Goal: Task Accomplishment & Management: Use online tool/utility

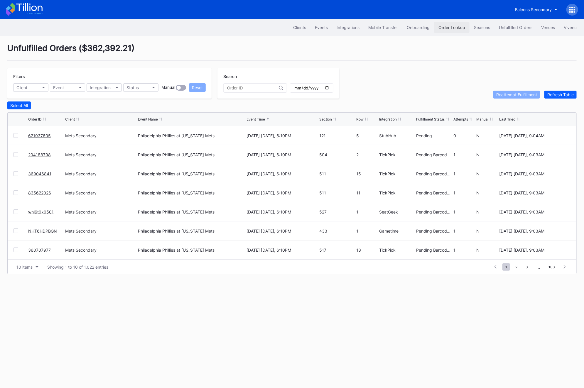
click at [467, 28] on button "Order Lookup" at bounding box center [452, 27] width 36 height 11
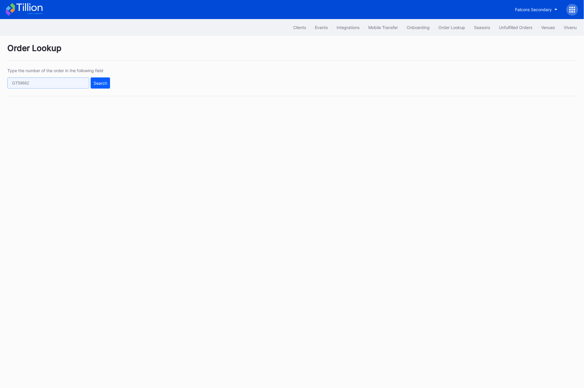
click at [36, 85] on input "text" at bounding box center [48, 83] width 82 height 11
paste input "620843514"
type input "620843514"
click at [92, 81] on button "Search" at bounding box center [100, 83] width 19 height 11
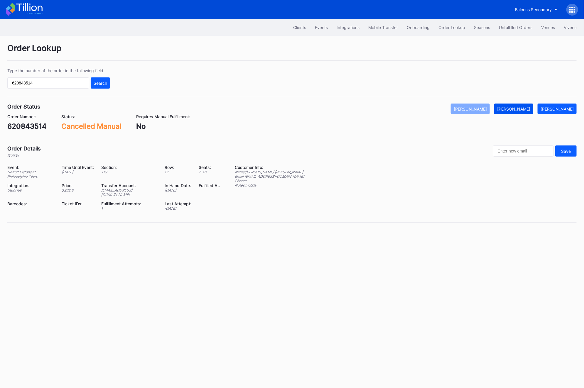
click at [526, 110] on div "[PERSON_NAME]" at bounding box center [513, 109] width 33 height 5
click at [315, 26] on div "Events" at bounding box center [321, 27] width 13 height 5
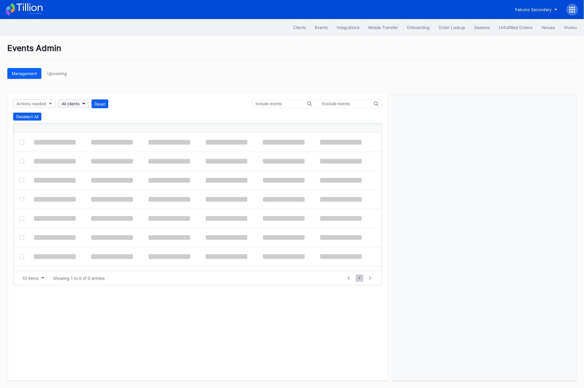
click at [71, 105] on div "All clients" at bounding box center [71, 103] width 18 height 5
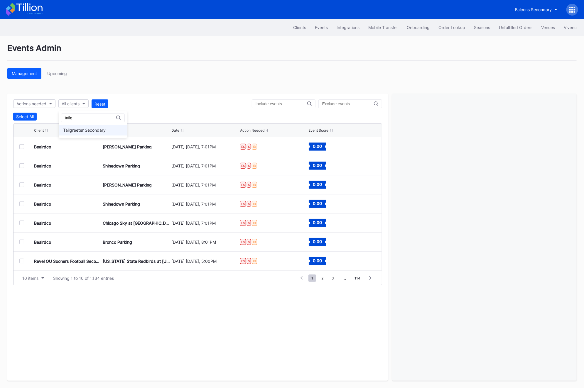
type input "tailg"
click at [83, 128] on div "Tailgreeter Secondary" at bounding box center [84, 130] width 43 height 5
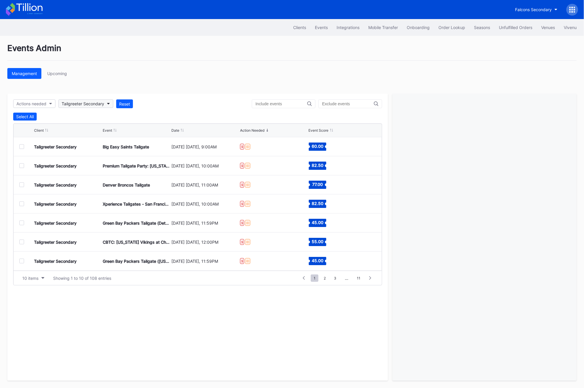
click at [83, 102] on div "Tailgreeter Secondary" at bounding box center [83, 103] width 43 height 5
type input "ou s"
click at [89, 130] on div "Revel OU Sooners Football Secondary" at bounding box center [99, 130] width 73 height 5
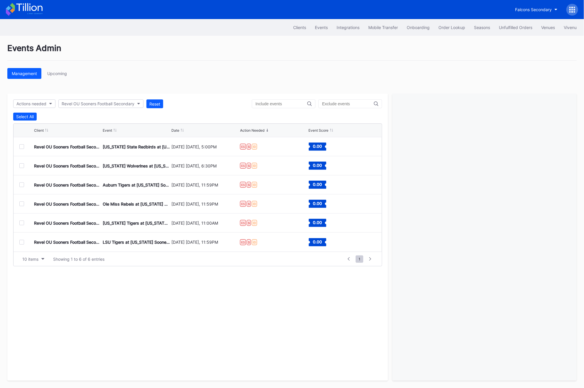
click at [21, 147] on div at bounding box center [21, 146] width 5 height 5
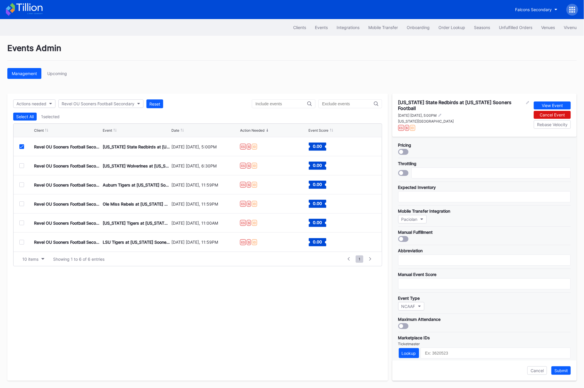
scroll to position [101, 0]
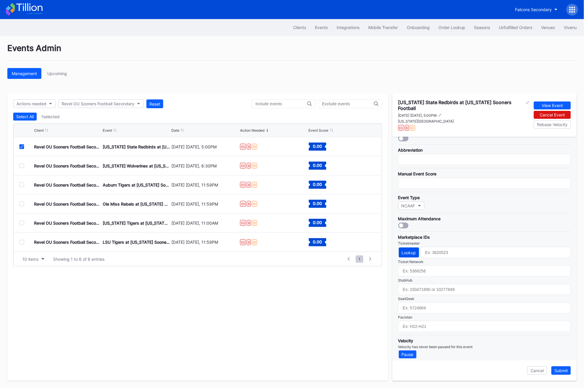
click at [404, 251] on div "Lookup" at bounding box center [409, 252] width 14 height 5
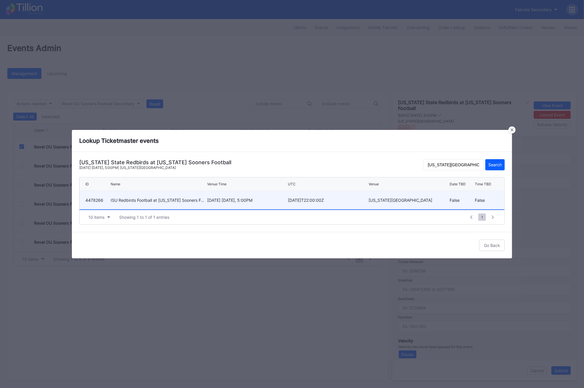
click at [323, 201] on div "[DATE]T22:00:00Z" at bounding box center [327, 200] width 79 height 5
type input "4478266"
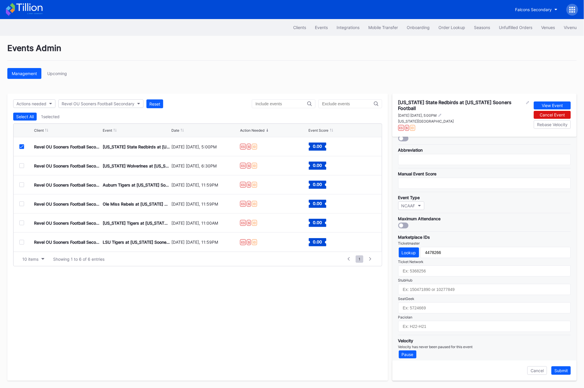
click at [21, 146] on icon at bounding box center [22, 146] width 4 height 3
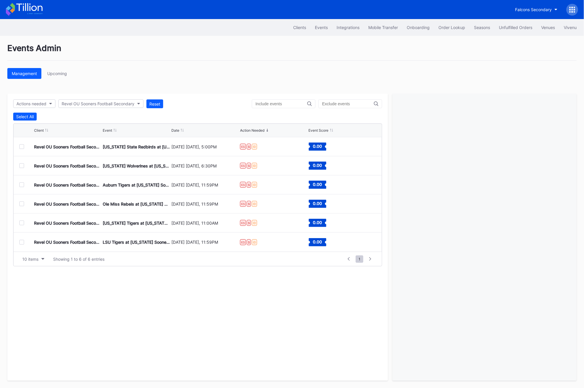
click at [22, 148] on div at bounding box center [21, 146] width 5 height 5
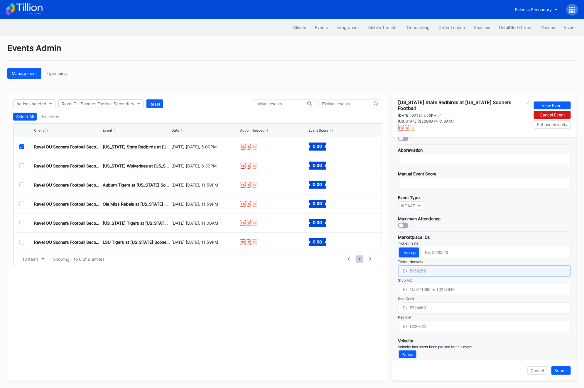
click at [424, 267] on input "text" at bounding box center [484, 271] width 173 height 11
paste input "6796424"
type input "6796424"
click at [412, 250] on div "Lookup" at bounding box center [409, 252] width 14 height 5
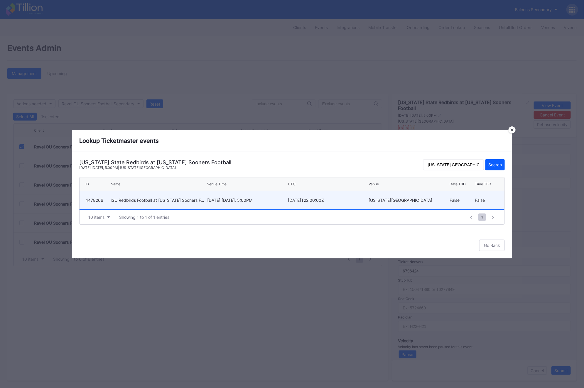
click at [158, 200] on div "ISU Redbirds Football at [US_STATE] Sooners Football" at bounding box center [158, 200] width 95 height 5
type input "4478266"
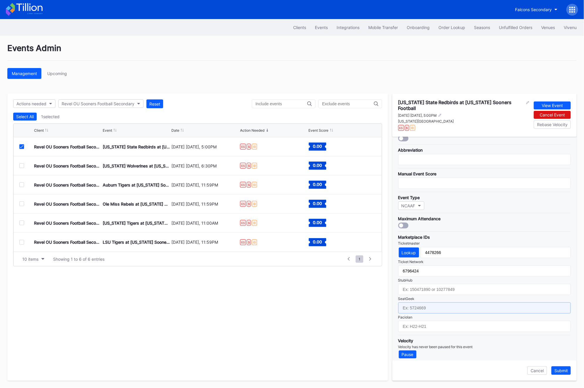
click at [445, 309] on input "text" at bounding box center [484, 308] width 173 height 11
paste input "17307824"
type input "17307824"
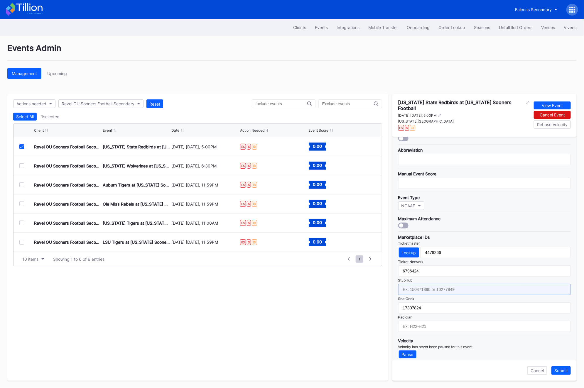
click at [415, 288] on input "text" at bounding box center [484, 289] width 173 height 11
paste input "156118523"
type input "156118523"
click at [564, 371] on div "Submit" at bounding box center [562, 371] width 14 height 5
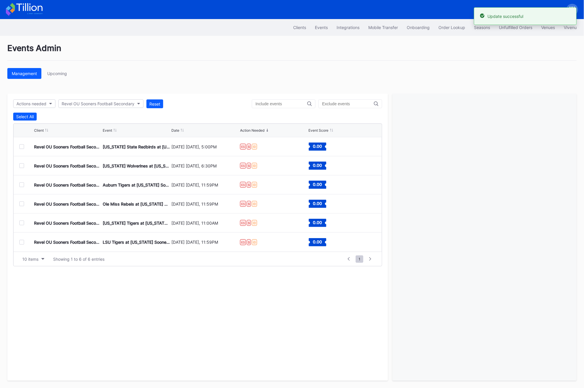
click at [23, 166] on div at bounding box center [21, 166] width 5 height 5
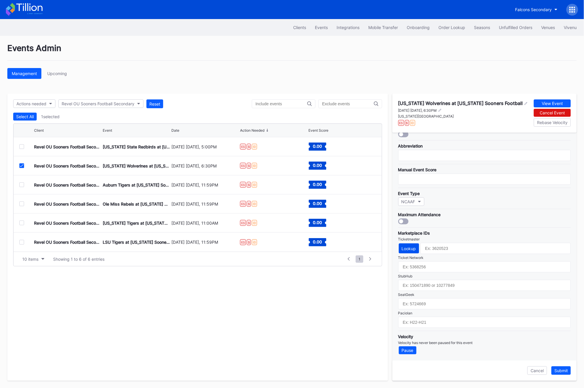
click at [413, 247] on div "Lookup" at bounding box center [409, 248] width 14 height 5
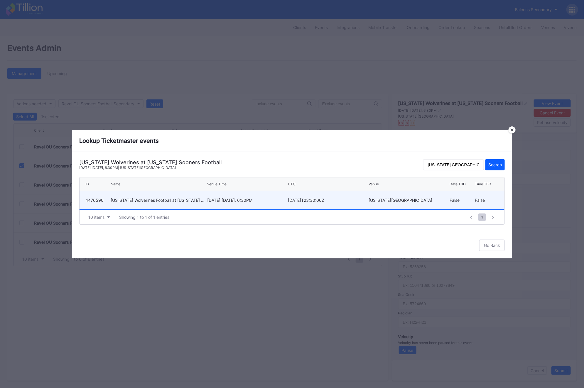
click at [391, 200] on div "[US_STATE][GEOGRAPHIC_DATA]" at bounding box center [408, 200] width 79 height 5
type input "4476590"
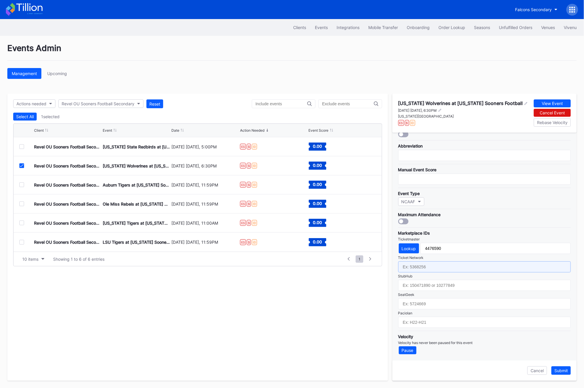
click at [411, 266] on input "text" at bounding box center [484, 267] width 173 height 11
paste input "6796424"
type input "6796424"
click at [17, 149] on div "Revel OU Sooners Football Secondary [US_STATE] State Redbirds at [US_STATE] Soo…" at bounding box center [198, 146] width 369 height 19
click at [27, 147] on div at bounding box center [26, 146] width 15 height 5
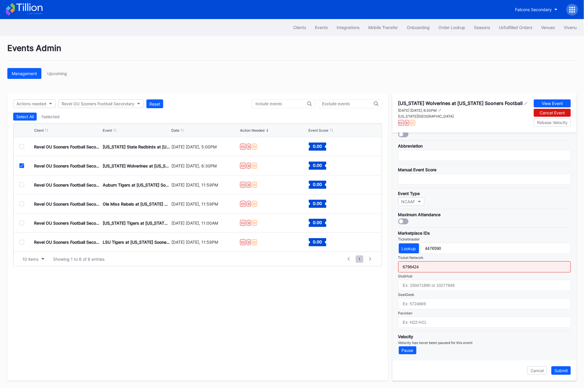
click at [23, 149] on div at bounding box center [21, 146] width 5 height 5
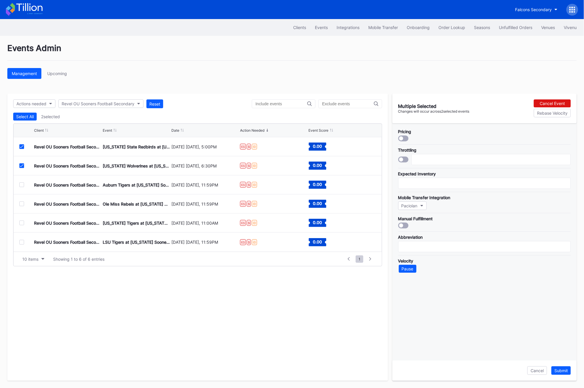
scroll to position [0, 0]
click at [19, 166] on div at bounding box center [21, 166] width 5 height 5
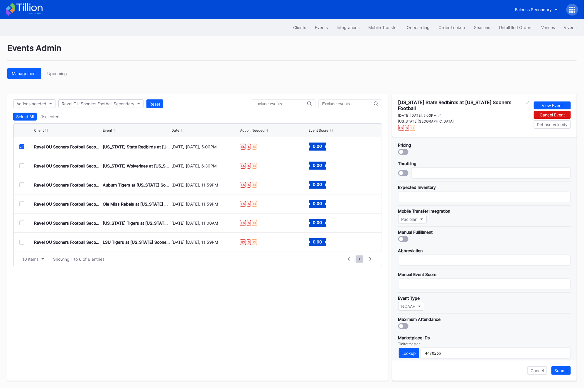
scroll to position [101, 0]
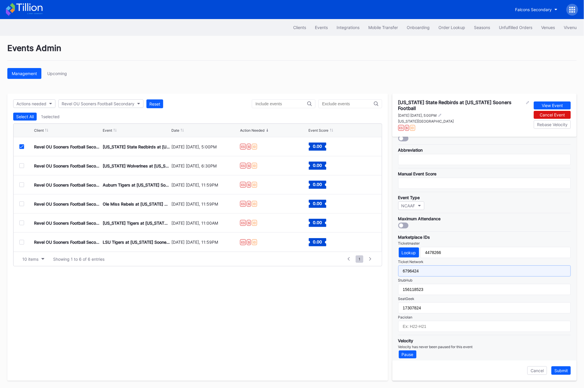
click at [434, 268] on input "6796424" at bounding box center [484, 271] width 173 height 11
paste input "2"
type input "6796422"
click at [560, 371] on div "Submit" at bounding box center [562, 371] width 14 height 5
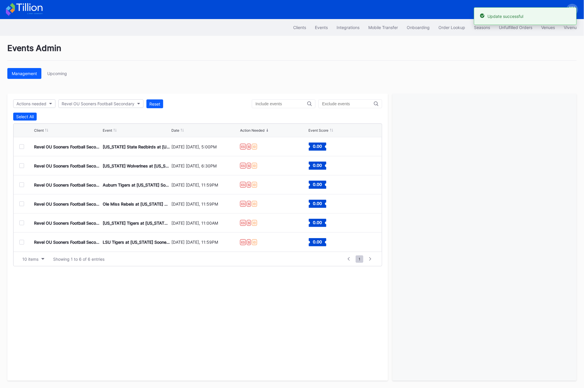
click at [20, 167] on div at bounding box center [21, 166] width 5 height 5
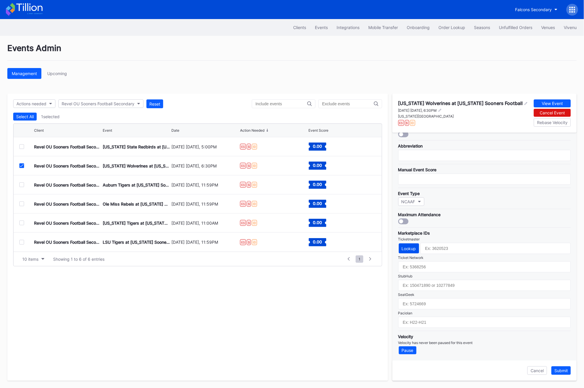
click at [413, 246] on div "Lookup" at bounding box center [409, 248] width 14 height 5
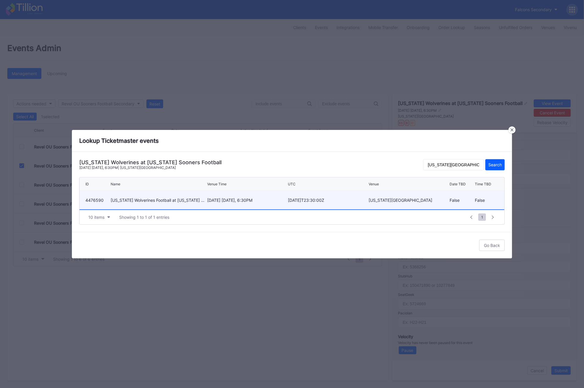
click at [209, 195] on div "[DATE] [DATE], 6:30PM" at bounding box center [246, 200] width 79 height 18
type input "4476590"
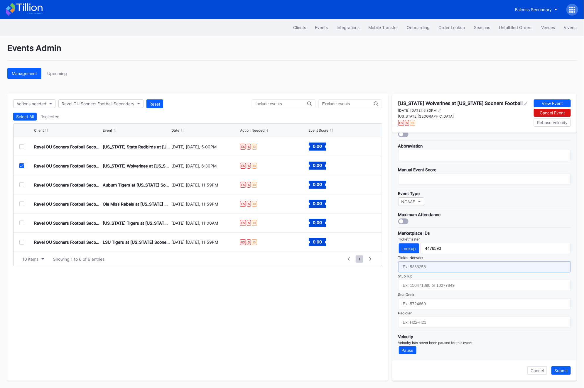
click at [430, 269] on input "text" at bounding box center [484, 267] width 173 height 11
paste input "6796424"
type input "6796424"
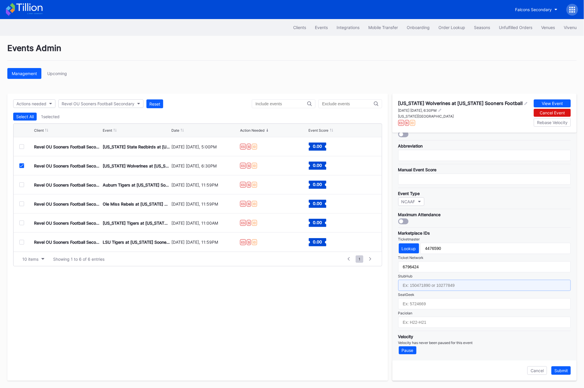
click at [437, 285] on input "text" at bounding box center [484, 285] width 173 height 11
paste input "156118520"
type input "156118520"
click at [416, 310] on div "Marketplace IDs Ticketmaster Lookup 4476590 Ticket Network 6796424 StubHub 1561…" at bounding box center [484, 278] width 173 height 101
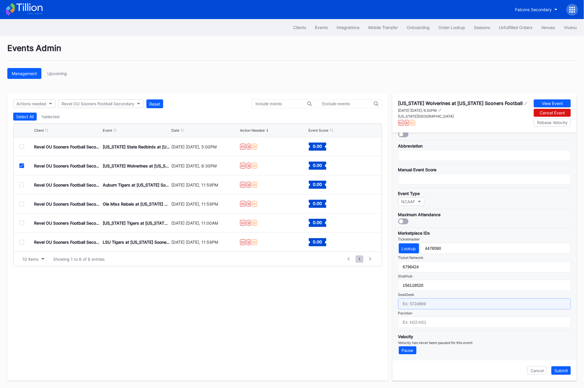
click at [414, 306] on input "text" at bounding box center [484, 304] width 173 height 11
paste input "17307825"
type input "17307825"
click at [563, 371] on div "Submit" at bounding box center [562, 371] width 14 height 5
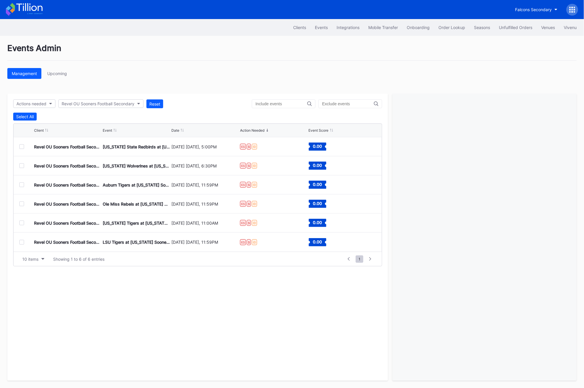
click at [18, 185] on div "Revel OU Sooners Football Secondary Auburn Tigers at [US_STATE] Sooners Footbal…" at bounding box center [198, 185] width 369 height 19
click at [24, 185] on div at bounding box center [26, 185] width 15 height 5
click at [20, 184] on div at bounding box center [21, 185] width 5 height 5
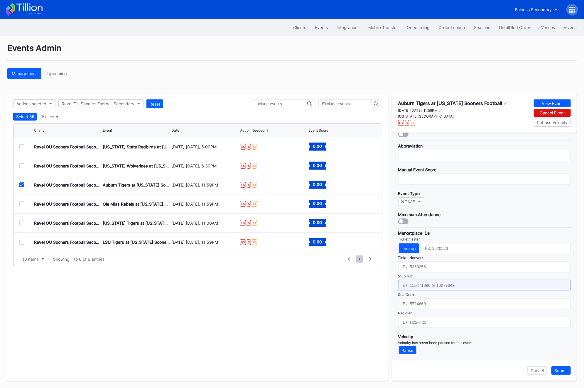
click at [440, 284] on input "text" at bounding box center [484, 285] width 173 height 11
paste input "6879111"
type input "6879111"
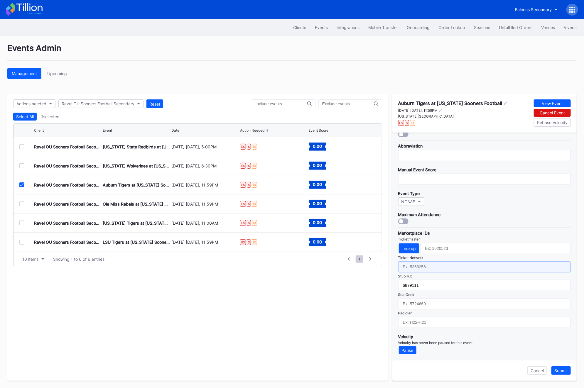
click at [435, 267] on input "text" at bounding box center [484, 267] width 173 height 11
paste input "6879111"
type input "6879111"
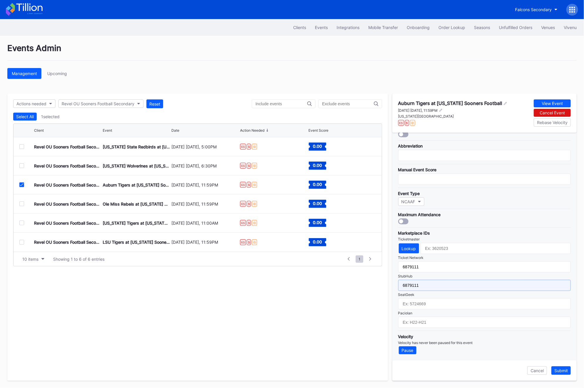
click at [416, 287] on input "6879111" at bounding box center [484, 285] width 173 height 11
click at [408, 248] on div "Lookup" at bounding box center [409, 248] width 14 height 5
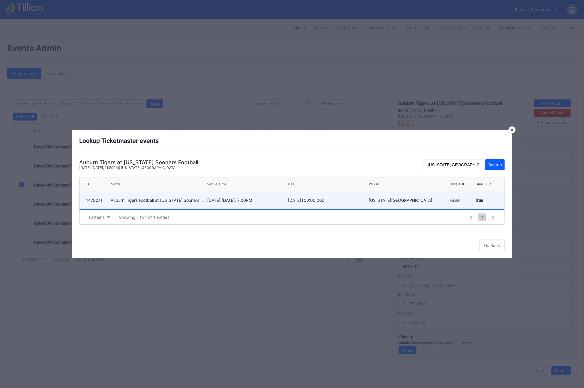
click at [168, 205] on div "Auburn Tigers Football at [US_STATE] Sooners Football" at bounding box center [158, 200] width 95 height 18
type input "4478271"
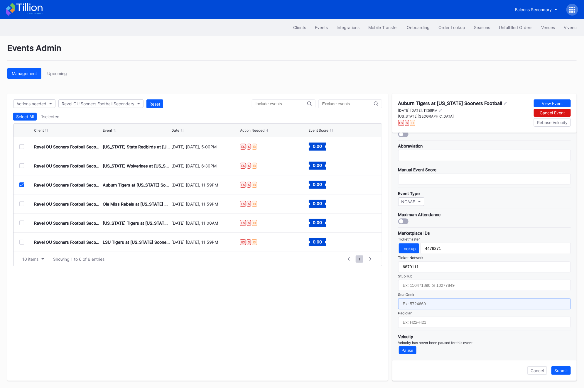
click at [444, 303] on input "text" at bounding box center [484, 304] width 173 height 11
paste input "156118524"
type input "156118524"
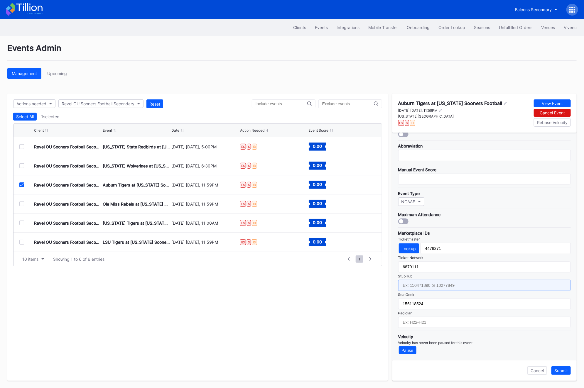
click at [426, 285] on input "text" at bounding box center [484, 285] width 173 height 11
paste input "156118524"
type input "156118524"
click at [427, 287] on input "156118524" at bounding box center [484, 285] width 173 height 11
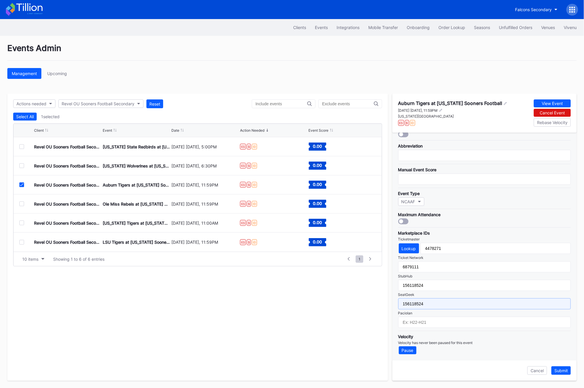
click at [422, 305] on input "156118524" at bounding box center [484, 304] width 173 height 11
paste input "7307826"
type input "17307826"
click at [562, 369] on div "Submit" at bounding box center [562, 371] width 14 height 5
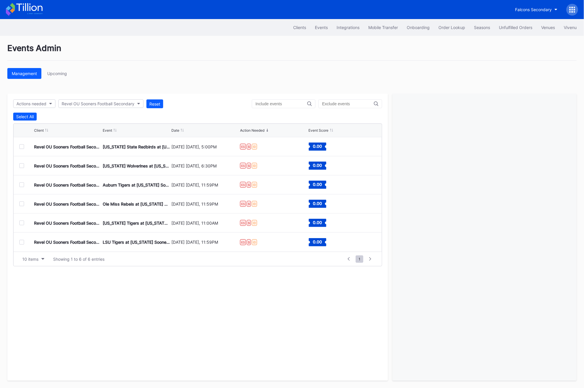
click at [26, 206] on div at bounding box center [26, 204] width 15 height 5
click at [21, 203] on div at bounding box center [21, 204] width 5 height 5
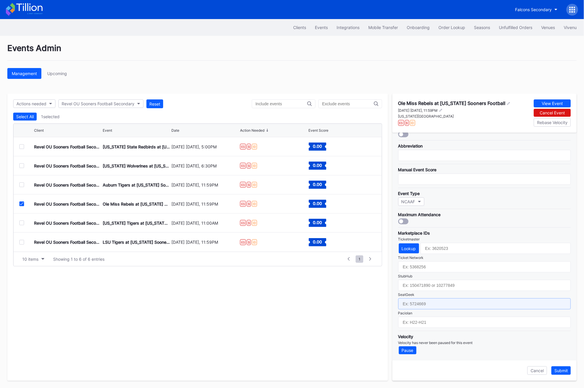
click at [425, 305] on input "text" at bounding box center [484, 304] width 173 height 11
paste input "17307827"
type input "17307827"
click at [563, 367] on button "Submit" at bounding box center [561, 371] width 19 height 9
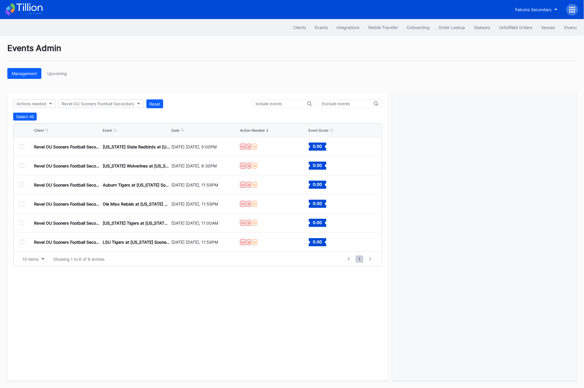
click at [21, 225] on div at bounding box center [21, 223] width 5 height 5
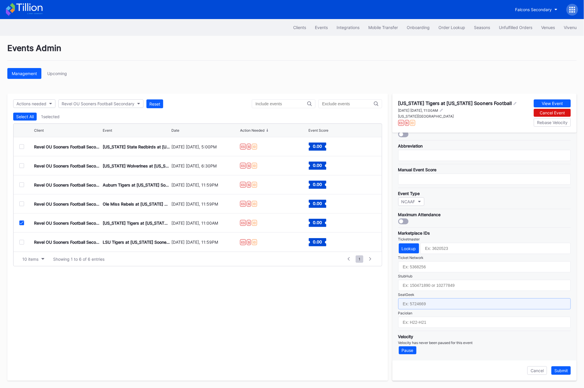
click at [416, 304] on input "text" at bounding box center [484, 304] width 173 height 11
paste input "17307834"
type input "17307834"
click at [563, 372] on div "Submit" at bounding box center [562, 371] width 14 height 5
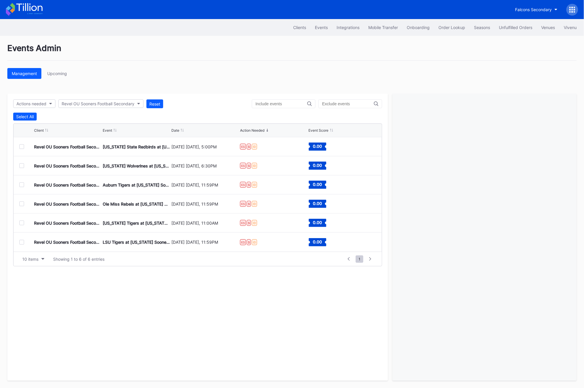
click at [19, 241] on div "Revel OU Sooners Football Secondary LSU Tigers at [US_STATE] Sooners Football […" at bounding box center [198, 242] width 369 height 19
click at [28, 241] on div at bounding box center [26, 242] width 15 height 5
click at [20, 242] on div at bounding box center [21, 242] width 5 height 5
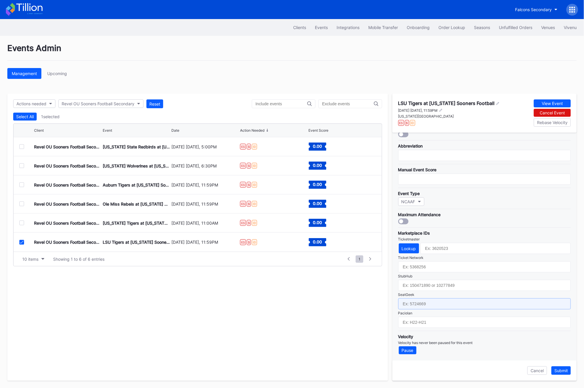
click at [421, 301] on input "text" at bounding box center [484, 304] width 173 height 11
paste input "17307836"
type input "17307836"
click at [568, 372] on div "Submit" at bounding box center [562, 371] width 14 height 5
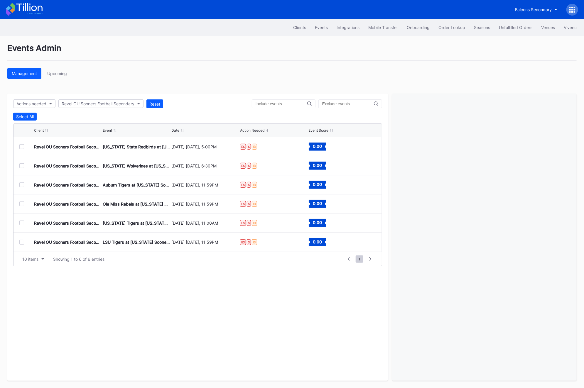
click at [22, 183] on div at bounding box center [21, 185] width 5 height 5
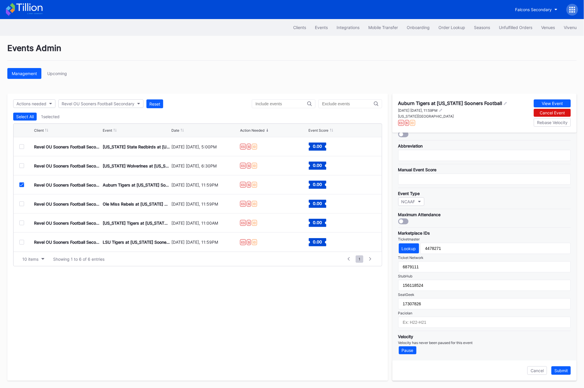
click at [20, 184] on icon at bounding box center [22, 185] width 4 height 3
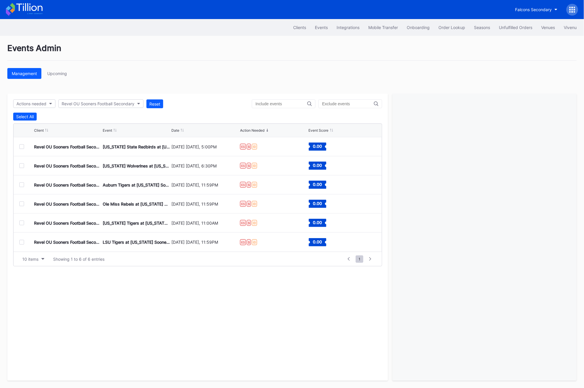
click at [20, 202] on div at bounding box center [21, 204] width 5 height 5
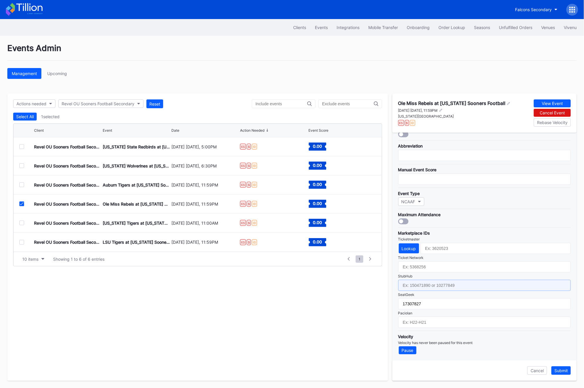
click at [414, 286] on input "text" at bounding box center [484, 285] width 173 height 11
paste input "156118521"
type input "156118521"
click at [560, 371] on div "Submit" at bounding box center [562, 371] width 14 height 5
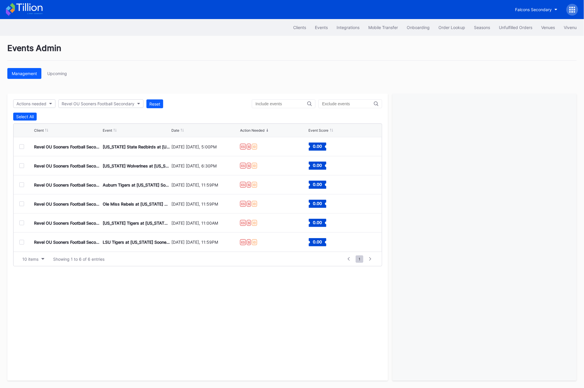
click at [20, 222] on div at bounding box center [21, 223] width 5 height 5
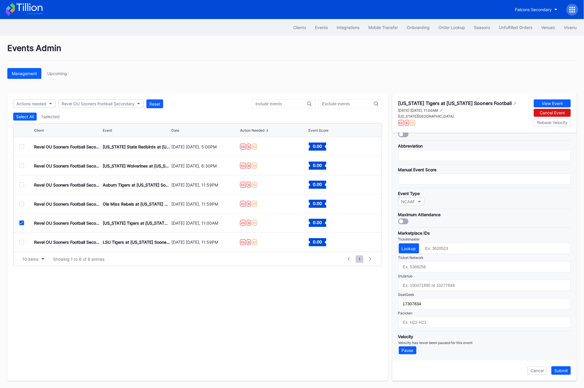
click at [416, 293] on div "SeatGeek" at bounding box center [484, 295] width 173 height 4
click at [411, 283] on input "text" at bounding box center [484, 285] width 173 height 11
paste input "156118525"
type input "156118525"
click at [565, 370] on div "Submit" at bounding box center [562, 371] width 14 height 5
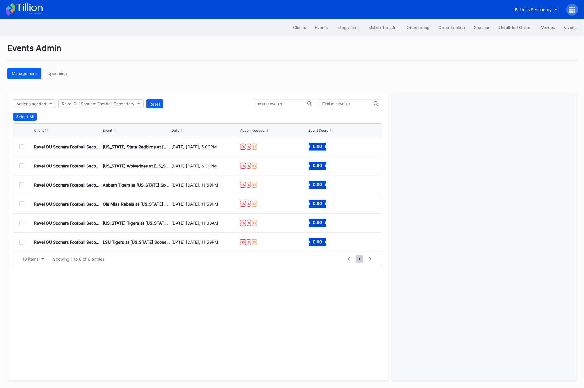
click at [22, 240] on div at bounding box center [21, 242] width 5 height 5
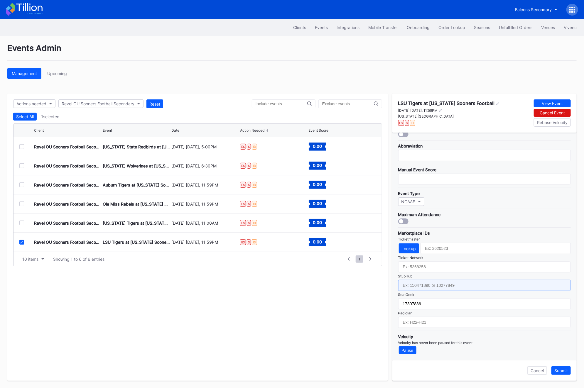
click at [427, 288] on input "text" at bounding box center [484, 285] width 173 height 11
paste input "156118522"
type input "156118522"
click at [568, 370] on div "Submit" at bounding box center [562, 371] width 14 height 5
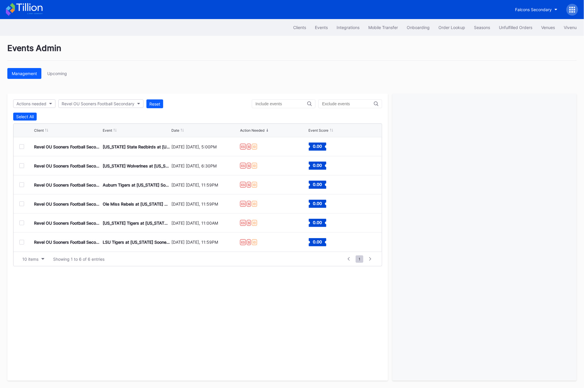
click at [22, 167] on div at bounding box center [21, 166] width 5 height 5
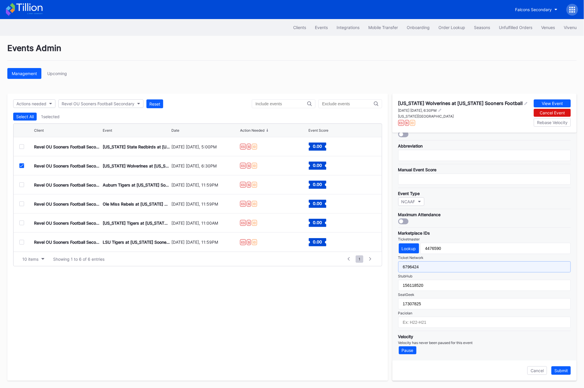
click at [453, 269] on input "6796424" at bounding box center [484, 267] width 173 height 11
paste input "156118522"
type input "6796424"
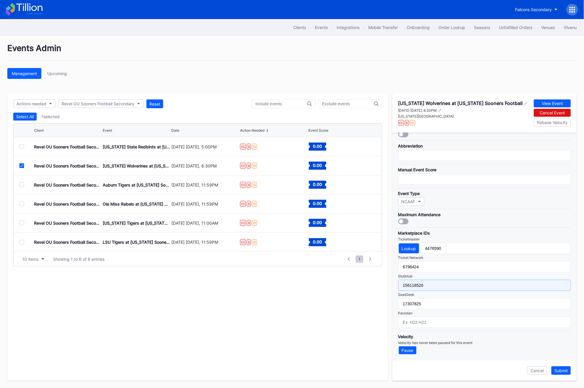
click at [426, 284] on input "156118520" at bounding box center [484, 285] width 173 height 11
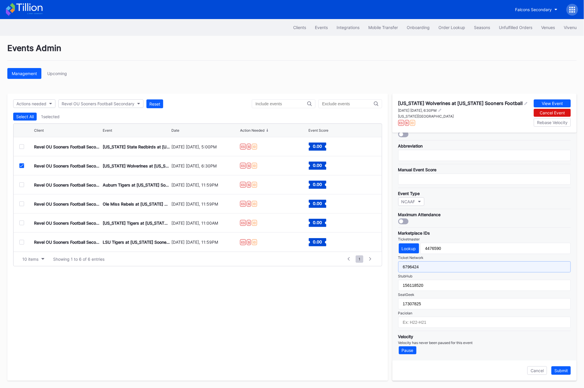
click at [423, 266] on input "6796424" at bounding box center [484, 267] width 173 height 11
click at [558, 369] on div "Submit" at bounding box center [562, 371] width 14 height 5
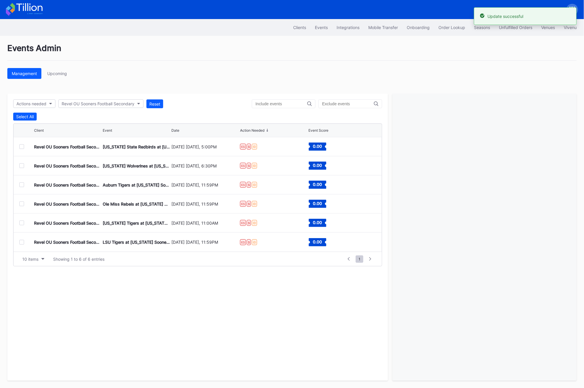
click at [22, 186] on div at bounding box center [21, 185] width 5 height 5
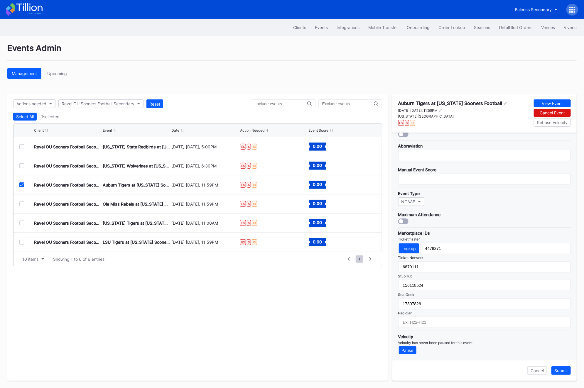
click at [22, 185] on icon at bounding box center [22, 185] width 4 height 3
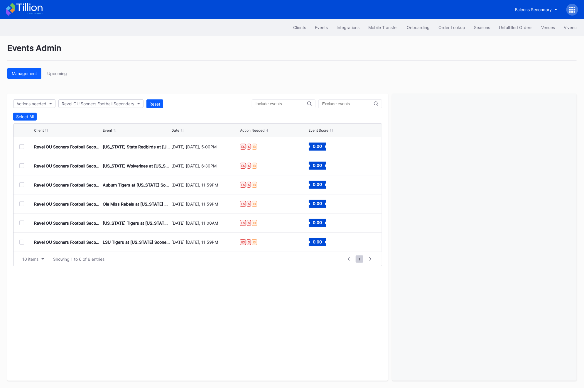
click at [22, 166] on div at bounding box center [21, 166] width 5 height 5
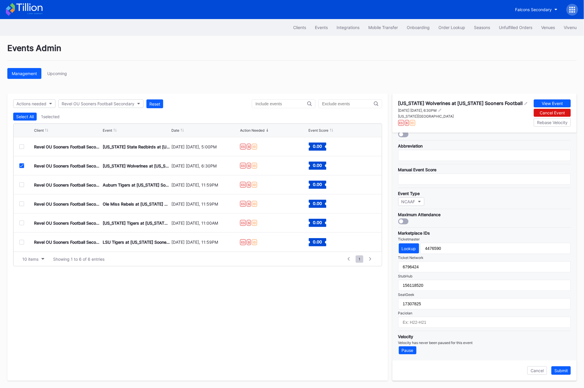
click at [22, 147] on div at bounding box center [21, 146] width 5 height 5
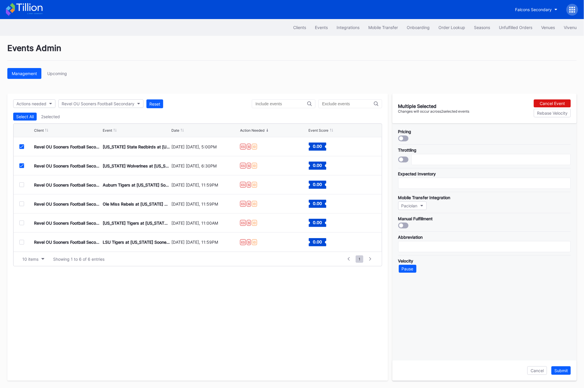
click at [25, 164] on div at bounding box center [26, 166] width 15 height 5
click at [23, 165] on div at bounding box center [21, 166] width 5 height 5
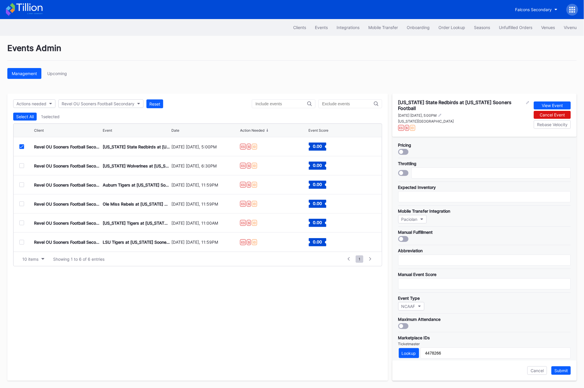
scroll to position [101, 0]
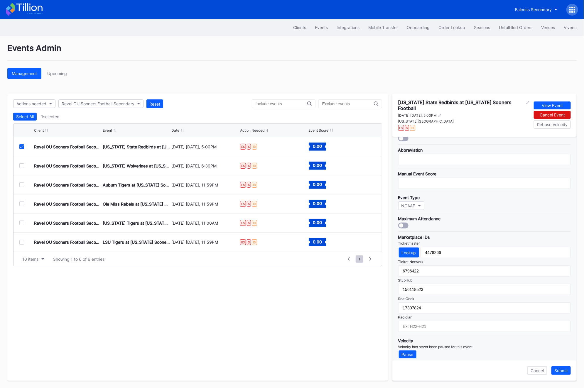
click at [22, 152] on div "Revel OU Sooners Football Secondary [US_STATE] State Redbirds at [US_STATE] Soo…" at bounding box center [198, 146] width 369 height 19
click at [22, 148] on icon at bounding box center [22, 146] width 4 height 3
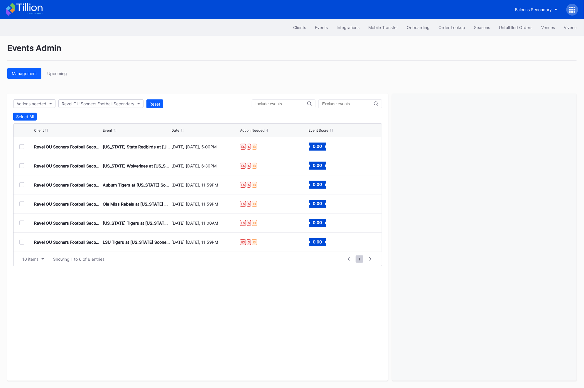
click at [16, 204] on div "Revel OU Sooners Football Secondary Ole Miss Rebels at [US_STATE] Sooners Footb…" at bounding box center [198, 204] width 369 height 19
click at [21, 204] on div at bounding box center [21, 204] width 5 height 5
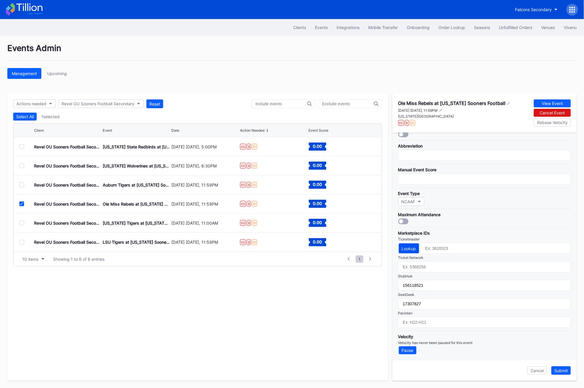
click at [410, 249] on div "Lookup" at bounding box center [409, 248] width 14 height 5
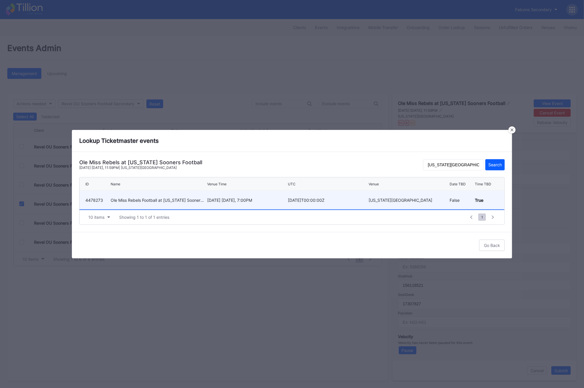
click at [213, 194] on div "[DATE] [DATE], 7:00PM" at bounding box center [246, 200] width 79 height 18
type input "4478273"
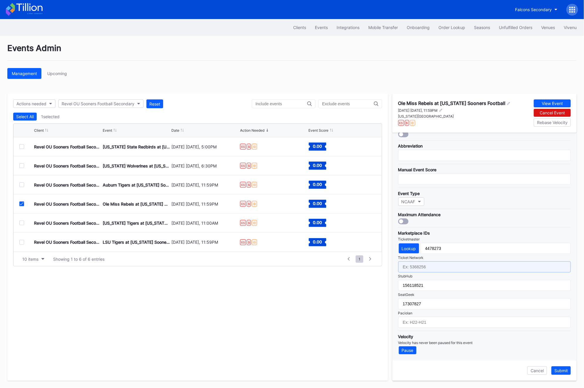
click at [437, 269] on input "text" at bounding box center [484, 267] width 173 height 11
paste input "6879118"
type input "6879118"
click at [556, 369] on div "Submit" at bounding box center [562, 371] width 14 height 5
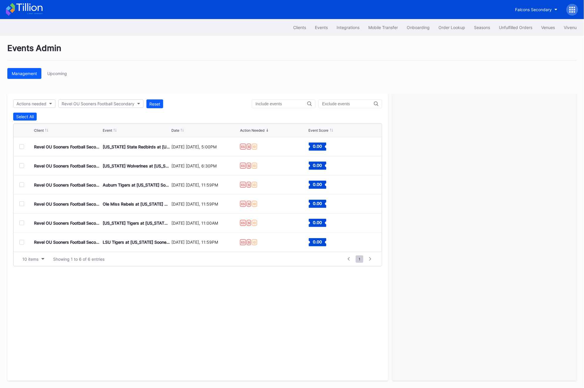
click at [26, 223] on div at bounding box center [26, 223] width 15 height 5
click at [22, 223] on div at bounding box center [21, 223] width 5 height 5
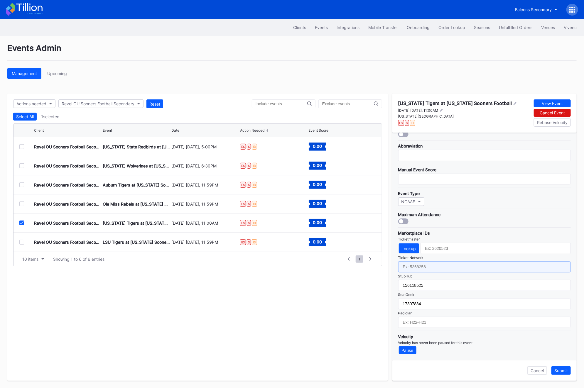
click at [417, 268] on input "text" at bounding box center [484, 267] width 173 height 11
paste input "6879121"
type input "6879121"
click at [412, 251] on button "Lookup" at bounding box center [409, 249] width 20 height 10
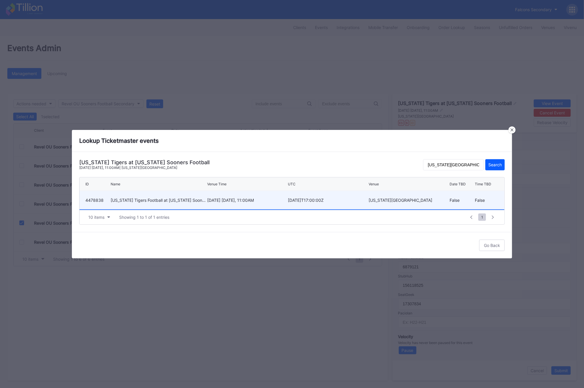
click at [157, 200] on div "[US_STATE] Tigers Football at [US_STATE] Sooners Football" at bounding box center [158, 200] width 95 height 5
type input "4478838"
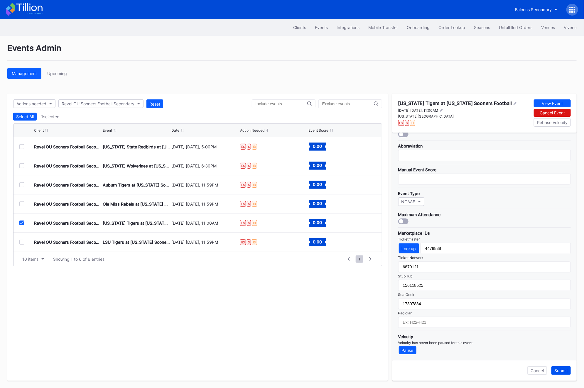
click at [562, 370] on div "Submit" at bounding box center [562, 371] width 14 height 5
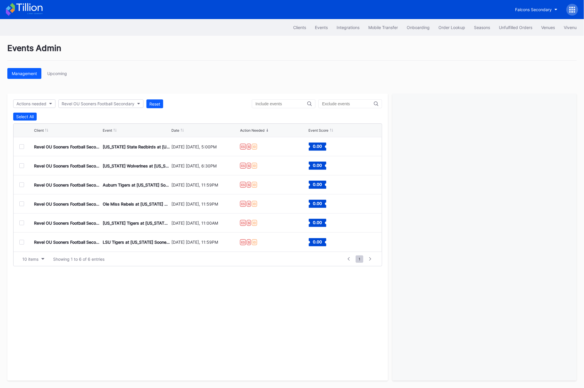
click at [23, 242] on div at bounding box center [21, 242] width 5 height 5
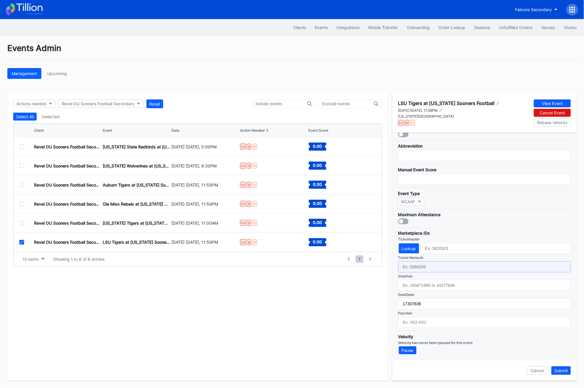
click at [416, 267] on input "text" at bounding box center [484, 267] width 173 height 11
paste input "6879130"
type input "6879130"
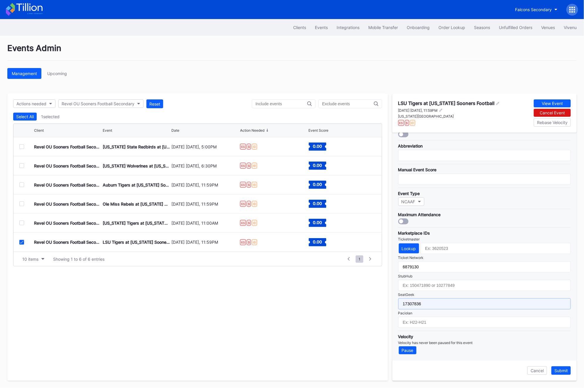
click at [425, 305] on input "17307836" at bounding box center [484, 304] width 173 height 11
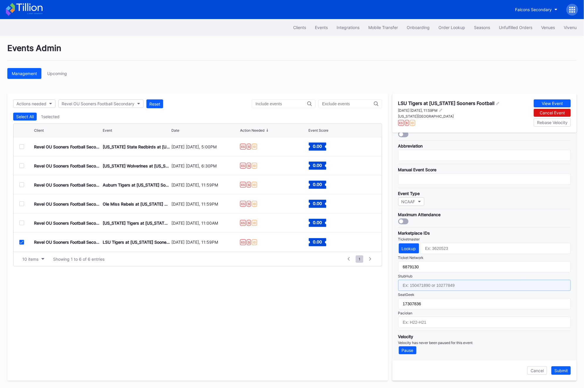
click at [425, 282] on input "text" at bounding box center [484, 285] width 173 height 11
paste input "156118522"
type input "156118522"
click at [406, 238] on div "Ticketmaster" at bounding box center [484, 239] width 173 height 4
click at [406, 247] on div "Lookup" at bounding box center [409, 248] width 14 height 5
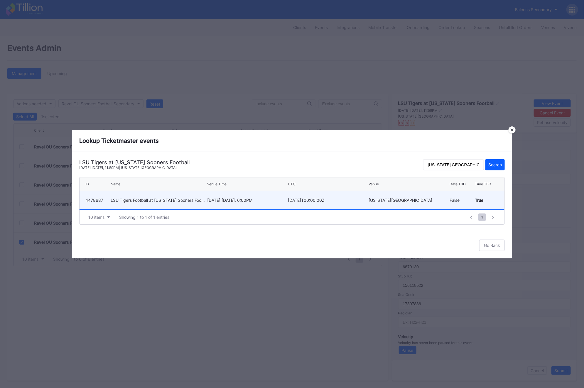
click at [210, 207] on div "[DATE] [DATE], 6:00PM" at bounding box center [246, 200] width 79 height 18
type input "4478687"
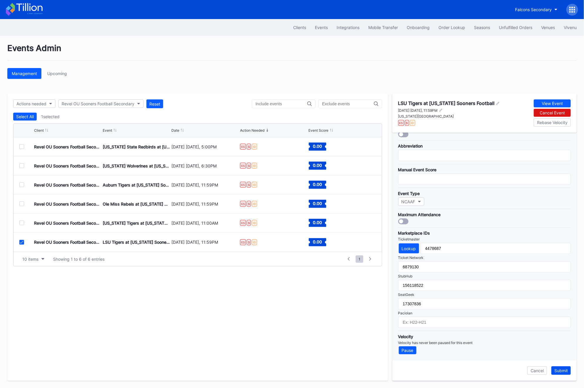
click at [566, 371] on div "Submit" at bounding box center [562, 371] width 14 height 5
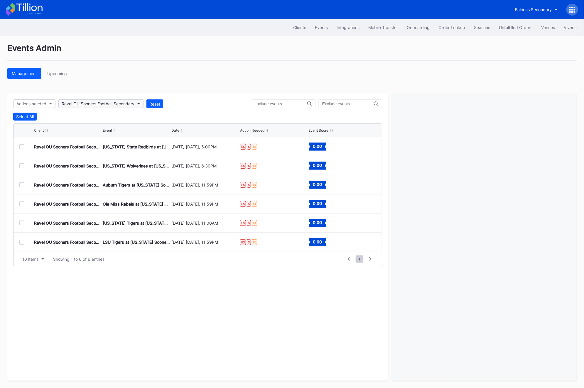
click at [119, 106] on div "Revel OU Sooners Football Secondary" at bounding box center [98, 103] width 73 height 5
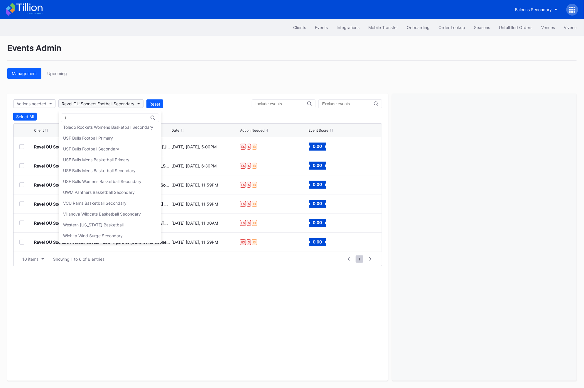
scroll to position [0, 0]
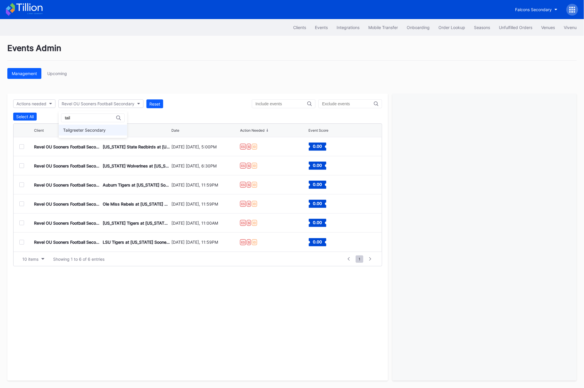
type input "tail"
click at [99, 132] on div "Tailgreeter Secondary" at bounding box center [84, 130] width 43 height 5
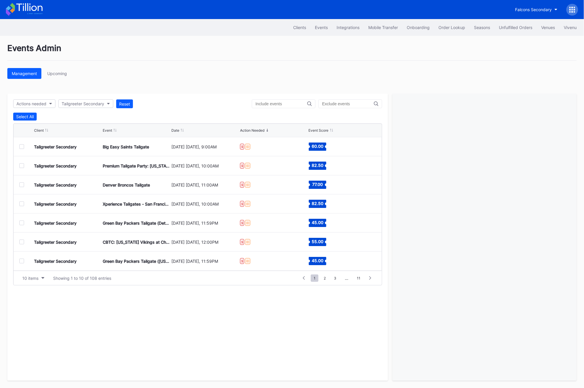
click at [22, 146] on div at bounding box center [21, 146] width 5 height 5
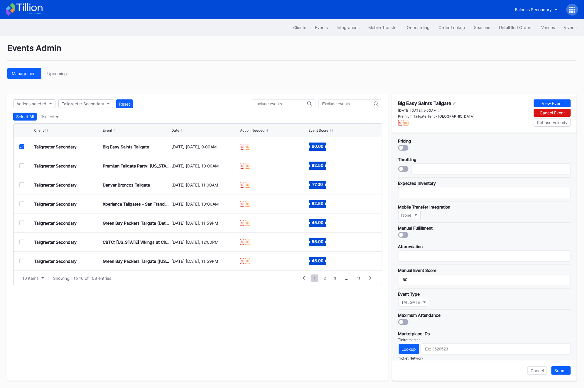
click at [340, 107] on div at bounding box center [351, 104] width 64 height 9
click at [340, 105] on input "text" at bounding box center [348, 104] width 52 height 5
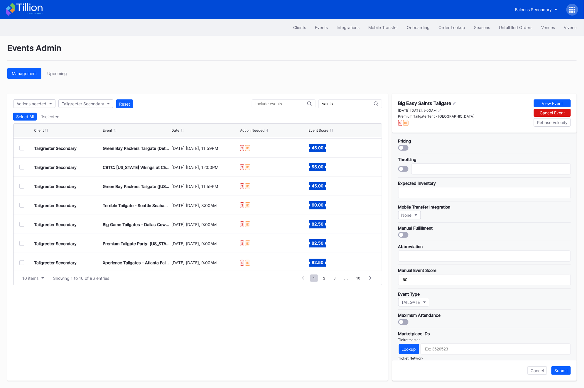
type input "saints"
click at [25, 204] on div at bounding box center [26, 205] width 15 height 5
click at [21, 204] on div at bounding box center [21, 205] width 5 height 5
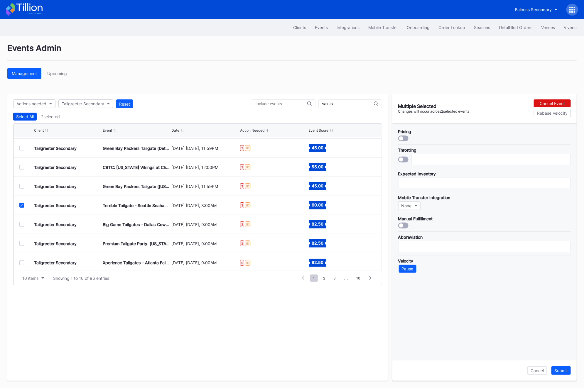
click at [21, 115] on div "Select All" at bounding box center [25, 116] width 18 height 5
click at [21, 115] on div "Deselect All" at bounding box center [27, 116] width 22 height 5
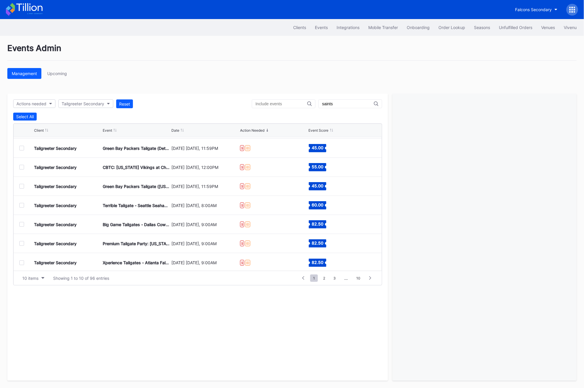
click at [22, 203] on div at bounding box center [21, 205] width 5 height 5
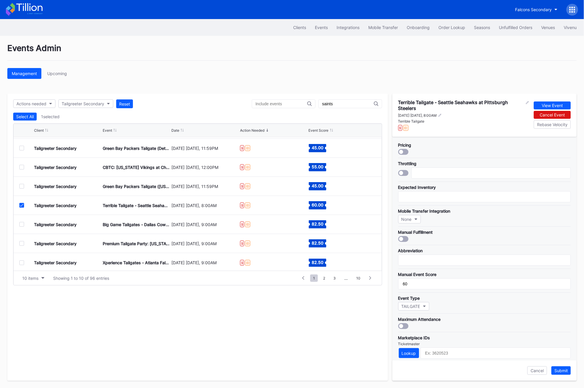
click at [22, 203] on div at bounding box center [21, 205] width 5 height 5
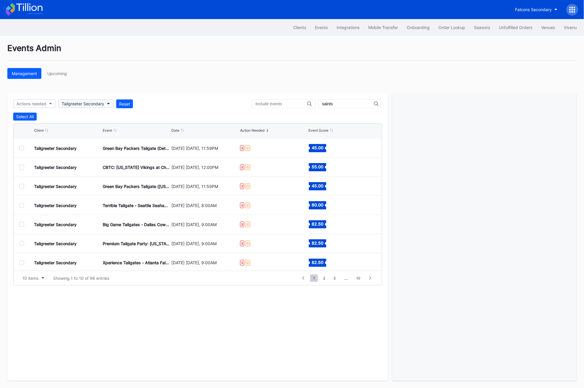
click at [65, 103] on div "Tailgreeter Secondary" at bounding box center [83, 103] width 43 height 5
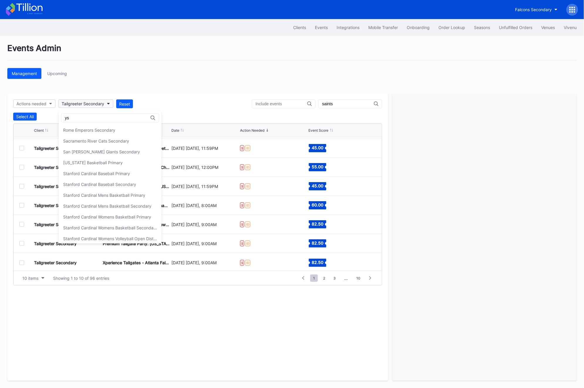
scroll to position [0, 0]
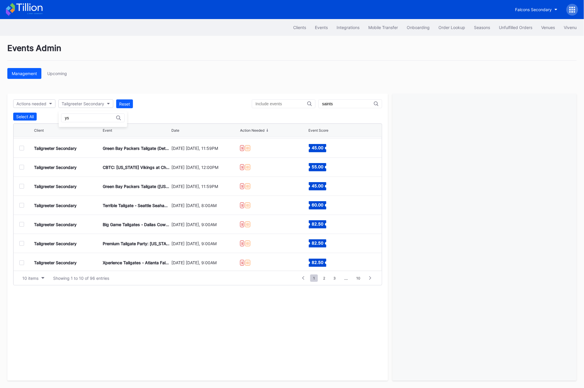
type input "y"
type input "usa"
click at [348, 104] on input "saints" at bounding box center [348, 104] width 52 height 5
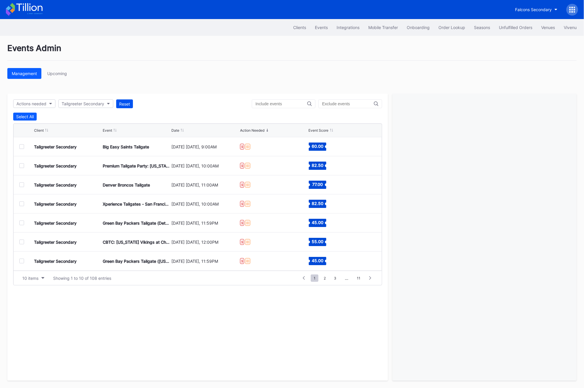
click at [122, 103] on div "Reset" at bounding box center [124, 104] width 11 height 5
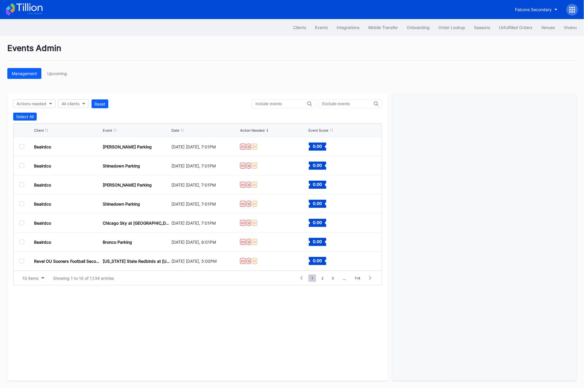
click at [91, 103] on div "Actions needed All clients Reset" at bounding box center [197, 104] width 369 height 9
click at [75, 102] on div "All clients" at bounding box center [71, 103] width 18 height 5
type input "u"
type input "[PERSON_NAME]"
click at [33, 16] on div "Falcons Secondary" at bounding box center [292, 9] width 584 height 19
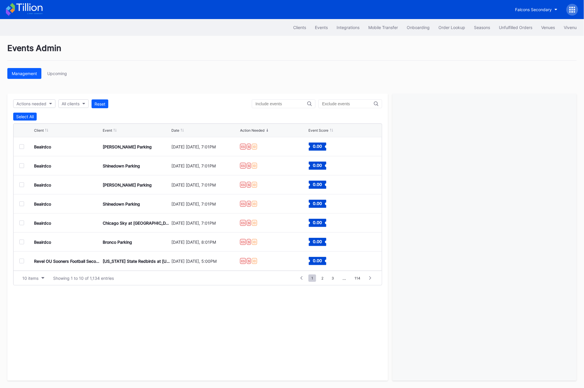
click at [447, 33] on div "Clients Events Integrations Mobile Transfer Onboarding Order Lookup Seasons Unf…" at bounding box center [292, 27] width 584 height 17
click at [447, 29] on div "Order Lookup" at bounding box center [452, 27] width 27 height 5
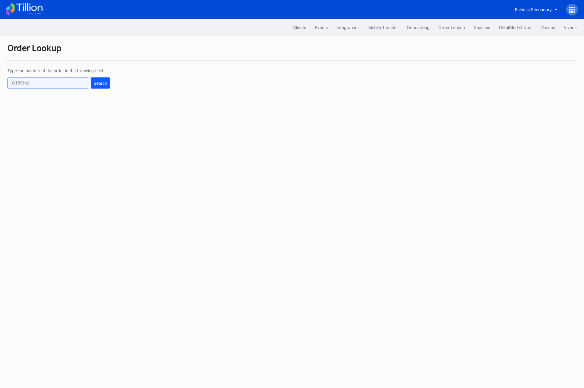
click at [55, 84] on input "text" at bounding box center [48, 83] width 82 height 11
paste input "179161020"
click at [100, 84] on div "Search" at bounding box center [101, 83] width 14 height 5
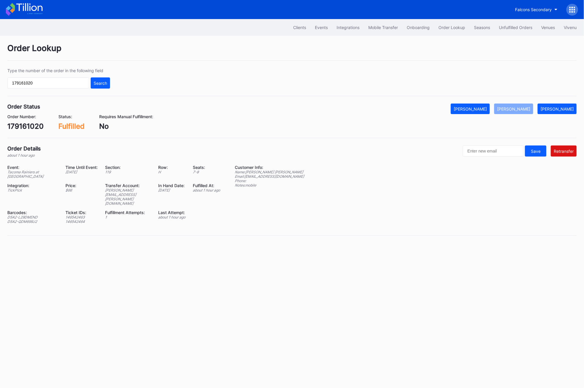
click at [118, 191] on div "[PERSON_NAME][EMAIL_ADDRESS][PERSON_NAME][DOMAIN_NAME]" at bounding box center [128, 197] width 46 height 18
copy div "[PERSON_NAME][EMAIL_ADDRESS][PERSON_NAME][DOMAIN_NAME]"
click at [44, 83] on input "179161020" at bounding box center [48, 83] width 82 height 11
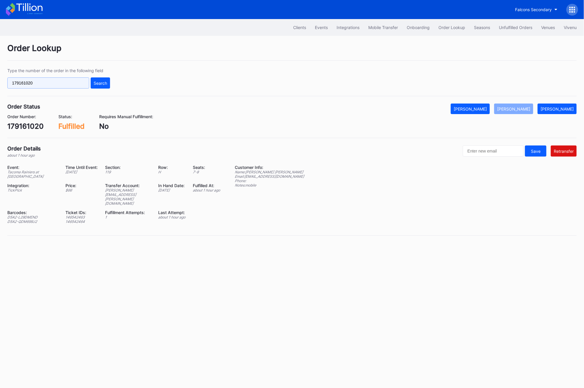
click at [44, 83] on input "179161020" at bounding box center [48, 83] width 82 height 11
paste input "841398671"
type input "841398671"
click at [111, 82] on div "Type the number of the order in the following field 841398671 Search" at bounding box center [292, 82] width 570 height 28
click at [94, 82] on div "Search" at bounding box center [101, 83] width 14 height 5
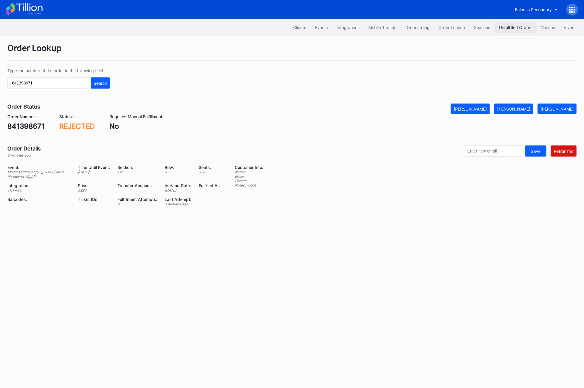
click at [501, 26] on div "Unfulfilled Orders" at bounding box center [515, 27] width 33 height 5
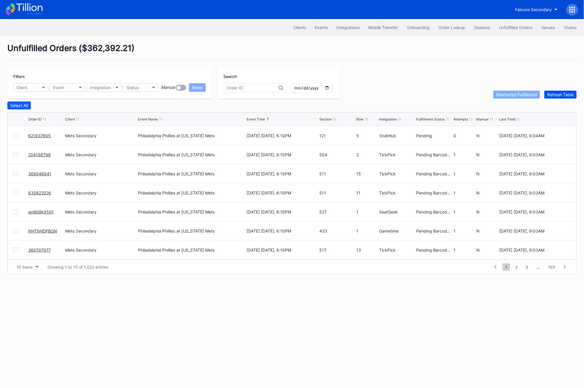
click at [554, 98] on button "Refresh Table" at bounding box center [561, 95] width 32 height 8
click at [17, 154] on div at bounding box center [16, 154] width 5 height 5
click at [15, 249] on div at bounding box center [16, 250] width 5 height 5
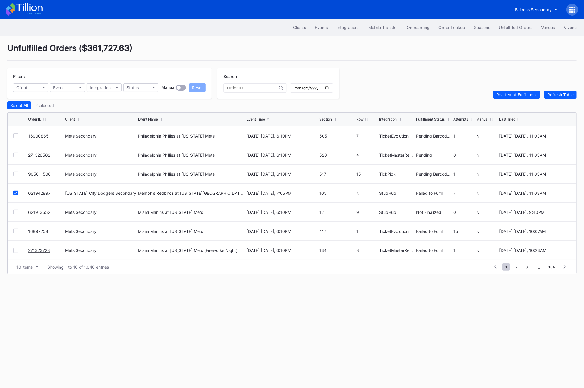
scroll to position [56, 0]
click at [12, 230] on div "16897258 Mets Secondary Miami Marlins at [US_STATE][GEOGRAPHIC_DATA] [DATE] [DA…" at bounding box center [292, 232] width 569 height 19
click at [17, 231] on div at bounding box center [16, 232] width 5 height 5
click at [505, 96] on div "Reattempt Fulfillment" at bounding box center [517, 94] width 41 height 5
click at [560, 96] on div "Refresh Table" at bounding box center [561, 94] width 26 height 5
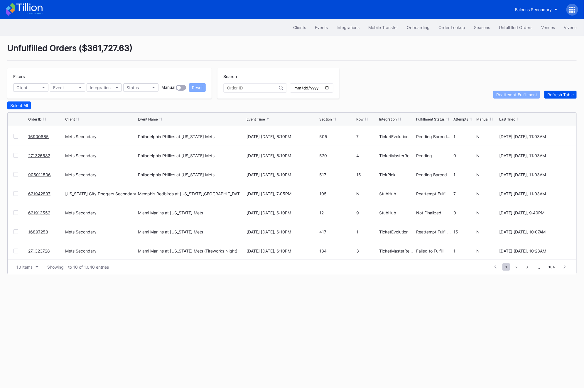
click at [560, 96] on div "Refresh Table" at bounding box center [561, 94] width 26 height 5
click at [551, 93] on div "Refresh Table" at bounding box center [561, 94] width 26 height 5
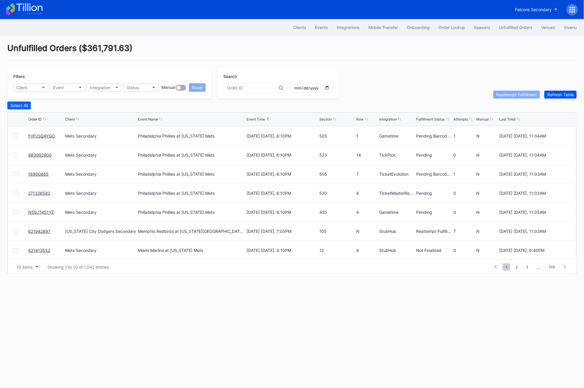
click at [551, 93] on div "Refresh Table" at bounding box center [561, 94] width 26 height 5
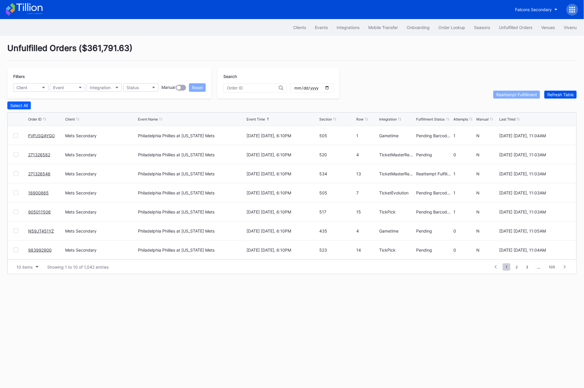
click at [551, 93] on div "Refresh Table" at bounding box center [561, 94] width 26 height 5
click at [522, 268] on div "1 ... -1 0 1 2 3 ... 105" at bounding box center [530, 267] width 80 height 8
click at [519, 268] on span "2" at bounding box center [517, 267] width 8 height 7
click at [16, 155] on div at bounding box center [16, 154] width 5 height 5
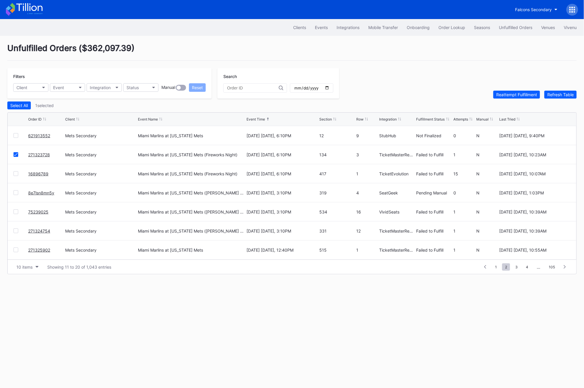
click at [17, 210] on div at bounding box center [16, 212] width 5 height 5
click at [14, 230] on div at bounding box center [16, 231] width 5 height 5
click at [15, 250] on div at bounding box center [16, 250] width 5 height 5
click at [507, 96] on div "Reattempt Fulfillment" at bounding box center [517, 94] width 41 height 5
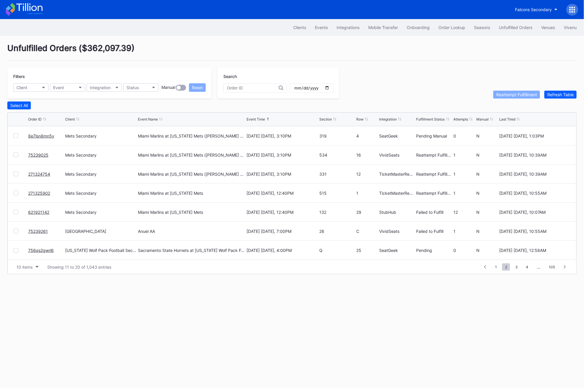
click at [43, 230] on link "75239261" at bounding box center [38, 231] width 20 height 5
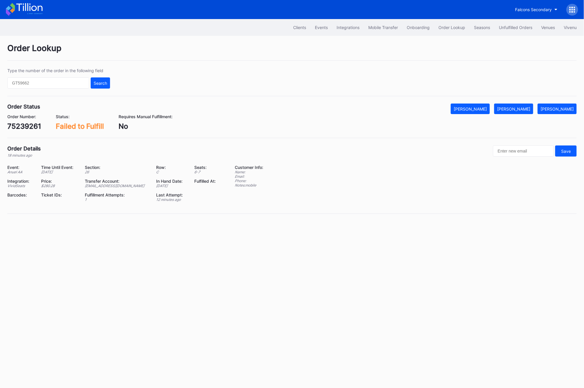
click at [517, 116] on div "Order Number: 75239261 Status: Failed to Fulfill Requires Manual Fulfillment: No" at bounding box center [292, 122] width 570 height 16
click at [519, 114] on button "[PERSON_NAME]" at bounding box center [513, 109] width 39 height 11
click at [19, 124] on div "75239261" at bounding box center [24, 126] width 34 height 9
copy div "75239261"
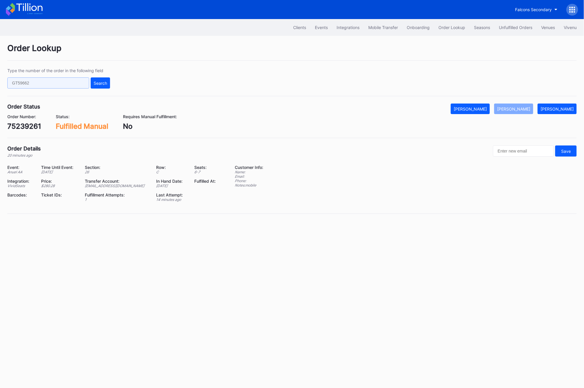
click at [30, 87] on input "text" at bounding box center [48, 83] width 82 height 11
paste input "621942897"
type input "621942897"
click at [101, 82] on div "Search" at bounding box center [101, 83] width 14 height 5
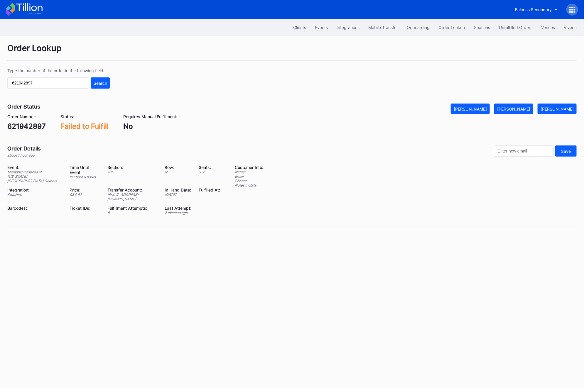
click at [46, 122] on div "Order Number: 621942897 Status: Failed to Fulfill Requires Manual Fulfillment: …" at bounding box center [292, 122] width 570 height 16
click at [39, 123] on div "621942897" at bounding box center [26, 126] width 38 height 9
copy div "621942897"
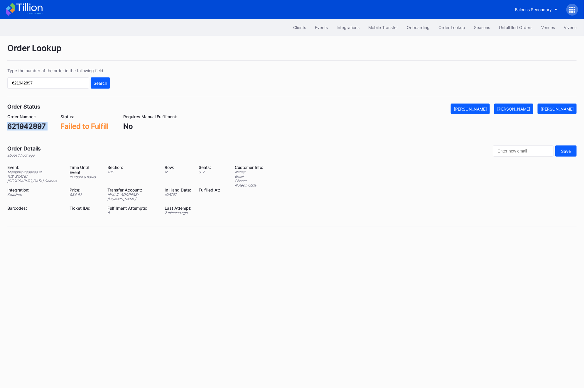
click at [18, 129] on div "621942897" at bounding box center [26, 126] width 38 height 9
click at [12, 125] on div "621942897" at bounding box center [26, 126] width 38 height 9
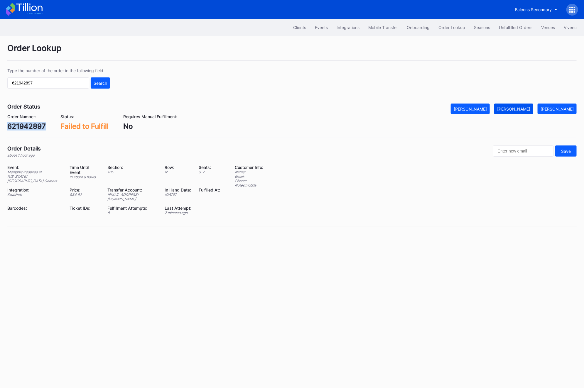
click at [524, 113] on button "[PERSON_NAME]" at bounding box center [513, 109] width 39 height 11
click at [525, 25] on div "Unfulfilled Orders" at bounding box center [515, 27] width 33 height 5
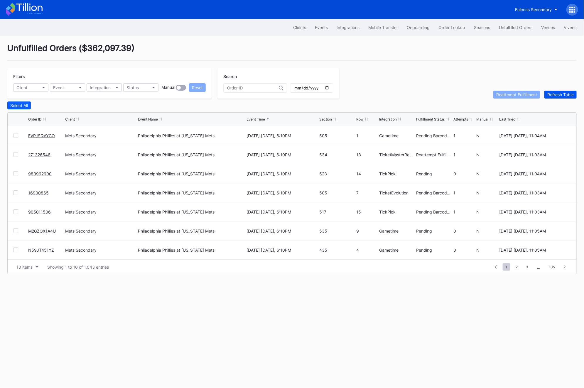
click at [568, 94] on div "Refresh Table" at bounding box center [561, 94] width 26 height 5
click at [16, 231] on div at bounding box center [16, 231] width 5 height 5
click at [508, 93] on div "Reattempt Fulfillment" at bounding box center [517, 94] width 41 height 5
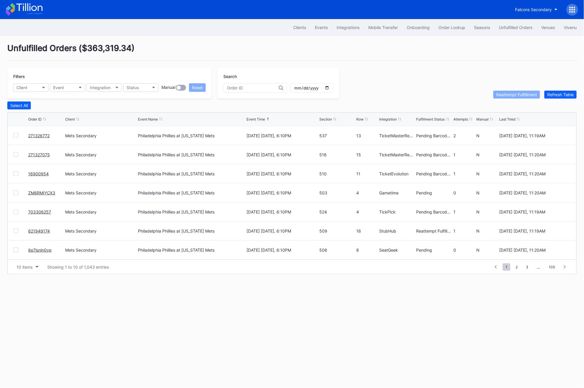
scroll to position [57, 0]
click at [17, 211] on div at bounding box center [16, 212] width 5 height 5
click at [38, 210] on link "16897258" at bounding box center [38, 212] width 20 height 5
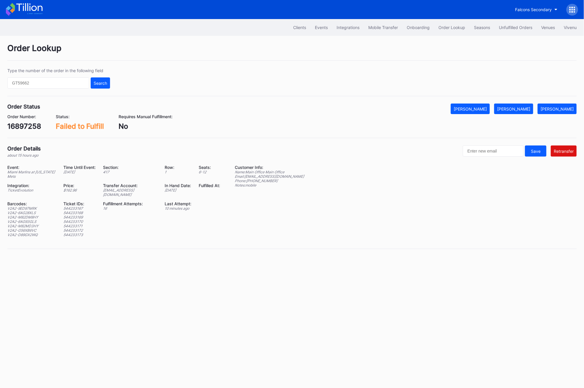
click at [19, 130] on div "16897258" at bounding box center [24, 126] width 34 height 9
copy div "16897258"
click at [11, 206] on div "V2A2-9ED97MRK" at bounding box center [31, 208] width 49 height 4
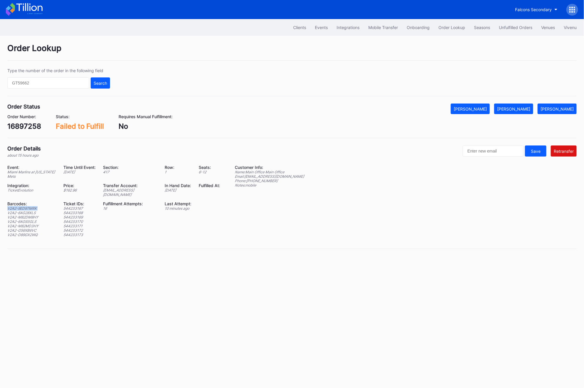
click at [11, 206] on div "V2A2-9ED97MRK" at bounding box center [31, 208] width 49 height 4
copy div "V2A2-9ED97MRK"
click at [24, 211] on div "V2A2-6AG28XLS" at bounding box center [31, 213] width 49 height 4
click at [23, 211] on div "V2A2-6AG28XLS" at bounding box center [31, 213] width 49 height 4
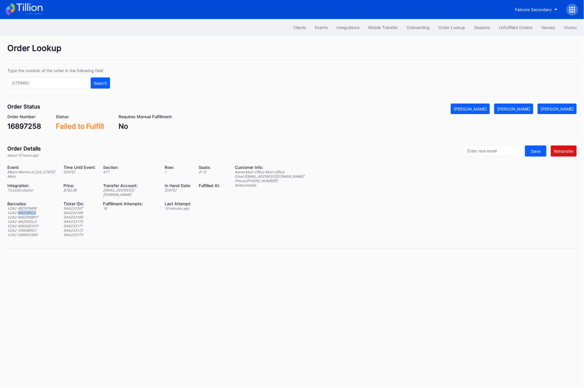
click at [23, 211] on div "V2A2-6AG28XLS" at bounding box center [31, 213] width 49 height 4
click at [11, 215] on div "V2A2-M82DM8HY" at bounding box center [31, 217] width 49 height 4
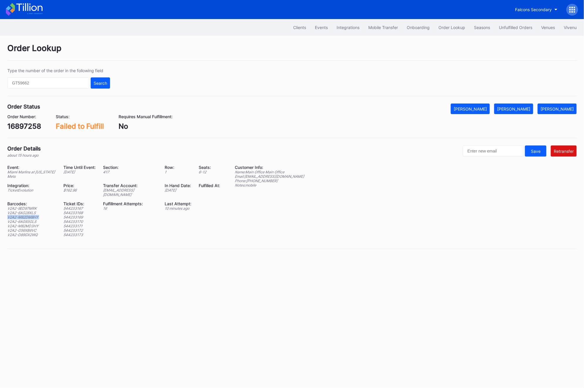
copy div "V2A2-M82DM8HY"
click at [21, 215] on div "V2A2-M82DM8HY" at bounding box center [31, 217] width 49 height 4
click at [20, 220] on div "V2A2-6AG93GLS" at bounding box center [31, 222] width 49 height 4
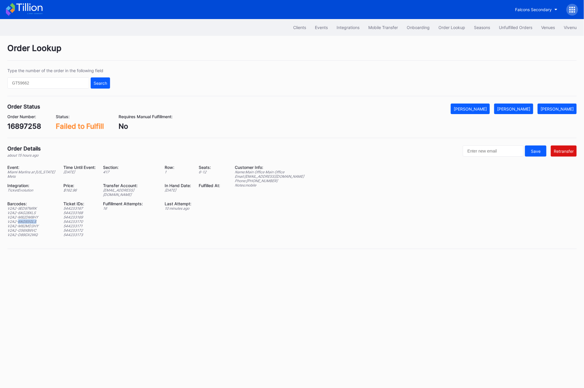
click at [20, 220] on div "V2A2-6AG93GLS" at bounding box center [31, 222] width 49 height 4
copy div "V2A2-6AG93GLS"
click at [31, 224] on div "V2A2-M82MD3HY" at bounding box center [31, 226] width 49 height 4
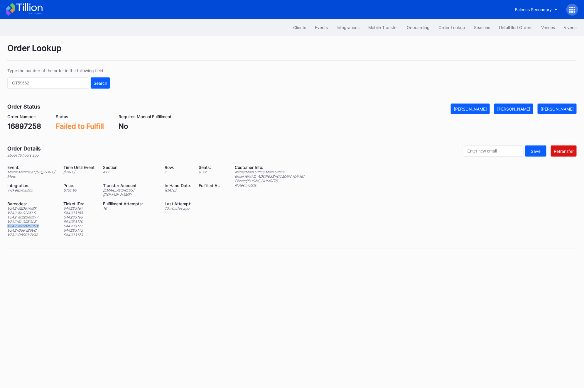
click at [31, 224] on div "V2A2-M82MD3HY" at bounding box center [31, 226] width 49 height 4
copy div "V2A2-M82MD3HY"
click at [29, 224] on div "V2A2-M82MD3HY" at bounding box center [31, 226] width 49 height 4
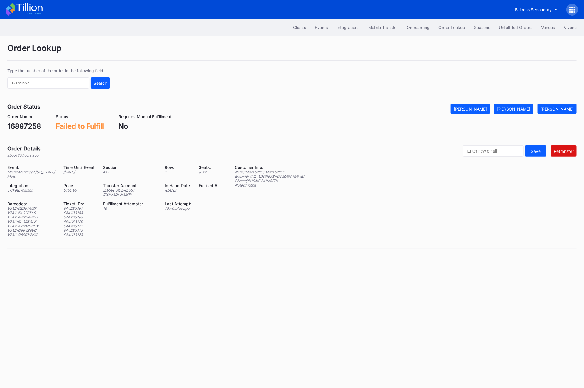
click at [28, 228] on div "V2A2-G56XB6VC" at bounding box center [31, 230] width 49 height 4
copy div "V2A2-G56XB6VC"
click at [30, 233] on div "V2A2-D89GX2WQ" at bounding box center [31, 235] width 49 height 4
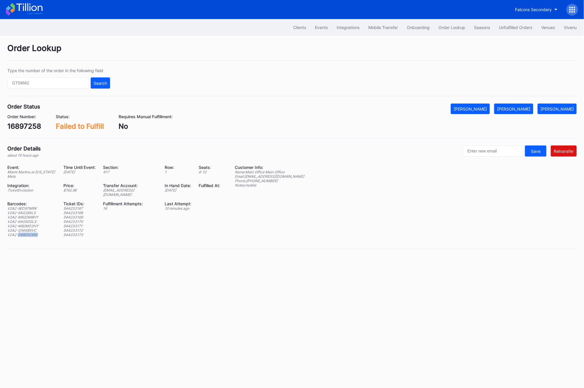
click at [30, 233] on div "V2A2-D89GX2WQ" at bounding box center [31, 235] width 49 height 4
copy div "V2A2-D89GX2WQ"
click at [312, 30] on button "Events" at bounding box center [322, 27] width 22 height 11
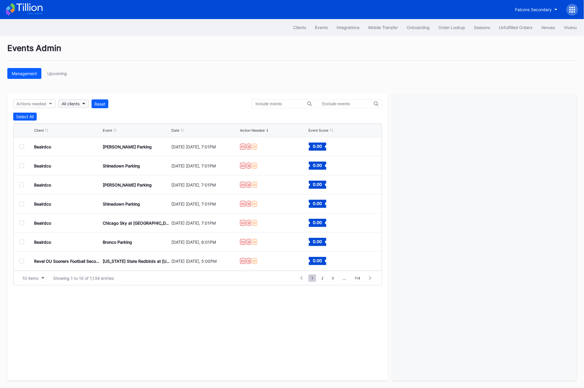
click at [73, 100] on button "All clients" at bounding box center [73, 104] width 30 height 9
type input "tail"
click at [85, 126] on div "Tailgreeter Secondary" at bounding box center [93, 130] width 68 height 11
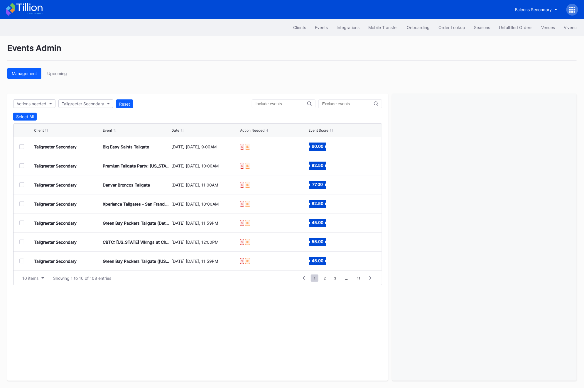
click at [31, 272] on div "10 items Showing 1 to 10 of 108 entries 1 ... -1 0 1 2 3 ... 11" at bounding box center [198, 278] width 369 height 14
click at [31, 283] on div "10 items Showing 1 to 10 of 108 entries 1 ... -1 0 1 2 3 ... 11" at bounding box center [198, 278] width 369 height 14
click at [31, 282] on button "10 items" at bounding box center [33, 279] width 28 height 8
click at [33, 329] on div "200 items" at bounding box center [33, 325] width 28 height 11
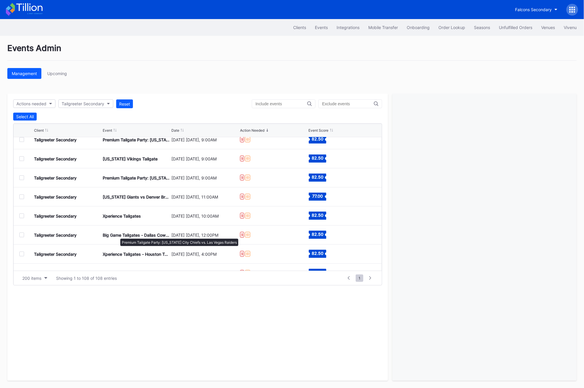
scroll to position [688, 0]
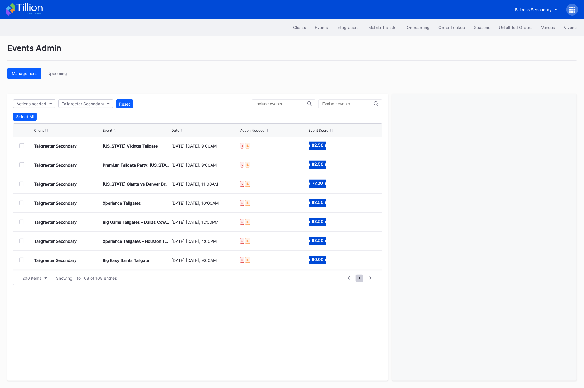
click at [348, 102] on input "text" at bounding box center [348, 104] width 52 height 5
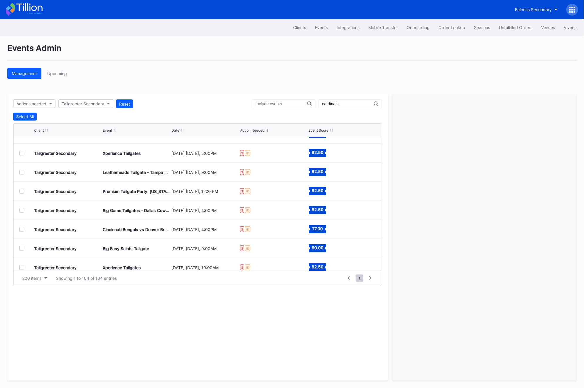
scroll to position [0, 0]
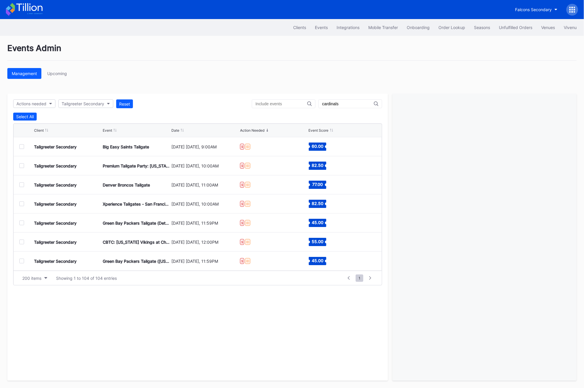
click at [21, 147] on div at bounding box center [21, 146] width 5 height 5
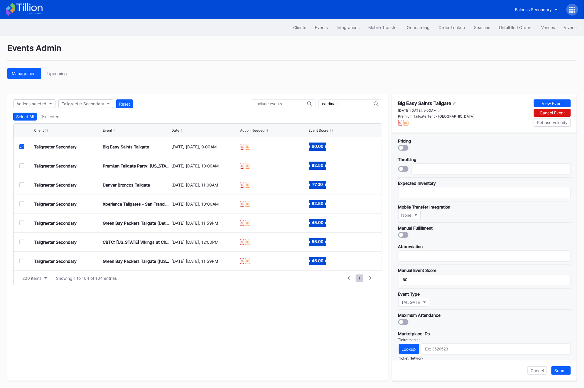
click at [21, 147] on icon at bounding box center [22, 146] width 4 height 3
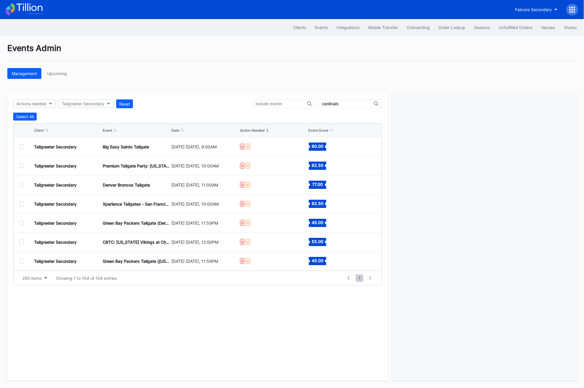
click at [20, 147] on div at bounding box center [21, 146] width 5 height 5
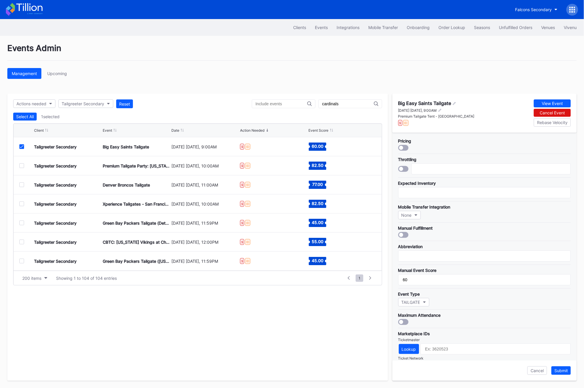
click at [20, 147] on icon at bounding box center [22, 146] width 4 height 3
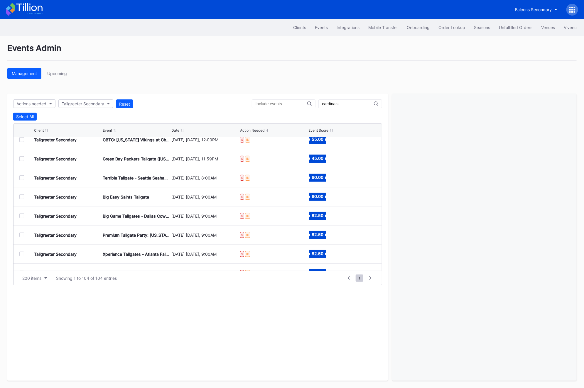
scroll to position [102, 0]
click at [346, 104] on input "cardinals" at bounding box center [348, 104] width 52 height 5
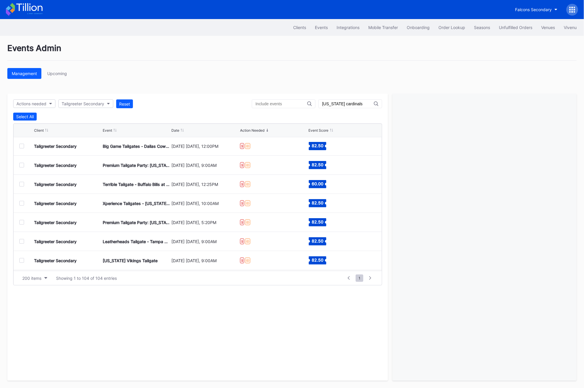
scroll to position [1851, 0]
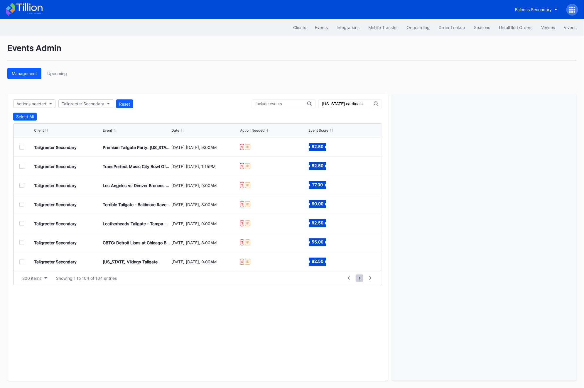
type input "[US_STATE] cardinals"
click at [21, 262] on div at bounding box center [21, 262] width 5 height 5
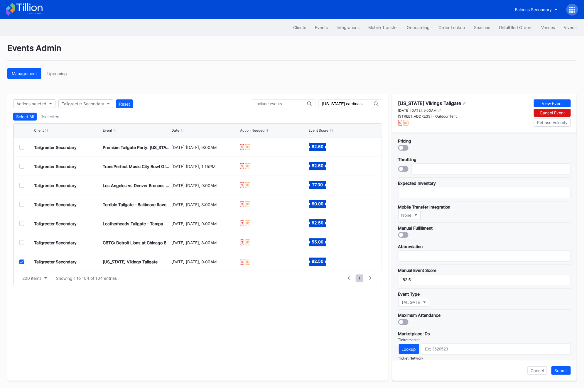
click at [21, 262] on icon at bounding box center [22, 262] width 4 height 3
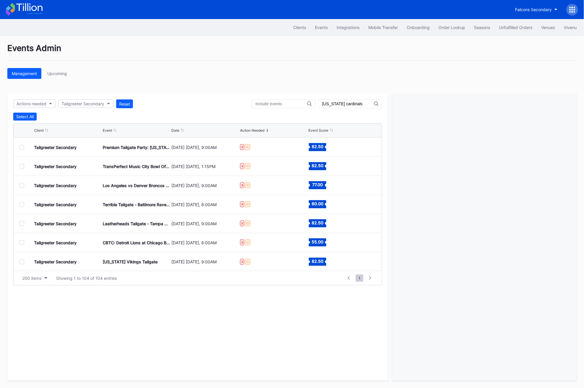
click at [345, 105] on input "[US_STATE] cardinals" at bounding box center [348, 104] width 52 height 5
click at [277, 103] on input "text" at bounding box center [282, 104] width 52 height 5
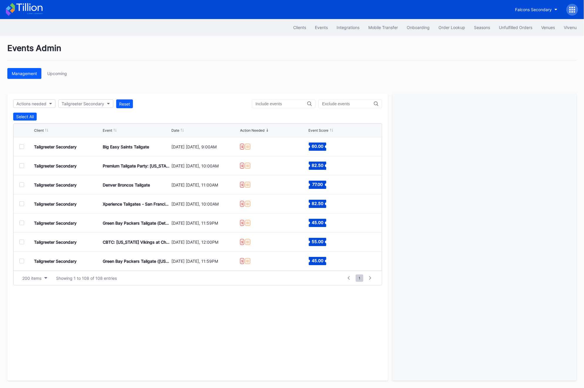
paste input "[US_STATE] cardinals"
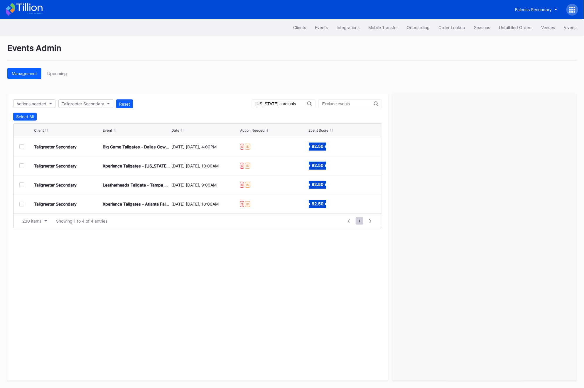
type input "[US_STATE] cardinals"
click at [23, 204] on div at bounding box center [21, 204] width 5 height 5
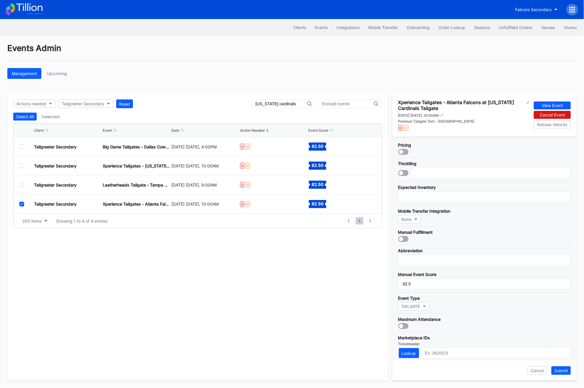
scroll to position [86, 0]
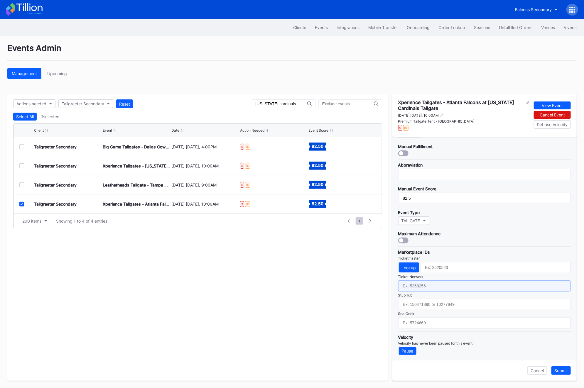
click at [420, 288] on input "text" at bounding box center [484, 286] width 173 height 11
paste input "7229287"
type input "7229287"
click at [566, 371] on div "Submit" at bounding box center [562, 371] width 14 height 5
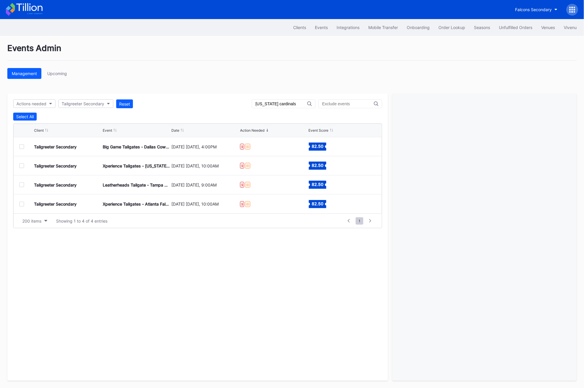
click at [20, 204] on div at bounding box center [21, 204] width 5 height 5
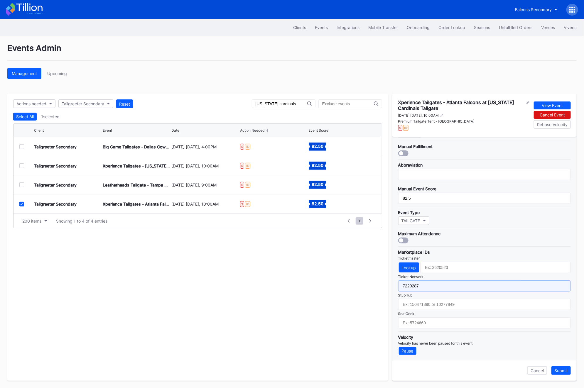
click at [427, 285] on input "7229287" at bounding box center [484, 286] width 173 height 11
paste input "9"
type input "7229289"
click at [557, 369] on div "Submit" at bounding box center [562, 371] width 14 height 5
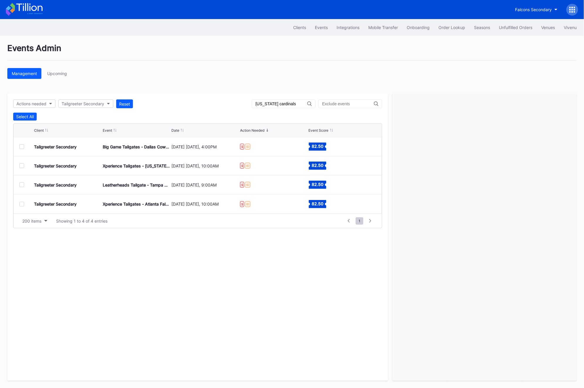
click at [23, 184] on div at bounding box center [21, 185] width 5 height 5
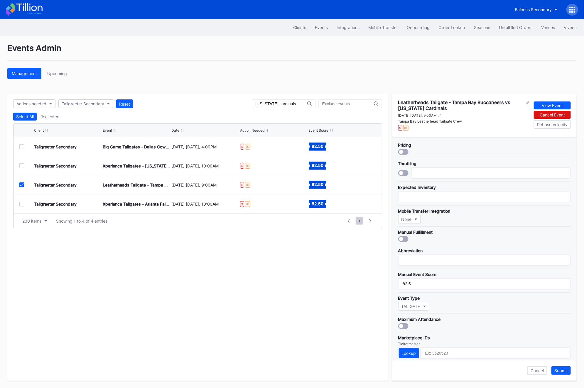
click at [22, 184] on icon at bounding box center [22, 185] width 4 height 3
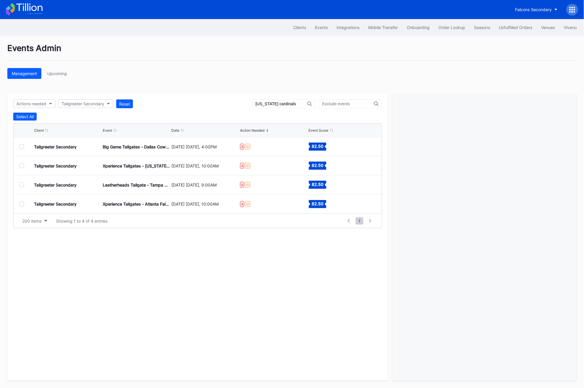
click at [20, 166] on div at bounding box center [21, 166] width 5 height 5
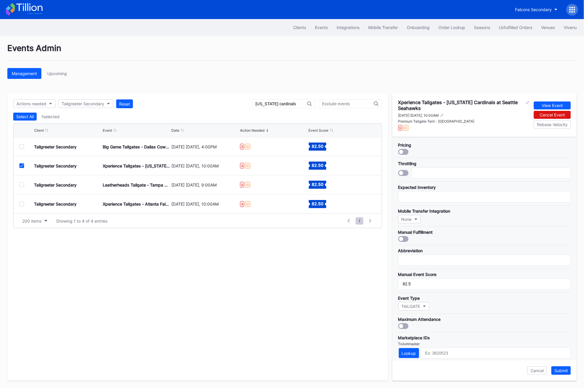
click at [24, 164] on div at bounding box center [26, 166] width 15 height 5
click at [22, 164] on icon at bounding box center [22, 165] width 4 height 3
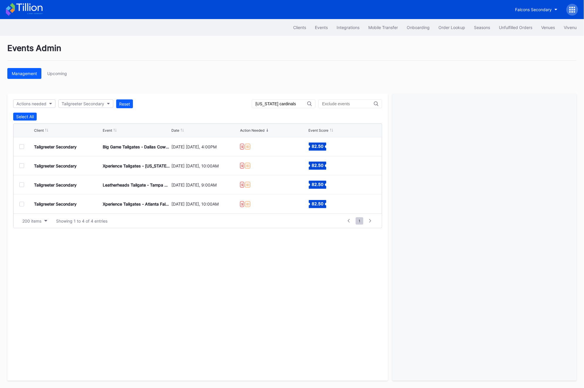
click at [24, 202] on div at bounding box center [26, 204] width 15 height 5
click at [22, 204] on div at bounding box center [21, 204] width 5 height 5
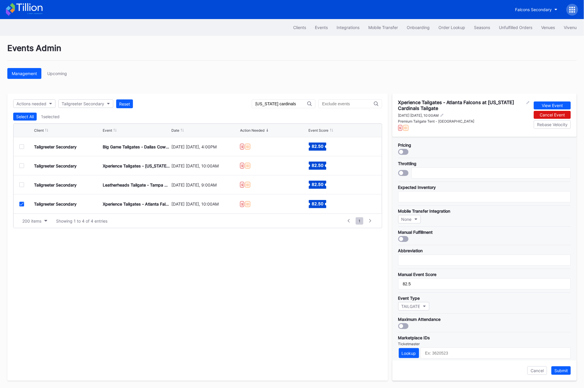
click at [273, 105] on input "[US_STATE] cardinals" at bounding box center [282, 104] width 52 height 5
click at [21, 203] on icon at bounding box center [22, 204] width 4 height 3
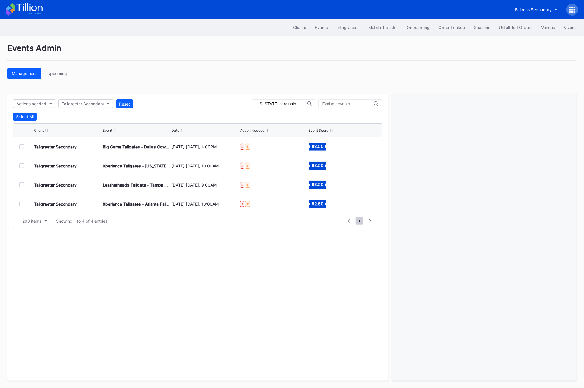
click at [19, 165] on div "Tailgreeter Secondary Xperience Tailgates - [US_STATE] Cardinals at Seattle Sea…" at bounding box center [198, 166] width 369 height 19
click at [17, 165] on div "Tailgreeter Secondary Xperience Tailgates - [US_STATE] Cardinals at Seattle Sea…" at bounding box center [198, 166] width 369 height 19
click at [21, 165] on div at bounding box center [21, 166] width 5 height 5
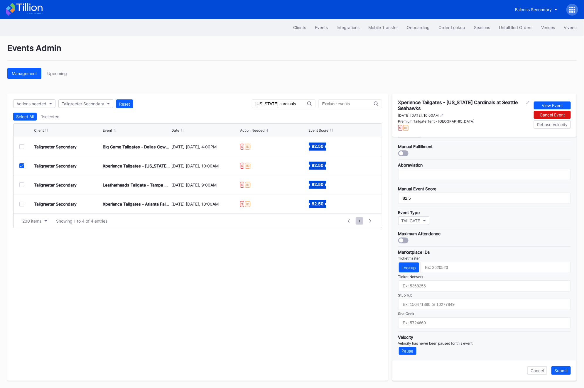
click at [21, 162] on div "Tailgreeter Secondary Xperience Tailgates - [US_STATE] Cardinals at Seattle Sea…" at bounding box center [198, 166] width 369 height 19
click at [21, 166] on icon at bounding box center [22, 165] width 4 height 3
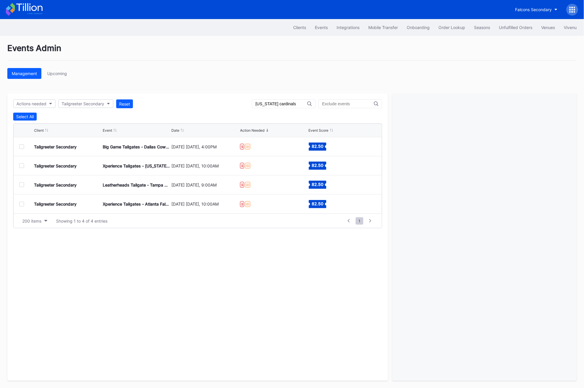
click at [21, 146] on div at bounding box center [21, 146] width 5 height 5
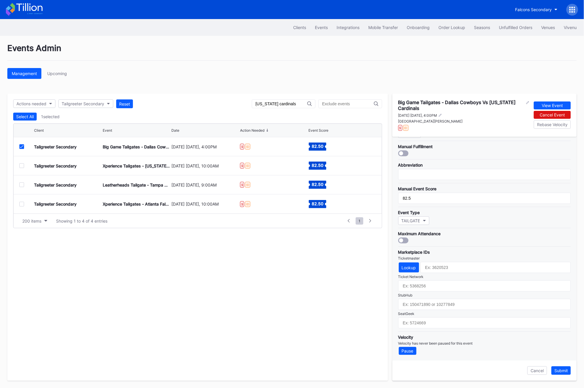
scroll to position [84, 0]
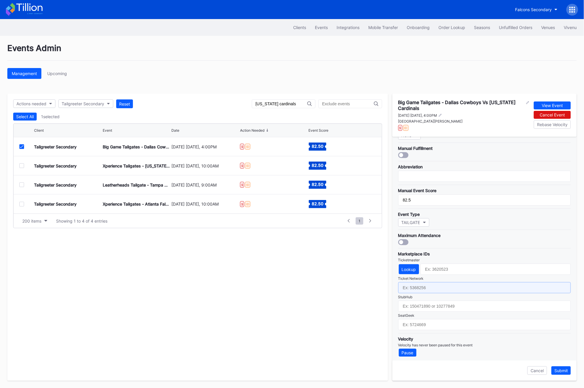
click at [422, 282] on input "text" at bounding box center [484, 287] width 173 height 11
paste input "7229336"
type input "7229336"
click at [561, 372] on div "Submit" at bounding box center [562, 371] width 14 height 5
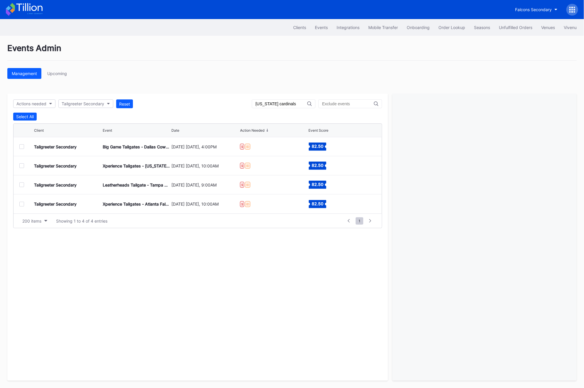
click at [24, 169] on div "Tailgreeter Secondary Xperience Tailgates - [US_STATE] Cardinals at Seattle Sea…" at bounding box center [198, 166] width 369 height 19
click at [23, 167] on div at bounding box center [21, 166] width 5 height 5
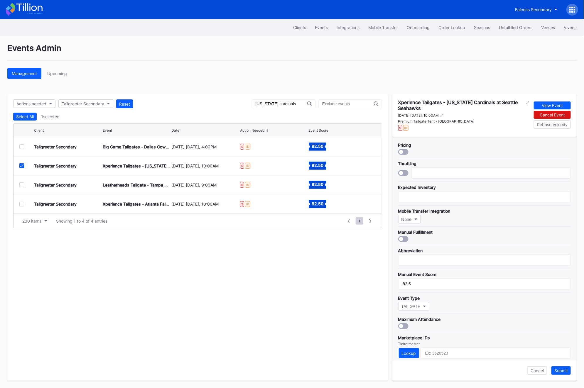
scroll to position [86, 0]
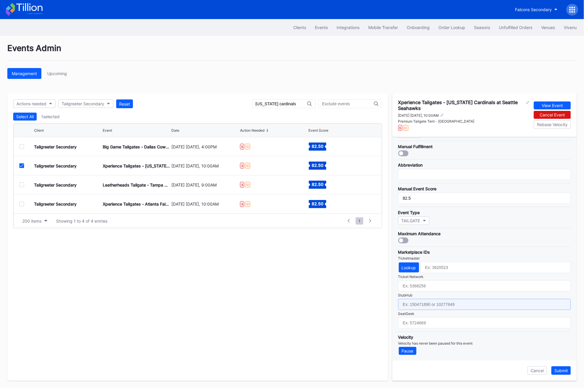
click at [435, 305] on input "text" at bounding box center [484, 304] width 173 height 11
click at [429, 292] on div "Marketplace IDs Ticketmaster Lookup Ticket Network StubHub SeatGeek" at bounding box center [484, 288] width 173 height 82
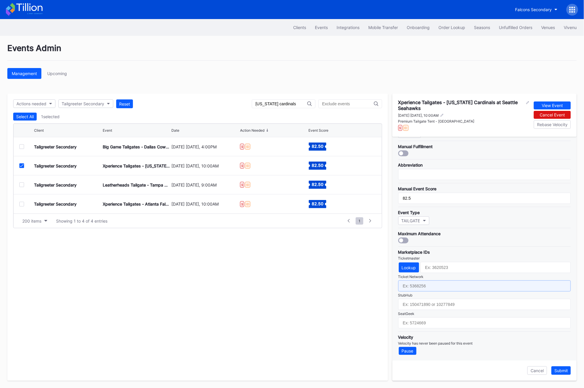
click at [424, 281] on input "text" at bounding box center [484, 286] width 173 height 11
paste input "7229250"
type input "7229250"
click at [563, 371] on div "Submit" at bounding box center [562, 371] width 14 height 5
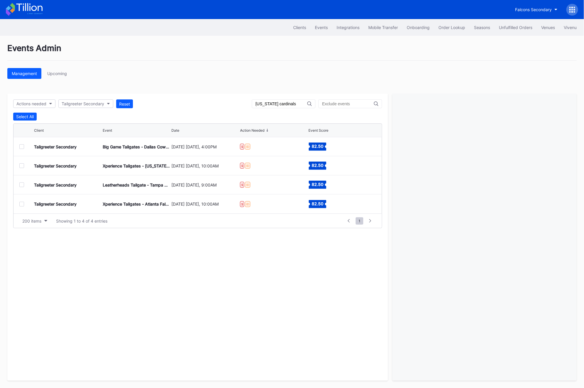
click at [23, 203] on div at bounding box center [21, 204] width 5 height 5
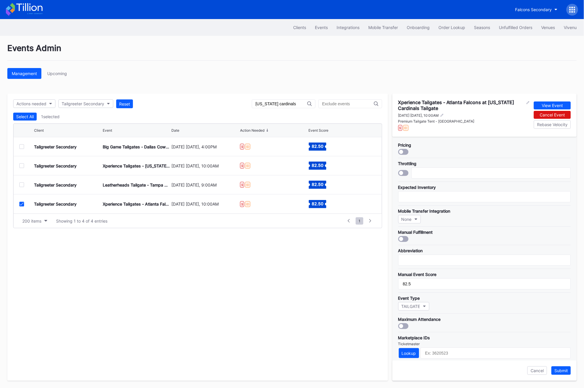
click at [21, 203] on icon at bounding box center [22, 204] width 4 height 3
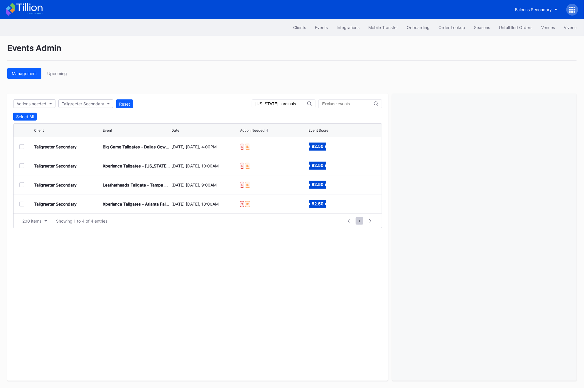
click at [21, 185] on div at bounding box center [21, 185] width 5 height 5
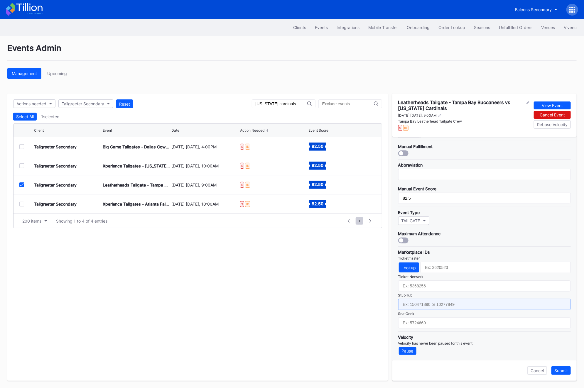
click at [425, 304] on input "text" at bounding box center [484, 304] width 173 height 11
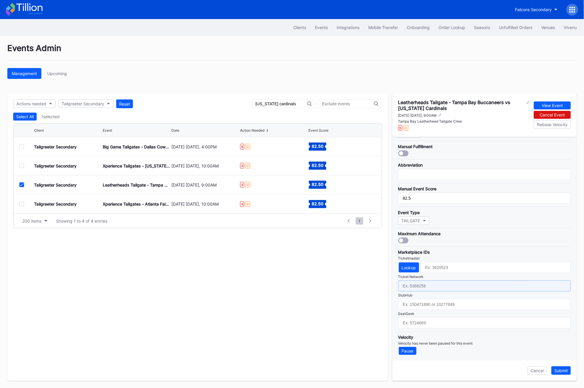
click at [417, 287] on input "text" at bounding box center [484, 286] width 173 height 11
paste input "7229311"
type input "7229311"
click at [565, 370] on div "Submit" at bounding box center [562, 371] width 14 height 5
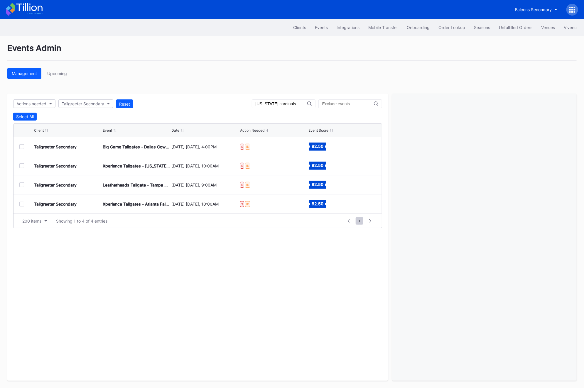
click at [301, 103] on input "[US_STATE] cardinals" at bounding box center [282, 104] width 52 height 5
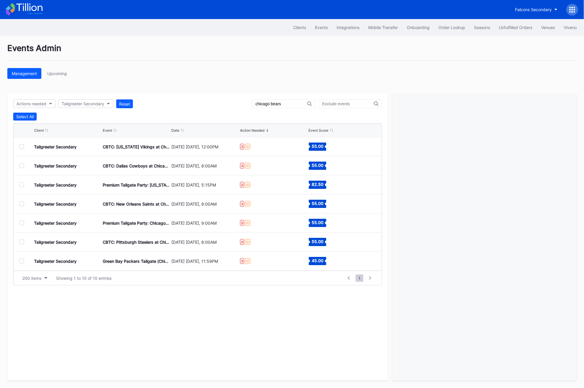
type input "chicago bears"
click at [21, 147] on div at bounding box center [21, 146] width 5 height 5
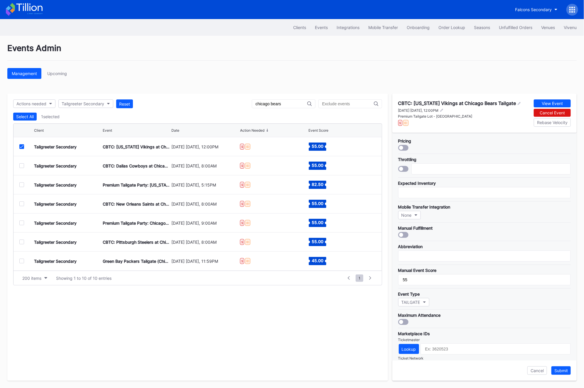
scroll to position [82, 0]
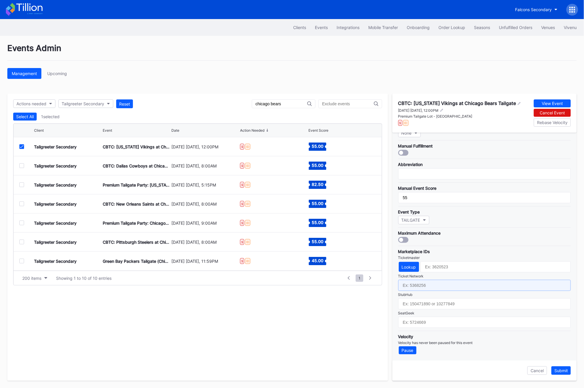
click at [444, 286] on input "text" at bounding box center [484, 285] width 173 height 11
paste input "7229113"
type input "7229113"
click at [563, 368] on button "Submit" at bounding box center [561, 371] width 19 height 9
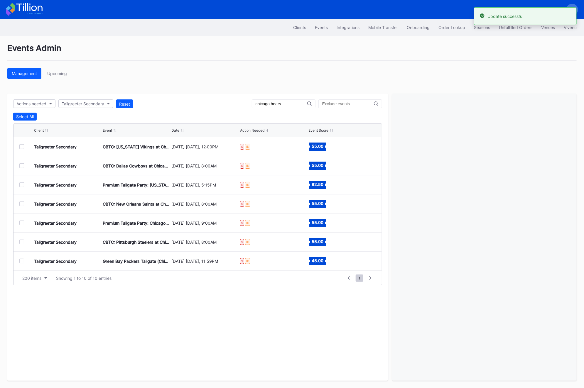
click at [21, 166] on div at bounding box center [21, 166] width 5 height 5
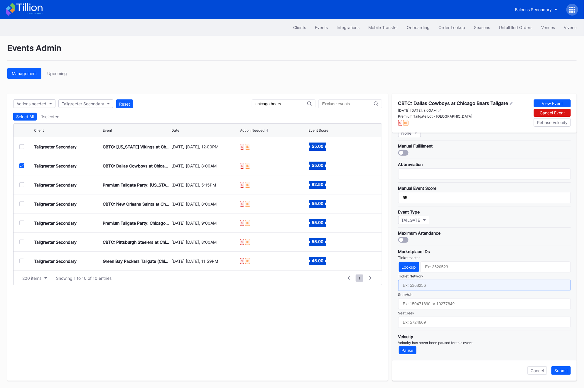
click at [457, 289] on input "text" at bounding box center [484, 285] width 173 height 11
paste input "7229114"
type input "7229114"
click at [562, 369] on div "Submit" at bounding box center [562, 371] width 14 height 5
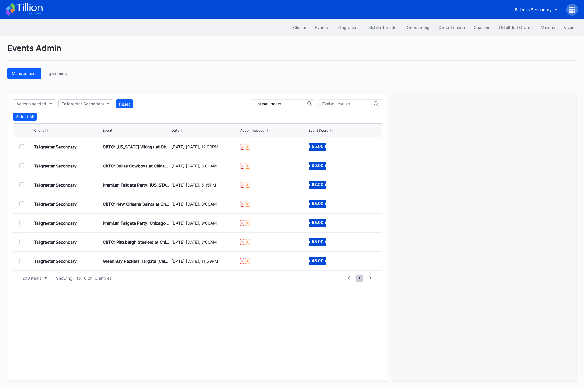
click at [20, 166] on div at bounding box center [21, 166] width 5 height 5
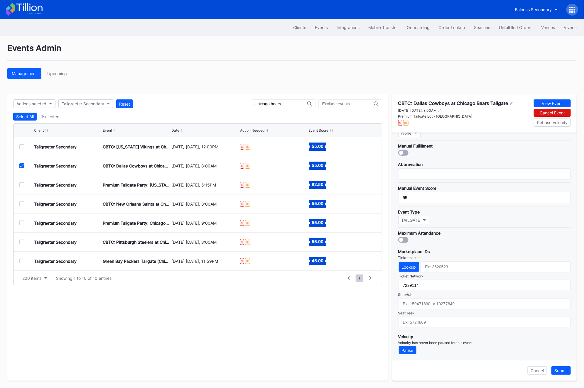
click at [20, 165] on icon at bounding box center [22, 165] width 4 height 3
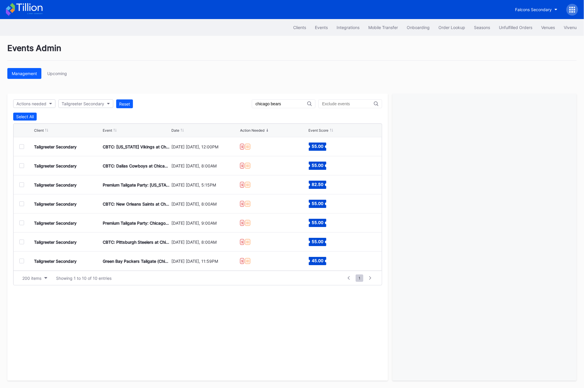
click at [23, 189] on div "Tailgreeter Secondary Premium Tailgate Party: [US_STATE] Commanders vs. Chicago…" at bounding box center [198, 185] width 369 height 19
click at [22, 186] on div at bounding box center [21, 185] width 5 height 5
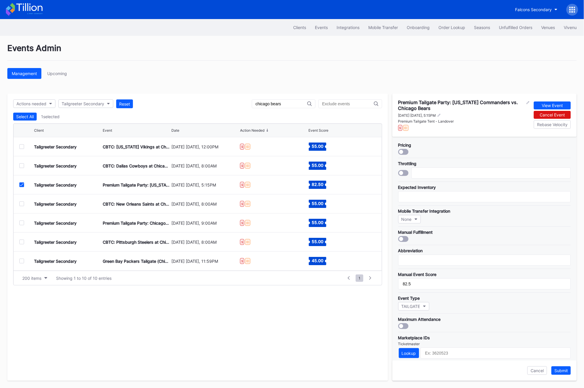
scroll to position [86, 0]
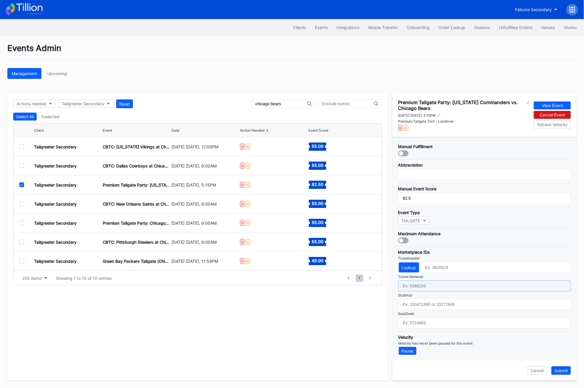
click at [435, 285] on input "text" at bounding box center [484, 286] width 173 height 11
paste input "7229226"
type input "7229226"
click at [563, 371] on div "Submit" at bounding box center [562, 371] width 14 height 5
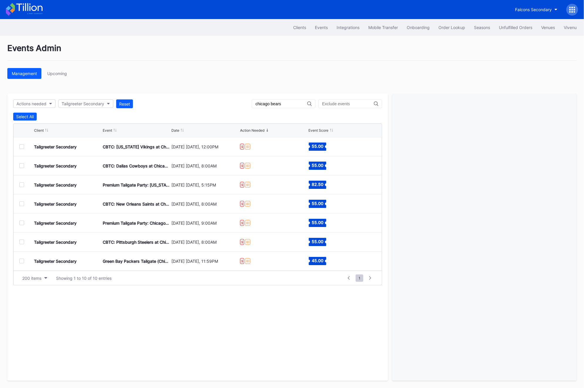
click at [23, 185] on div at bounding box center [21, 185] width 5 height 5
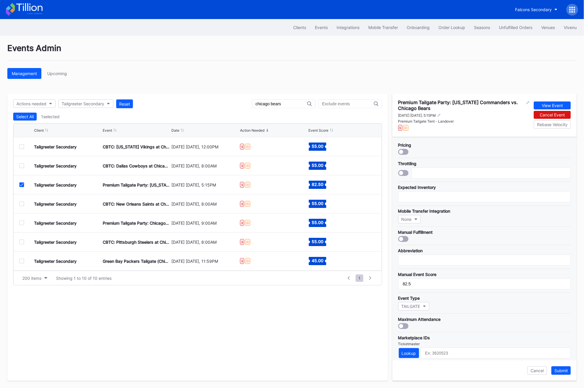
click at [23, 185] on icon at bounding box center [22, 185] width 4 height 3
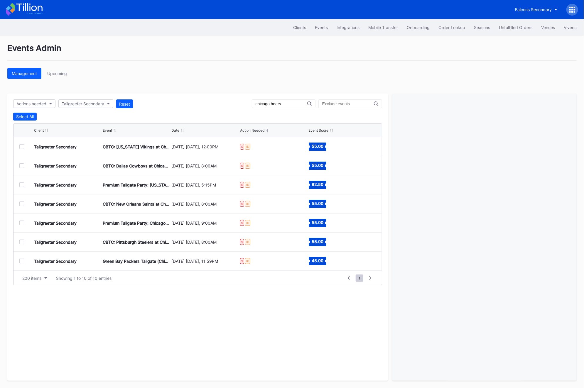
click at [22, 203] on div at bounding box center [21, 204] width 5 height 5
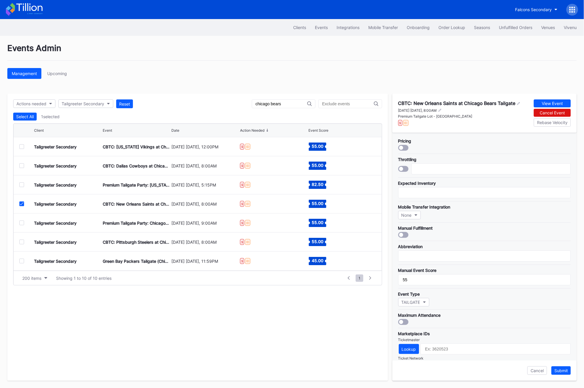
scroll to position [82, 0]
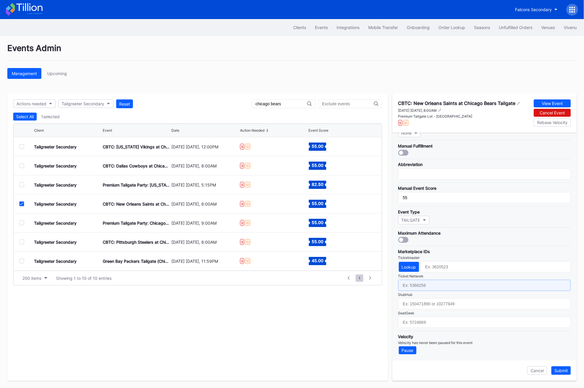
click at [410, 283] on input "text" at bounding box center [484, 285] width 173 height 11
paste input "7229115"
type input "7229115"
click at [565, 373] on div "Submit" at bounding box center [562, 371] width 14 height 5
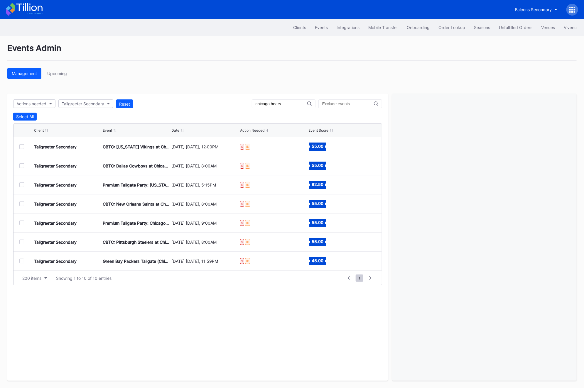
click at [22, 223] on div at bounding box center [21, 223] width 5 height 5
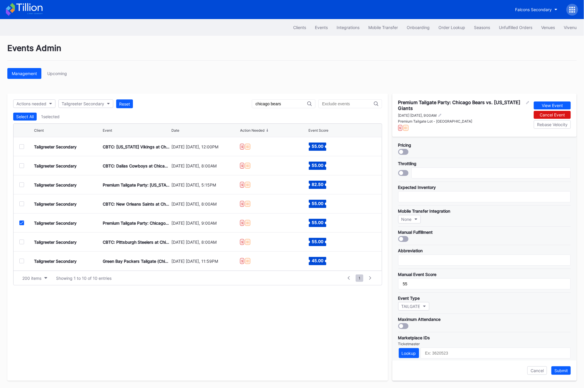
scroll to position [86, 0]
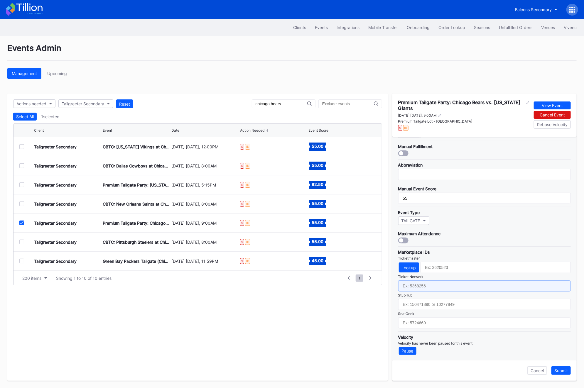
click at [432, 289] on input "text" at bounding box center [484, 286] width 173 height 11
paste input "7229116"
type input "7229116"
click at [567, 373] on div "Submit" at bounding box center [562, 371] width 14 height 5
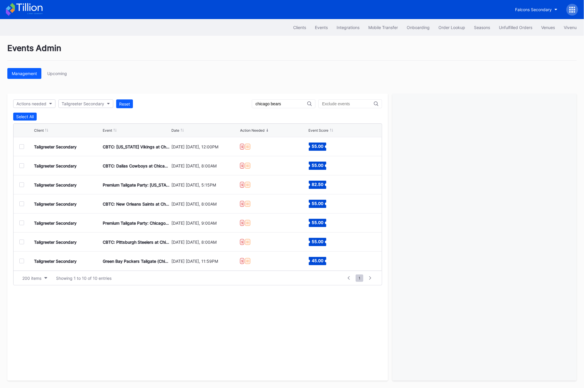
click at [23, 243] on div at bounding box center [21, 242] width 5 height 5
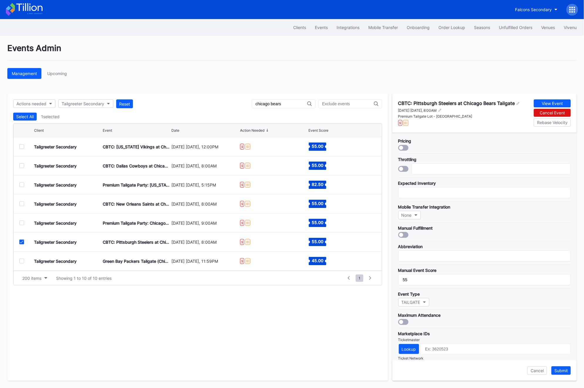
scroll to position [82, 0]
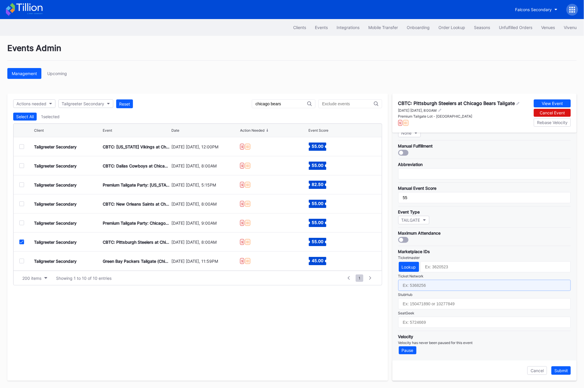
click at [423, 285] on input "text" at bounding box center [484, 285] width 173 height 11
paste input "7229117"
type input "7229117"
click at [559, 371] on div "Submit" at bounding box center [562, 371] width 14 height 5
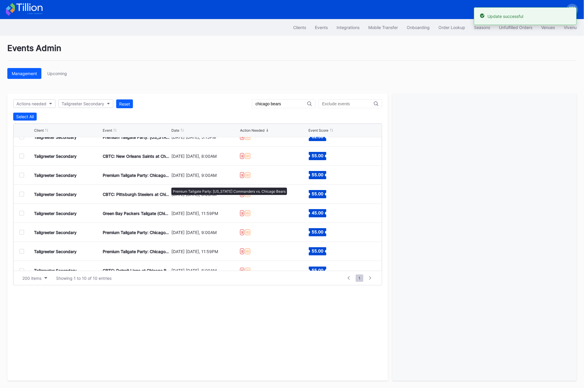
scroll to position [57, 0]
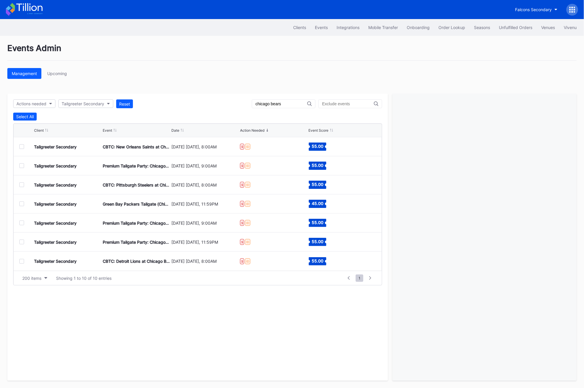
click at [21, 203] on div at bounding box center [21, 204] width 5 height 5
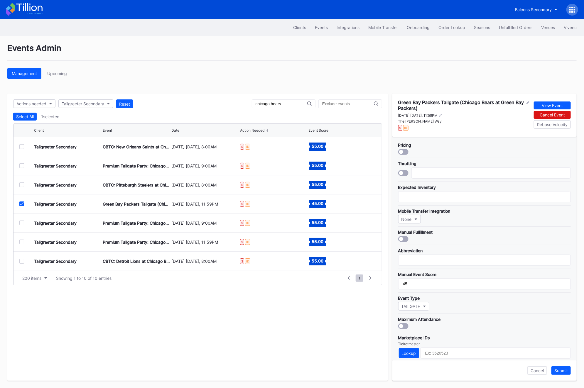
scroll to position [86, 0]
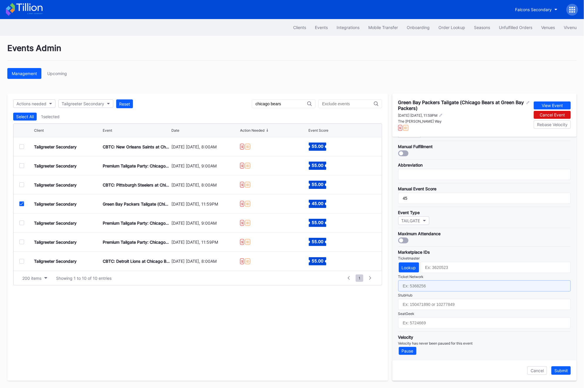
click at [404, 286] on input "text" at bounding box center [484, 286] width 173 height 11
paste input "7229263"
type input "7229263"
click at [562, 370] on div "Submit" at bounding box center [562, 371] width 14 height 5
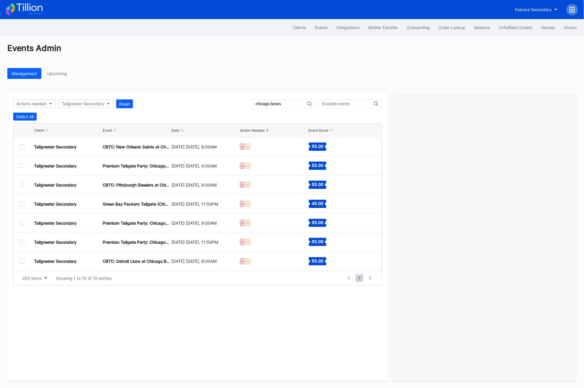
click at [20, 222] on div at bounding box center [21, 223] width 5 height 5
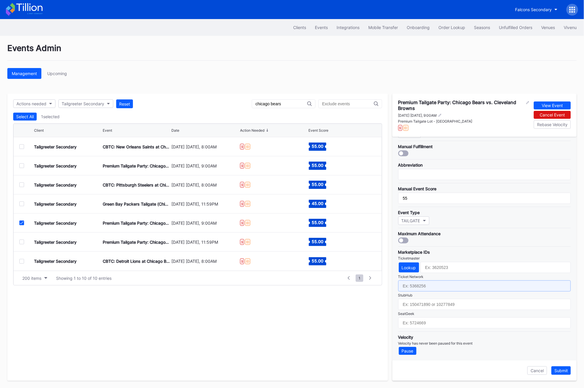
click at [417, 285] on input "text" at bounding box center [484, 286] width 173 height 11
paste input "7229118"
type input "7229118"
click at [559, 374] on button "Submit" at bounding box center [561, 371] width 19 height 9
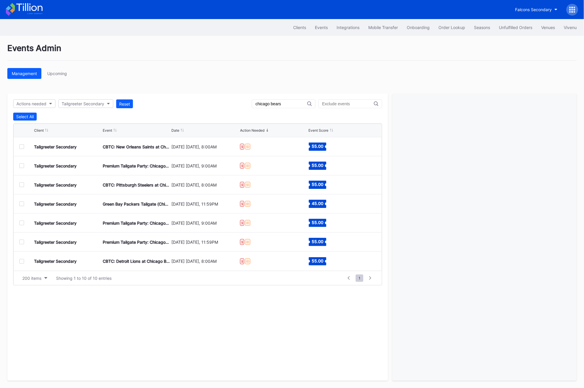
click at [21, 244] on div at bounding box center [21, 242] width 5 height 5
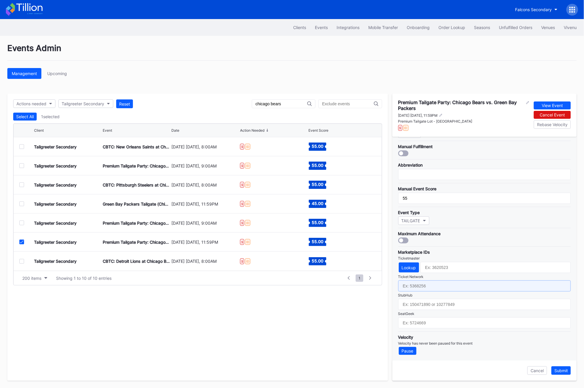
click at [442, 288] on input "text" at bounding box center [484, 286] width 173 height 11
paste input "7229119"
type input "7229119"
click at [563, 372] on div "Submit" at bounding box center [562, 371] width 14 height 5
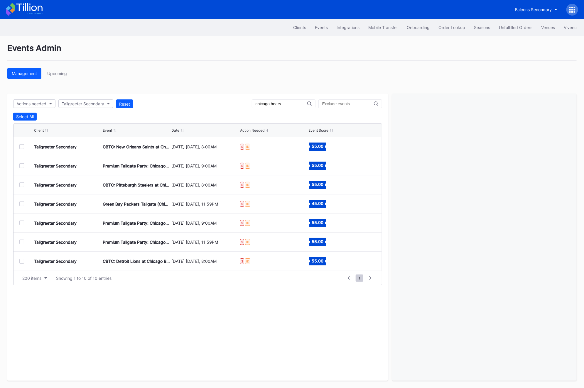
click at [18, 261] on div "Tailgreeter Secondary CBTC: Detroit Lions at Chicago Bears Tailgate [DATE] [DAT…" at bounding box center [198, 261] width 369 height 19
click at [20, 261] on div at bounding box center [21, 261] width 5 height 5
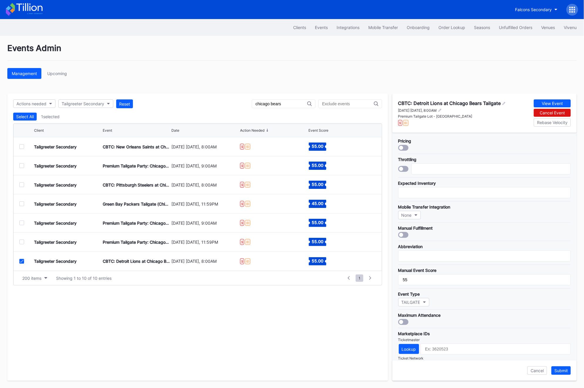
scroll to position [82, 0]
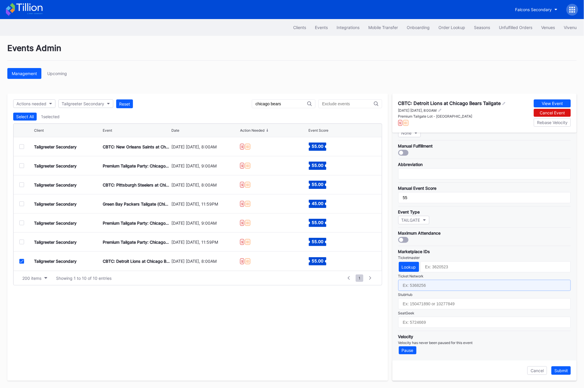
click at [424, 284] on input "text" at bounding box center [484, 285] width 173 height 11
paste input "7229120"
type input "7229120"
click at [564, 370] on div "Submit" at bounding box center [562, 371] width 14 height 5
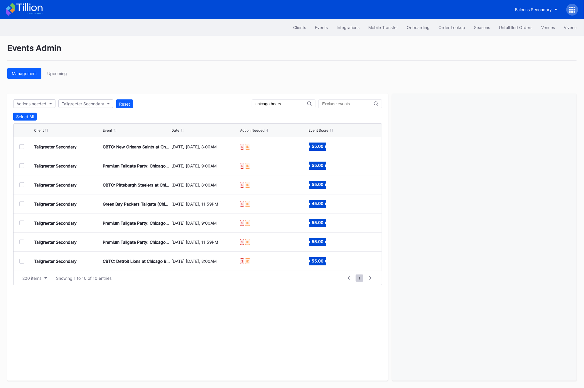
click at [283, 107] on div "chicago bears" at bounding box center [284, 104] width 64 height 9
click at [283, 100] on div "chicago bears" at bounding box center [284, 104] width 64 height 9
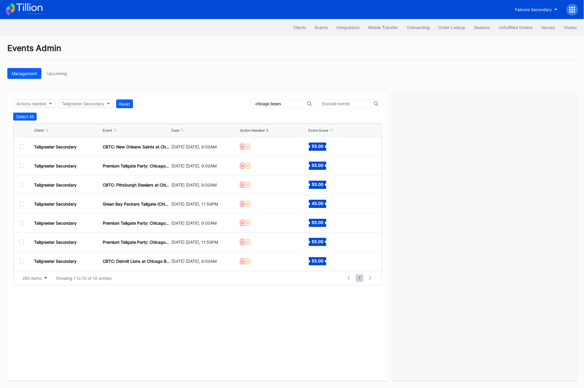
click at [283, 101] on div "chicago bears" at bounding box center [284, 104] width 64 height 9
click at [283, 108] on div "chicago bears" at bounding box center [284, 104] width 64 height 9
click at [283, 101] on div "chicago bears" at bounding box center [284, 104] width 64 height 9
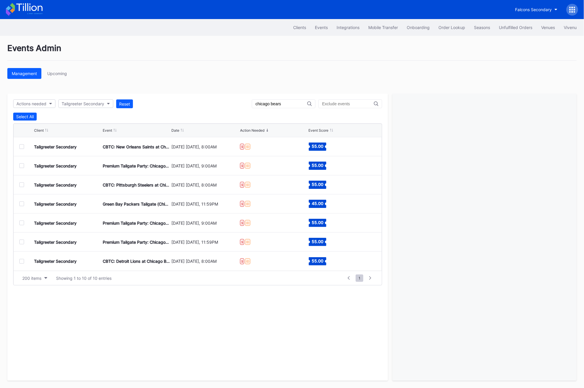
click at [283, 104] on input "chicago bears" at bounding box center [282, 104] width 52 height 5
type input "dallas cowboys"
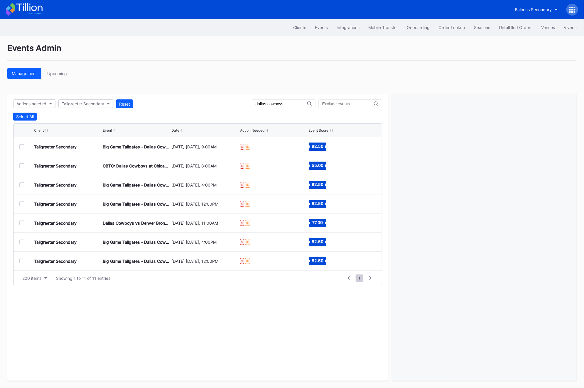
click at [21, 148] on div at bounding box center [21, 146] width 5 height 5
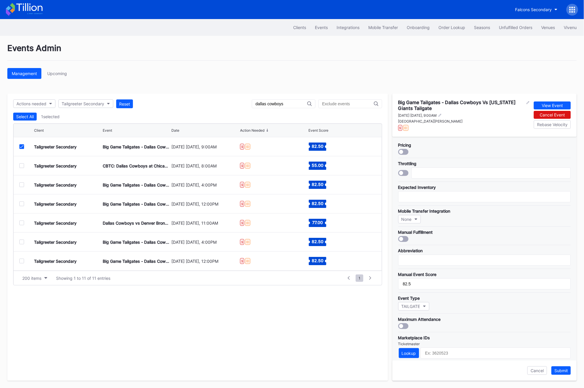
scroll to position [86, 0]
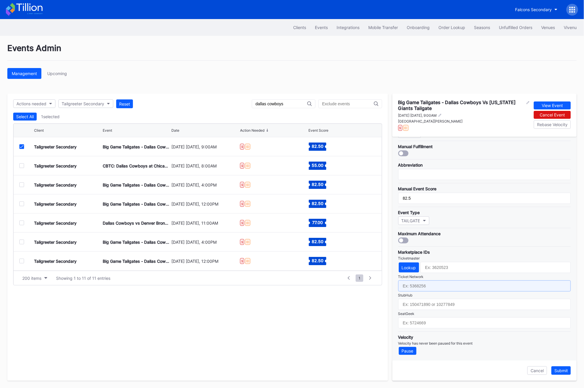
click at [408, 285] on input "text" at bounding box center [484, 286] width 173 height 11
paste input "7229333"
type input "7229333"
click at [562, 367] on button "Submit" at bounding box center [561, 371] width 19 height 9
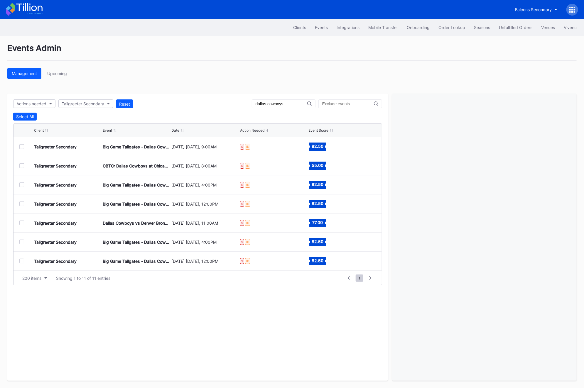
click at [24, 164] on div at bounding box center [26, 166] width 15 height 5
click at [22, 164] on div at bounding box center [21, 166] width 5 height 5
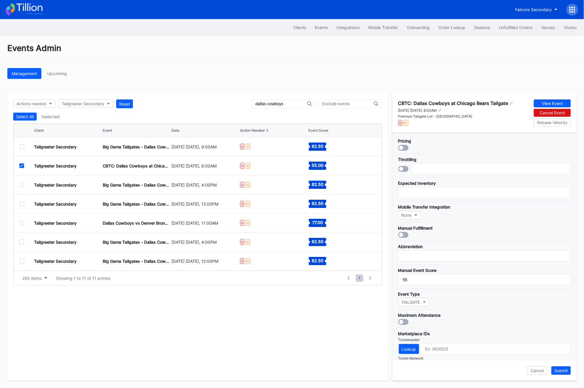
scroll to position [82, 0]
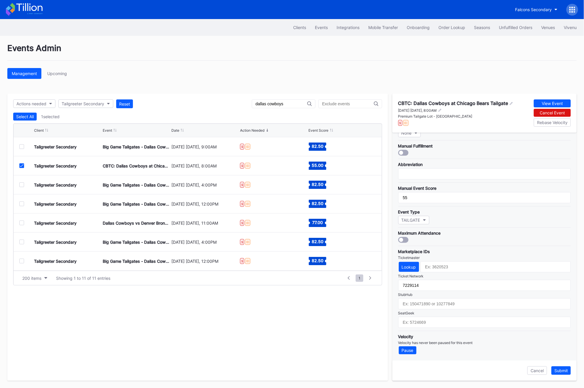
click at [22, 167] on div at bounding box center [21, 166] width 5 height 5
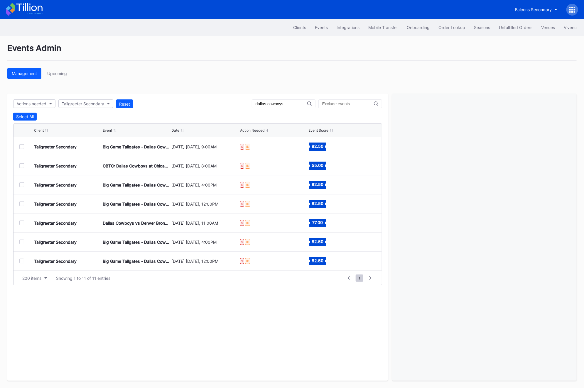
click at [22, 180] on div "Tailgreeter Secondary Big Game Tailgates - Dallas Cowboys Vs Green Bay Packers …" at bounding box center [198, 185] width 369 height 19
click at [22, 188] on div "Tailgreeter Secondary Big Game Tailgates - Dallas Cowboys Vs Green Bay Packers …" at bounding box center [198, 185] width 369 height 19
click at [22, 186] on div at bounding box center [21, 185] width 5 height 5
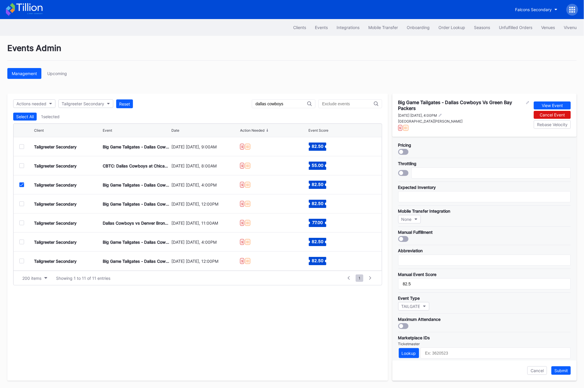
scroll to position [86, 0]
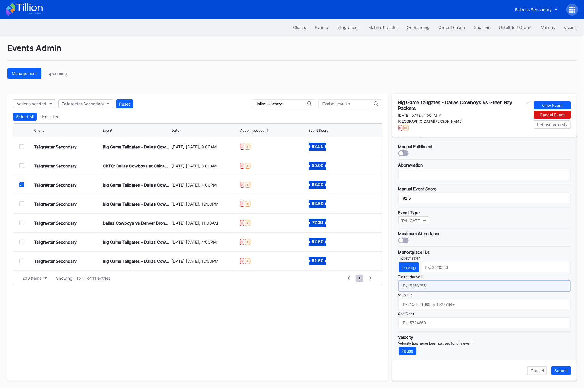
click at [435, 283] on input "text" at bounding box center [484, 286] width 173 height 11
paste input "7229334"
type input "7229334"
click at [568, 371] on div "Submit" at bounding box center [562, 371] width 14 height 5
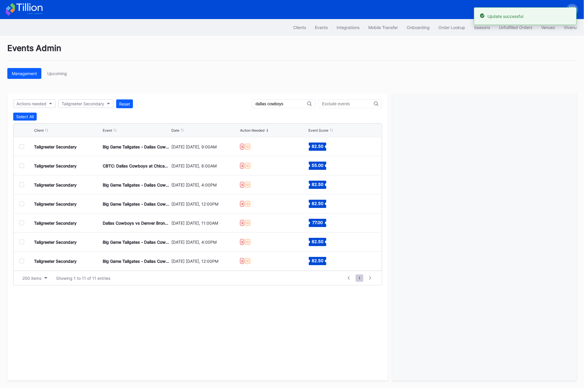
click at [19, 183] on div at bounding box center [21, 185] width 5 height 5
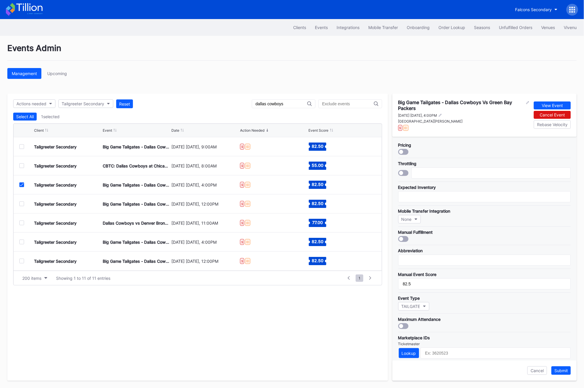
click at [20, 203] on div at bounding box center [21, 204] width 5 height 5
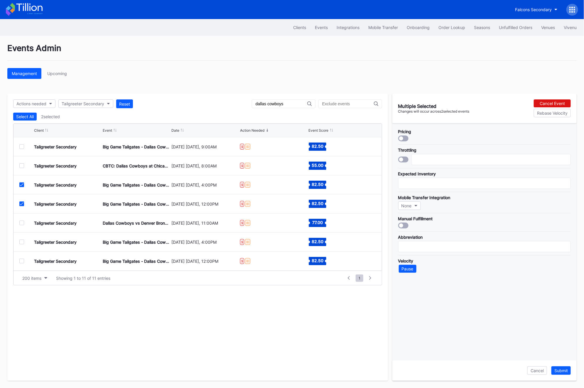
click at [22, 183] on div at bounding box center [21, 185] width 5 height 5
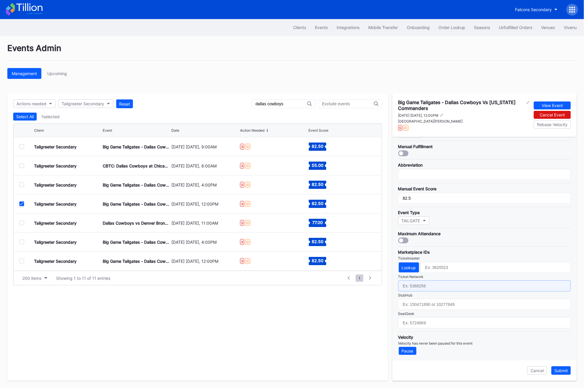
click at [413, 285] on input "text" at bounding box center [484, 286] width 173 height 11
paste input "7229335"
type input "7229335"
click at [556, 371] on div "Submit" at bounding box center [562, 371] width 14 height 5
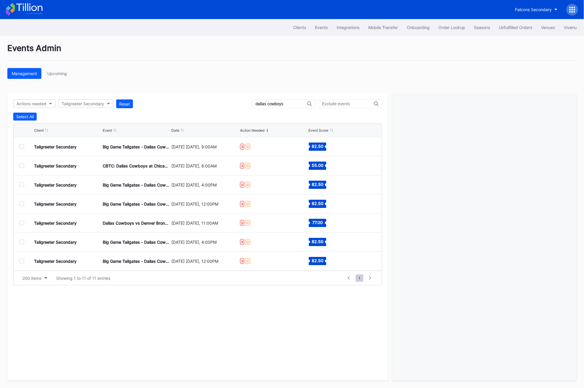
click at [23, 203] on div at bounding box center [21, 204] width 5 height 5
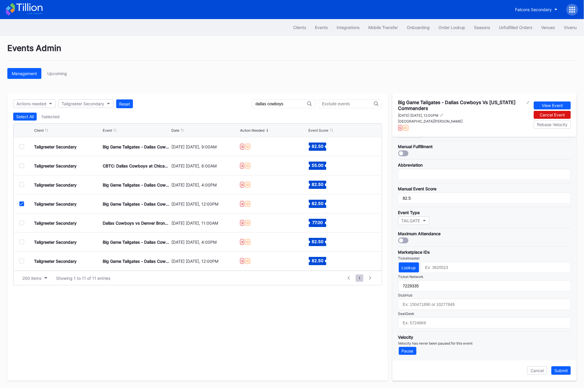
click at [24, 202] on div at bounding box center [26, 204] width 15 height 5
click at [22, 204] on icon at bounding box center [22, 204] width 4 height 3
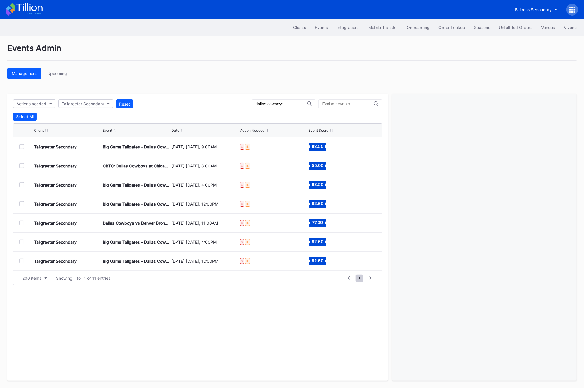
click at [21, 222] on div at bounding box center [21, 223] width 5 height 5
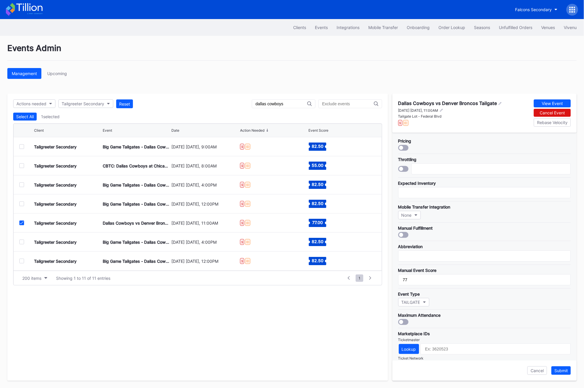
scroll to position [82, 0]
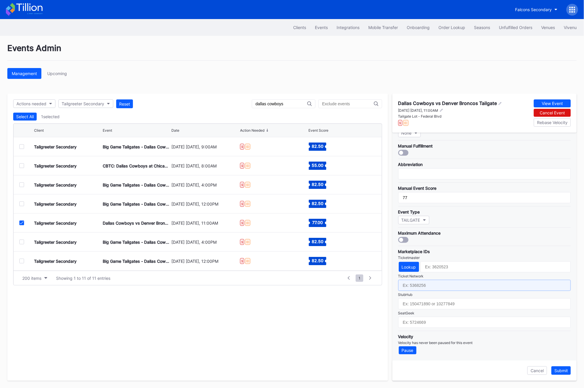
click at [415, 288] on input "text" at bounding box center [484, 285] width 173 height 11
paste input "7229301"
type input "7229301"
click at [566, 372] on div "Submit" at bounding box center [562, 371] width 14 height 5
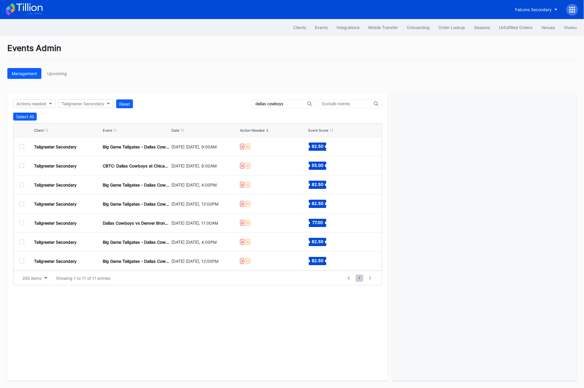
click at [22, 243] on div at bounding box center [21, 242] width 5 height 5
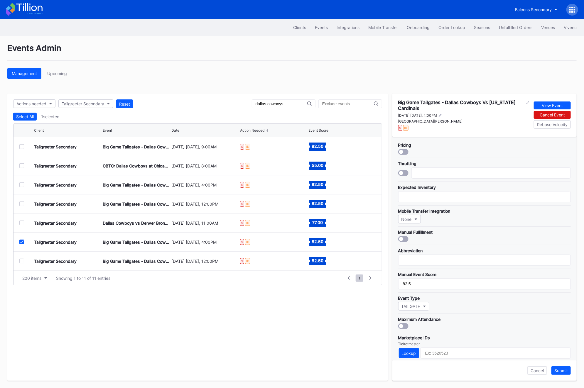
scroll to position [86, 0]
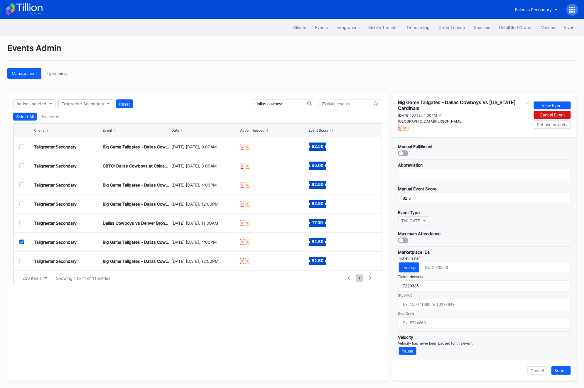
click at [21, 264] on div "Tailgreeter Secondary Big Game Tailgates - Dallas Cowboys Vs Philadelphia Eagle…" at bounding box center [198, 261] width 369 height 19
click at [23, 261] on div at bounding box center [21, 261] width 5 height 5
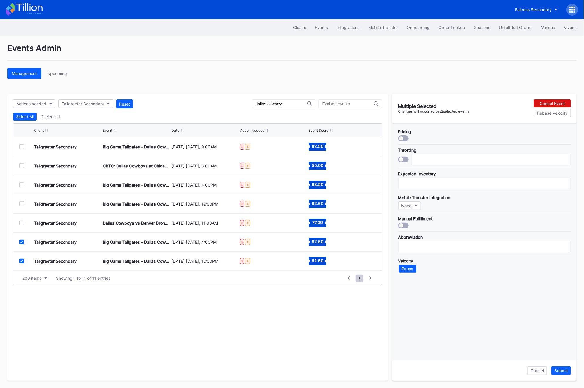
scroll to position [0, 0]
click at [23, 246] on div "Tailgreeter Secondary Big Game Tailgates - Dallas Cowboys Vs [US_STATE] Cardina…" at bounding box center [198, 242] width 369 height 19
click at [23, 243] on icon at bounding box center [22, 242] width 4 height 3
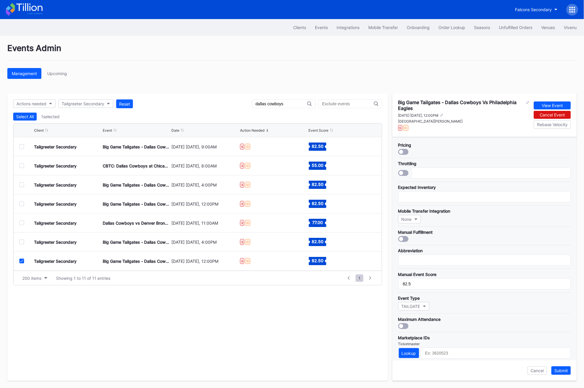
scroll to position [86, 0]
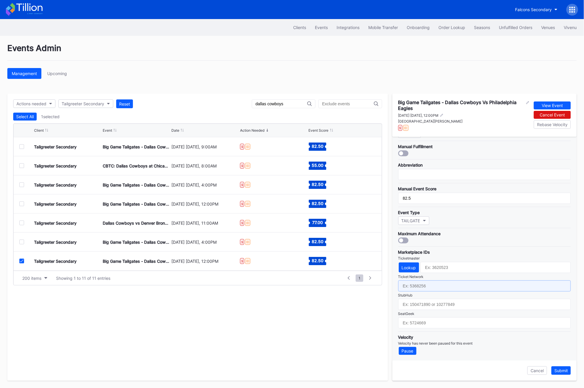
click at [420, 287] on input "text" at bounding box center [484, 286] width 173 height 11
paste input "7229337"
type input "7229337"
click at [564, 371] on div "Submit" at bounding box center [562, 371] width 14 height 5
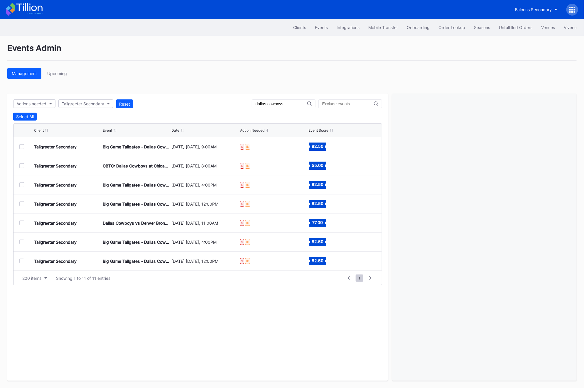
click at [306, 107] on div "dallas cowboys" at bounding box center [284, 104] width 64 height 9
click at [305, 105] on input "dallas cowboys" at bounding box center [282, 104] width 52 height 5
type input "denver bron"
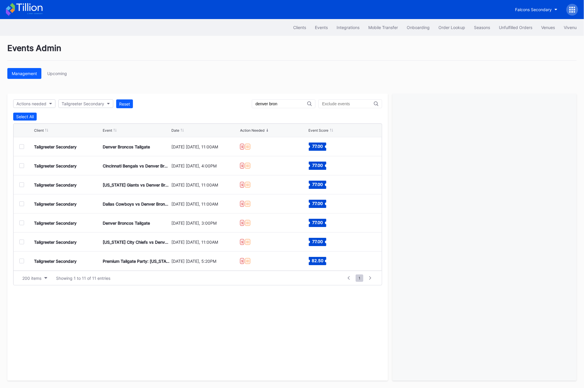
click at [17, 144] on div "Tailgreeter Secondary Denver Broncos Tailgate [DATE] [DATE], 11:00AM $ ID 77.00" at bounding box center [198, 146] width 369 height 19
click at [20, 144] on div at bounding box center [21, 146] width 5 height 5
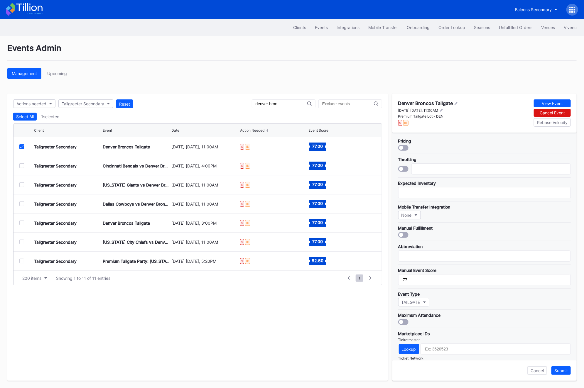
scroll to position [82, 0]
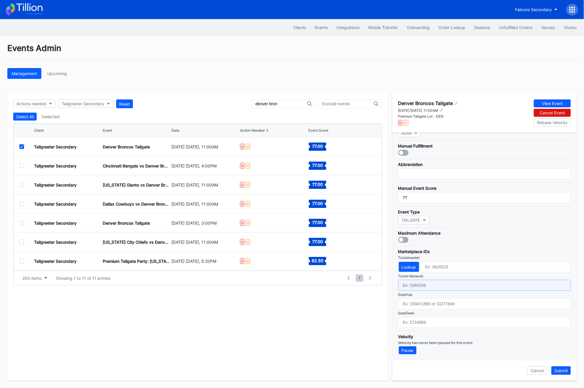
click at [429, 287] on input "text" at bounding box center [484, 285] width 173 height 11
paste input "7229298"
type input "7229298"
click at [566, 372] on div "Submit" at bounding box center [562, 371] width 14 height 5
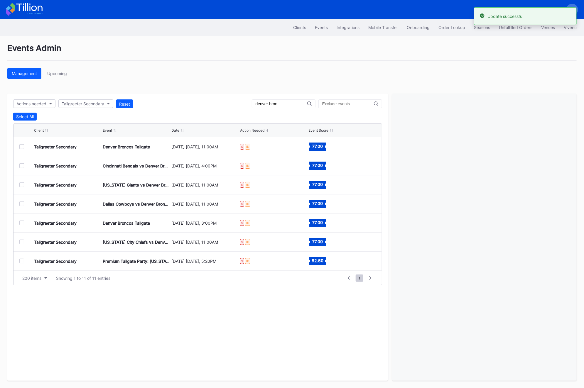
click at [20, 164] on div at bounding box center [21, 166] width 5 height 5
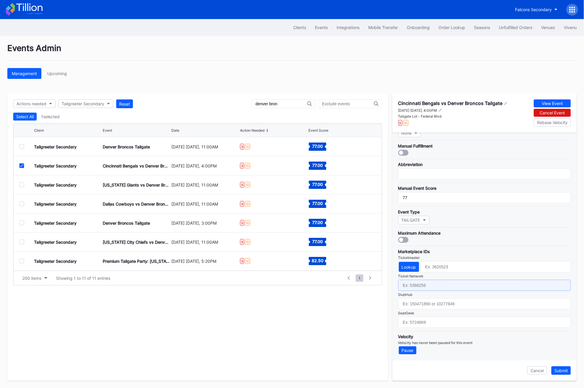
click at [414, 287] on input "text" at bounding box center [484, 285] width 173 height 11
paste input "7229299"
type input "7229299"
click at [563, 371] on div "Submit" at bounding box center [562, 371] width 14 height 5
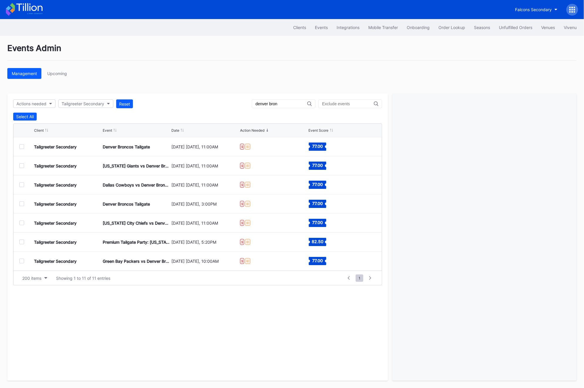
click at [23, 187] on div at bounding box center [21, 185] width 5 height 5
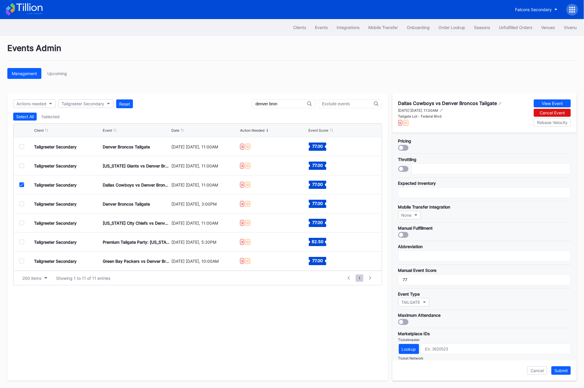
click at [23, 187] on div at bounding box center [21, 185] width 5 height 5
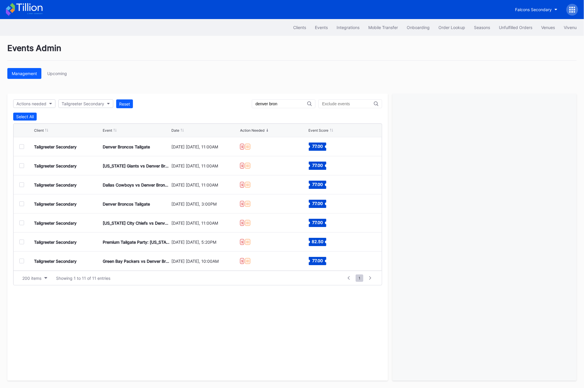
click at [20, 170] on div "Tailgreeter Secondary [US_STATE] Giants vs Denver Broncos Tailgate [DATE] [DATE…" at bounding box center [198, 166] width 369 height 19
click at [20, 166] on div at bounding box center [21, 166] width 5 height 5
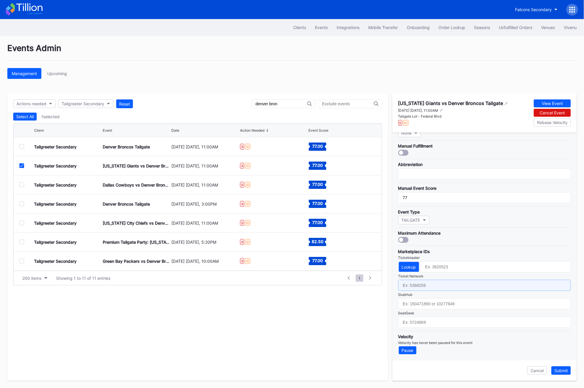
click at [411, 286] on input "text" at bounding box center [484, 285] width 173 height 11
paste input "7229300"
type input "7229300"
click at [564, 371] on div "Submit" at bounding box center [562, 371] width 14 height 5
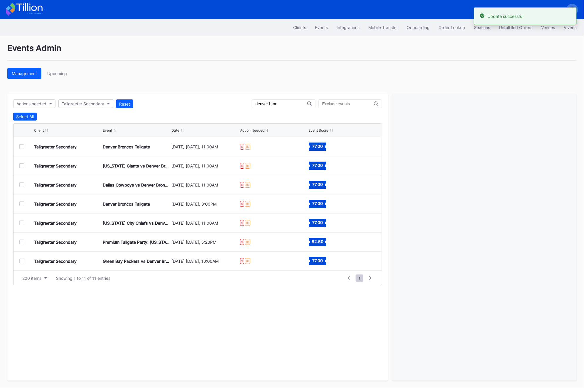
click at [21, 185] on div at bounding box center [21, 185] width 5 height 5
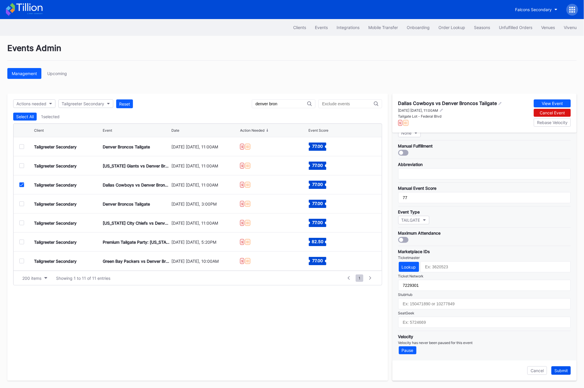
click at [559, 373] on div "Submit" at bounding box center [562, 371] width 14 height 5
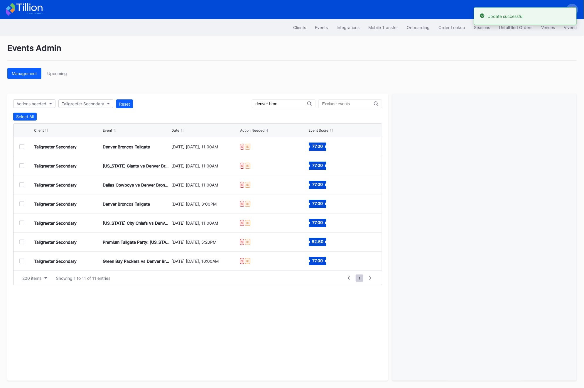
click at [21, 203] on div at bounding box center [21, 204] width 5 height 5
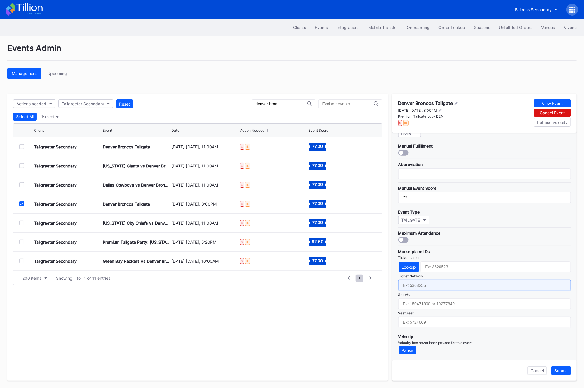
click at [466, 286] on input "text" at bounding box center [484, 285] width 173 height 11
paste input "7229302"
type input "7229302"
click at [561, 372] on div "Submit" at bounding box center [562, 371] width 14 height 5
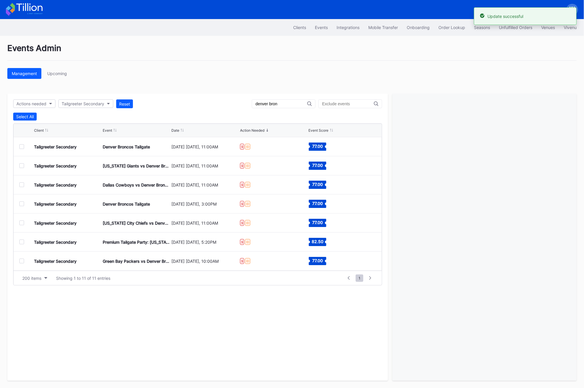
click at [22, 222] on div at bounding box center [21, 223] width 5 height 5
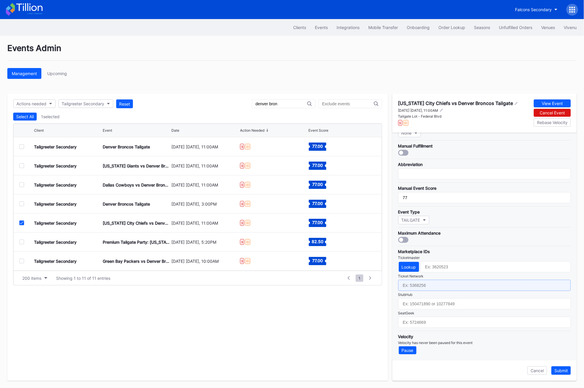
click at [438, 288] on input "text" at bounding box center [484, 285] width 173 height 11
paste input "7229303"
type input "7229303"
click at [561, 369] on div "Submit" at bounding box center [562, 371] width 14 height 5
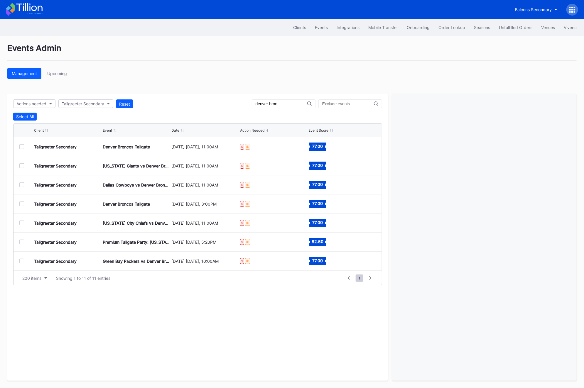
click at [23, 242] on div at bounding box center [21, 242] width 5 height 5
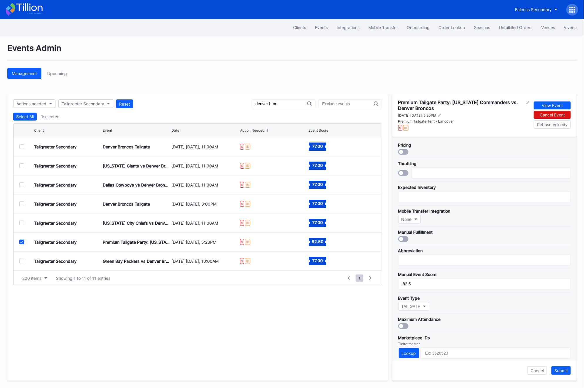
scroll to position [86, 0]
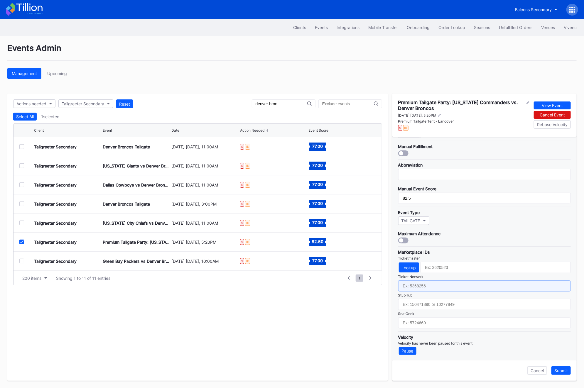
click at [430, 285] on input "text" at bounding box center [484, 286] width 173 height 11
paste input "7229238"
type input "7229238"
click at [563, 367] on button "Submit" at bounding box center [561, 371] width 19 height 9
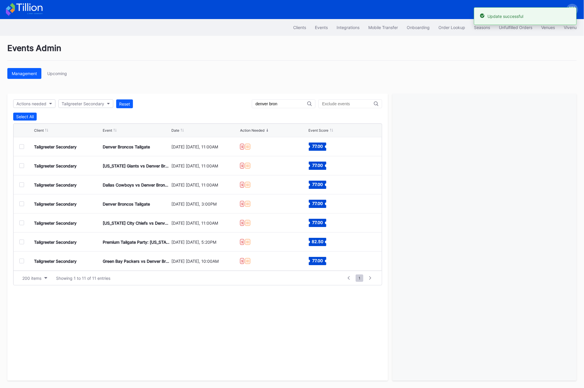
click at [22, 261] on div at bounding box center [21, 261] width 5 height 5
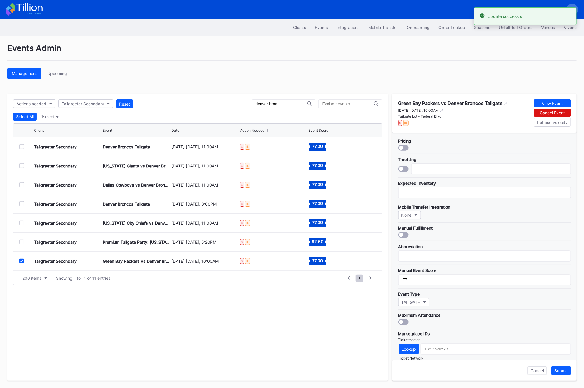
scroll to position [82, 0]
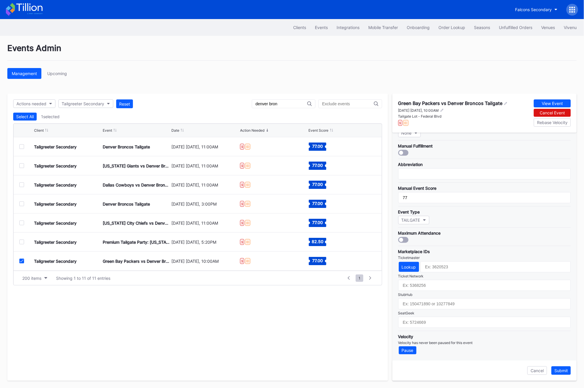
click at [20, 240] on div at bounding box center [21, 242] width 5 height 5
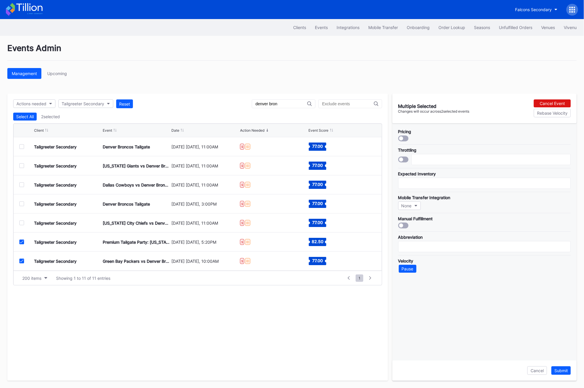
click at [22, 261] on icon at bounding box center [22, 261] width 4 height 3
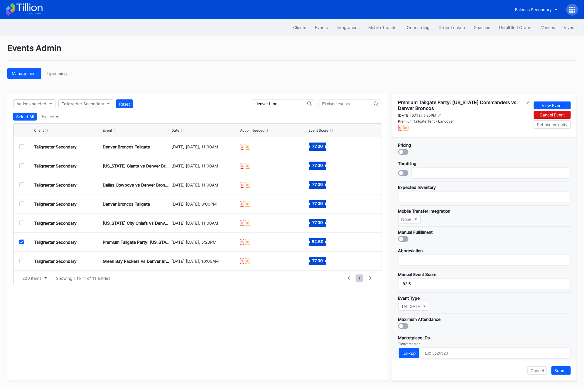
click at [22, 242] on icon at bounding box center [22, 242] width 4 height 3
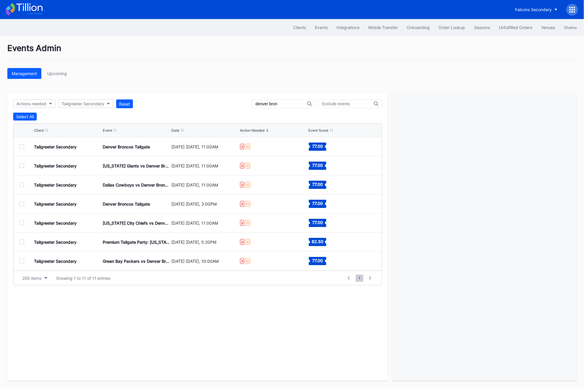
click at [22, 263] on div at bounding box center [21, 261] width 5 height 5
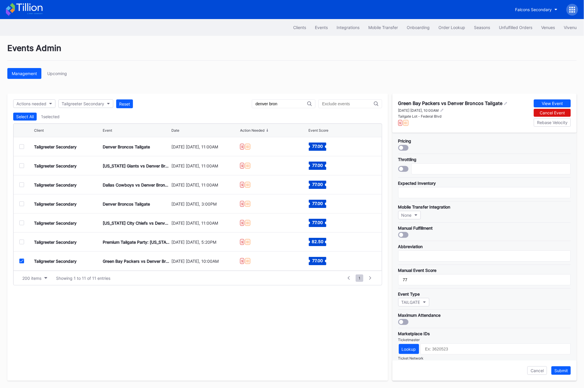
scroll to position [82, 0]
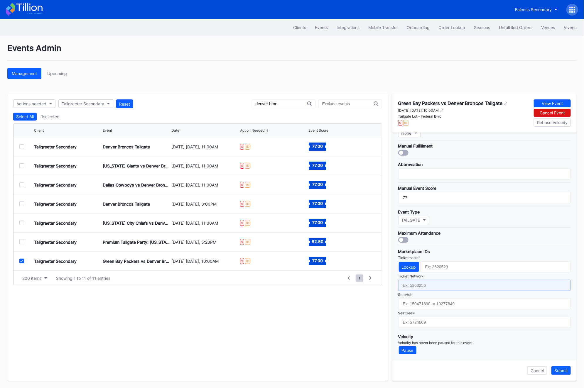
click at [425, 285] on input "text" at bounding box center [484, 285] width 173 height 11
paste input "7229304"
type input "7229304"
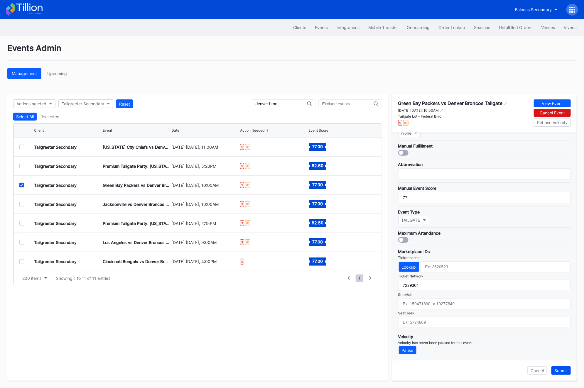
click at [564, 368] on button "Submit" at bounding box center [561, 371] width 19 height 9
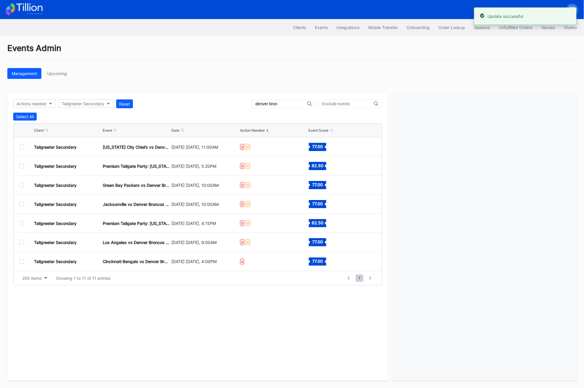
click at [22, 204] on div at bounding box center [21, 204] width 5 height 5
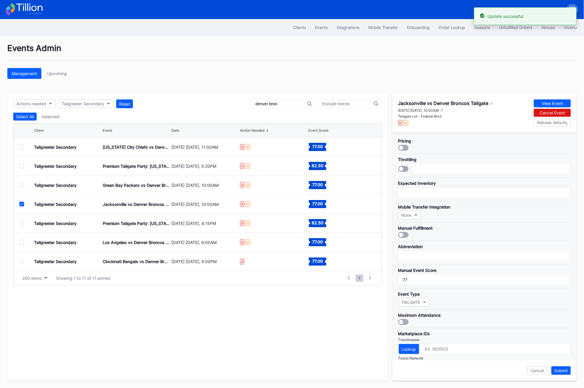
scroll to position [82, 0]
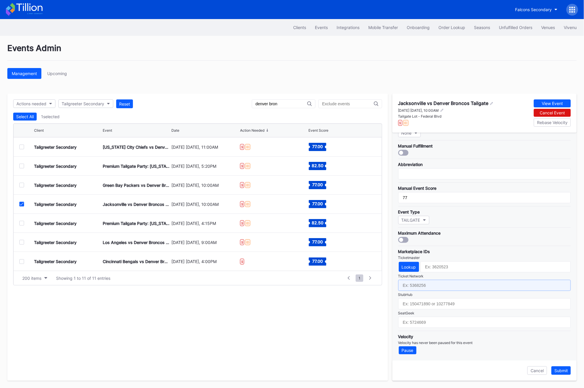
click at [425, 285] on input "text" at bounding box center [484, 285] width 173 height 11
paste input "7229305"
type input "7229305"
click at [564, 371] on div "Submit" at bounding box center [562, 371] width 14 height 5
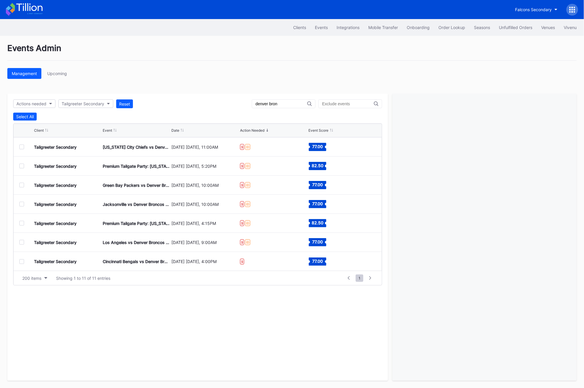
click at [22, 223] on div at bounding box center [21, 223] width 5 height 5
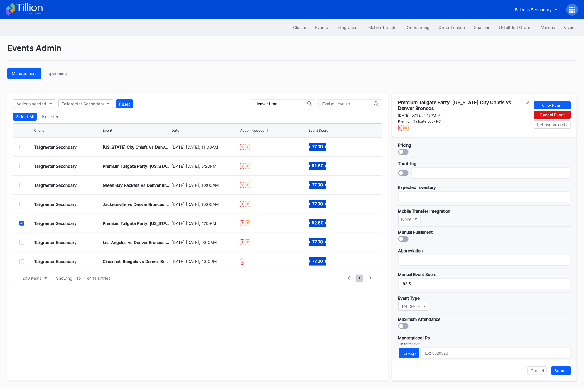
scroll to position [86, 0]
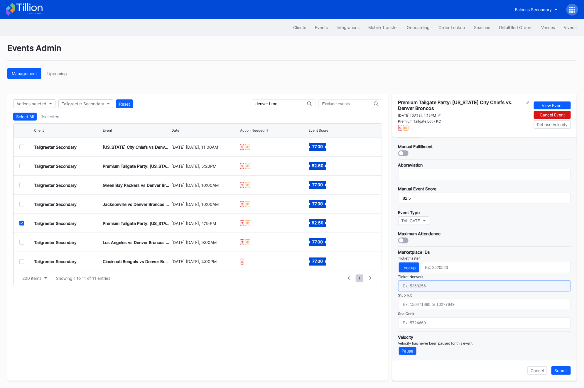
click at [409, 291] on input "text" at bounding box center [484, 286] width 173 height 11
paste input "7229281"
type input "7229281"
click at [565, 372] on div "Submit" at bounding box center [562, 371] width 14 height 5
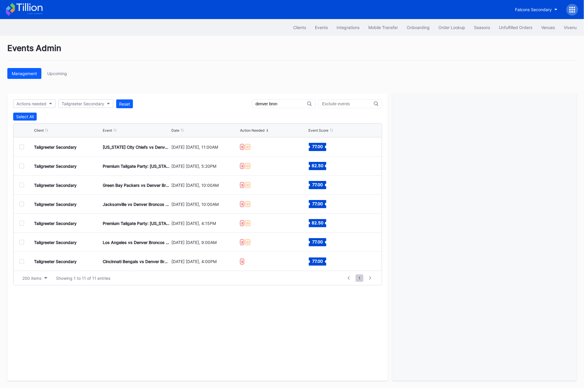
click at [21, 241] on div at bounding box center [21, 242] width 5 height 5
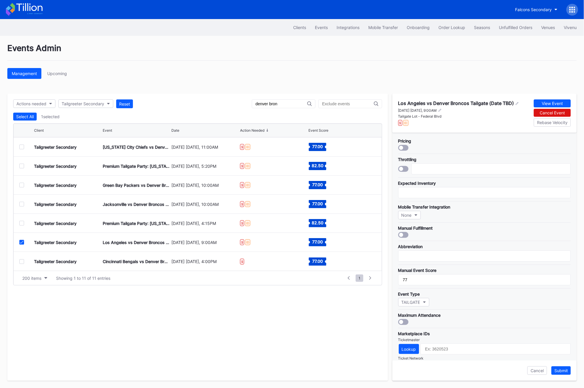
scroll to position [82, 0]
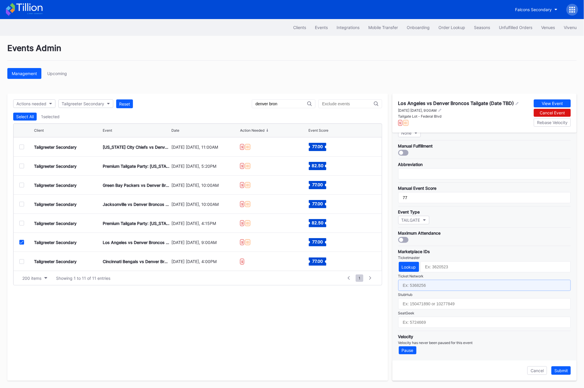
click at [411, 289] on input "text" at bounding box center [484, 285] width 173 height 11
paste input "7229306"
type input "7229306"
click at [566, 367] on button "Submit" at bounding box center [561, 371] width 19 height 9
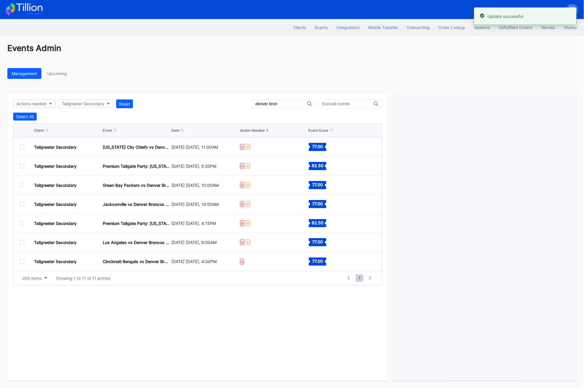
click at [20, 261] on div at bounding box center [21, 262] width 5 height 5
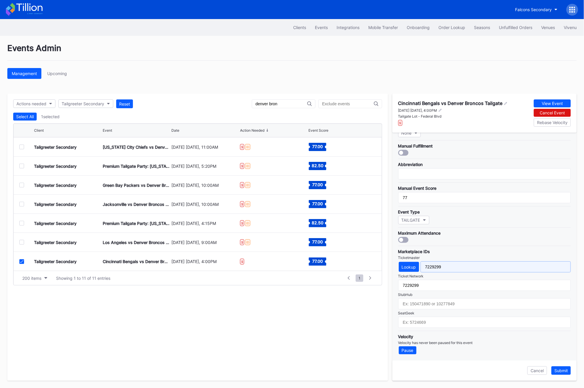
click at [457, 266] on input "7229299" at bounding box center [496, 267] width 150 height 11
click at [563, 371] on div "Submit" at bounding box center [562, 371] width 14 height 5
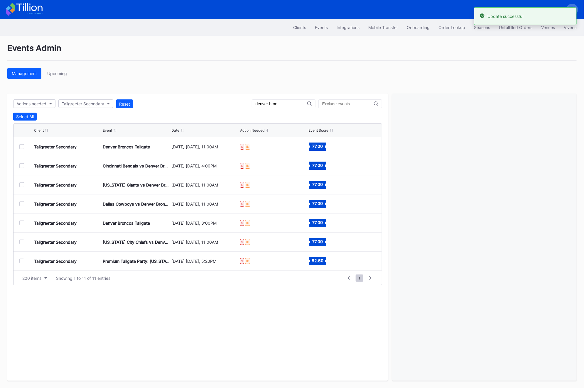
scroll to position [76, 0]
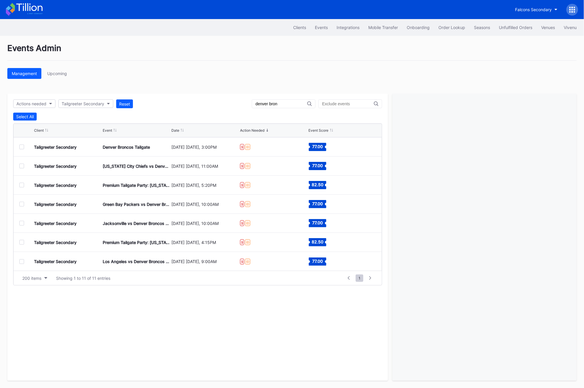
click at [21, 262] on div at bounding box center [21, 262] width 5 height 5
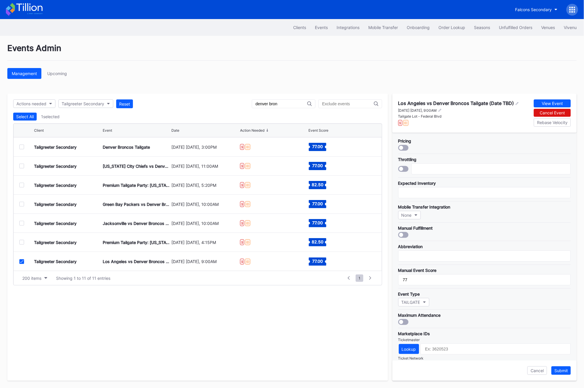
scroll to position [82, 0]
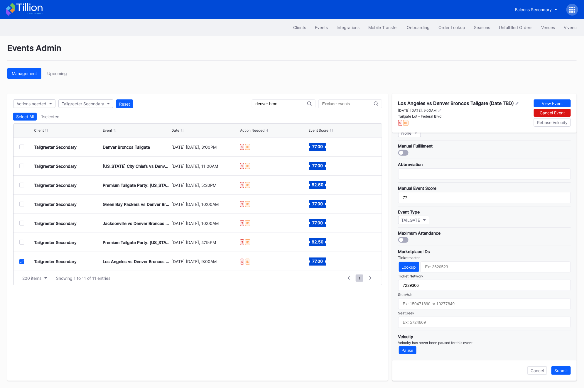
click at [280, 104] on input "denver bron" at bounding box center [282, 104] width 52 height 5
type input "green bay packers"
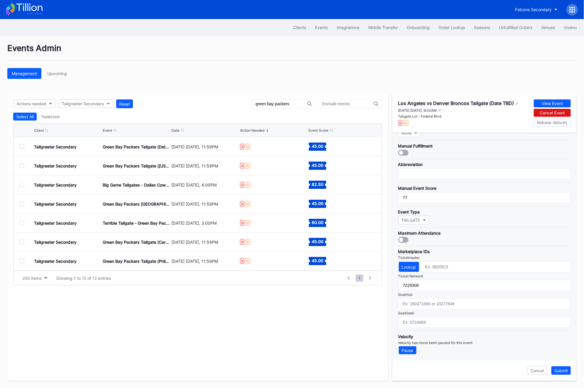
click at [18, 148] on div "Tailgreeter Secondary Green Bay Packers Tailgate (Detroit Lions at [GEOGRAPHIC_…" at bounding box center [198, 146] width 369 height 19
click at [21, 149] on div at bounding box center [21, 146] width 5 height 5
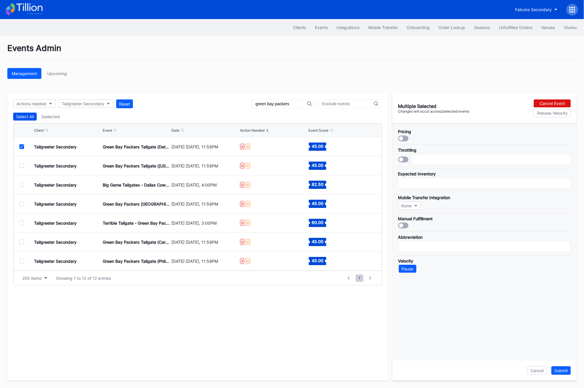
click at [25, 117] on div "Select All" at bounding box center [25, 116] width 18 height 5
click at [25, 117] on div "Deselect All" at bounding box center [27, 116] width 22 height 5
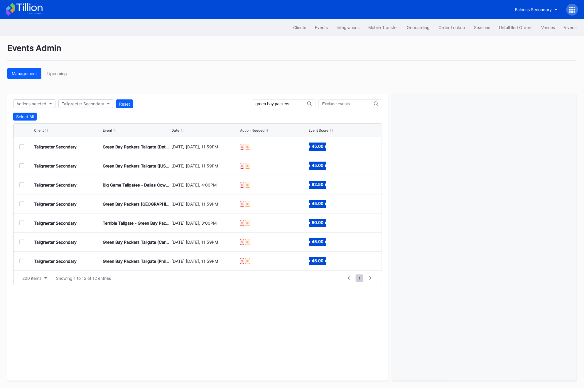
click at [22, 148] on div at bounding box center [21, 146] width 5 height 5
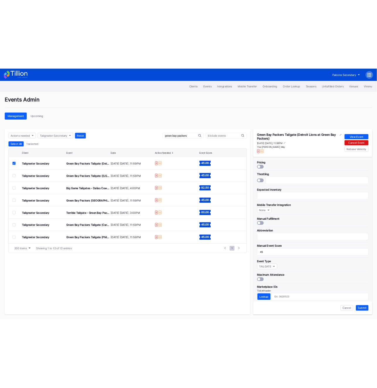
scroll to position [86, 0]
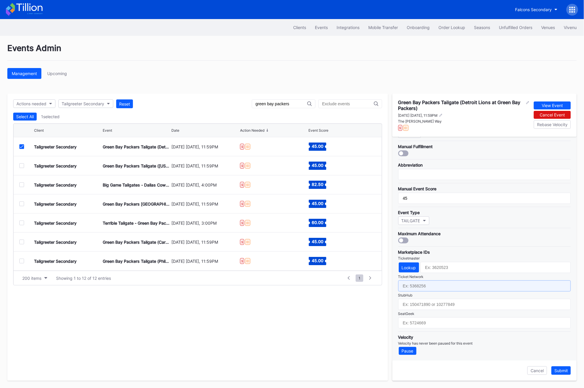
click at [436, 286] on input "text" at bounding box center [484, 286] width 173 height 11
paste input "7229257"
type input "7229257"
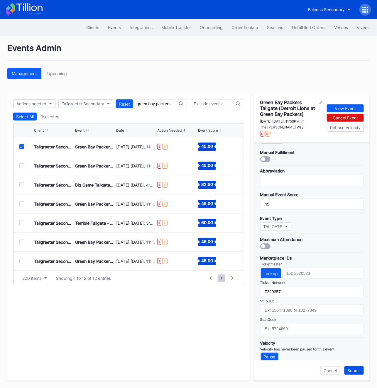
click at [358, 372] on div "Submit" at bounding box center [355, 371] width 14 height 5
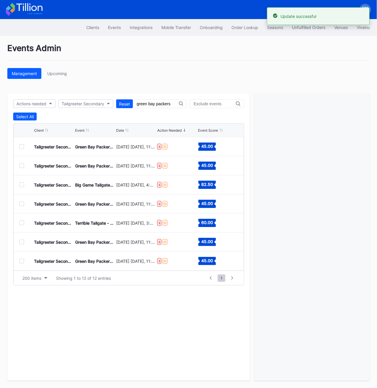
click at [24, 165] on div at bounding box center [26, 166] width 15 height 5
click at [22, 165] on div at bounding box center [21, 166] width 5 height 5
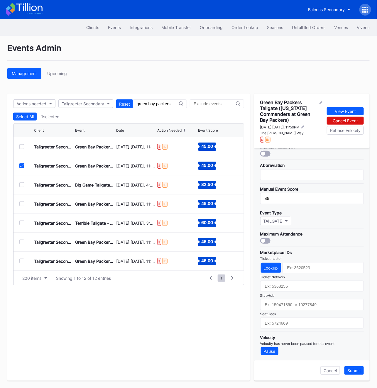
scroll to position [95, 0]
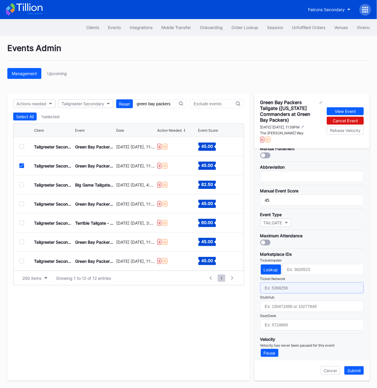
click at [275, 290] on input "text" at bounding box center [312, 288] width 104 height 11
paste input "7229258"
type input "7229258"
click at [358, 372] on div "Submit" at bounding box center [355, 371] width 14 height 5
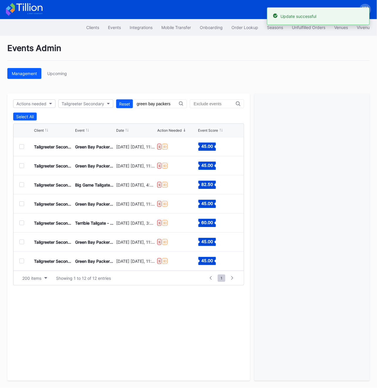
click at [21, 185] on div at bounding box center [21, 185] width 5 height 5
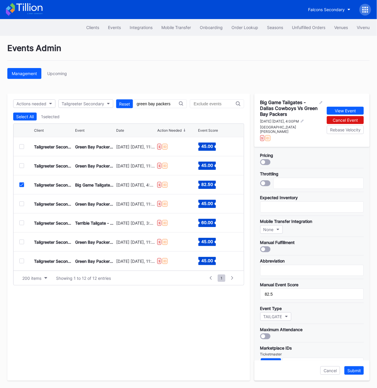
scroll to position [92, 0]
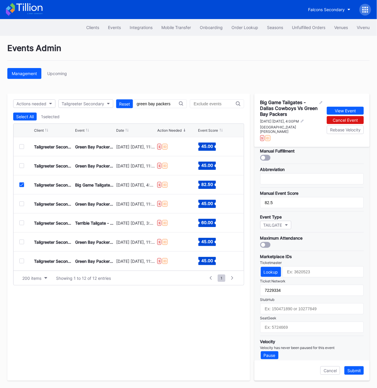
click at [22, 185] on icon at bounding box center [22, 185] width 4 height 3
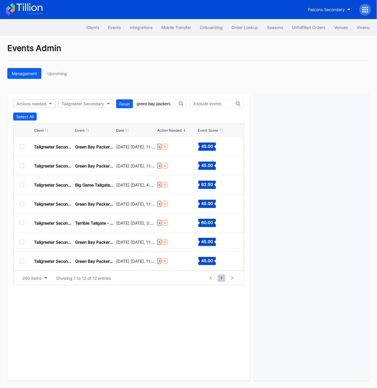
click at [22, 205] on div at bounding box center [21, 204] width 5 height 5
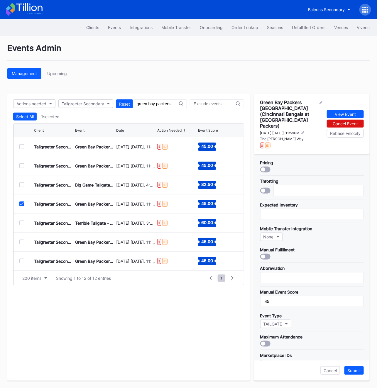
scroll to position [97, 0]
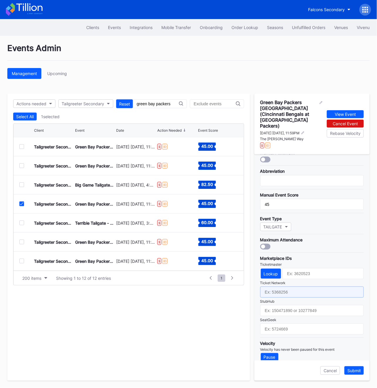
click at [273, 287] on input "text" at bounding box center [312, 292] width 104 height 11
paste input "7229259"
type input "7229259"
click at [359, 373] on div "Submit" at bounding box center [355, 371] width 14 height 5
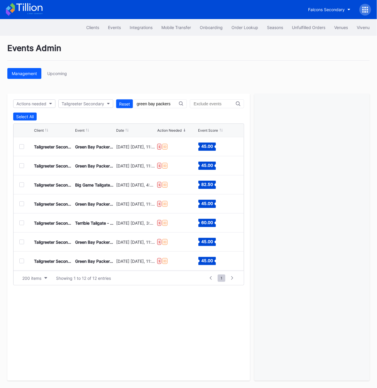
click at [23, 223] on div at bounding box center [21, 223] width 5 height 5
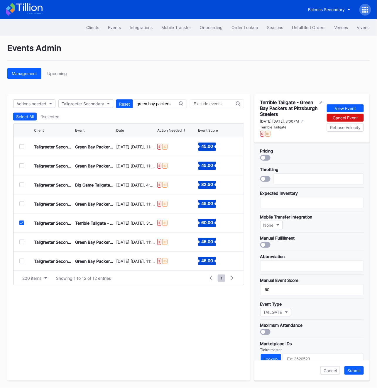
scroll to position [92, 0]
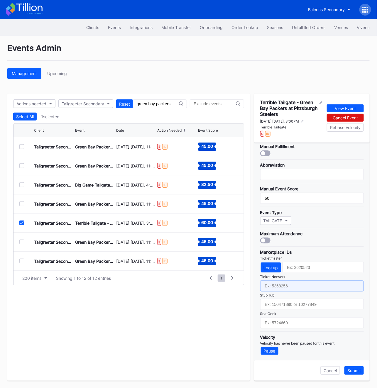
click at [278, 290] on input "text" at bounding box center [312, 286] width 104 height 11
paste input "7229186"
type input "7229186"
click at [354, 372] on div "Submit" at bounding box center [355, 371] width 14 height 5
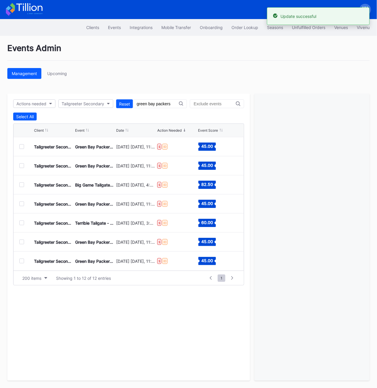
click at [20, 244] on div at bounding box center [21, 242] width 5 height 5
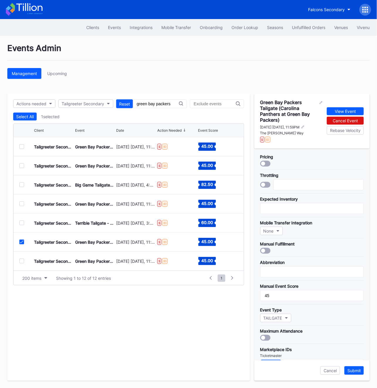
scroll to position [97, 0]
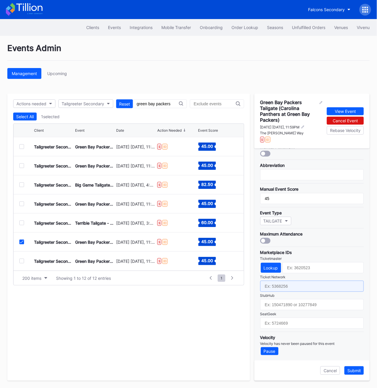
click at [278, 289] on input "text" at bounding box center [312, 286] width 104 height 11
paste input "7229260"
type input "7229260"
click at [354, 373] on div "Submit" at bounding box center [355, 371] width 14 height 5
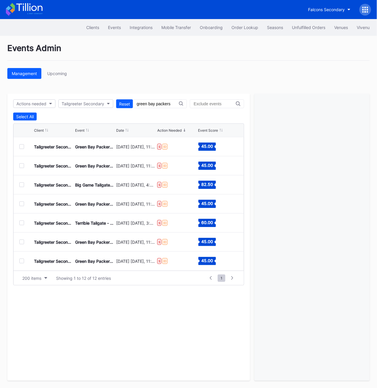
click at [20, 260] on div at bounding box center [21, 261] width 5 height 5
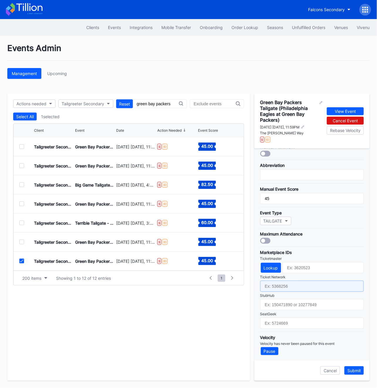
click at [268, 288] on input "text" at bounding box center [312, 286] width 104 height 11
paste input "7229261"
type input "7229261"
click at [357, 368] on button "Submit" at bounding box center [354, 371] width 19 height 9
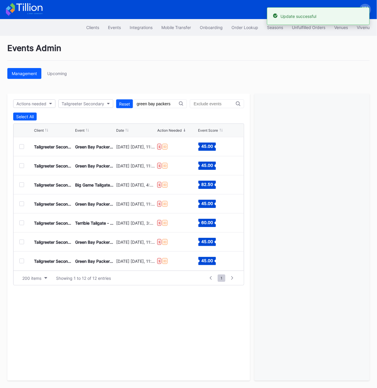
scroll to position [95, 0]
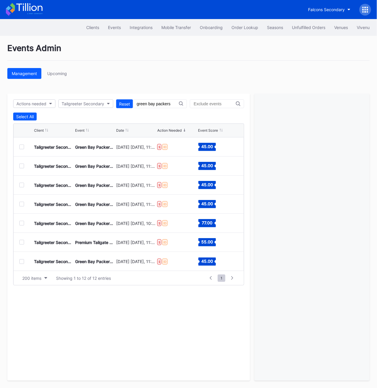
click at [23, 183] on div at bounding box center [21, 185] width 5 height 5
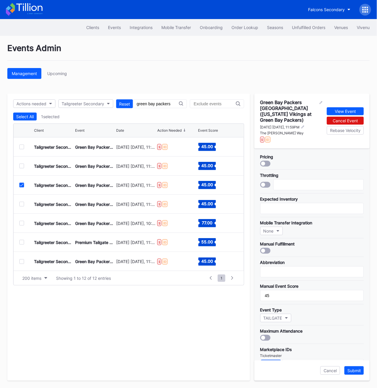
scroll to position [97, 0]
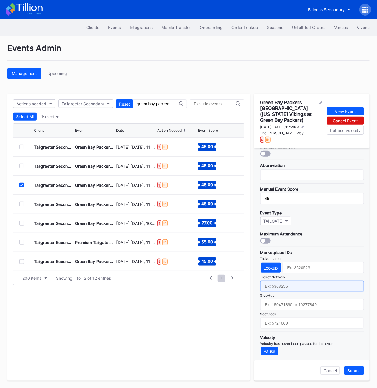
click at [286, 288] on input "text" at bounding box center [312, 286] width 104 height 11
paste input "7229262"
type input "7229262"
click at [352, 373] on div "Submit" at bounding box center [355, 371] width 14 height 5
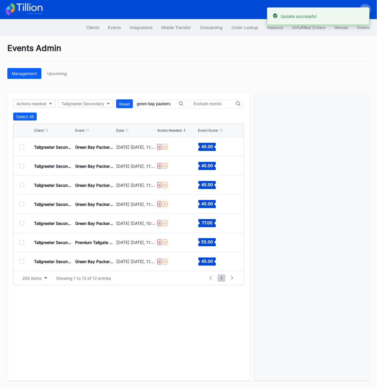
click at [18, 204] on div "Tailgreeter Secondary Green Bay Packers Tailgate (Chicago Bears at [GEOGRAPHIC_…" at bounding box center [129, 204] width 231 height 19
click at [19, 204] on div "Tailgreeter Secondary Green Bay Packers Tailgate (Chicago Bears at [GEOGRAPHIC_…" at bounding box center [129, 204] width 231 height 19
click at [20, 204] on div at bounding box center [21, 204] width 5 height 5
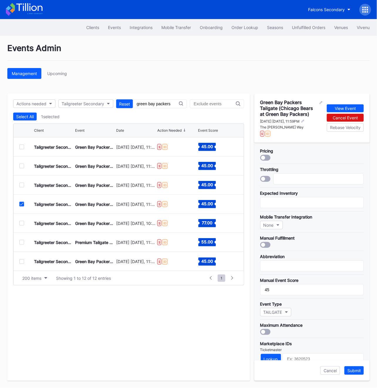
scroll to position [92, 0]
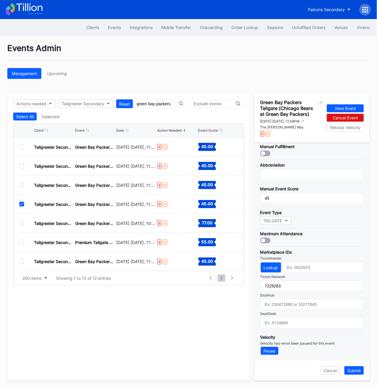
click at [21, 204] on icon at bounding box center [22, 204] width 4 height 3
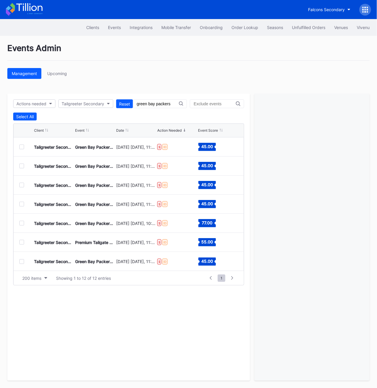
click at [21, 222] on div at bounding box center [21, 223] width 5 height 5
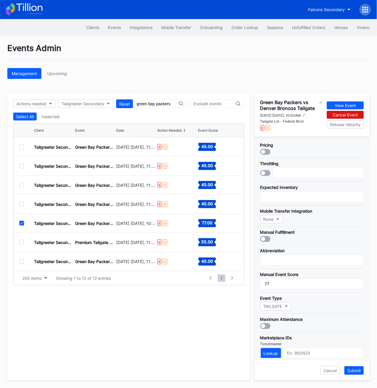
scroll to position [86, 0]
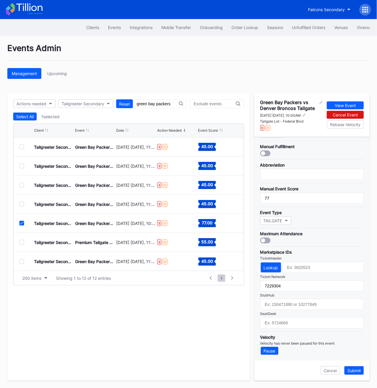
click at [23, 221] on div at bounding box center [21, 223] width 5 height 5
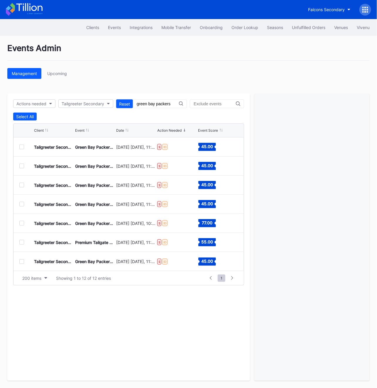
click at [22, 248] on div "Tailgreeter Secondary Premium Tailgate Party: Chicago Bears vs. Green Bay Packe…" at bounding box center [129, 242] width 231 height 19
click at [22, 243] on div at bounding box center [21, 242] width 5 height 5
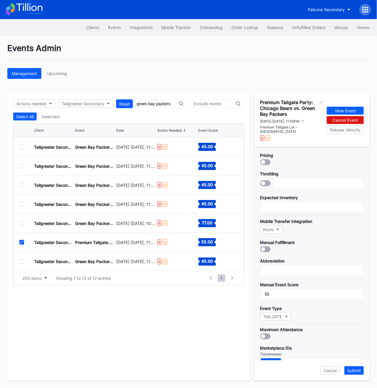
scroll to position [92, 0]
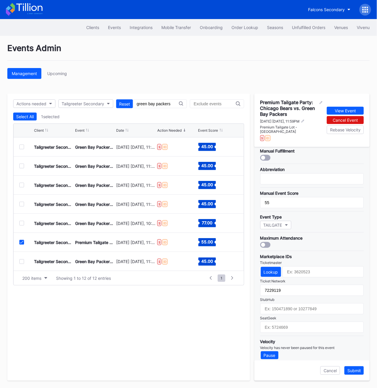
click at [21, 242] on icon at bounding box center [22, 242] width 4 height 3
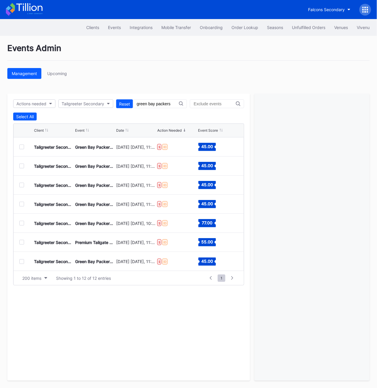
click at [22, 261] on div at bounding box center [21, 262] width 5 height 5
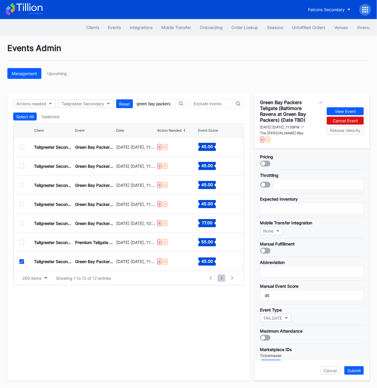
scroll to position [97, 0]
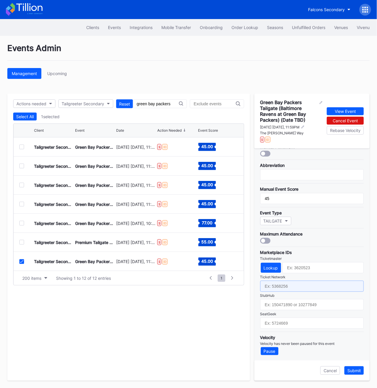
click at [277, 286] on input "text" at bounding box center [312, 286] width 104 height 11
paste input "7229266"
type input "7229266"
click at [355, 375] on button "Submit" at bounding box center [354, 371] width 19 height 9
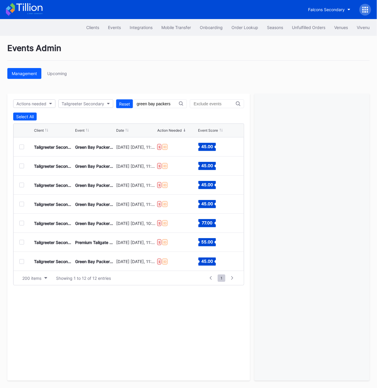
click at [21, 263] on div at bounding box center [21, 262] width 5 height 5
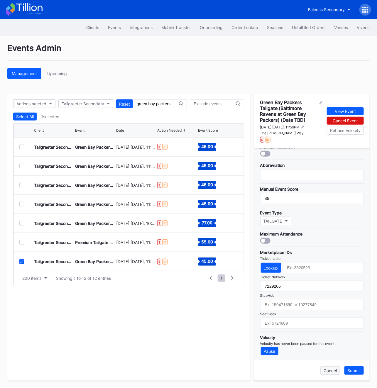
click at [334, 369] on div "Cancel" at bounding box center [330, 371] width 13 height 5
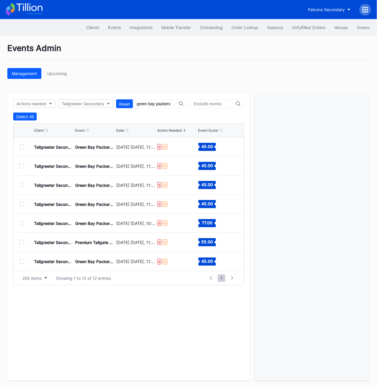
click at [165, 106] on input "green bay packers" at bounding box center [158, 104] width 42 height 5
type input "chiefs"
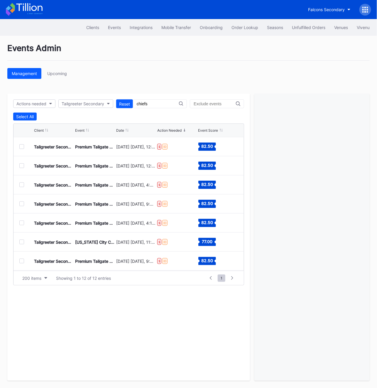
click at [21, 147] on div at bounding box center [21, 146] width 5 height 5
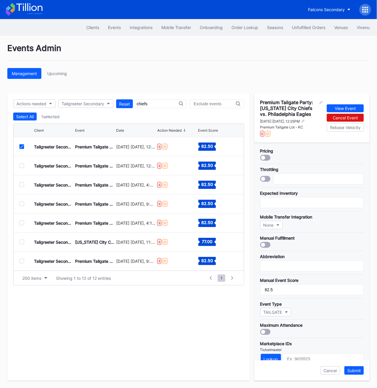
scroll to position [92, 0]
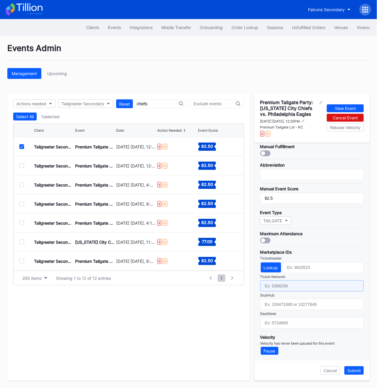
click at [297, 290] on input "text" at bounding box center [312, 286] width 104 height 11
paste input "7229272"
type input "7229272"
click at [356, 372] on div "Submit" at bounding box center [355, 371] width 14 height 5
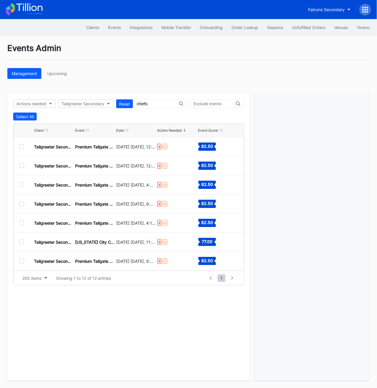
click at [16, 166] on div "Tailgreeter Secondary Premium Tailgate Party: [US_STATE] City Chiefs vs. Baltim…" at bounding box center [129, 166] width 231 height 19
click at [21, 166] on div at bounding box center [21, 166] width 5 height 5
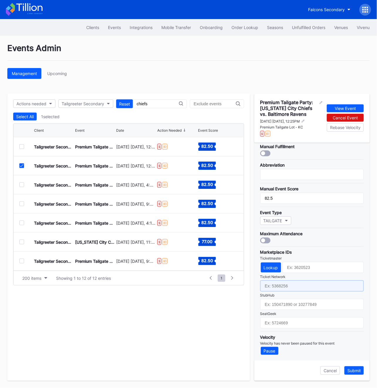
click at [281, 286] on input "text" at bounding box center [312, 286] width 104 height 11
paste input "7229273"
type input "7229273"
click at [358, 372] on div "Submit" at bounding box center [355, 371] width 14 height 5
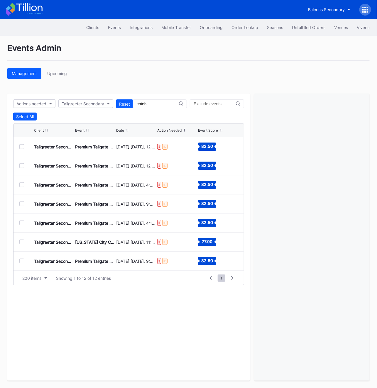
click at [26, 185] on div at bounding box center [26, 185] width 15 height 5
click at [20, 185] on div at bounding box center [21, 185] width 5 height 5
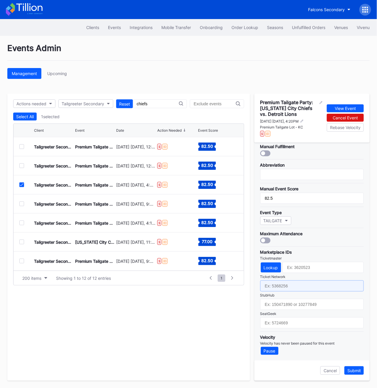
click at [306, 291] on input "text" at bounding box center [312, 286] width 104 height 11
paste input "7229275"
type input "7229275"
click at [357, 376] on div "Cancel Submit" at bounding box center [312, 371] width 115 height 20
click at [357, 373] on div "Submit" at bounding box center [355, 371] width 14 height 5
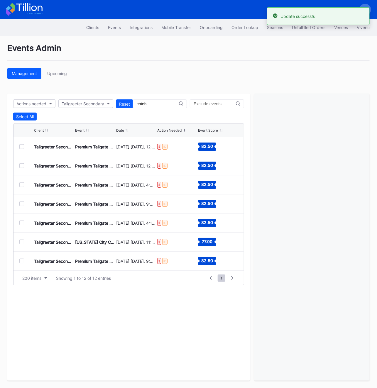
click at [20, 203] on div at bounding box center [21, 204] width 5 height 5
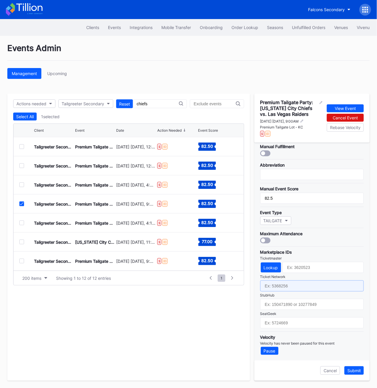
click at [289, 285] on input "text" at bounding box center [312, 286] width 104 height 11
paste input "7229276"
type input "7229276"
click at [357, 369] on div "Submit" at bounding box center [355, 371] width 14 height 5
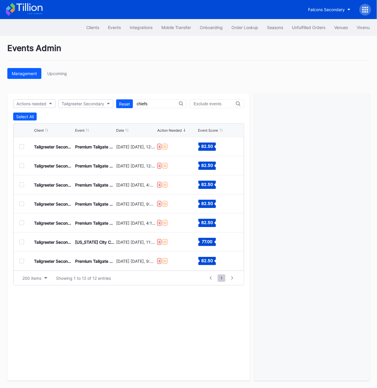
click at [20, 223] on div at bounding box center [21, 223] width 5 height 5
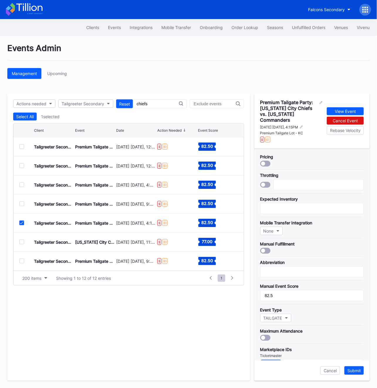
scroll to position [97, 0]
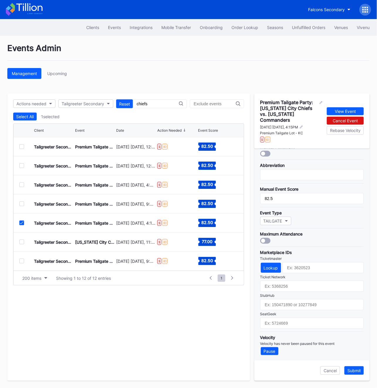
click at [292, 294] on div "StubHub" at bounding box center [312, 296] width 104 height 4
click at [288, 285] on input "text" at bounding box center [312, 286] width 104 height 11
paste input "7229277"
type input "7229277"
click at [353, 373] on div "Submit" at bounding box center [355, 371] width 14 height 5
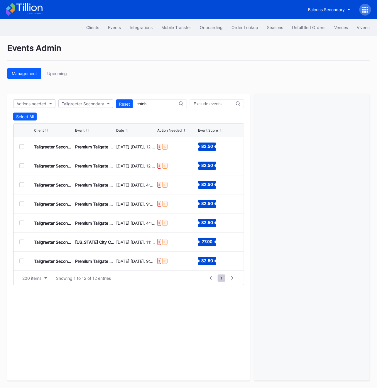
click at [23, 224] on div at bounding box center [21, 223] width 5 height 5
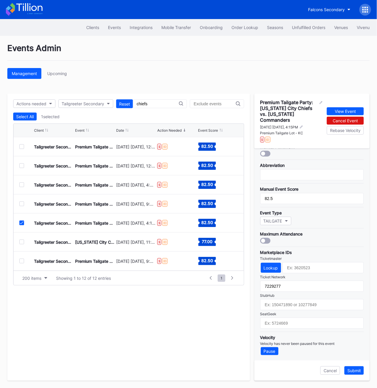
click at [21, 221] on div at bounding box center [21, 223] width 5 height 5
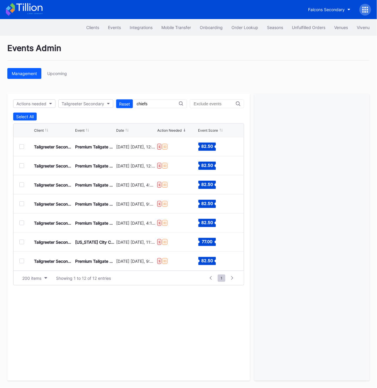
click at [21, 243] on div at bounding box center [21, 242] width 5 height 5
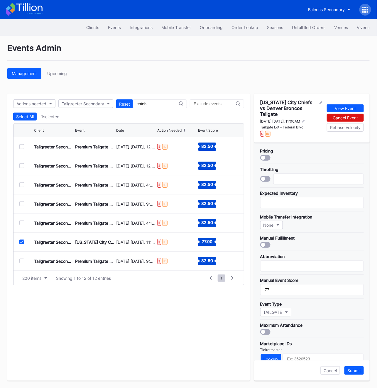
scroll to position [86, 0]
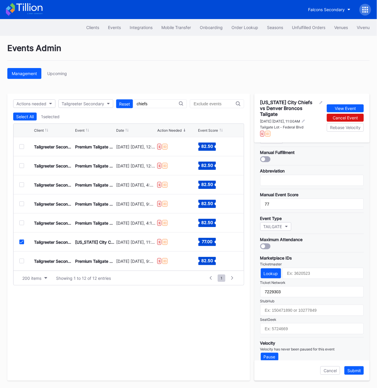
click at [19, 243] on div "Tailgreeter Secondary [US_STATE] City Chiefs vs Denver Broncos Tailgate [DATE] …" at bounding box center [129, 242] width 231 height 19
click at [20, 243] on div at bounding box center [21, 242] width 5 height 5
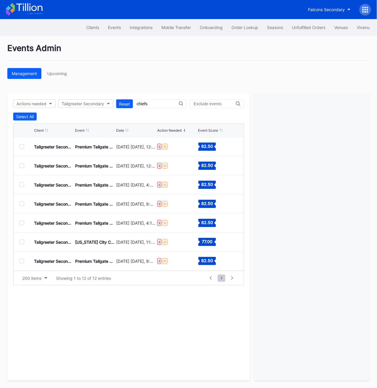
click at [22, 261] on div at bounding box center [21, 261] width 5 height 5
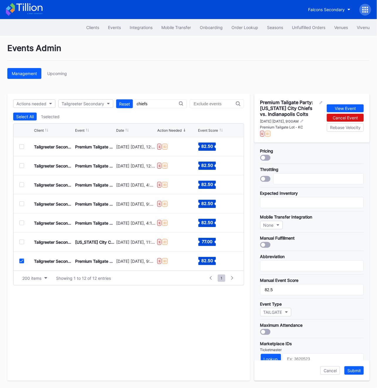
scroll to position [92, 0]
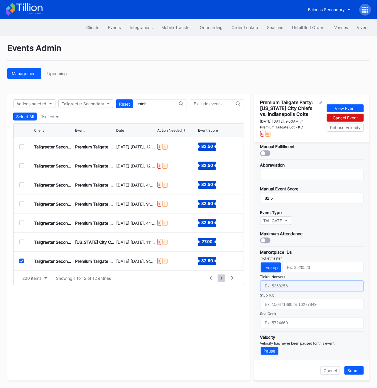
click at [274, 290] on input "text" at bounding box center [312, 286] width 104 height 11
paste input "7229278"
type input "7229278"
click at [356, 369] on div "Submit" at bounding box center [355, 371] width 14 height 5
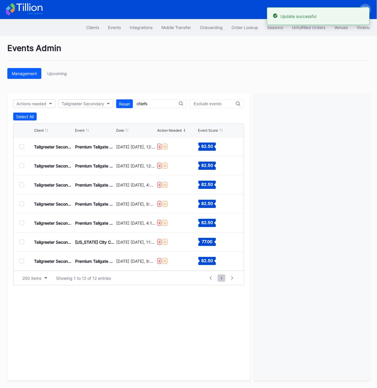
click at [22, 261] on div at bounding box center [21, 261] width 5 height 5
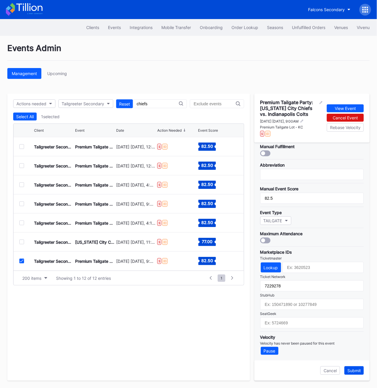
click at [361, 370] on button "Submit" at bounding box center [354, 371] width 19 height 9
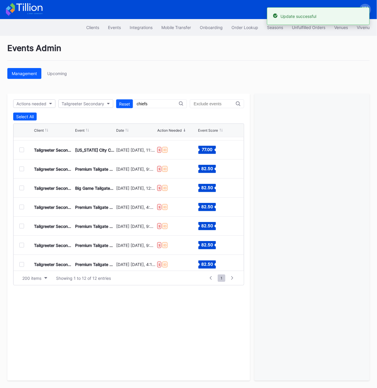
scroll to position [95, 0]
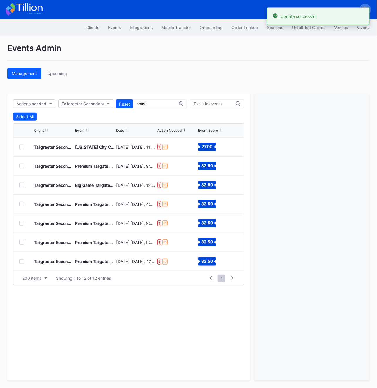
click at [23, 204] on div at bounding box center [21, 204] width 5 height 5
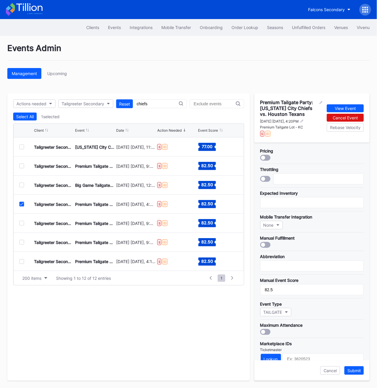
scroll to position [92, 0]
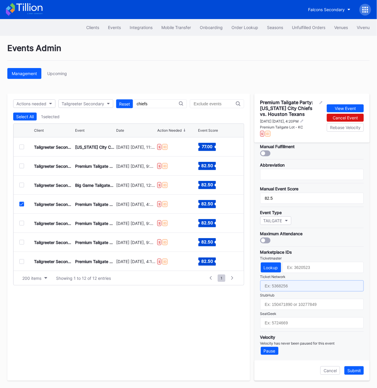
click at [279, 284] on input "text" at bounding box center [312, 286] width 104 height 11
paste input "7229279"
type input "7229279"
click at [351, 365] on div "Cancel Submit" at bounding box center [312, 371] width 115 height 20
click at [352, 367] on button "Submit" at bounding box center [354, 371] width 19 height 9
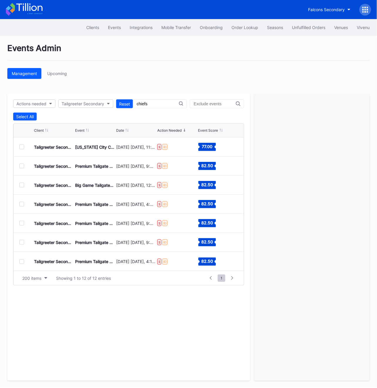
click at [19, 222] on div at bounding box center [21, 223] width 5 height 5
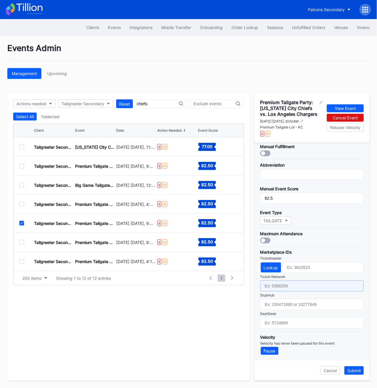
click at [274, 286] on input "text" at bounding box center [312, 286] width 104 height 11
paste input "7229280"
type input "7229280"
click at [358, 369] on div "Submit" at bounding box center [355, 371] width 14 height 5
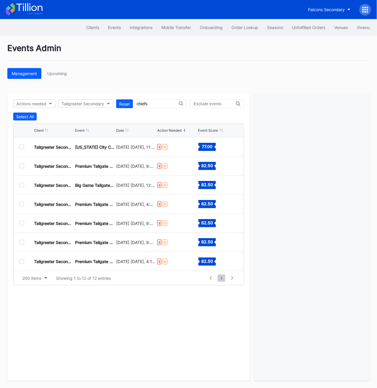
click at [25, 258] on div "Tailgreeter Secondary Premium Tailgate Party: [US_STATE] City Chiefs vs. Denver…" at bounding box center [129, 261] width 231 height 19
click at [24, 258] on div "Tailgreeter Secondary Premium Tailgate Party: [US_STATE] City Chiefs vs. Denver…" at bounding box center [129, 261] width 231 height 19
click at [23, 260] on div at bounding box center [21, 262] width 5 height 5
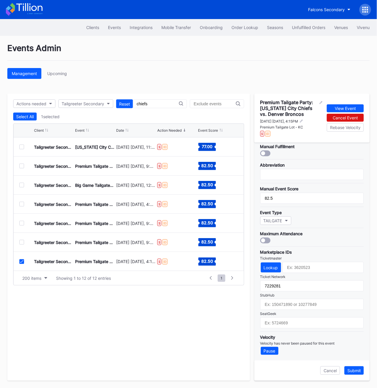
click at [22, 261] on icon at bounding box center [22, 261] width 4 height 3
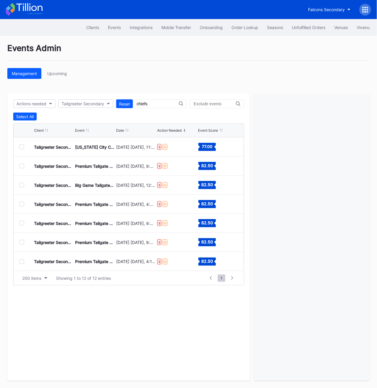
click at [22, 239] on div "Tailgreeter Secondary Premium Tailgate Party: [US_STATE] Titans vs. [US_STATE] …" at bounding box center [129, 242] width 231 height 19
click at [22, 243] on div at bounding box center [21, 242] width 5 height 5
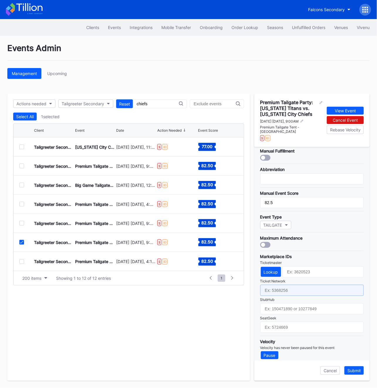
click at [281, 286] on input "text" at bounding box center [312, 290] width 104 height 11
paste input "7229146"
type input "7229146"
click at [353, 370] on div "Submit" at bounding box center [355, 371] width 14 height 5
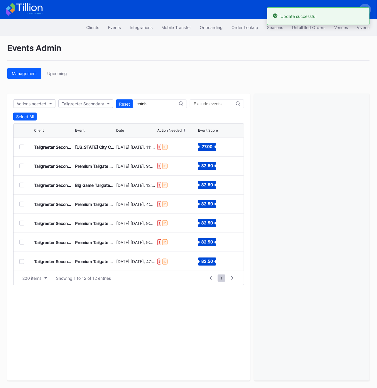
click at [21, 260] on div at bounding box center [21, 262] width 5 height 5
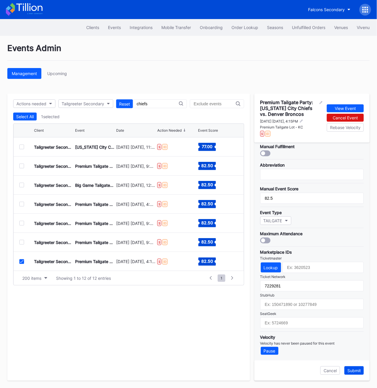
click at [360, 372] on div "Submit" at bounding box center [355, 371] width 14 height 5
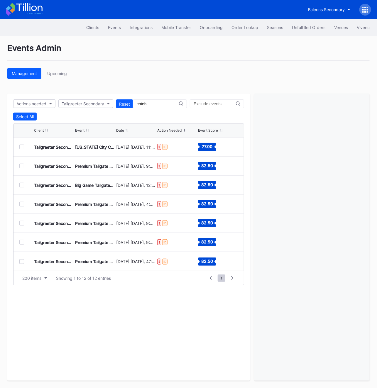
click at [162, 104] on input "chiefs" at bounding box center [158, 104] width 42 height 5
click at [195, 105] on input "text" at bounding box center [215, 104] width 42 height 5
type input "c"
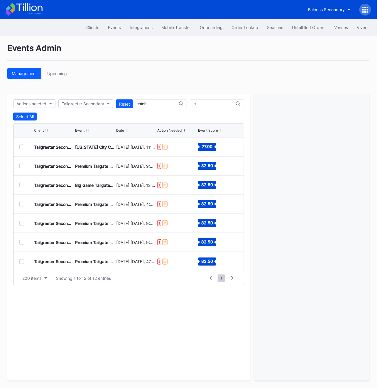
scroll to position [0, 0]
type input "vikings"
click at [22, 147] on div at bounding box center [21, 146] width 5 height 5
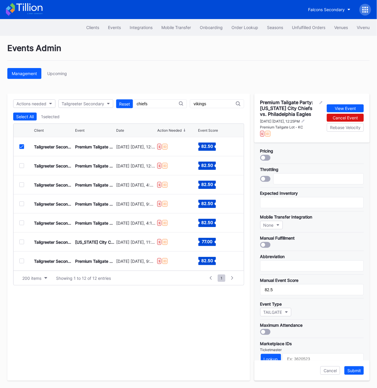
scroll to position [92, 0]
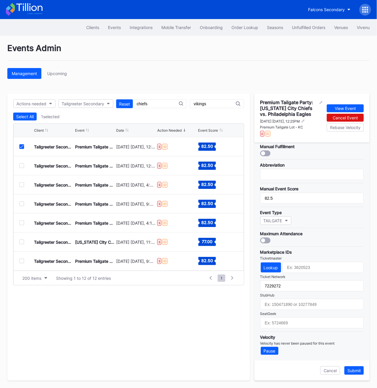
click at [166, 103] on input "chiefs" at bounding box center [158, 104] width 42 height 5
click at [212, 105] on input "vikings" at bounding box center [215, 104] width 42 height 5
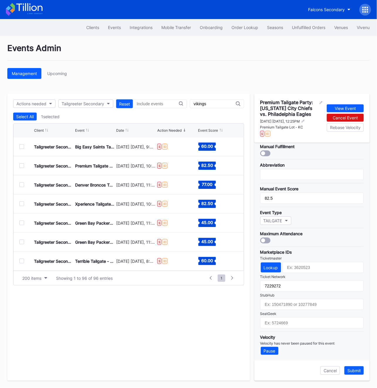
click at [212, 105] on input "vikings" at bounding box center [215, 104] width 42 height 5
click at [147, 100] on div at bounding box center [160, 104] width 54 height 9
click at [146, 109] on div "Actions needed Tailgreeter Secondary Reset Select All 1 selected Client Event D…" at bounding box center [128, 237] width 243 height 287
click at [142, 101] on div at bounding box center [160, 104] width 54 height 9
click at [142, 102] on input "text" at bounding box center [158, 104] width 42 height 5
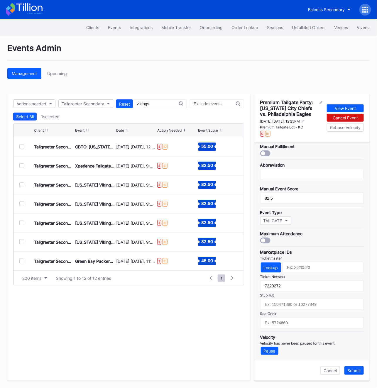
type input "vikings"
click at [23, 148] on div at bounding box center [21, 146] width 5 height 5
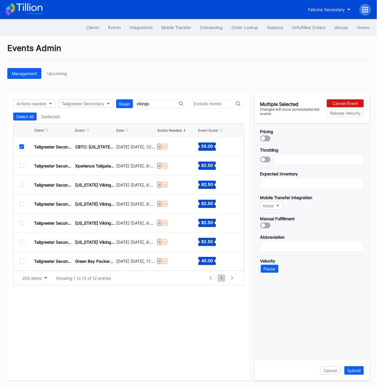
scroll to position [0, 0]
click at [17, 115] on div "Select All" at bounding box center [25, 116] width 18 height 5
click at [21, 147] on icon at bounding box center [22, 146] width 4 height 3
click at [19, 120] on button "Select All" at bounding box center [24, 117] width 23 height 8
click at [22, 146] on icon at bounding box center [22, 146] width 4 height 3
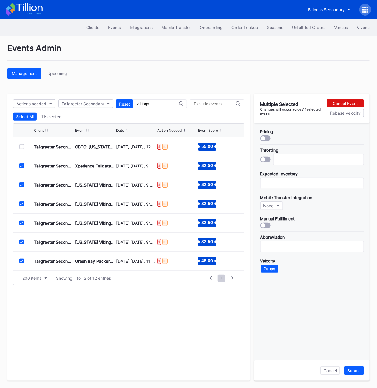
click at [23, 122] on div "Select All 11 selected Client Event Date Action Needed Event Score Tailgreeter …" at bounding box center [128, 199] width 231 height 173
click at [23, 117] on div "Select All" at bounding box center [25, 116] width 18 height 5
click at [23, 117] on div "Deselect All" at bounding box center [27, 116] width 22 height 5
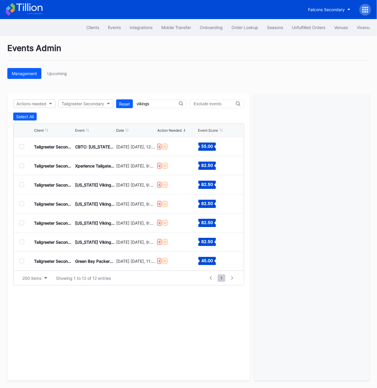
click at [21, 146] on div at bounding box center [21, 146] width 5 height 5
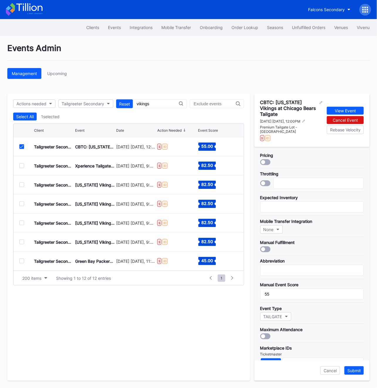
scroll to position [86, 0]
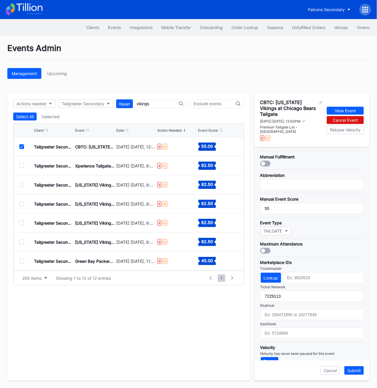
click at [25, 149] on div at bounding box center [26, 146] width 15 height 5
click at [21, 147] on icon at bounding box center [22, 146] width 4 height 3
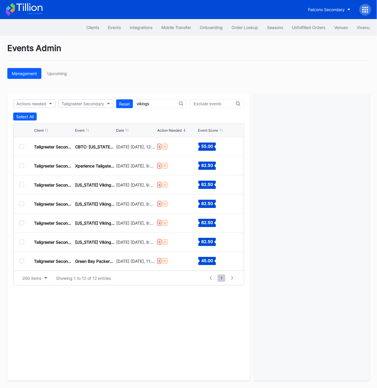
click at [20, 167] on div at bounding box center [21, 166] width 5 height 5
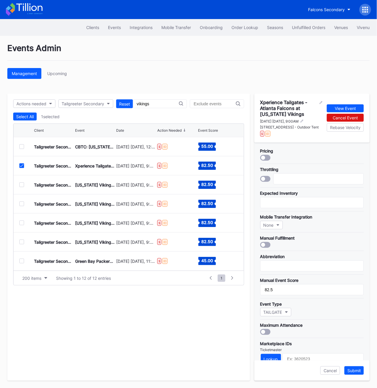
scroll to position [92, 0]
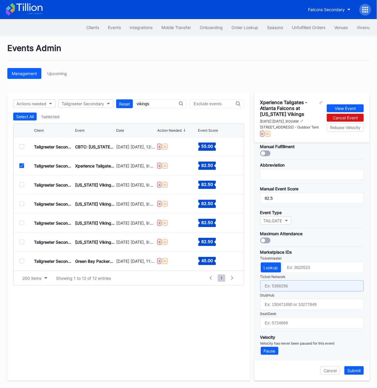
click at [287, 286] on input "text" at bounding box center [312, 286] width 104 height 11
paste input "7229171"
type input "7229171"
click at [356, 371] on div "Submit" at bounding box center [355, 371] width 14 height 5
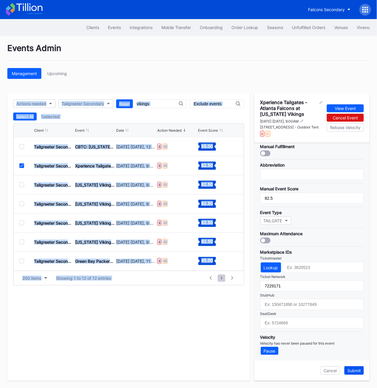
click at [356, 371] on div "Xperience Tailgates - Atlanta Falcons at [US_STATE] Vikings [DATE] [DATE], 9:00…" at bounding box center [312, 237] width 115 height 287
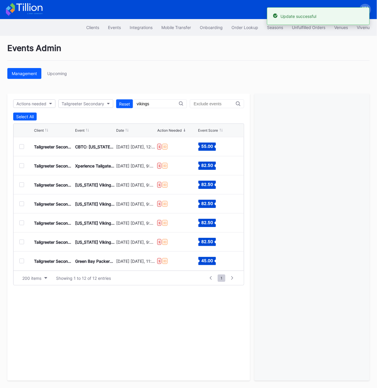
click at [23, 187] on div at bounding box center [21, 185] width 5 height 5
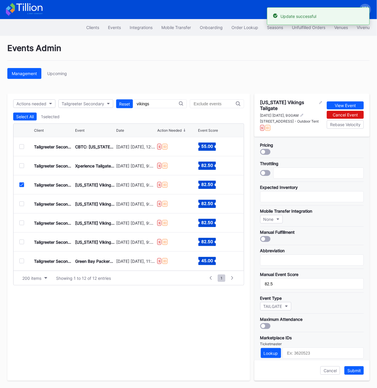
scroll to position [86, 0]
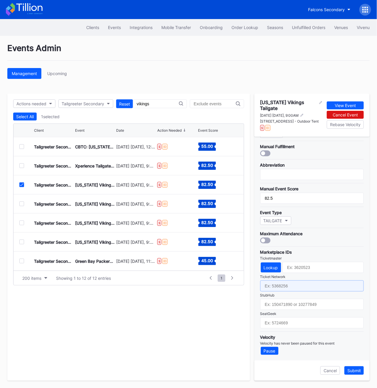
click at [280, 287] on input "text" at bounding box center [312, 286] width 104 height 11
paste input "7229172"
type input "7229172"
click at [355, 373] on div "Submit" at bounding box center [355, 371] width 14 height 5
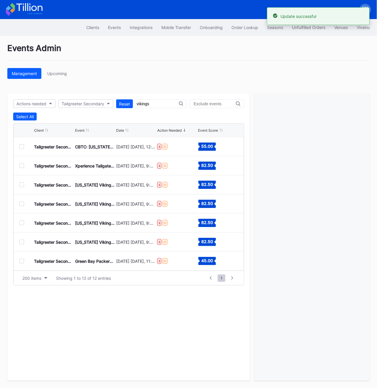
click at [18, 199] on div "Tailgreeter Secondary [US_STATE] Vikings Tailgate [DATE] [DATE], 9:00AM $ ID 82…" at bounding box center [129, 204] width 231 height 19
click at [20, 207] on div "Tailgreeter Secondary [US_STATE] Vikings Tailgate [DATE] [DATE], 9:00AM $ ID 82…" at bounding box center [129, 204] width 231 height 19
click at [21, 205] on div at bounding box center [21, 204] width 5 height 5
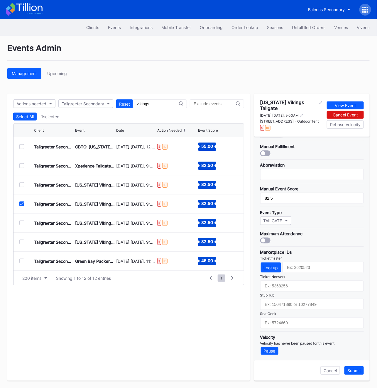
click at [285, 293] on div "StubHub" at bounding box center [312, 295] width 104 height 4
click at [282, 287] on input "text" at bounding box center [312, 286] width 104 height 11
paste input "7229173"
type input "7229173"
click at [353, 369] on div "Submit" at bounding box center [355, 371] width 14 height 5
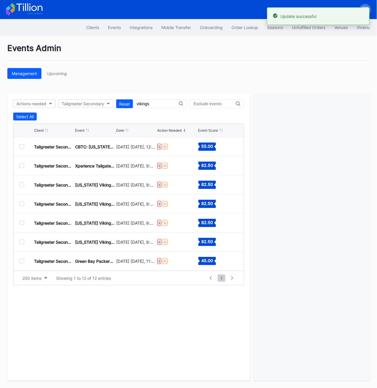
click at [22, 223] on div at bounding box center [21, 223] width 5 height 5
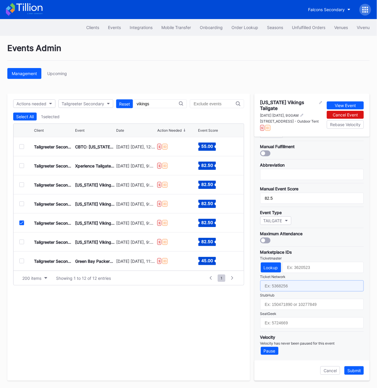
click at [279, 286] on input "text" at bounding box center [312, 286] width 104 height 11
paste input "7229174"
type input "7229174"
click at [352, 371] on div "Submit" at bounding box center [355, 371] width 14 height 5
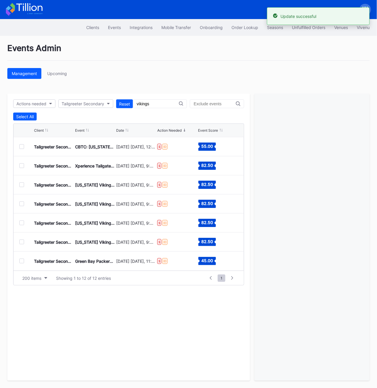
click at [21, 241] on div at bounding box center [21, 242] width 5 height 5
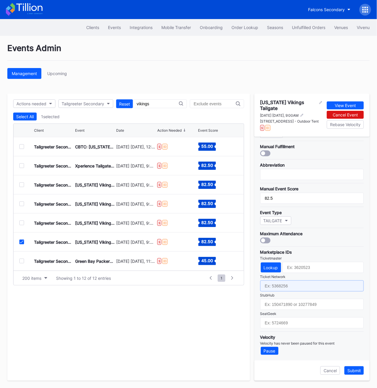
click at [274, 284] on input "text" at bounding box center [312, 286] width 104 height 11
paste input "7229175"
type input "7229175"
click at [354, 373] on div "Submit" at bounding box center [355, 371] width 14 height 5
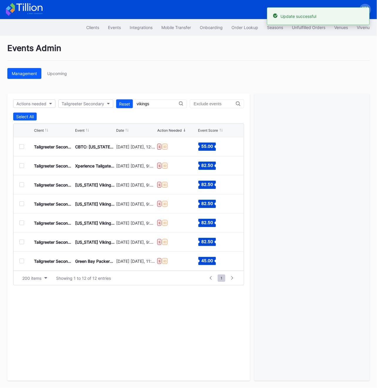
click at [22, 260] on div at bounding box center [21, 261] width 5 height 5
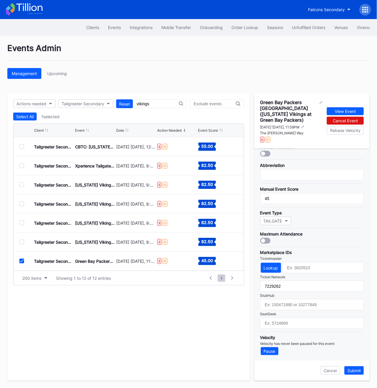
scroll to position [95, 0]
click at [21, 161] on div "Tailgreeter Secondary Green Bay Packers [GEOGRAPHIC_DATA] ([US_STATE] Vikings a…" at bounding box center [129, 166] width 231 height 19
click at [21, 162] on div "Tailgreeter Secondary Green Bay Packers [GEOGRAPHIC_DATA] ([US_STATE] Vikings a…" at bounding box center [129, 166] width 231 height 19
click at [21, 163] on div "Tailgreeter Secondary Green Bay Packers [GEOGRAPHIC_DATA] ([US_STATE] Vikings a…" at bounding box center [129, 166] width 231 height 19
click at [21, 165] on icon at bounding box center [22, 166] width 4 height 3
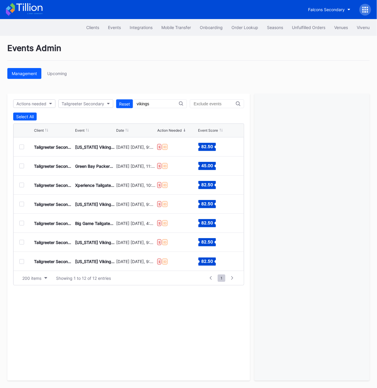
click at [21, 184] on div at bounding box center [21, 185] width 5 height 5
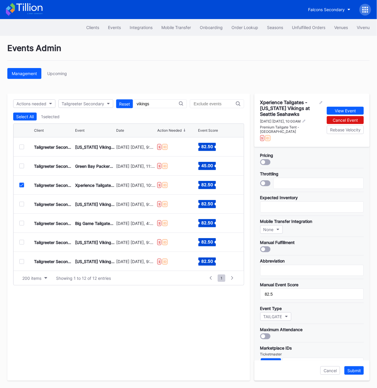
scroll to position [92, 0]
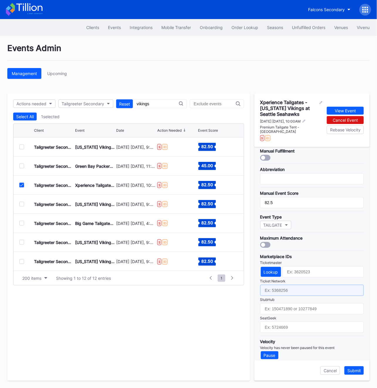
click at [292, 285] on input "text" at bounding box center [312, 290] width 104 height 11
paste input "7229251"
type input "7229251"
click at [351, 369] on div "Submit" at bounding box center [355, 371] width 14 height 5
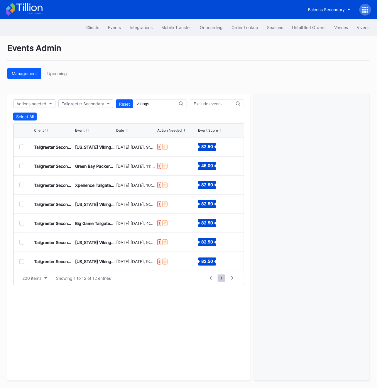
click at [21, 203] on div at bounding box center [21, 204] width 5 height 5
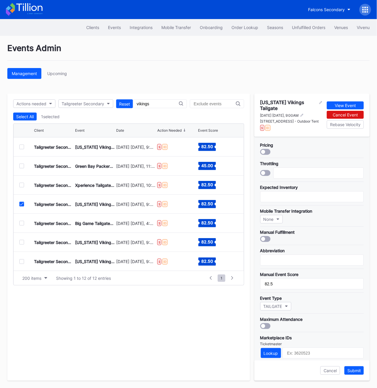
scroll to position [86, 0]
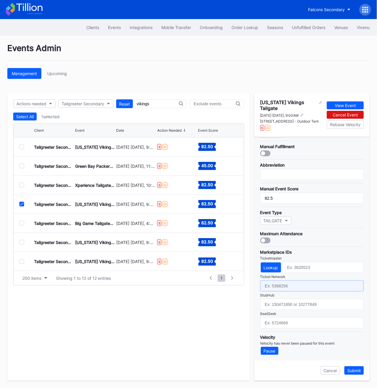
click at [277, 286] on input "text" at bounding box center [312, 286] width 104 height 11
paste input "7229176"
type input "7229176"
click at [354, 371] on div "Submit" at bounding box center [355, 371] width 14 height 5
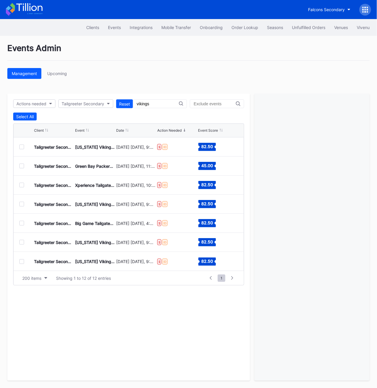
click at [20, 224] on div at bounding box center [21, 223] width 5 height 5
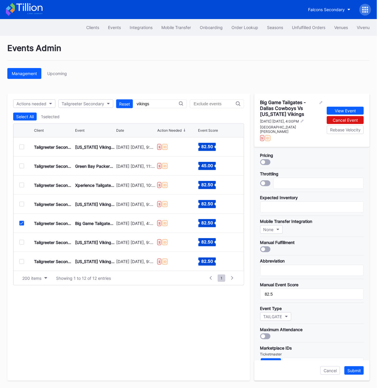
scroll to position [92, 0]
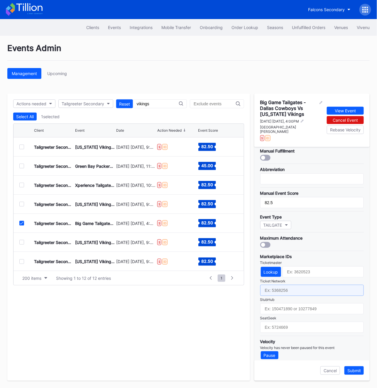
click at [294, 288] on input "text" at bounding box center [312, 290] width 104 height 11
paste input "7229339"
type input "7229339"
click at [360, 371] on div "Submit" at bounding box center [355, 371] width 14 height 5
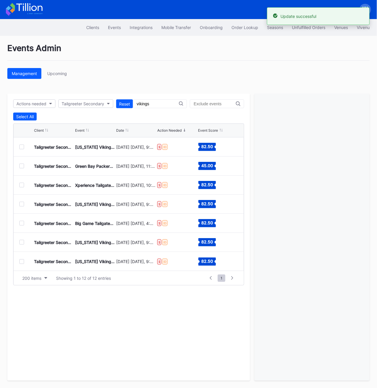
click at [21, 220] on div "Tailgreeter Secondary Big Game Tailgates - Dallas Cowboys Vs [US_STATE] Vikings…" at bounding box center [129, 223] width 231 height 19
click at [22, 223] on div at bounding box center [21, 223] width 5 height 5
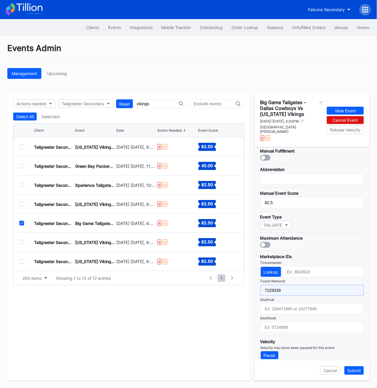
click at [289, 286] on input "7229339" at bounding box center [312, 290] width 104 height 11
click at [362, 370] on button "Submit" at bounding box center [354, 371] width 19 height 9
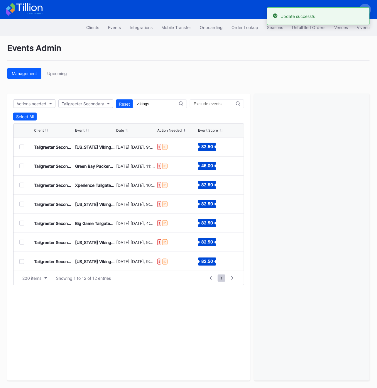
click at [26, 242] on div at bounding box center [26, 242] width 15 height 5
click at [23, 242] on div at bounding box center [21, 242] width 5 height 5
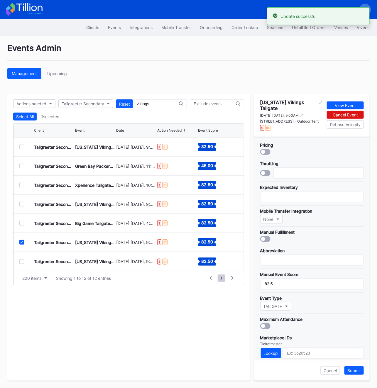
scroll to position [86, 0]
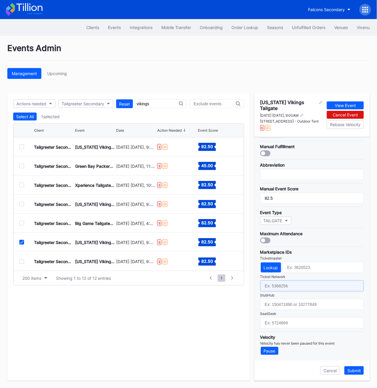
click at [266, 289] on input "text" at bounding box center [312, 286] width 104 height 11
paste input "7229177"
type input "7229177"
click at [359, 373] on div "Submit" at bounding box center [355, 371] width 14 height 5
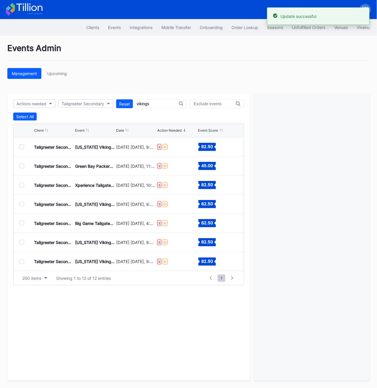
click at [20, 264] on div "Tailgreeter Secondary [US_STATE] Vikings Tailgate [DATE] [DATE], 9:00AM $ ID 82…" at bounding box center [129, 261] width 231 height 19
click at [17, 264] on div "Tailgreeter Secondary [US_STATE] Vikings Tailgate [DATE] [DATE], 9:00AM $ ID 82…" at bounding box center [129, 261] width 231 height 19
click at [19, 264] on div "Tailgreeter Secondary [US_STATE] Vikings Tailgate [DATE] [DATE], 9:00AM $ ID 82…" at bounding box center [129, 261] width 231 height 19
click at [21, 263] on div at bounding box center [21, 262] width 5 height 5
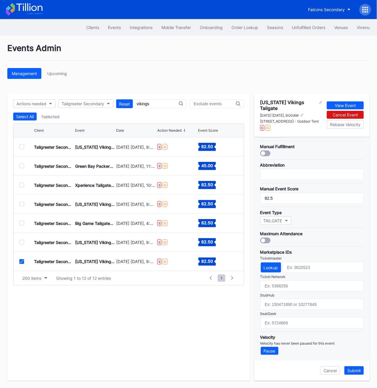
click at [304, 279] on div "Marketplace IDs Ticketmaster Lookup Ticket Network StubHub SeatGeek" at bounding box center [312, 288] width 104 height 82
click at [304, 282] on input "text" at bounding box center [312, 286] width 104 height 11
paste input "7229178"
type input "7229178"
click at [358, 370] on div "Submit" at bounding box center [355, 371] width 14 height 5
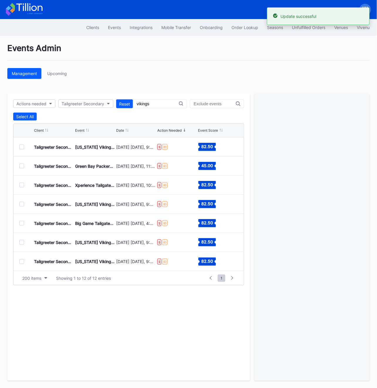
click at [24, 222] on div at bounding box center [26, 223] width 15 height 5
click at [20, 222] on div at bounding box center [21, 223] width 5 height 5
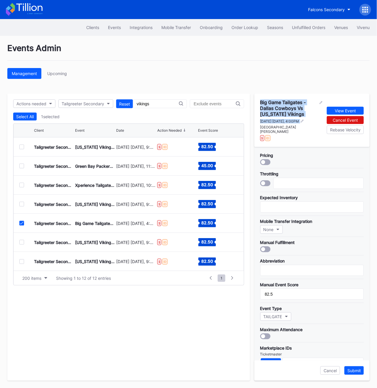
drag, startPoint x: 261, startPoint y: 102, endPoint x: 313, endPoint y: 123, distance: 56.0
click at [313, 123] on div "Big Game Tailgates - Dallas Cowboys Vs [US_STATE] Vikings [DATE] [DATE], 4:00PM…" at bounding box center [291, 121] width 62 height 42
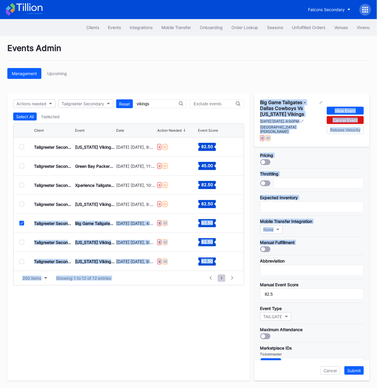
drag, startPoint x: 23, startPoint y: 223, endPoint x: 318, endPoint y: 243, distance: 295.0
click at [318, 243] on div "Actions needed Tailgreeter Secondary Reset vikings Select All 1 selected Client…" at bounding box center [188, 237] width 363 height 287
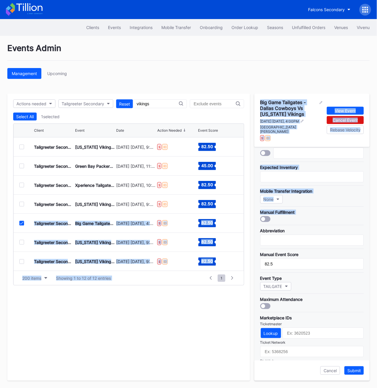
scroll to position [92, 0]
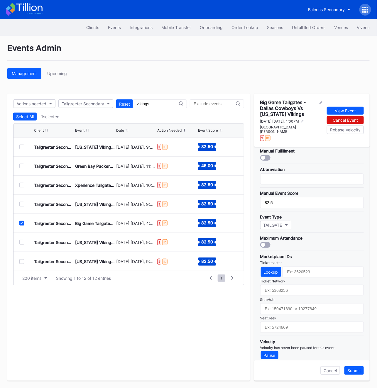
click at [16, 225] on div "Tailgreeter Secondary Big Game Tailgates - Dallas Cowboys Vs [US_STATE] Vikings…" at bounding box center [129, 223] width 231 height 19
click at [21, 225] on div at bounding box center [21, 223] width 5 height 5
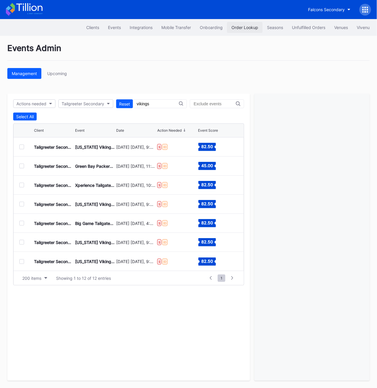
click at [242, 25] on div "Order Lookup" at bounding box center [245, 27] width 27 height 5
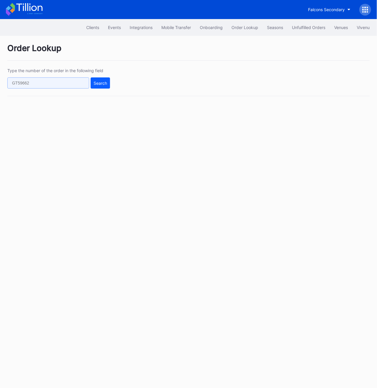
click at [48, 83] on input "text" at bounding box center [48, 83] width 82 height 11
paste input "365632044"
type input "365632044"
click at [105, 84] on div "Search" at bounding box center [101, 83] width 14 height 5
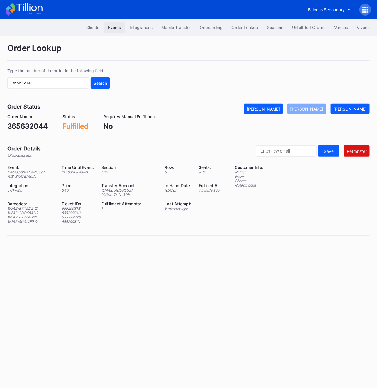
click at [118, 28] on div "Events" at bounding box center [114, 27] width 13 height 5
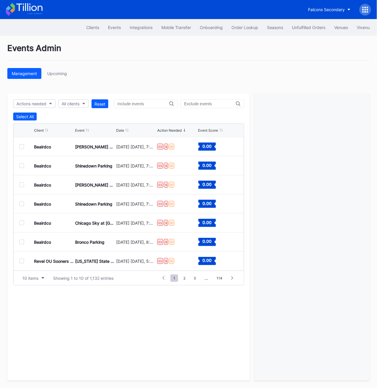
click at [152, 117] on div "Select All" at bounding box center [128, 117] width 231 height 8
click at [150, 108] on div "Actions needed All clients Reset Select All Client Event Date Action Needed Eve…" at bounding box center [128, 237] width 243 height 287
click at [150, 105] on input "text" at bounding box center [144, 104] width 52 height 5
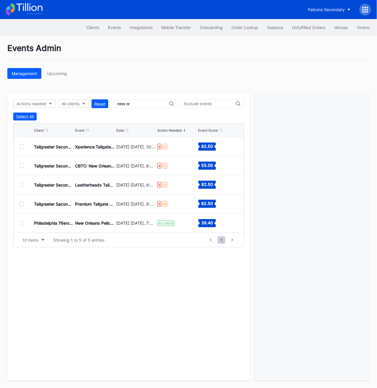
type input "new or"
click at [21, 147] on div at bounding box center [21, 146] width 5 height 5
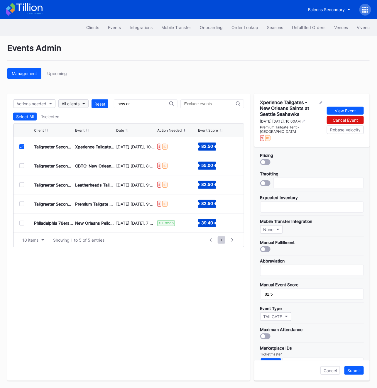
click at [75, 104] on div "All clients" at bounding box center [71, 103] width 18 height 5
type input "tail"
click at [77, 133] on div "Tailgreeter Secondary" at bounding box center [93, 130] width 68 height 11
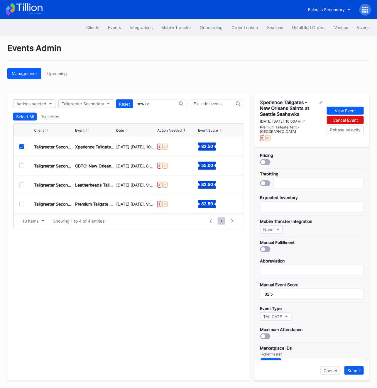
click at [169, 103] on input "new or" at bounding box center [158, 104] width 42 height 5
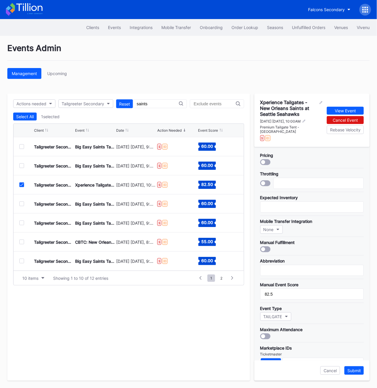
type input "saints"
click at [23, 184] on icon at bounding box center [22, 185] width 4 height 3
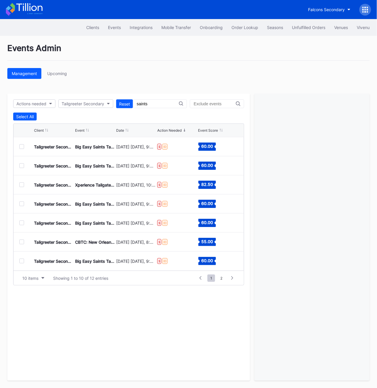
click at [21, 147] on div at bounding box center [21, 146] width 5 height 5
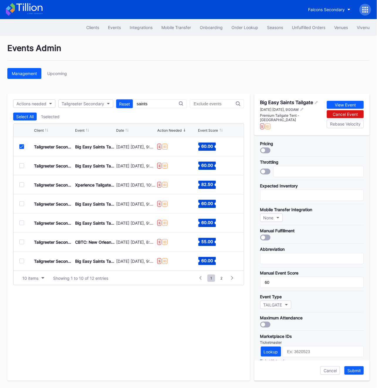
scroll to position [82, 0]
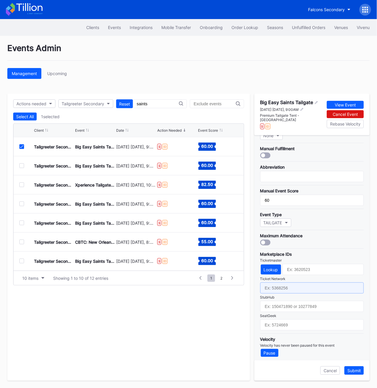
click at [275, 283] on input "text" at bounding box center [312, 288] width 104 height 11
paste input "7229290"
type input "7229290"
click at [350, 372] on div "Submit" at bounding box center [355, 371] width 14 height 5
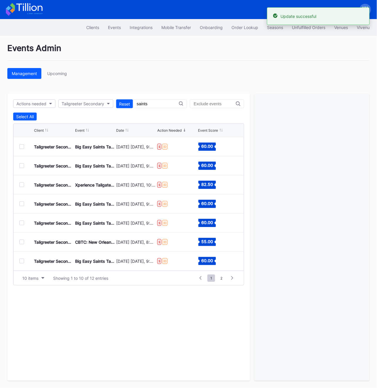
click at [21, 165] on div at bounding box center [21, 166] width 5 height 5
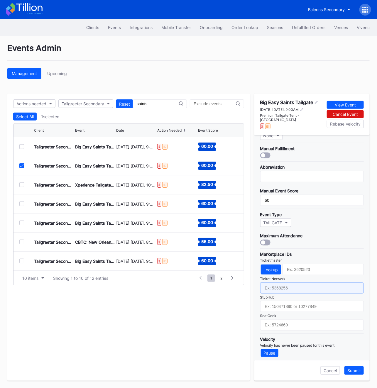
click at [276, 287] on input "text" at bounding box center [312, 288] width 104 height 11
paste input "7229291"
type input "7229291"
click at [356, 373] on div "Submit" at bounding box center [355, 371] width 14 height 5
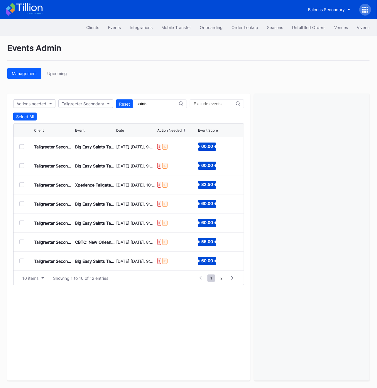
click at [23, 186] on div at bounding box center [21, 185] width 5 height 5
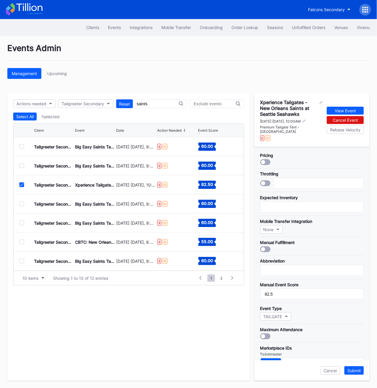
scroll to position [92, 0]
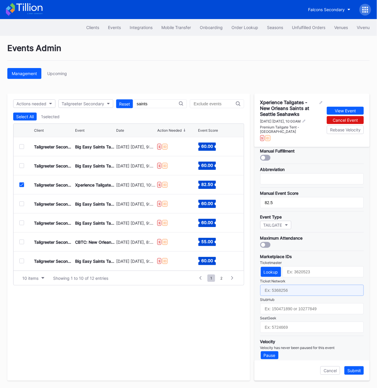
click at [283, 285] on input "text" at bounding box center [312, 290] width 104 height 11
paste input "7229247"
type input "7229247"
click at [357, 371] on div "Submit" at bounding box center [355, 371] width 14 height 5
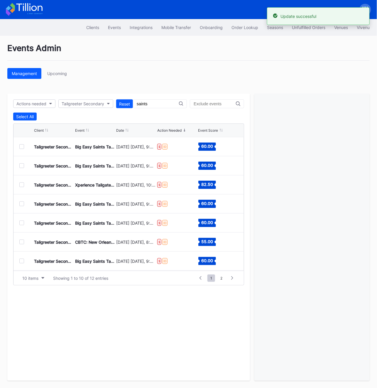
click at [21, 206] on div at bounding box center [21, 204] width 5 height 5
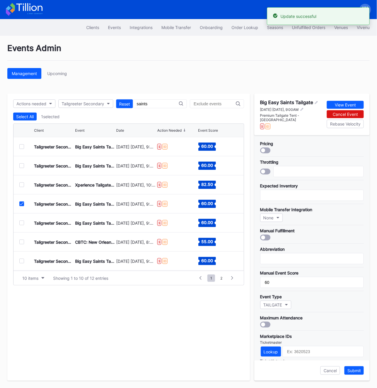
scroll to position [82, 0]
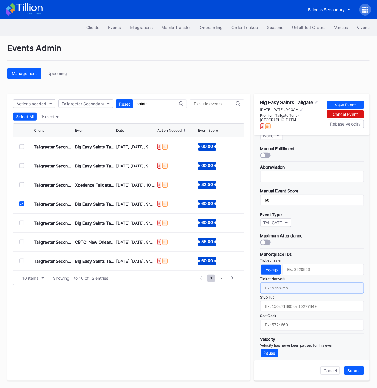
click at [297, 283] on input "text" at bounding box center [312, 288] width 104 height 11
paste input "7229292"
type input "7229292"
click at [353, 365] on div "Cancel Submit" at bounding box center [312, 371] width 115 height 20
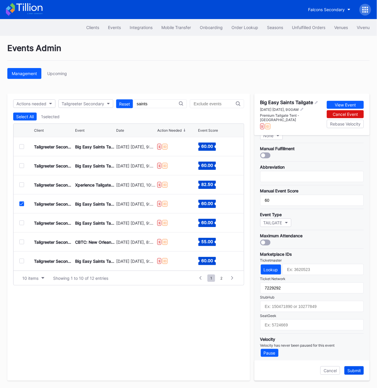
click at [353, 367] on button "Submit" at bounding box center [354, 371] width 19 height 9
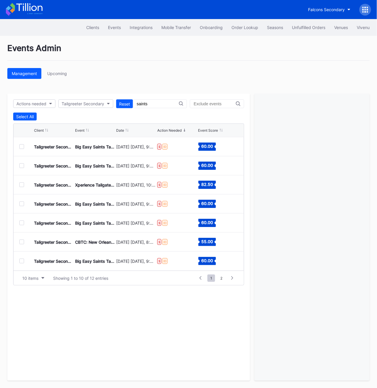
click at [20, 222] on div at bounding box center [21, 223] width 5 height 5
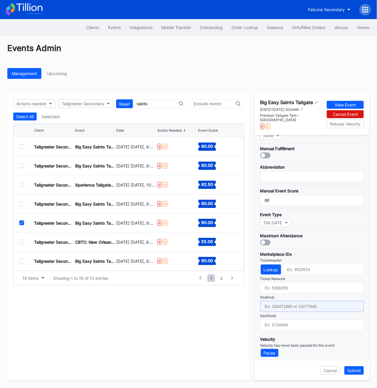
click at [290, 304] on input "text" at bounding box center [312, 306] width 104 height 11
paste input "7229293"
type input "7229293"
click at [352, 371] on div "Submit" at bounding box center [355, 371] width 14 height 5
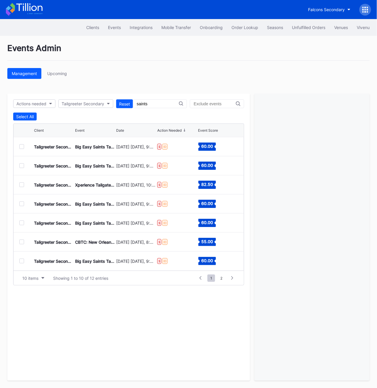
scroll to position [33, 0]
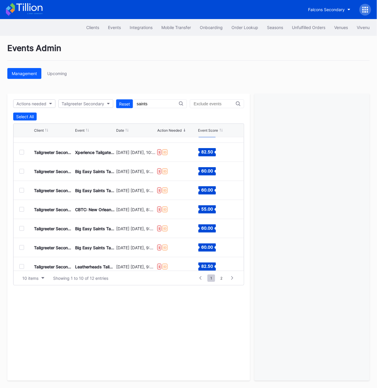
click at [22, 229] on div at bounding box center [21, 228] width 5 height 5
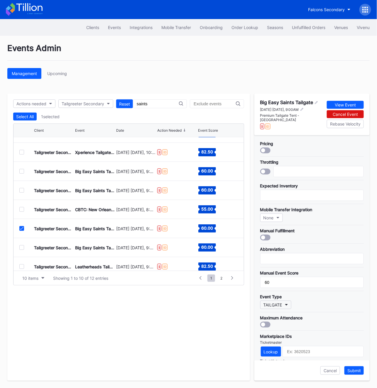
scroll to position [82, 0]
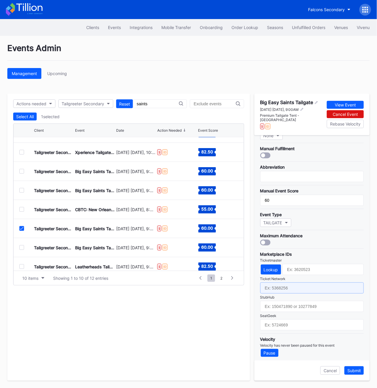
click at [290, 289] on input "text" at bounding box center [312, 288] width 104 height 11
paste input "7229294"
type input "7229294"
click at [352, 368] on button "Submit" at bounding box center [354, 371] width 19 height 9
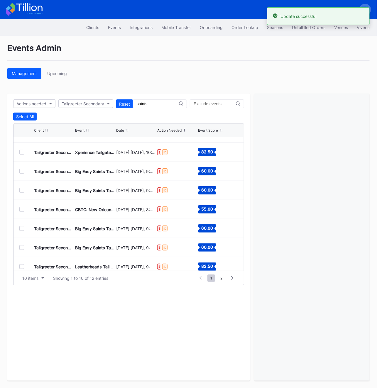
click at [26, 249] on div at bounding box center [26, 247] width 15 height 5
click at [23, 249] on div at bounding box center [21, 247] width 5 height 5
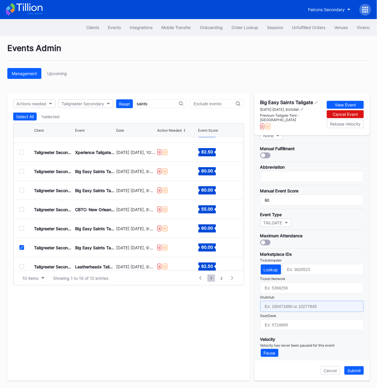
click at [275, 303] on input "text" at bounding box center [312, 306] width 104 height 11
paste input "7229295"
type input "7229295"
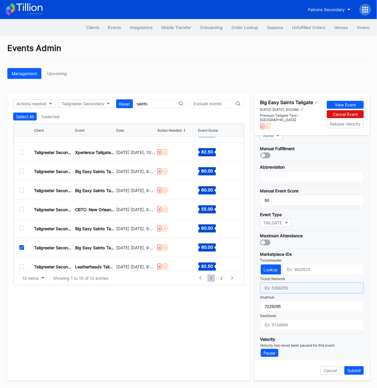
click at [289, 286] on input "text" at bounding box center [312, 288] width 104 height 11
paste input "7229295"
type input "7229295"
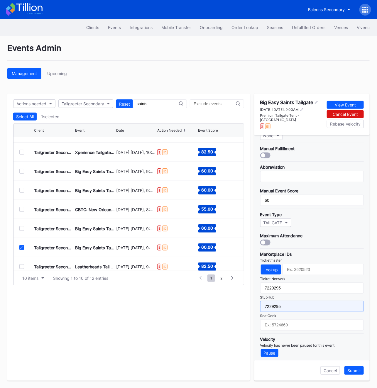
click at [292, 303] on input "7229295" at bounding box center [312, 306] width 104 height 11
click at [358, 372] on div "Submit" at bounding box center [355, 371] width 14 height 5
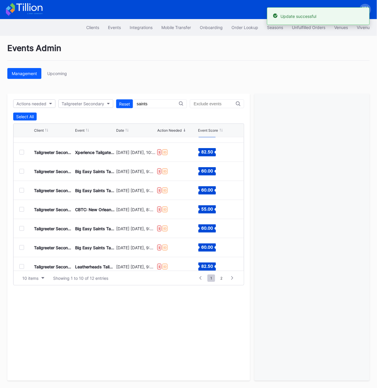
scroll to position [57, 0]
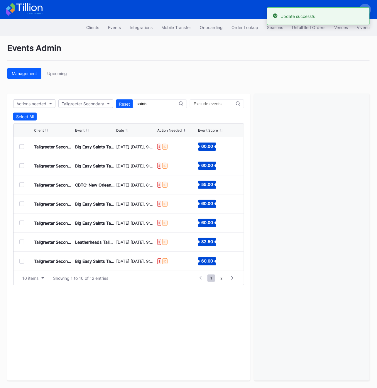
click at [23, 242] on div at bounding box center [21, 242] width 5 height 5
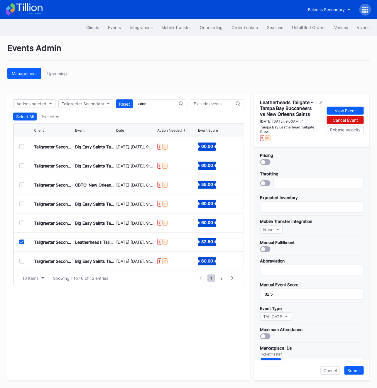
scroll to position [96, 0]
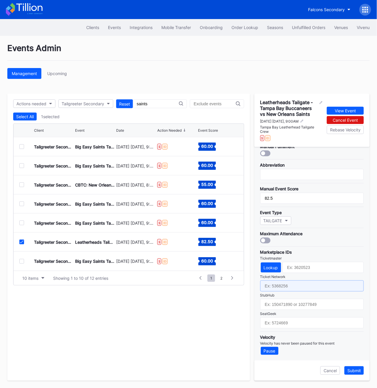
click at [283, 286] on input "text" at bounding box center [312, 286] width 104 height 11
paste input "7229312"
type input "7229312"
click at [361, 372] on div "Submit" at bounding box center [355, 371] width 14 height 5
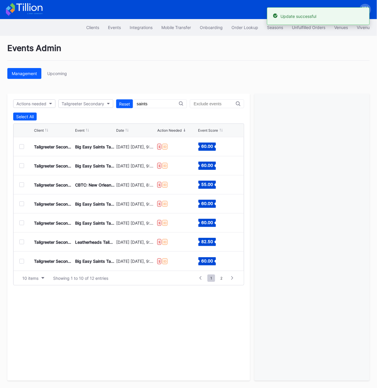
click at [21, 262] on div at bounding box center [21, 261] width 5 height 5
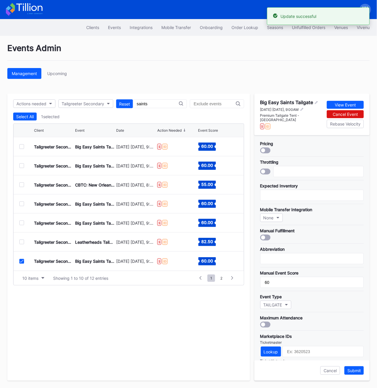
scroll to position [82, 0]
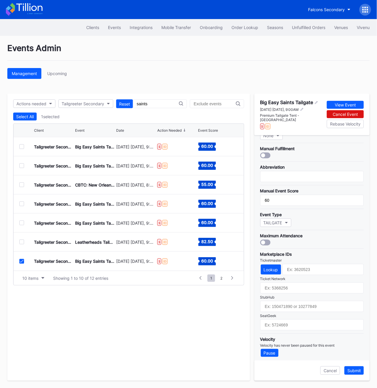
click at [298, 291] on div "Marketplace IDs Ticketmaster Lookup Ticket Network StubHub SeatGeek" at bounding box center [312, 290] width 104 height 82
click at [294, 285] on input "text" at bounding box center [312, 288] width 104 height 11
paste input "7229296"
type input "7229296"
click at [357, 370] on div "Submit" at bounding box center [355, 371] width 14 height 5
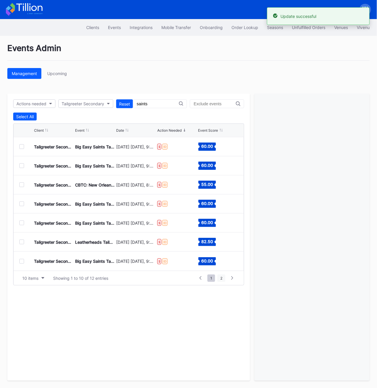
click at [221, 278] on span "2" at bounding box center [222, 278] width 8 height 7
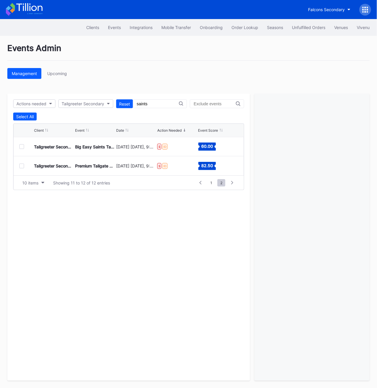
click at [20, 145] on div at bounding box center [21, 146] width 5 height 5
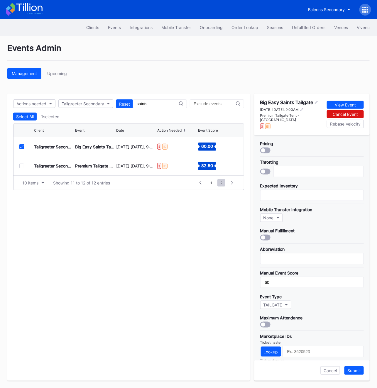
scroll to position [82, 0]
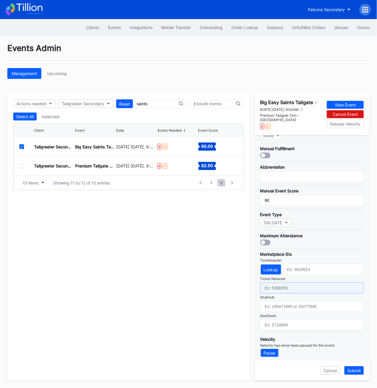
click at [265, 287] on input "text" at bounding box center [312, 288] width 104 height 11
paste input "7229297"
type input "7229297"
click at [352, 371] on div "Submit" at bounding box center [355, 371] width 14 height 5
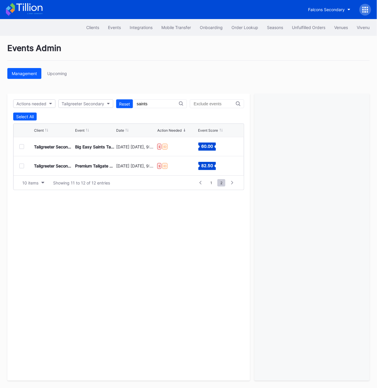
click at [23, 166] on div at bounding box center [21, 166] width 5 height 5
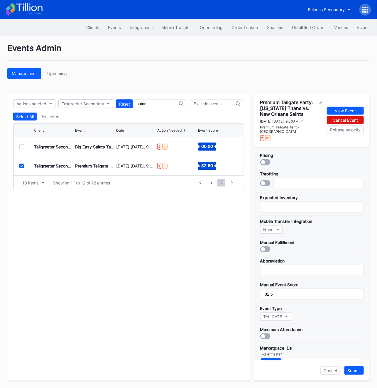
scroll to position [92, 0]
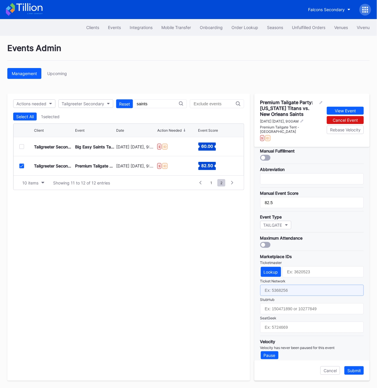
click at [278, 289] on input "text" at bounding box center [312, 290] width 104 height 11
paste input "7229154"
type input "7229154"
click at [352, 369] on div "Submit" at bounding box center [355, 371] width 14 height 5
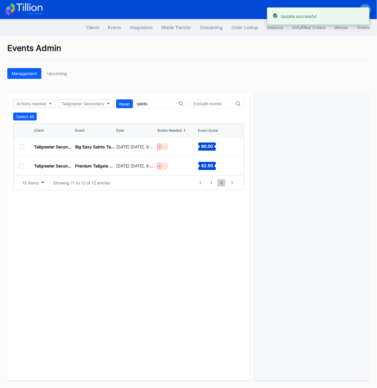
click at [214, 187] on div "10 items Showing 11 to 12 of 12 entries 1 ... 0 1 2 3 4 ... 2" at bounding box center [129, 183] width 231 height 14
click at [214, 186] on span "1" at bounding box center [212, 182] width 8 height 7
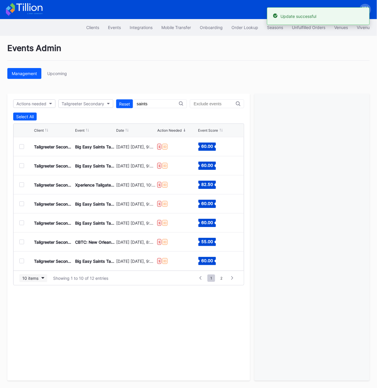
click at [33, 277] on div "10 items" at bounding box center [30, 278] width 16 height 5
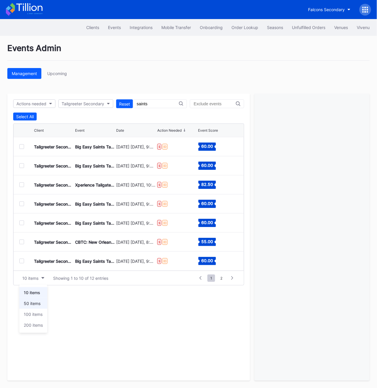
click at [43, 308] on div "50 items" at bounding box center [33, 303] width 28 height 11
click at [140, 111] on div "Actions needed Tailgreeter Secondary Reset saints Select All Client Event Date …" at bounding box center [128, 237] width 243 height 287
click at [140, 105] on input "saints" at bounding box center [158, 104] width 42 height 5
type input "steelers"
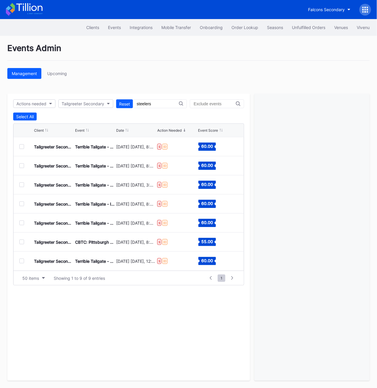
click at [21, 148] on div at bounding box center [21, 146] width 5 height 5
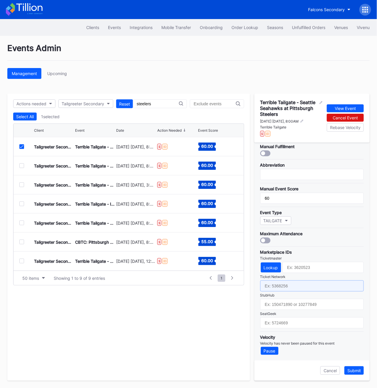
click at [280, 288] on input "text" at bounding box center [312, 286] width 104 height 11
paste input "7229184"
type input "7229184"
click at [360, 371] on div "Submit" at bounding box center [355, 371] width 14 height 5
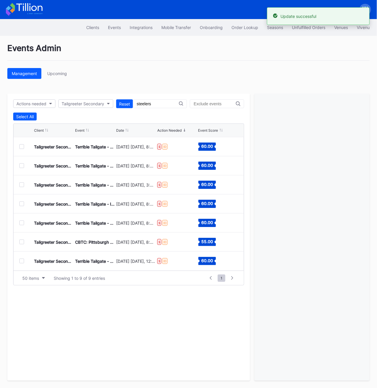
click at [19, 164] on div at bounding box center [21, 166] width 5 height 5
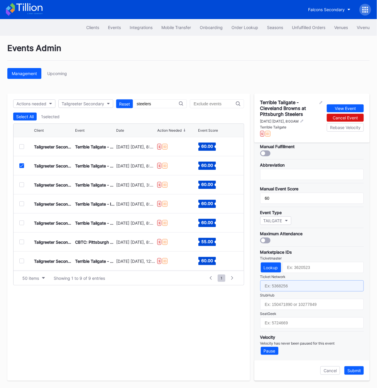
click at [278, 287] on input "text" at bounding box center [312, 286] width 104 height 11
paste
type input "7229185"
click at [351, 374] on button "Submit" at bounding box center [354, 371] width 19 height 9
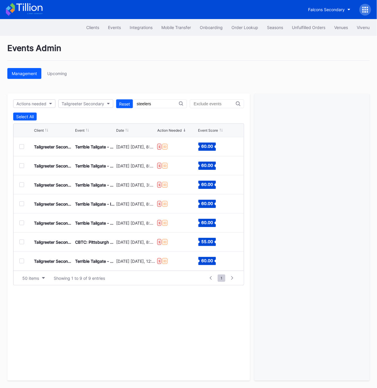
click at [21, 184] on div at bounding box center [21, 185] width 5 height 5
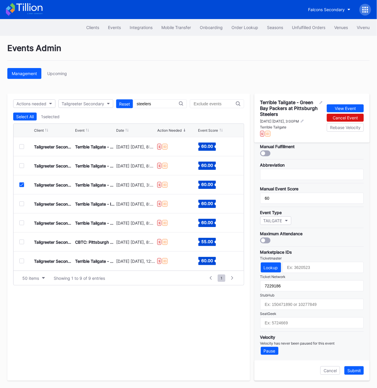
click at [22, 184] on icon at bounding box center [22, 185] width 4 height 3
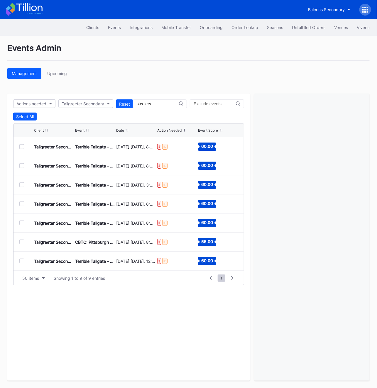
click at [22, 204] on div at bounding box center [21, 204] width 5 height 5
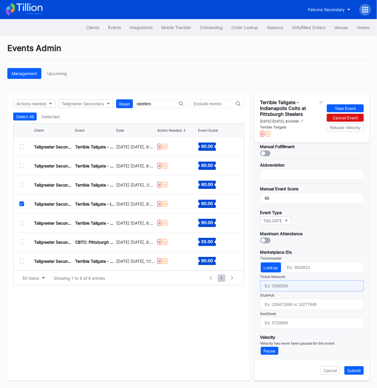
click at [284, 285] on input "text" at bounding box center [312, 286] width 104 height 11
type input "7229187"
click at [361, 373] on div "Submit" at bounding box center [355, 371] width 14 height 5
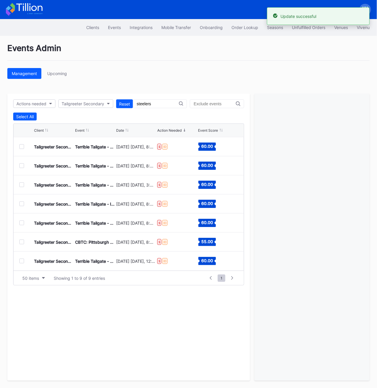
click at [17, 222] on div "Tailgreeter Secondary Terrible Tailgate - [GEOGRAPHIC_DATA] Bengals at [GEOGRAP…" at bounding box center [129, 223] width 231 height 19
click at [19, 222] on div at bounding box center [21, 223] width 5 height 5
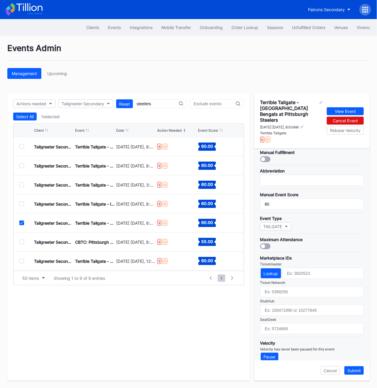
scroll to position [91, 0]
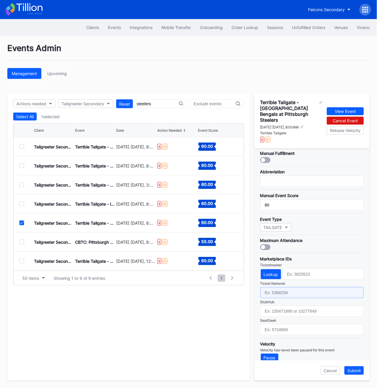
click at [288, 291] on input "text" at bounding box center [312, 292] width 104 height 11
type input "7229188"
click at [356, 372] on div "Submit" at bounding box center [355, 371] width 14 height 5
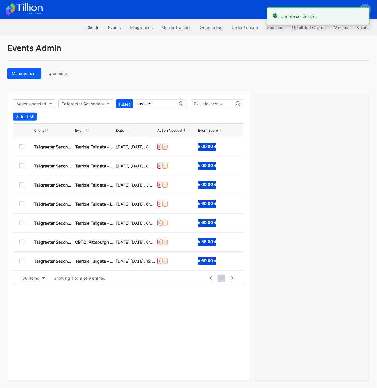
click at [24, 242] on div at bounding box center [26, 242] width 15 height 5
click at [21, 242] on div at bounding box center [21, 242] width 5 height 5
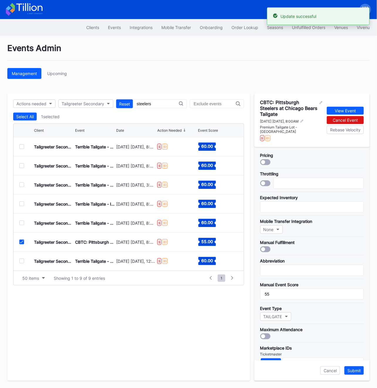
scroll to position [92, 0]
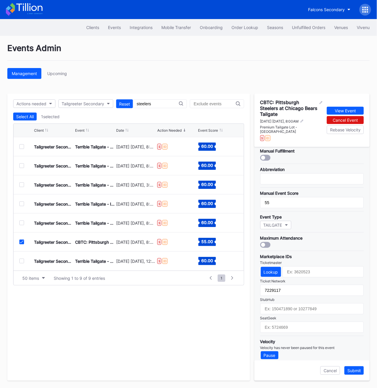
click at [22, 243] on icon at bounding box center [22, 242] width 4 height 3
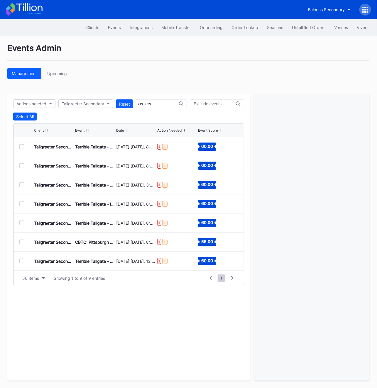
click at [22, 264] on div "Tailgreeter Secondary Terrible Tailgate - Buffalo Bills at [GEOGRAPHIC_DATA] St…" at bounding box center [129, 261] width 231 height 19
click at [22, 263] on div at bounding box center [21, 261] width 5 height 5
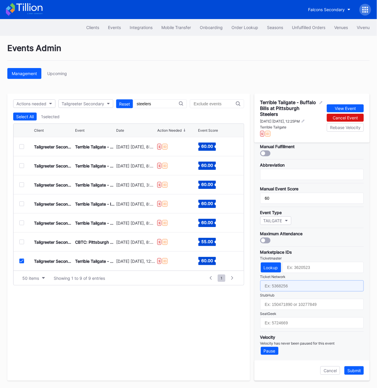
click at [278, 285] on input "text" at bounding box center [312, 286] width 104 height 11
type input "7229189"
click at [355, 369] on div "Submit" at bounding box center [355, 371] width 14 height 5
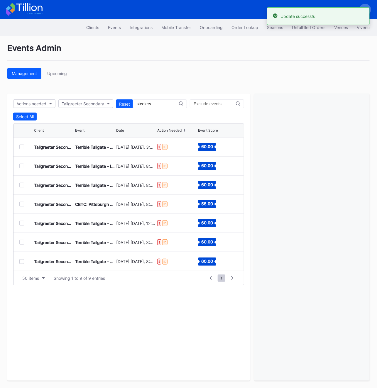
scroll to position [37, 0]
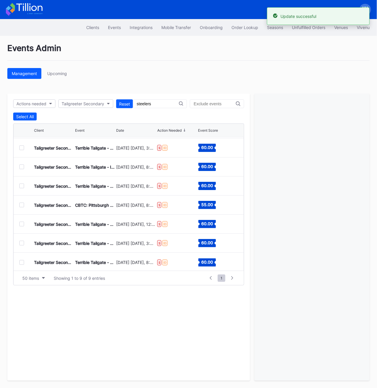
click at [22, 243] on div at bounding box center [21, 243] width 5 height 5
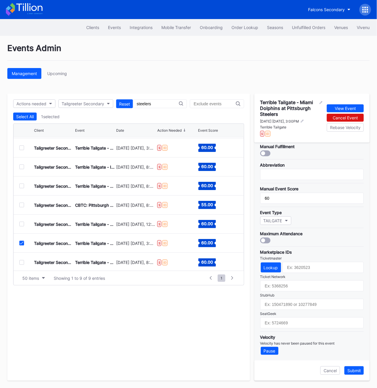
scroll to position [91, 0]
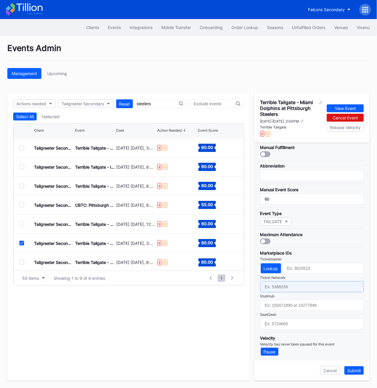
click at [269, 285] on input "text" at bounding box center [312, 287] width 104 height 11
type input "7229190"
click at [365, 371] on div "Cancel Submit" at bounding box center [312, 371] width 115 height 20
click at [355, 371] on div "Submit" at bounding box center [355, 371] width 14 height 5
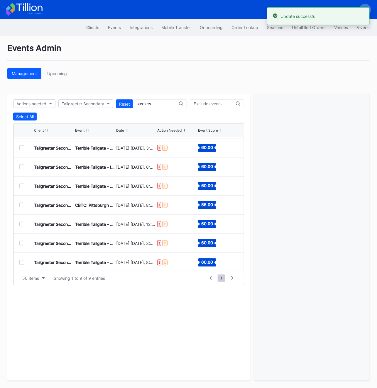
click at [23, 261] on div at bounding box center [21, 262] width 5 height 5
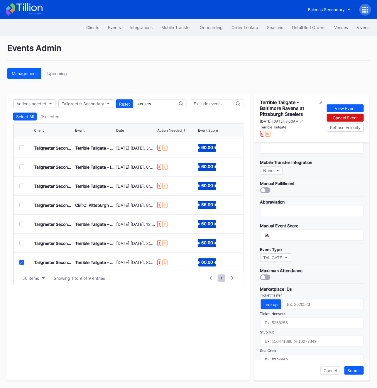
scroll to position [92, 0]
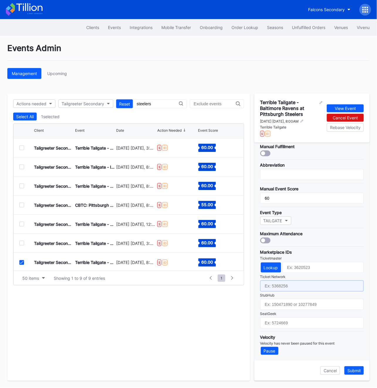
click at [283, 281] on input "text" at bounding box center [312, 286] width 104 height 11
type input "7229191"
click at [273, 284] on input "7229191" at bounding box center [312, 286] width 104 height 11
click at [360, 375] on button "Submit" at bounding box center [354, 371] width 19 height 9
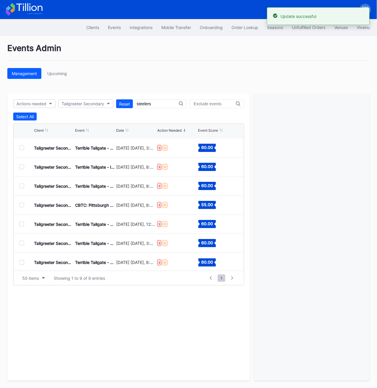
scroll to position [38, 0]
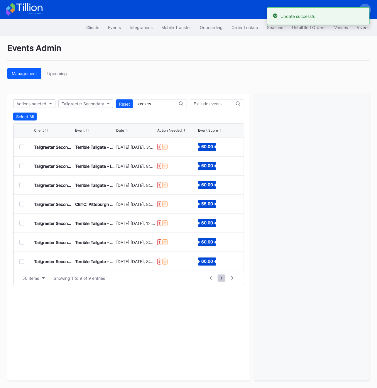
click at [220, 105] on input "text" at bounding box center [215, 104] width 42 height 5
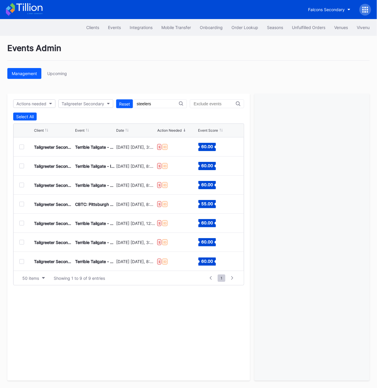
click at [154, 106] on div "steelers" at bounding box center [160, 104] width 54 height 9
click at [148, 103] on input "steelers" at bounding box center [158, 104] width 42 height 5
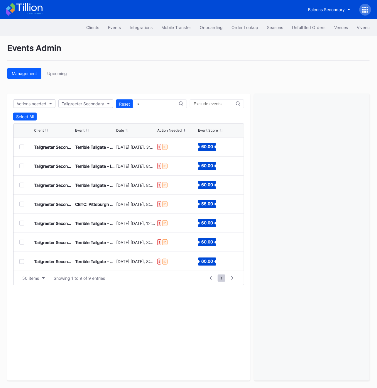
scroll to position [0, 0]
type input "seahawks"
click at [17, 150] on div "Tailgreeter Secondary Xperience Tailgates - San Francisco 49ers at Seattle Seah…" at bounding box center [129, 146] width 231 height 19
click at [21, 148] on div at bounding box center [21, 146] width 5 height 5
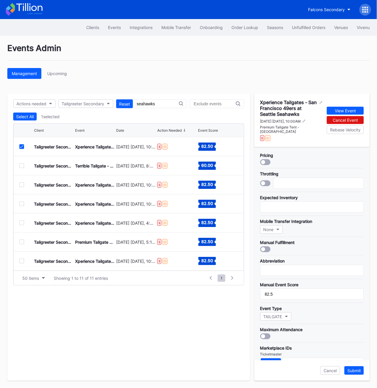
scroll to position [92, 0]
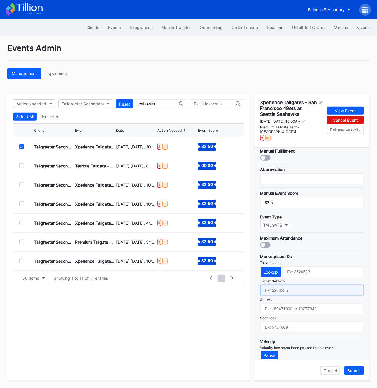
click at [294, 286] on input "text" at bounding box center [312, 290] width 104 height 11
type input "7229246"
click at [356, 369] on div "Submit" at bounding box center [355, 371] width 14 height 5
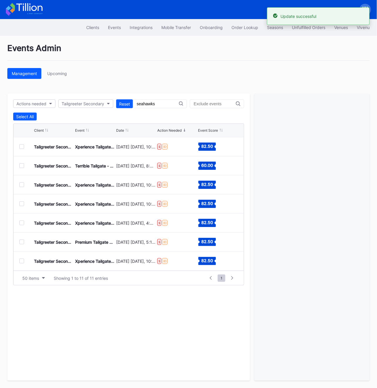
click at [22, 165] on div at bounding box center [21, 166] width 5 height 5
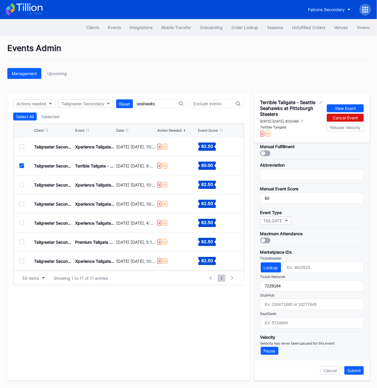
click at [18, 164] on div "Tailgreeter Secondary Terrible Tailgate - Seattle Seahawks at Pittsburgh Steele…" at bounding box center [129, 166] width 231 height 19
click at [21, 164] on icon at bounding box center [22, 165] width 4 height 3
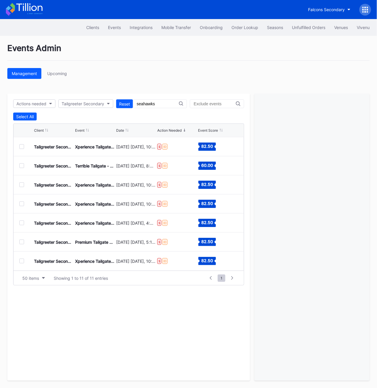
click at [21, 185] on div at bounding box center [21, 185] width 5 height 5
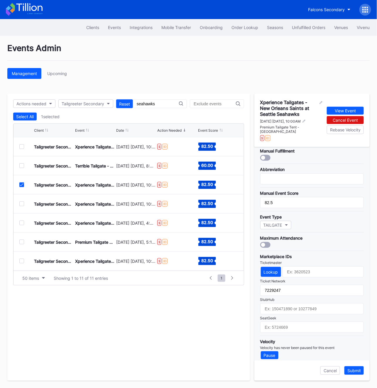
click at [23, 187] on div "Tailgreeter Secondary Xperience Tailgates - New Orleans Saints at Seattle Seaha…" at bounding box center [129, 185] width 231 height 19
click at [21, 185] on icon at bounding box center [22, 185] width 4 height 3
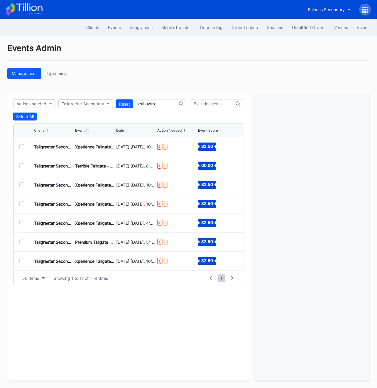
click at [20, 203] on div at bounding box center [21, 204] width 5 height 5
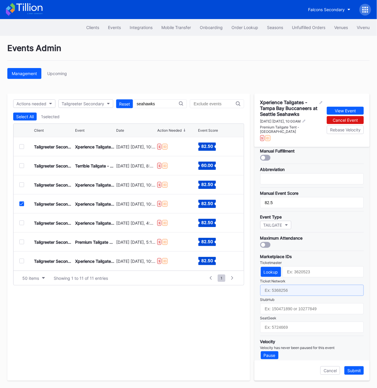
click at [278, 290] on input "text" at bounding box center [312, 290] width 104 height 11
type input "7229248"
click at [352, 371] on div "Submit" at bounding box center [355, 371] width 14 height 5
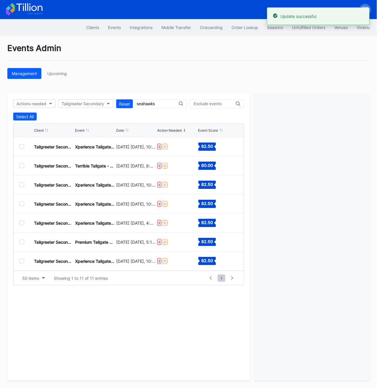
click at [19, 221] on div "Tailgreeter Secondary Xperience Tailgates - Houston Texans at Seattle Seahawks …" at bounding box center [129, 223] width 231 height 19
click at [22, 225] on div at bounding box center [21, 223] width 5 height 5
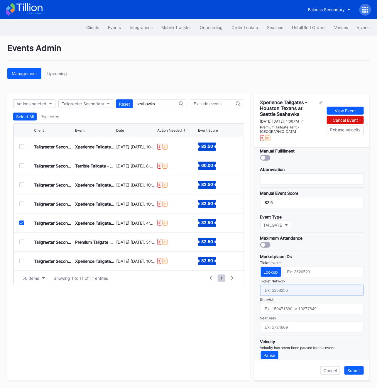
click at [277, 286] on input "text" at bounding box center [312, 290] width 104 height 11
type input "7229249"
click at [355, 369] on div "Submit" at bounding box center [355, 371] width 14 height 5
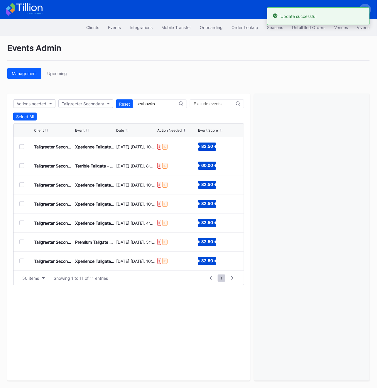
click at [17, 244] on div "Tailgreeter Secondary Premium Tailgate Party: [US_STATE] Commanders vs. Seattle…" at bounding box center [129, 242] width 231 height 19
click at [24, 243] on div at bounding box center [26, 242] width 15 height 5
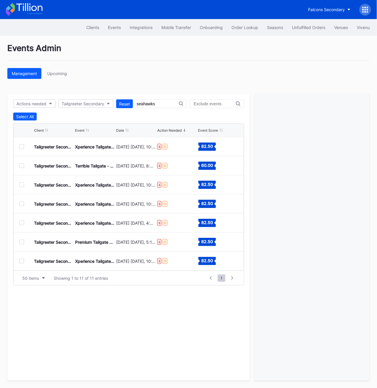
click at [24, 243] on div at bounding box center [26, 242] width 15 height 5
click at [21, 242] on div at bounding box center [21, 242] width 5 height 5
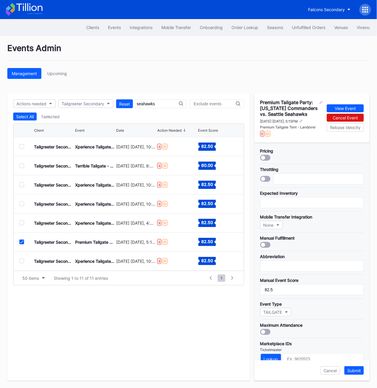
scroll to position [97, 0]
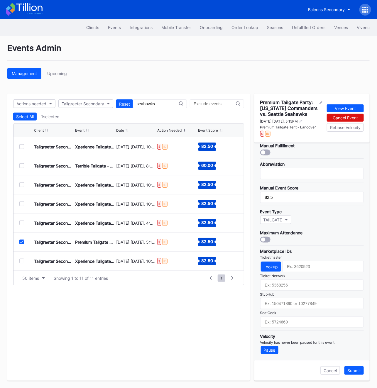
click at [22, 243] on icon at bounding box center [22, 242] width 4 height 3
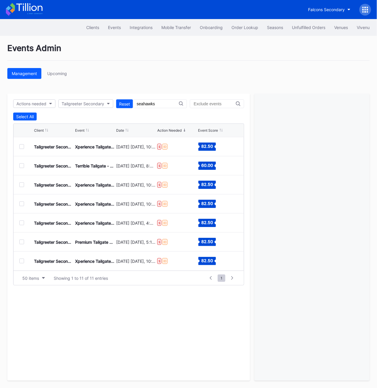
click at [22, 259] on div at bounding box center [26, 261] width 15 height 5
click at [22, 263] on div at bounding box center [21, 261] width 5 height 5
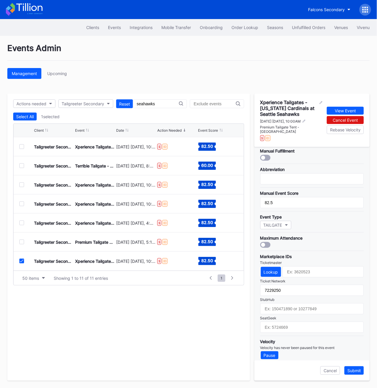
scroll to position [76, 0]
click at [21, 186] on icon at bounding box center [22, 185] width 4 height 3
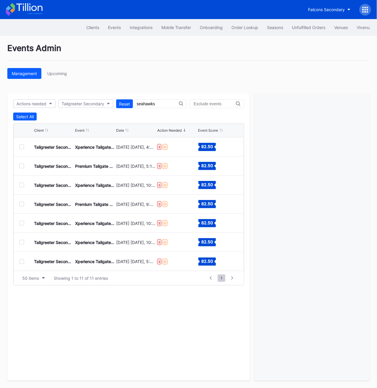
click at [21, 202] on div at bounding box center [21, 204] width 5 height 5
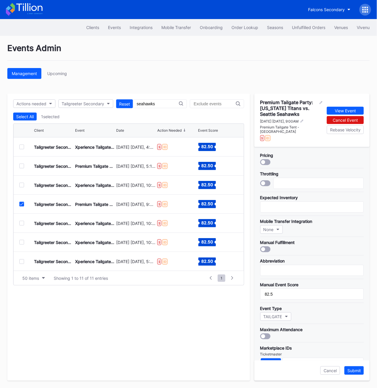
scroll to position [92, 0]
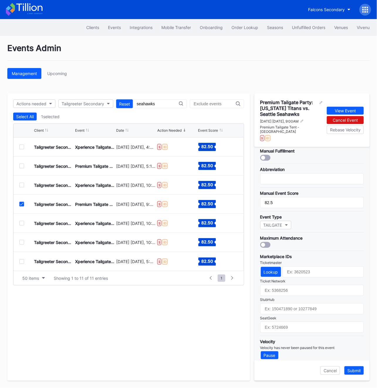
click at [19, 205] on div at bounding box center [21, 204] width 5 height 5
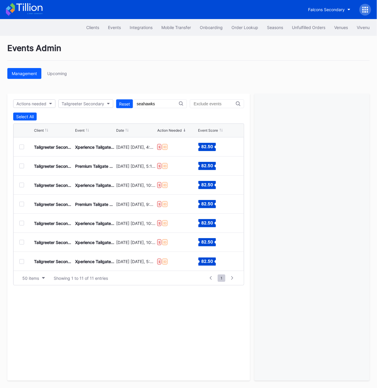
click at [21, 223] on div at bounding box center [21, 223] width 5 height 5
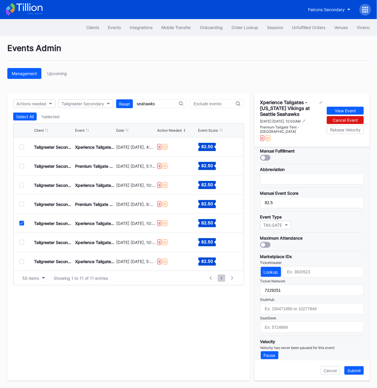
click at [22, 223] on icon at bounding box center [22, 223] width 4 height 3
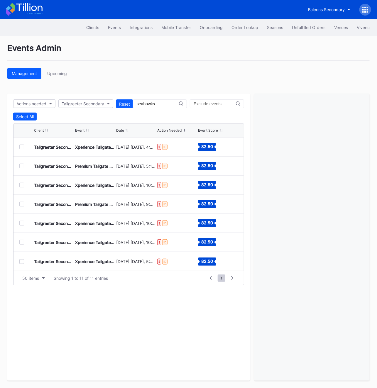
click at [22, 241] on div at bounding box center [21, 242] width 5 height 5
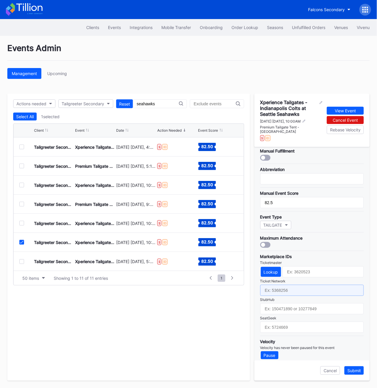
click at [269, 285] on input "text" at bounding box center [312, 290] width 104 height 11
type input "7229252"
click at [354, 371] on div "Submit" at bounding box center [355, 371] width 14 height 5
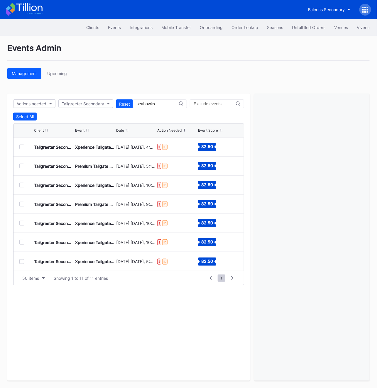
click at [20, 261] on div at bounding box center [21, 262] width 5 height 5
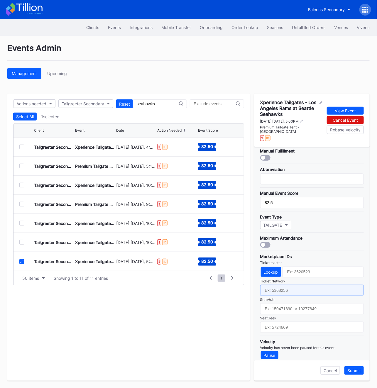
click at [272, 287] on input "text" at bounding box center [312, 290] width 104 height 11
type input "7229253"
click at [358, 372] on div "Submit" at bounding box center [355, 371] width 14 height 5
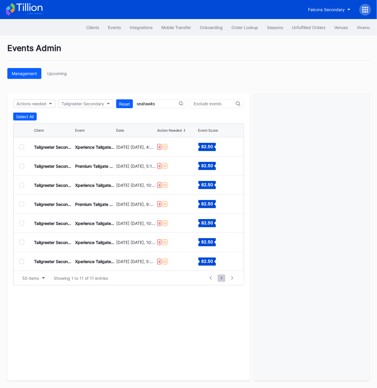
scroll to position [75, 0]
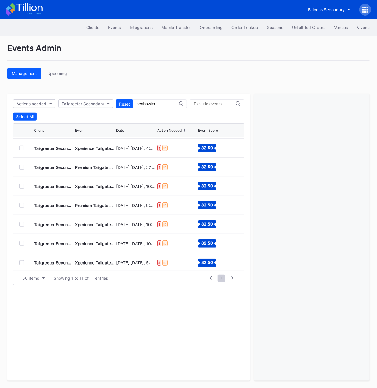
click at [21, 262] on div at bounding box center [21, 263] width 5 height 5
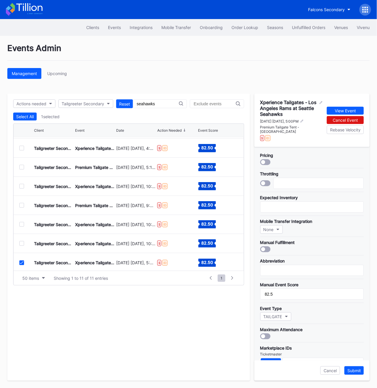
click at [21, 262] on icon at bounding box center [22, 263] width 4 height 3
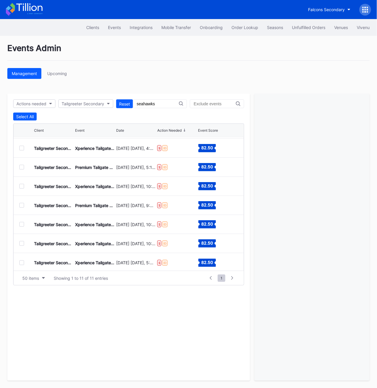
click at [21, 262] on div at bounding box center [21, 263] width 5 height 5
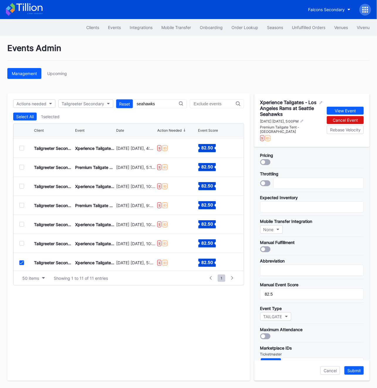
scroll to position [92, 0]
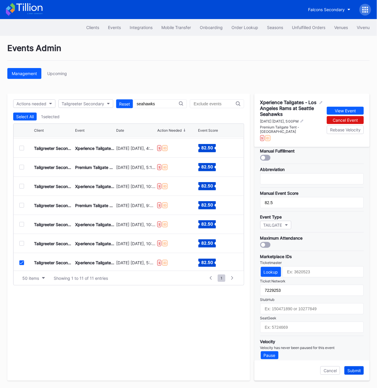
click at [358, 369] on div "Submit" at bounding box center [355, 371] width 14 height 5
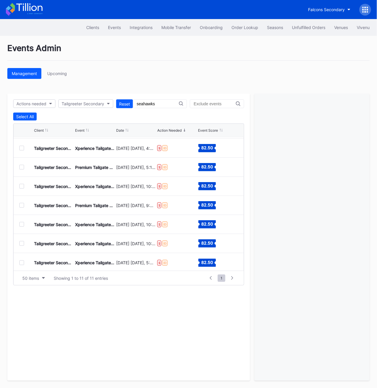
click at [164, 107] on div "seahawks" at bounding box center [160, 104] width 54 height 9
click at [153, 104] on input "seahawks" at bounding box center [158, 104] width 42 height 5
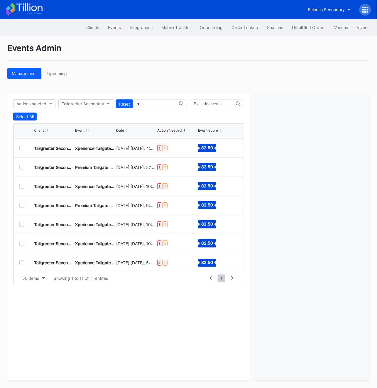
scroll to position [0, 0]
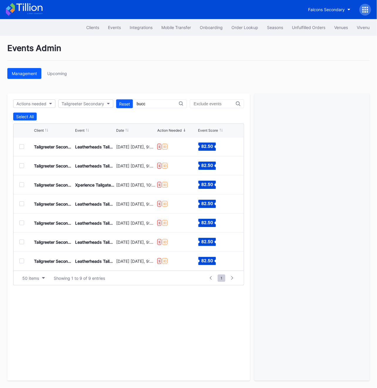
type input "bucc"
click at [19, 146] on div at bounding box center [21, 146] width 5 height 5
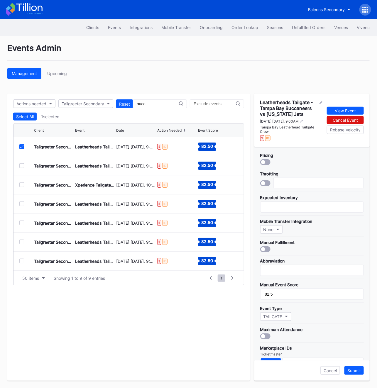
scroll to position [96, 0]
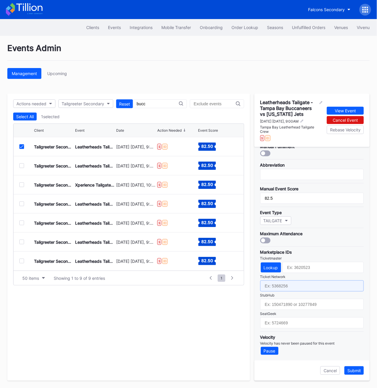
click at [305, 283] on input "text" at bounding box center [312, 286] width 104 height 11
type input "7229307"
click at [350, 374] on button "Submit" at bounding box center [354, 371] width 19 height 9
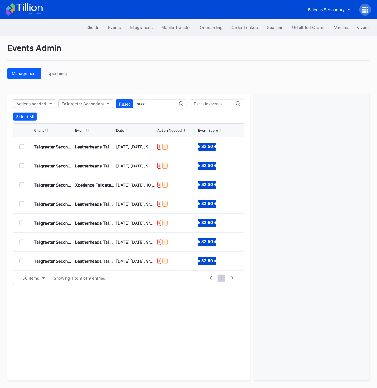
click at [23, 164] on div at bounding box center [21, 166] width 5 height 5
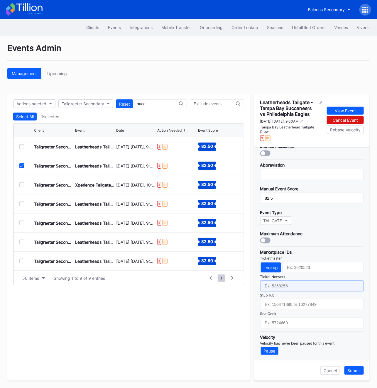
click at [275, 285] on input "text" at bounding box center [312, 286] width 104 height 11
type input "7229308"
click at [351, 371] on div "Submit" at bounding box center [355, 371] width 14 height 5
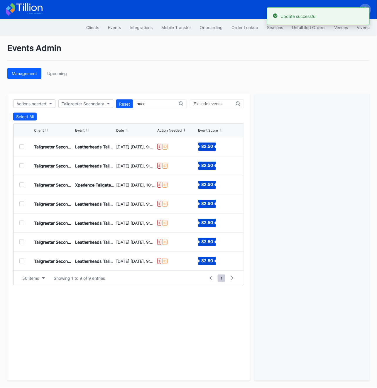
click at [21, 184] on div at bounding box center [21, 185] width 5 height 5
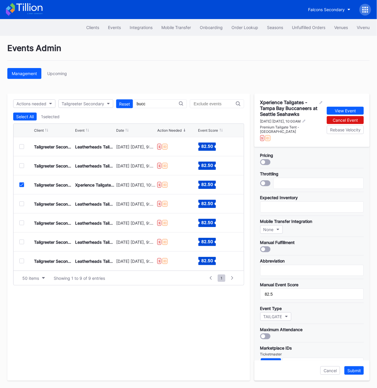
click at [21, 184] on icon at bounding box center [22, 185] width 4 height 3
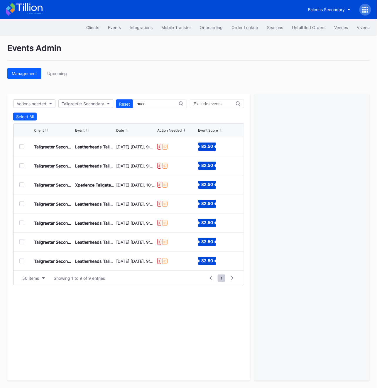
click at [21, 206] on div "Tailgreeter Secondary Leatherheads Tailgate - Tampa Bay Buccaneers vs San Franc…" at bounding box center [129, 204] width 231 height 19
click at [21, 204] on div at bounding box center [21, 204] width 5 height 5
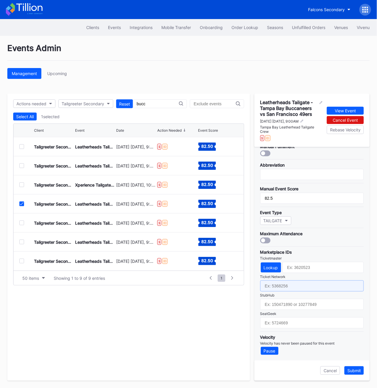
click at [263, 282] on input "text" at bounding box center [312, 286] width 104 height 11
type input "7229309"
click at [362, 371] on button "Submit" at bounding box center [354, 371] width 19 height 9
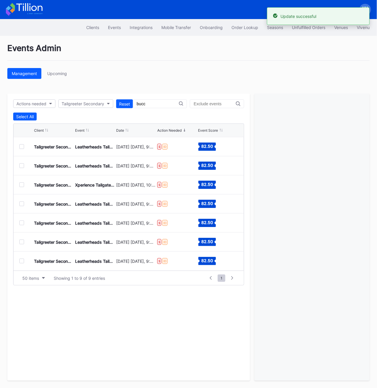
click at [21, 224] on div at bounding box center [21, 223] width 5 height 5
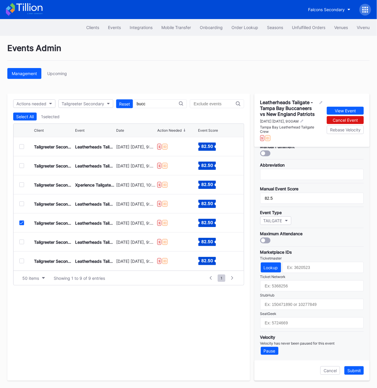
click at [288, 295] on div "StubHub" at bounding box center [312, 295] width 104 height 4
click at [283, 288] on input "text" at bounding box center [312, 286] width 104 height 11
type input "7229310"
click at [359, 369] on div "Submit" at bounding box center [355, 371] width 14 height 5
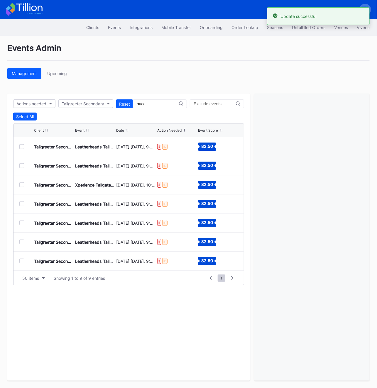
click at [16, 238] on div "Tailgreeter Secondary Leatherheads Tailgate - Tampa Bay Buccaneers vs [US_STATE…" at bounding box center [129, 242] width 231 height 19
click at [20, 241] on div at bounding box center [21, 242] width 5 height 5
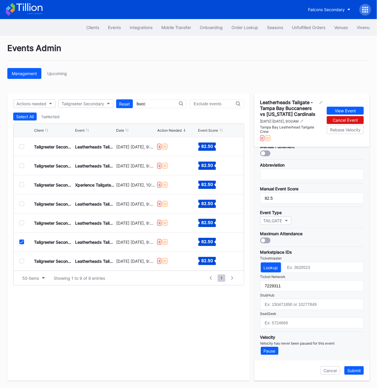
click at [20, 240] on div at bounding box center [21, 242] width 5 height 5
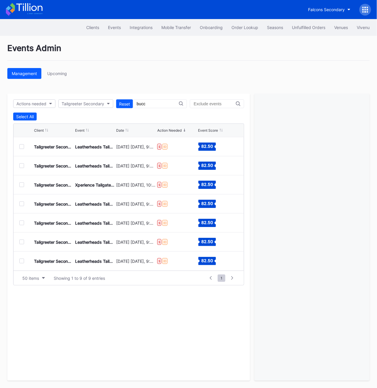
click at [23, 267] on div "Tailgreeter Secondary Leatherheads Tailgate - Tampa Bay Buccaneers vs New Orlea…" at bounding box center [129, 261] width 231 height 19
click at [21, 263] on div "Tailgreeter Secondary Leatherheads Tailgate - Tampa Bay Buccaneers vs New Orlea…" at bounding box center [129, 261] width 231 height 19
click at [21, 261] on div at bounding box center [21, 261] width 5 height 5
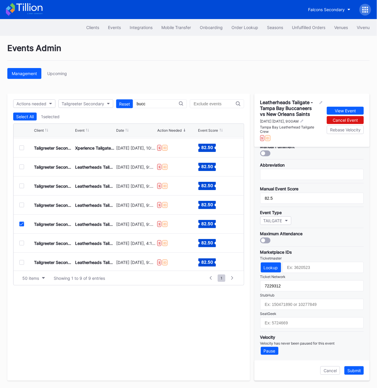
click at [23, 223] on icon at bounding box center [22, 224] width 4 height 3
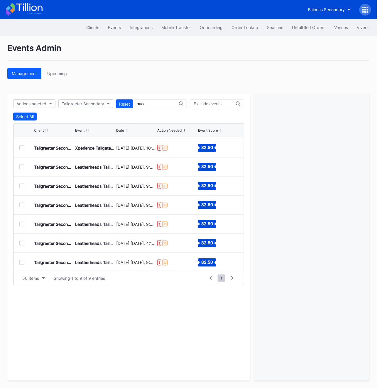
click at [23, 244] on div at bounding box center [21, 243] width 5 height 5
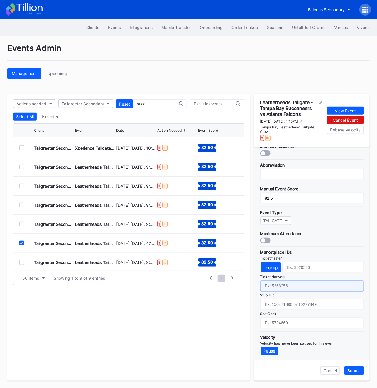
click at [304, 285] on input "text" at bounding box center [312, 286] width 104 height 11
type input "7229313"
click at [355, 369] on div "Submit" at bounding box center [355, 371] width 14 height 5
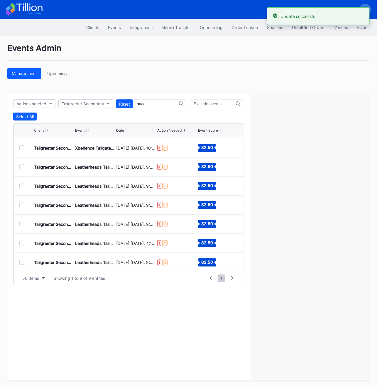
click at [22, 262] on div at bounding box center [21, 262] width 5 height 5
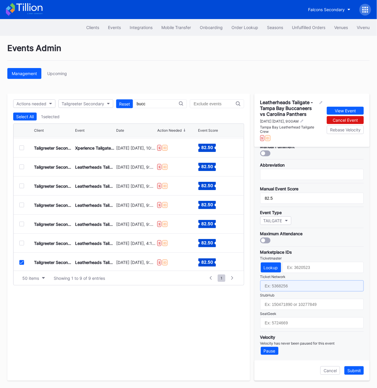
click at [268, 287] on input "text" at bounding box center [312, 286] width 104 height 11
type input "7229314"
click at [354, 370] on div "Submit" at bounding box center [355, 371] width 14 height 5
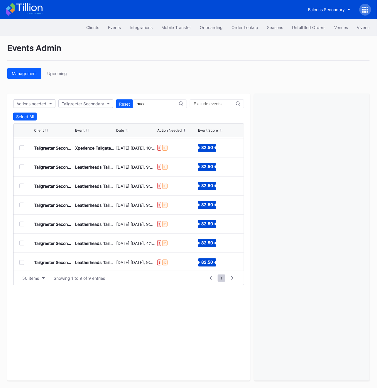
click at [143, 99] on div "Actions needed Tailgreeter Secondary Reset bucc Select All Client Event Date Ac…" at bounding box center [128, 237] width 243 height 287
click at [143, 102] on input "bucc" at bounding box center [158, 104] width 42 height 5
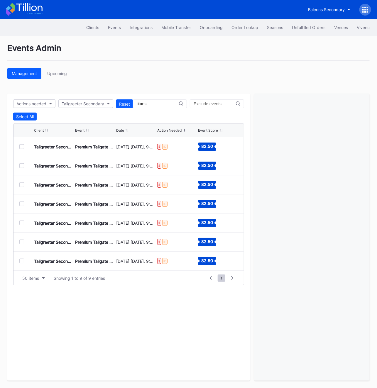
type input "titans"
click at [21, 147] on div at bounding box center [21, 146] width 5 height 5
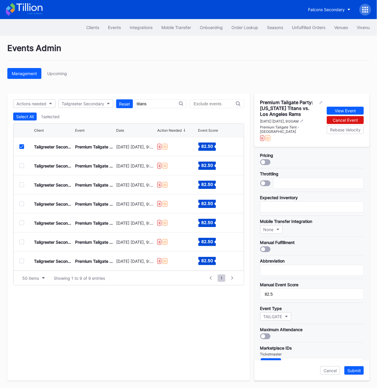
scroll to position [92, 0]
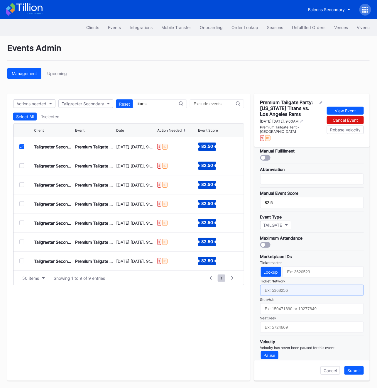
click at [285, 287] on input "text" at bounding box center [312, 290] width 104 height 11
type input "7229121"
click at [359, 371] on div "Submit" at bounding box center [355, 371] width 14 height 5
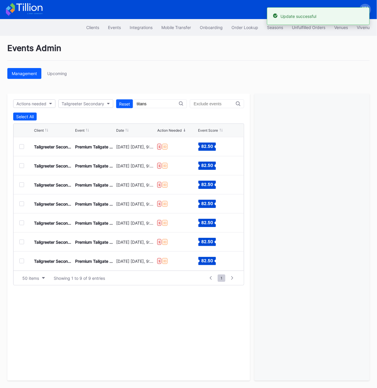
click at [21, 167] on div at bounding box center [21, 166] width 5 height 5
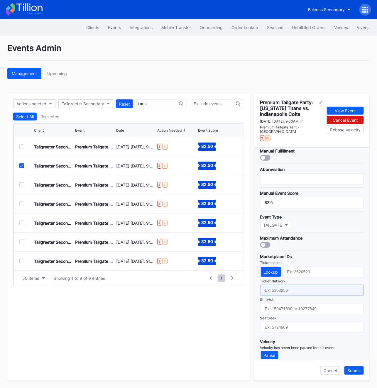
click at [268, 285] on input "text" at bounding box center [312, 290] width 104 height 11
type input "7229122"
click at [353, 370] on div "Submit" at bounding box center [355, 371] width 14 height 5
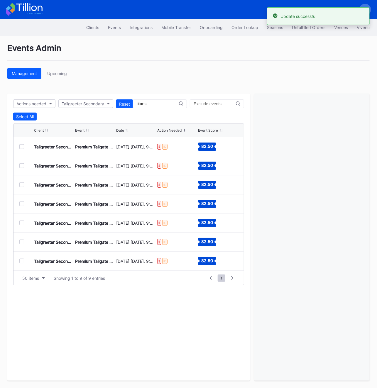
click at [23, 182] on div "Tailgreeter Secondary Premium Tailgate Party: [US_STATE] Titans vs. New England…" at bounding box center [129, 185] width 231 height 19
click at [23, 185] on div at bounding box center [21, 185] width 5 height 5
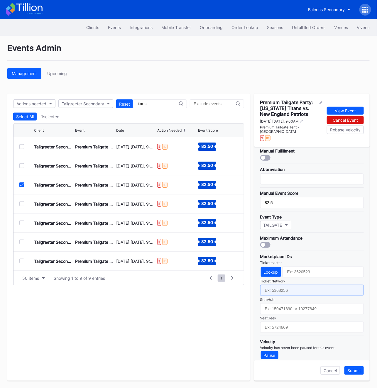
click at [281, 285] on input "text" at bounding box center [312, 290] width 104 height 11
type input "7229123"
click at [359, 372] on div "Submit" at bounding box center [355, 371] width 14 height 5
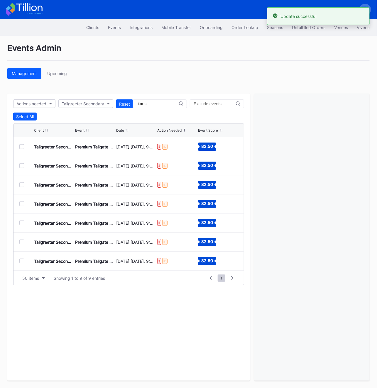
click at [25, 206] on div at bounding box center [26, 204] width 15 height 5
click at [18, 205] on div "Tailgreeter Secondary Premium Tailgate Party: [US_STATE] Titans vs. Los Angeles…" at bounding box center [129, 204] width 231 height 19
click at [21, 205] on div at bounding box center [21, 204] width 5 height 5
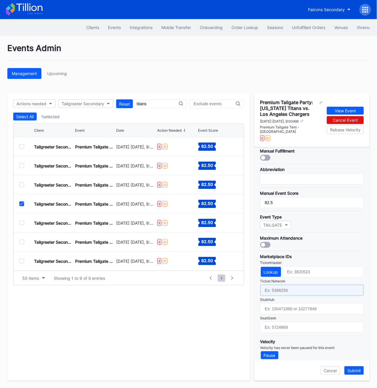
click at [304, 287] on input "text" at bounding box center [312, 290] width 104 height 11
type input "7229124"
click at [355, 370] on div "Submit" at bounding box center [355, 371] width 14 height 5
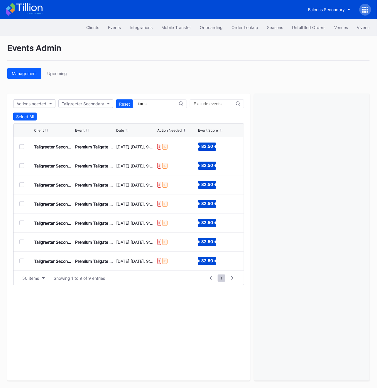
click at [19, 220] on div "Tailgreeter Secondary Premium Tailgate Party: [US_STATE] Titans vs. Houston Tex…" at bounding box center [129, 223] width 231 height 19
click at [20, 222] on div at bounding box center [21, 223] width 5 height 5
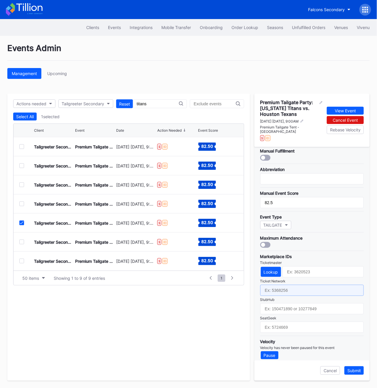
click at [287, 286] on input "text" at bounding box center [312, 290] width 104 height 11
type input "7229129"
click at [354, 371] on div "Submit" at bounding box center [355, 371] width 14 height 5
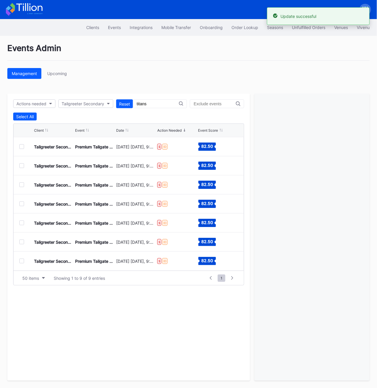
click at [23, 240] on div at bounding box center [21, 242] width 5 height 5
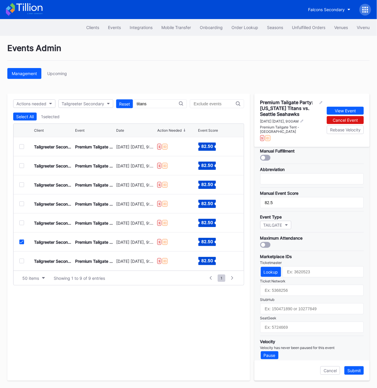
click at [284, 298] on div "StubHub" at bounding box center [312, 300] width 104 height 4
click at [283, 288] on input "text" at bounding box center [312, 290] width 104 height 11
type input "7229143"
click at [354, 369] on div "Submit" at bounding box center [355, 371] width 14 height 5
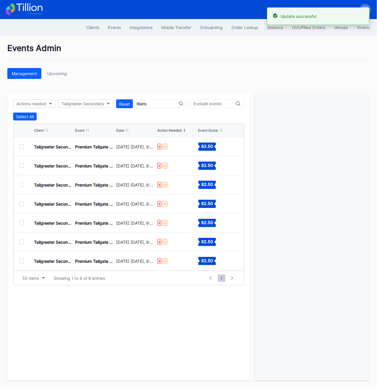
click at [20, 262] on div at bounding box center [21, 261] width 5 height 5
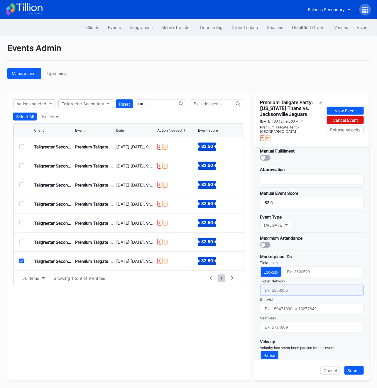
click at [314, 285] on input "text" at bounding box center [312, 290] width 104 height 11
type input "7229145"
click at [352, 370] on div "Submit" at bounding box center [355, 371] width 14 height 5
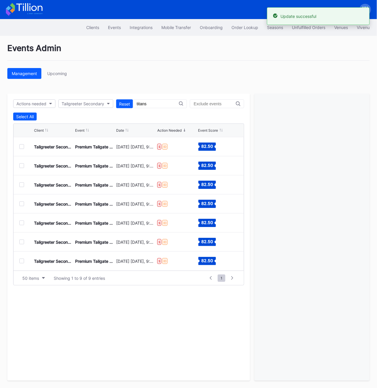
scroll to position [38, 0]
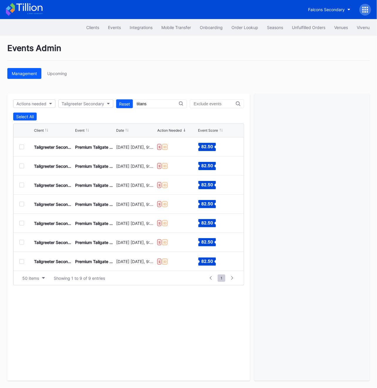
click at [20, 244] on div at bounding box center [21, 242] width 5 height 5
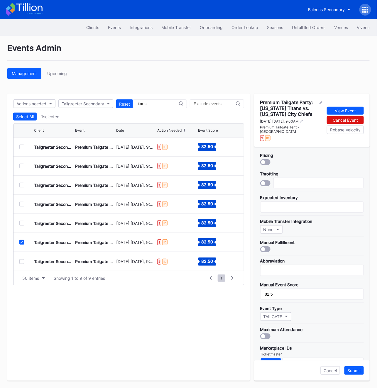
scroll to position [92, 0]
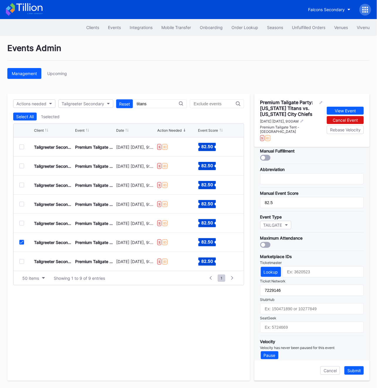
click at [23, 241] on icon at bounding box center [22, 242] width 4 height 3
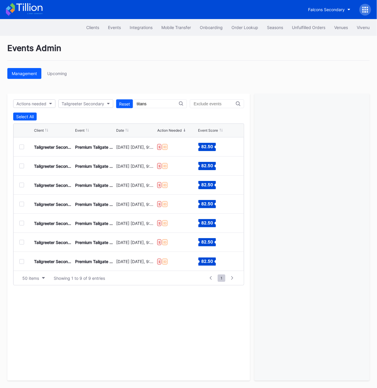
click at [22, 260] on div at bounding box center [21, 262] width 5 height 5
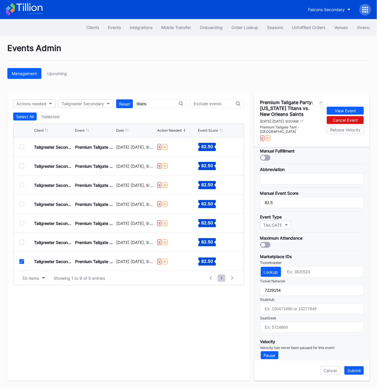
click at [202, 105] on input "text" at bounding box center [215, 104] width 42 height 5
click at [146, 105] on input "titans" at bounding box center [158, 104] width 42 height 5
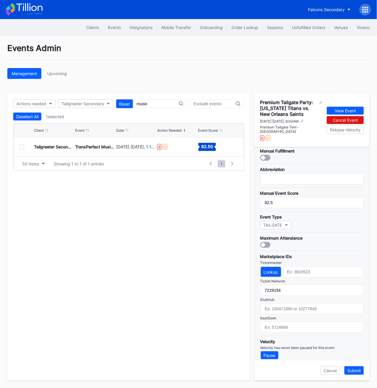
type input "music"
click at [23, 149] on div "Tailgreeter Secondary TransPerfect Music City Bowl Official Tailgate [DATE] [DA…" at bounding box center [129, 146] width 231 height 19
click at [22, 147] on div at bounding box center [21, 147] width 5 height 5
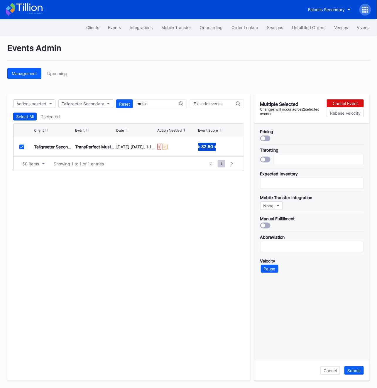
click at [21, 117] on div "Select All" at bounding box center [25, 116] width 18 height 5
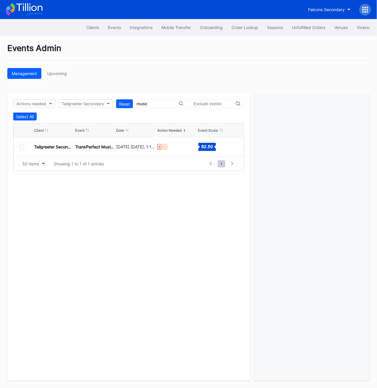
click at [22, 147] on div at bounding box center [21, 147] width 5 height 5
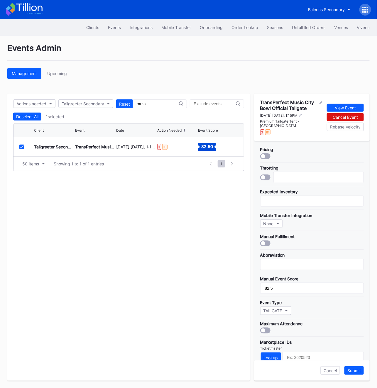
scroll to position [86, 0]
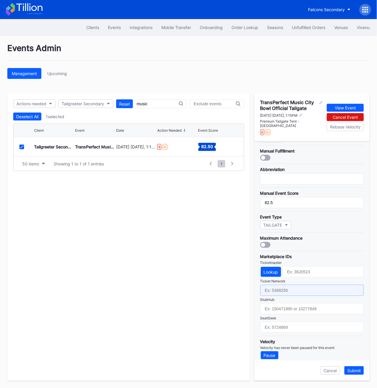
click at [281, 285] on input "text" at bounding box center [312, 290] width 104 height 11
type input "7229161"
click at [358, 371] on div "Submit" at bounding box center [355, 371] width 14 height 5
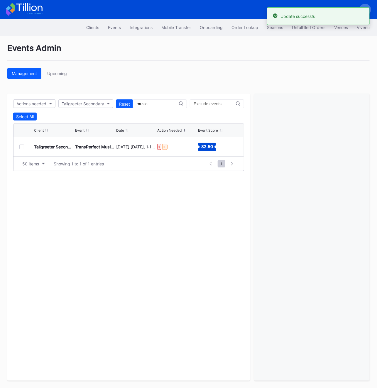
click at [149, 102] on input "music" at bounding box center [158, 104] width 42 height 5
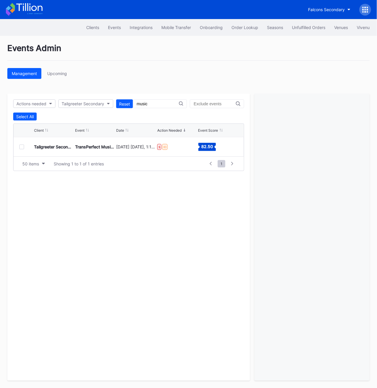
click at [149, 102] on input "music" at bounding box center [158, 104] width 42 height 5
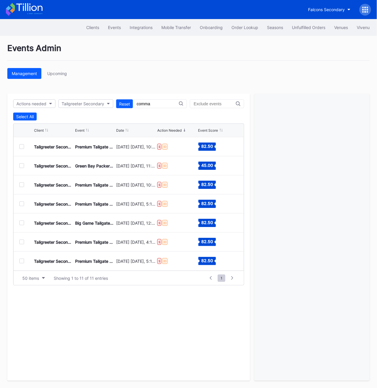
type input "comma"
click at [23, 146] on div at bounding box center [21, 146] width 5 height 5
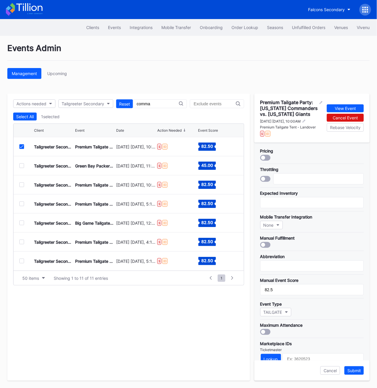
scroll to position [97, 0]
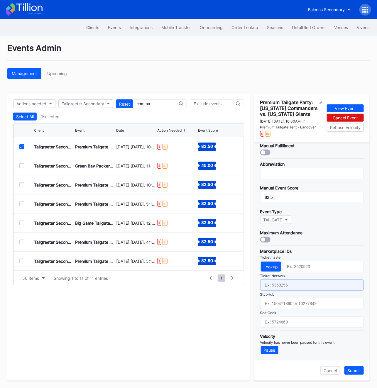
click at [277, 286] on input "text" at bounding box center [312, 285] width 104 height 11
type input "7229224"
click at [356, 372] on div "Submit" at bounding box center [355, 371] width 14 height 5
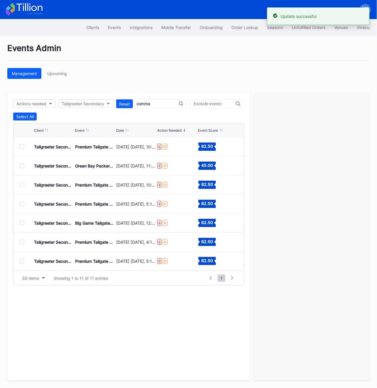
click at [22, 168] on div at bounding box center [21, 166] width 5 height 5
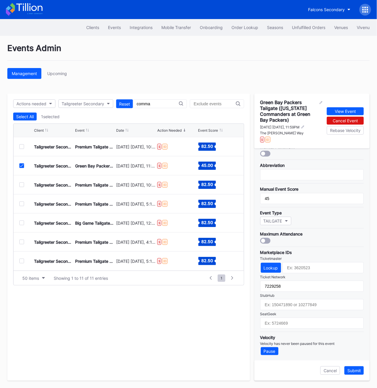
click at [19, 166] on div at bounding box center [21, 166] width 5 height 5
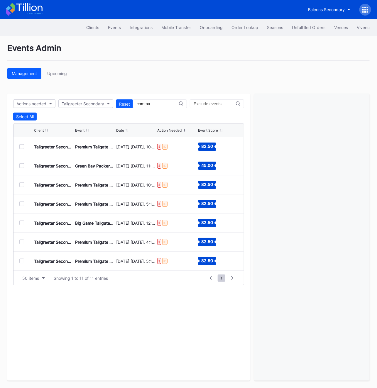
click at [22, 184] on div at bounding box center [21, 185] width 5 height 5
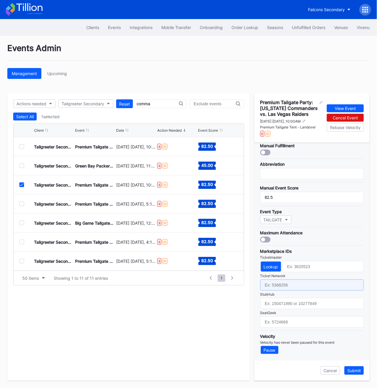
click at [275, 286] on input "text" at bounding box center [312, 285] width 104 height 11
type input "7229225"
click at [359, 372] on div "Submit" at bounding box center [355, 371] width 14 height 5
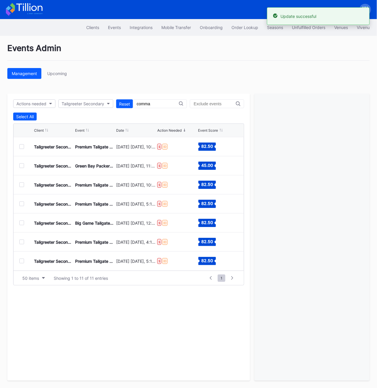
click at [21, 201] on div "Tailgreeter Secondary Premium Tailgate Party: [US_STATE] Commanders vs. Chicago…" at bounding box center [129, 204] width 231 height 19
click at [21, 205] on div at bounding box center [21, 204] width 5 height 5
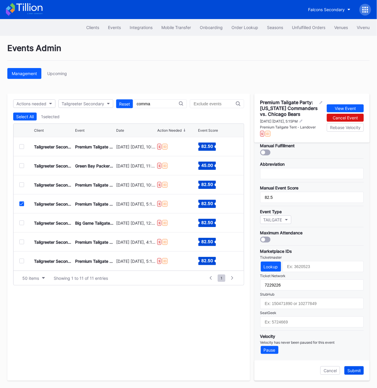
click at [354, 374] on button "Submit" at bounding box center [354, 371] width 19 height 9
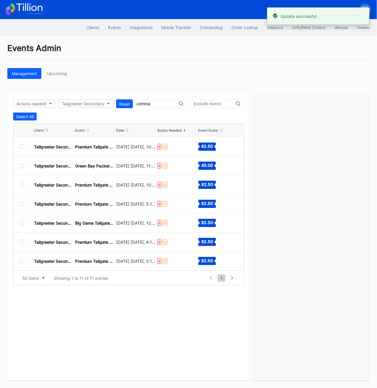
click at [22, 223] on div at bounding box center [21, 223] width 5 height 5
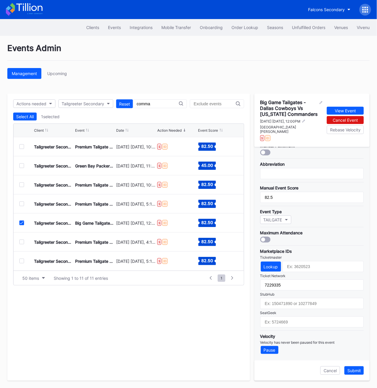
click at [22, 221] on div at bounding box center [21, 223] width 5 height 5
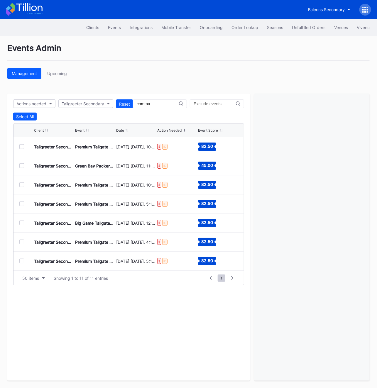
click at [23, 258] on div "Tailgreeter Secondary Premium Tailgate Party: [US_STATE] Commanders vs. Seattle…" at bounding box center [129, 261] width 231 height 19
click at [22, 261] on div at bounding box center [21, 261] width 5 height 5
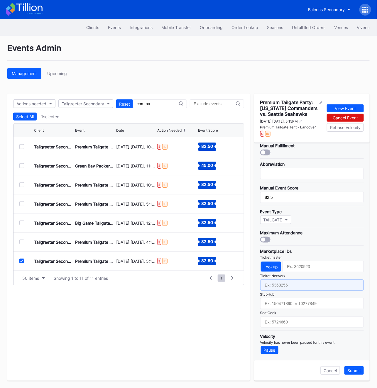
click at [280, 286] on input "text" at bounding box center [312, 285] width 104 height 11
type input "7229227"
click at [350, 368] on button "Submit" at bounding box center [354, 371] width 19 height 9
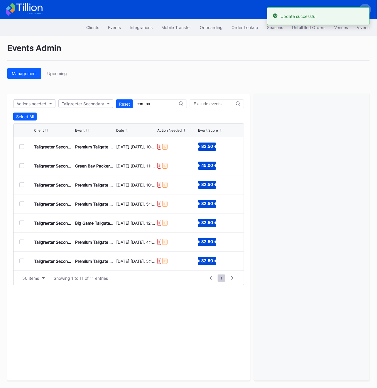
scroll to position [76, 0]
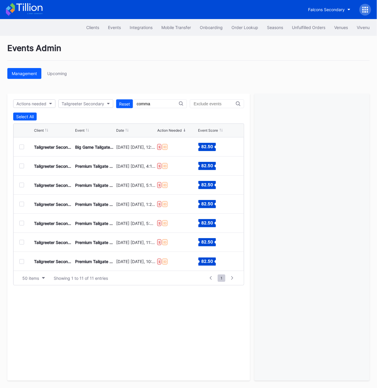
click at [21, 203] on div at bounding box center [21, 204] width 5 height 5
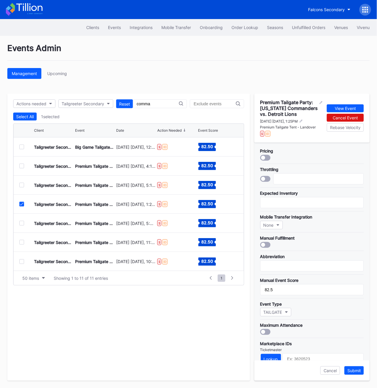
scroll to position [97, 0]
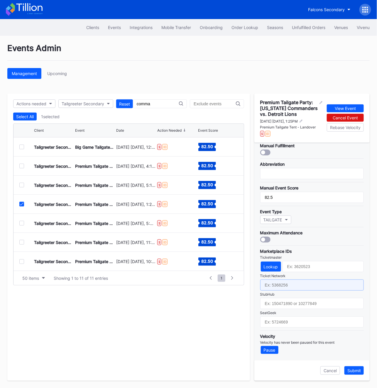
click at [273, 287] on input "text" at bounding box center [312, 285] width 104 height 11
type input "7229227"
click at [291, 287] on input "7229227" at bounding box center [312, 285] width 104 height 11
click at [284, 281] on input "text" at bounding box center [312, 285] width 104 height 11
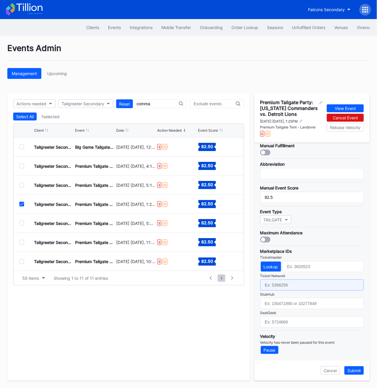
click at [284, 281] on input "text" at bounding box center [312, 285] width 104 height 11
type input "7229228"
click at [354, 371] on div "Submit" at bounding box center [355, 371] width 14 height 5
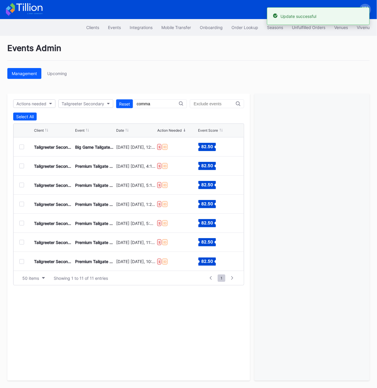
click at [22, 223] on div at bounding box center [21, 223] width 5 height 5
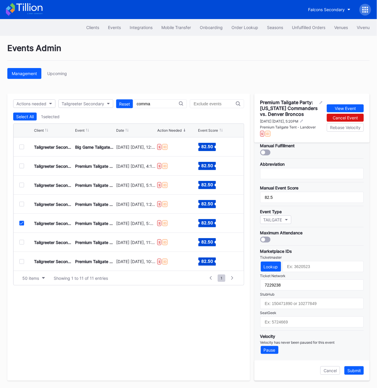
click at [21, 220] on div "Tailgreeter Secondary Premium Tailgate Party: [US_STATE] Commanders vs. Denver …" at bounding box center [129, 223] width 231 height 19
click at [21, 222] on icon at bounding box center [22, 223] width 4 height 3
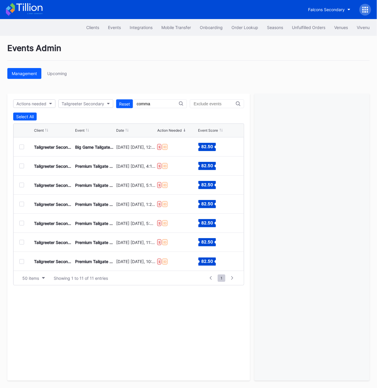
click at [24, 243] on div at bounding box center [21, 242] width 5 height 5
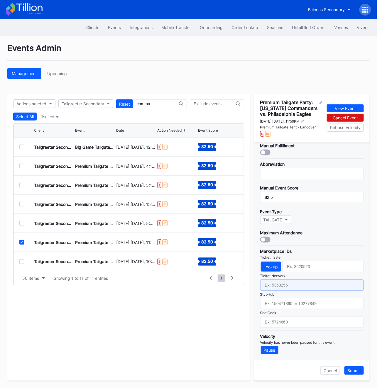
click at [270, 284] on input "text" at bounding box center [312, 285] width 104 height 11
type input "7229239"
click at [356, 373] on div "Submit" at bounding box center [355, 371] width 14 height 5
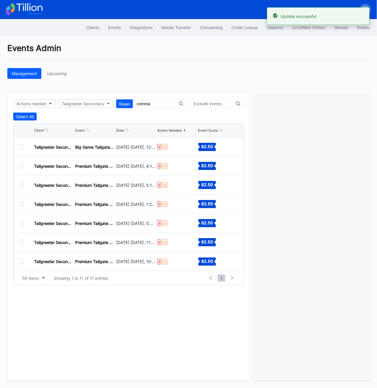
click at [21, 261] on div at bounding box center [21, 262] width 5 height 5
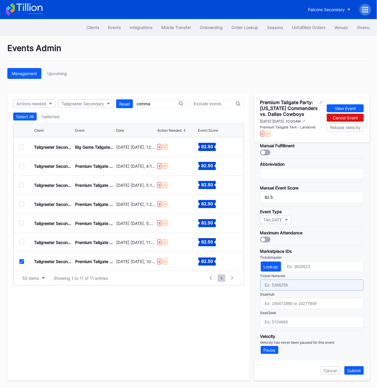
click at [279, 286] on input "text" at bounding box center [312, 285] width 104 height 11
type input "7229240"
click at [357, 371] on div "Submit" at bounding box center [355, 371] width 14 height 5
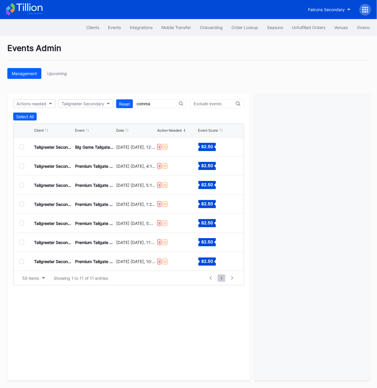
click at [158, 104] on input "comma" at bounding box center [158, 104] width 42 height 5
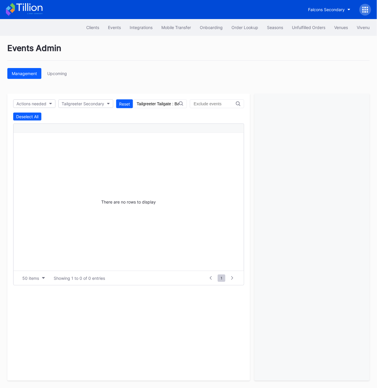
scroll to position [0, 0]
click at [158, 104] on input "Tailgreeter Tailgate : Baltimore Ravens at [GEOGRAPHIC_DATA] Steelers Pittsburg…" at bounding box center [158, 104] width 42 height 5
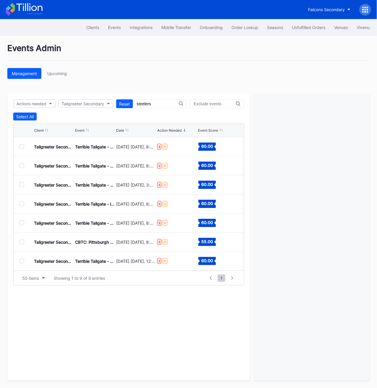
scroll to position [38, 0]
type input "steelers"
click at [21, 262] on div at bounding box center [21, 262] width 5 height 5
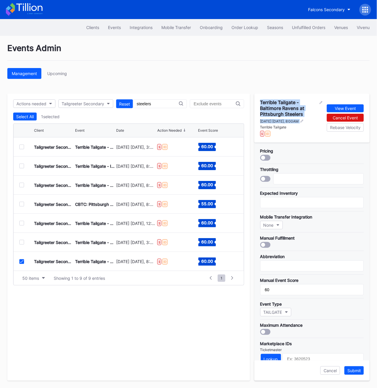
drag, startPoint x: 261, startPoint y: 102, endPoint x: 304, endPoint y: 123, distance: 47.8
click at [304, 123] on div "Terrible Tailgate - Baltimore Ravens at Pittsburgh Steelers [DATE] [DATE], 8:00…" at bounding box center [291, 118] width 62 height 37
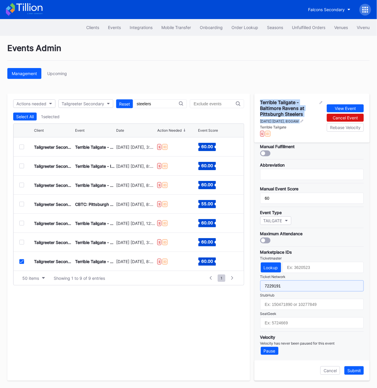
click at [279, 286] on input "7229191" at bounding box center [312, 286] width 104 height 11
click at [278, 285] on input "7229191" at bounding box center [312, 286] width 104 height 11
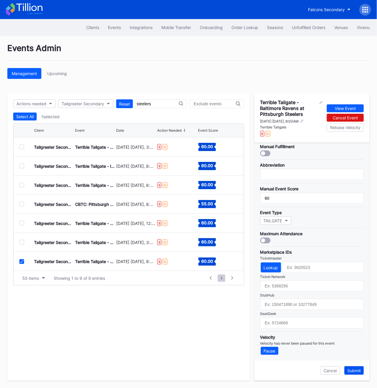
click at [355, 369] on div "Submit" at bounding box center [355, 371] width 14 height 5
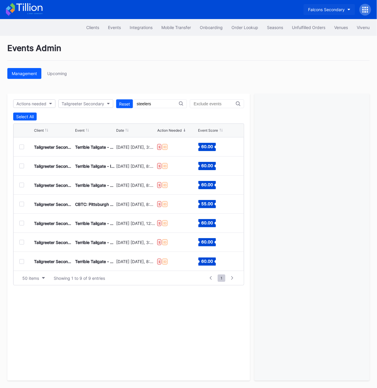
click at [337, 9] on div "Falcons Secondary" at bounding box center [326, 9] width 37 height 5
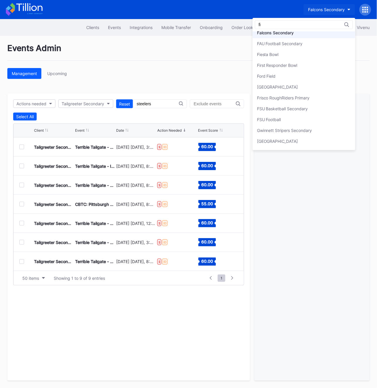
scroll to position [0, 0]
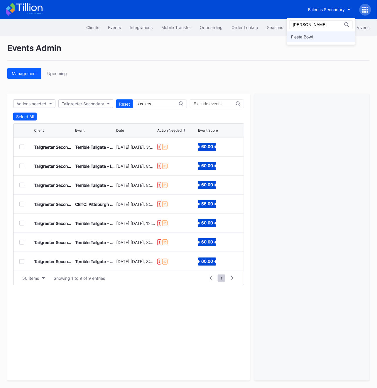
type input "[PERSON_NAME]"
click at [313, 35] on div "Fiesta Bowl" at bounding box center [303, 36] width 22 height 5
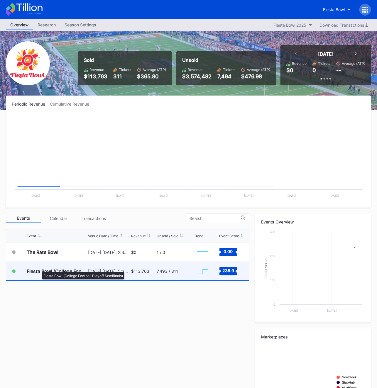
click at [39, 270] on div "Fiesta Bowl (College Football Playoff Semifinals)" at bounding box center [57, 272] width 60 height 6
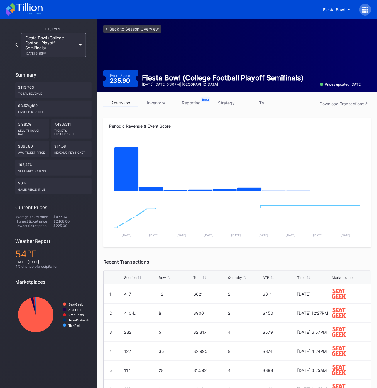
click at [153, 102] on link "inventory" at bounding box center [156, 102] width 35 height 9
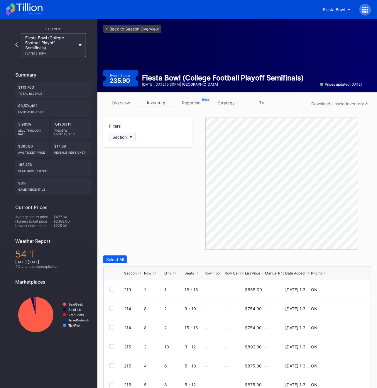
click at [122, 138] on div "Section" at bounding box center [119, 137] width 14 height 5
type input "448"
click at [124, 171] on div "448-L" at bounding box center [129, 170] width 12 height 5
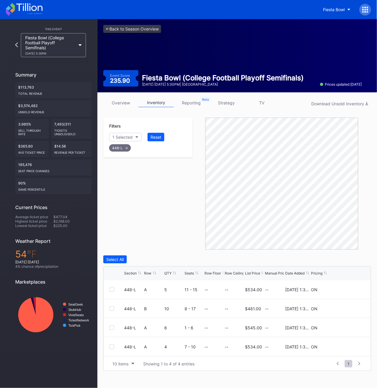
click at [196, 271] on div at bounding box center [197, 273] width 3 height 4
click at [112, 291] on div at bounding box center [112, 289] width 5 height 5
click at [110, 309] on div at bounding box center [112, 309] width 5 height 5
click at [110, 346] on div at bounding box center [112, 347] width 5 height 5
click at [346, 258] on div "Delete 3 Rows" at bounding box center [355, 259] width 26 height 5
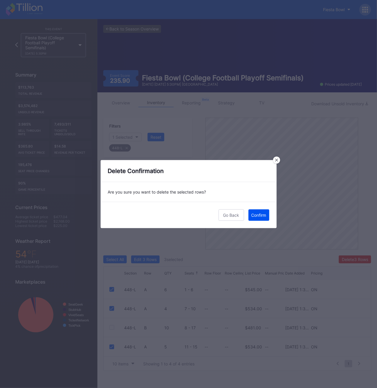
click at [254, 214] on div "Confirm" at bounding box center [259, 215] width 15 height 5
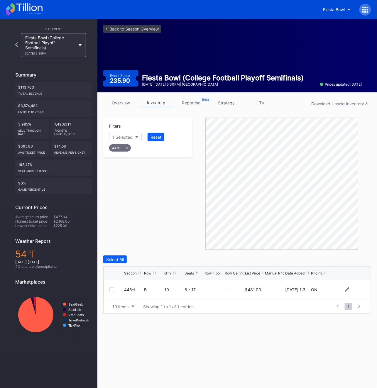
click at [111, 291] on div at bounding box center [112, 290] width 5 height 5
click at [312, 262] on div "Delete Seats" at bounding box center [322, 259] width 24 height 5
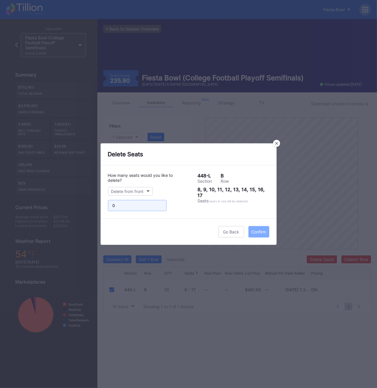
click at [132, 204] on input "0" at bounding box center [137, 205] width 59 height 11
click at [148, 190] on button "Delete from front" at bounding box center [130, 191] width 45 height 9
click at [159, 204] on input "1" at bounding box center [137, 205] width 59 height 11
click at [159, 204] on input "2" at bounding box center [137, 205] width 59 height 11
click at [159, 204] on input "3" at bounding box center [137, 205] width 59 height 11
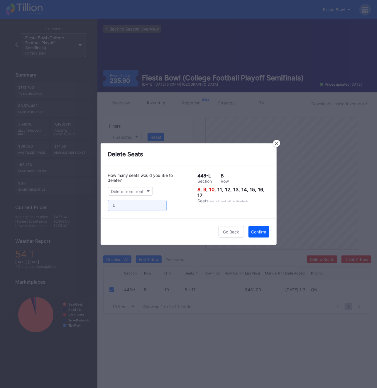
click at [159, 204] on input "4" at bounding box center [137, 205] width 59 height 11
click at [159, 204] on input "5" at bounding box center [137, 205] width 59 height 11
type input "6"
click at [159, 204] on input "6" at bounding box center [137, 205] width 59 height 11
click at [264, 231] on div "Confirm" at bounding box center [259, 232] width 15 height 5
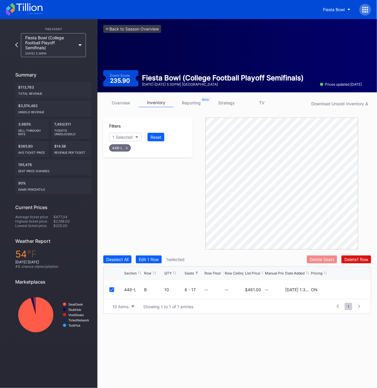
click at [322, 259] on div "Delete Seats" at bounding box center [322, 259] width 24 height 5
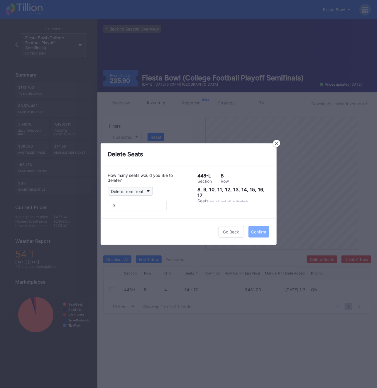
click at [125, 193] on div "Delete from front" at bounding box center [127, 191] width 33 height 5
click at [127, 208] on div "Delete from front" at bounding box center [128, 206] width 33 height 5
click at [127, 208] on input "0" at bounding box center [137, 205] width 59 height 11
click at [162, 203] on input "1" at bounding box center [137, 205] width 59 height 11
click at [162, 203] on input "2" at bounding box center [137, 205] width 59 height 11
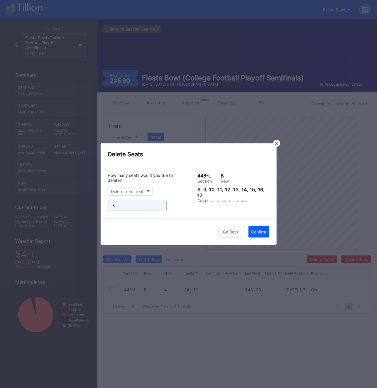
click at [162, 203] on input "3" at bounding box center [137, 205] width 59 height 11
click at [162, 203] on input "4" at bounding box center [137, 205] width 59 height 11
click at [162, 203] on input "5" at bounding box center [137, 205] width 59 height 11
type input "6"
click at [162, 203] on input "6" at bounding box center [137, 205] width 59 height 11
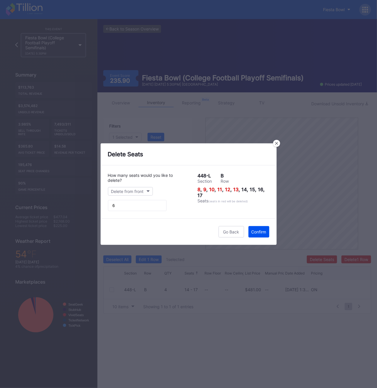
click at [256, 236] on button "Confirm" at bounding box center [259, 231] width 21 height 11
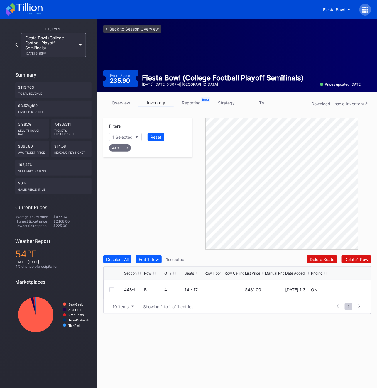
click at [127, 151] on div "448-L" at bounding box center [120, 147] width 22 height 7
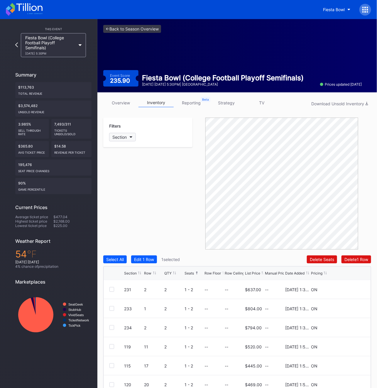
click at [127, 139] on button "Section" at bounding box center [122, 137] width 27 height 9
type input "449"
click at [127, 170] on div "449-L" at bounding box center [129, 170] width 12 height 5
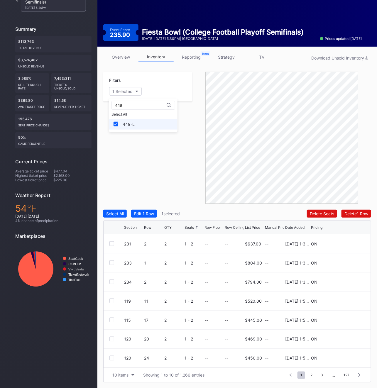
click at [132, 125] on div "449-L" at bounding box center [129, 124] width 12 height 5
click at [112, 244] on div at bounding box center [112, 244] width 5 height 5
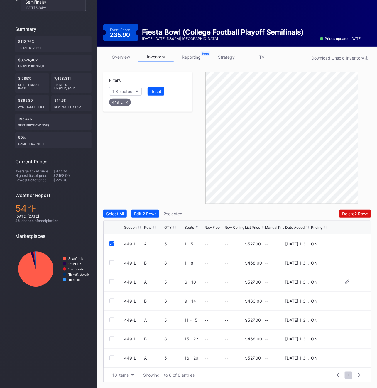
click at [111, 282] on div at bounding box center [112, 282] width 5 height 5
click at [110, 319] on div at bounding box center [112, 320] width 5 height 5
click at [111, 359] on div at bounding box center [112, 358] width 5 height 5
click at [114, 358] on div at bounding box center [112, 359] width 5 height 5
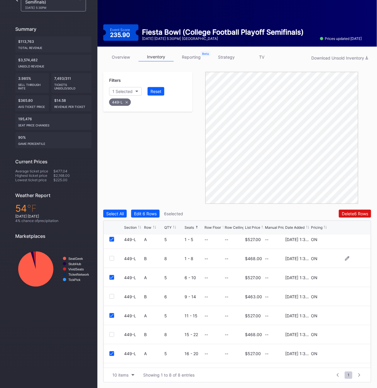
scroll to position [0, 0]
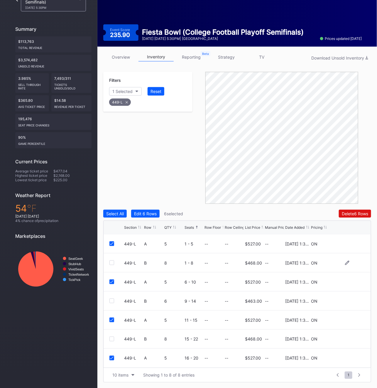
click at [112, 264] on div at bounding box center [112, 263] width 5 height 5
click at [110, 321] on div at bounding box center [112, 320] width 5 height 5
click at [112, 283] on div at bounding box center [112, 282] width 5 height 5
click at [365, 212] on div "Delete 9 Rows" at bounding box center [355, 213] width 26 height 5
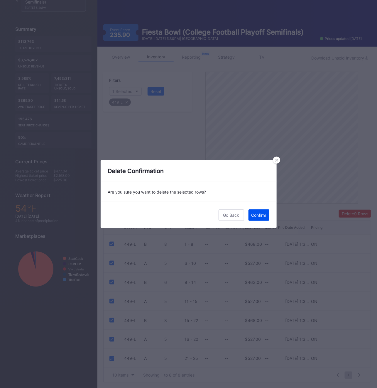
click at [262, 215] on div "Confirm" at bounding box center [259, 215] width 15 height 5
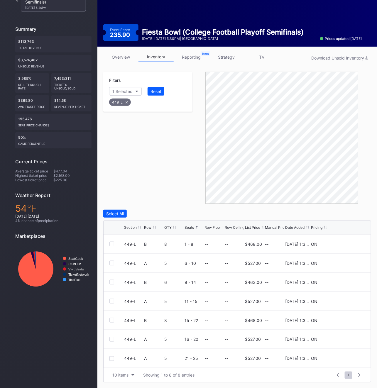
click at [123, 103] on div "449-L" at bounding box center [120, 102] width 22 height 7
click at [120, 84] on div "Filters Section" at bounding box center [147, 87] width 89 height 30
click at [120, 88] on button "Section" at bounding box center [122, 91] width 27 height 9
type input "451"
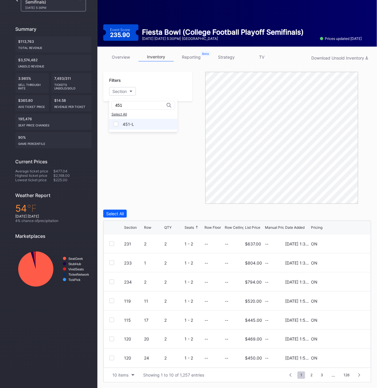
click at [128, 125] on div "451-L" at bounding box center [128, 124] width 11 height 5
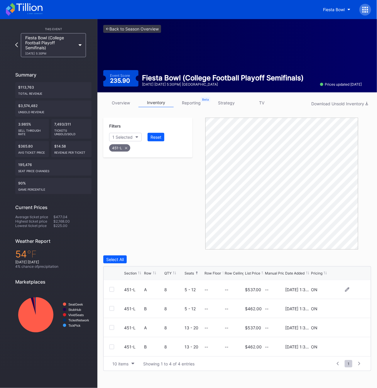
click at [111, 289] on div at bounding box center [112, 289] width 5 height 5
click at [112, 349] on div at bounding box center [112, 347] width 5 height 5
click at [112, 309] on div at bounding box center [112, 309] width 5 height 5
click at [112, 326] on div at bounding box center [112, 328] width 5 height 5
click at [348, 261] on div "Delete 4 Rows" at bounding box center [355, 259] width 26 height 5
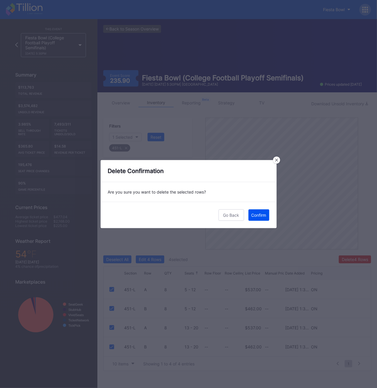
click at [259, 218] on button "Confirm" at bounding box center [259, 215] width 21 height 11
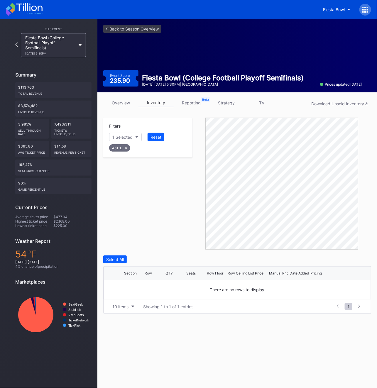
click at [123, 149] on div "451-L" at bounding box center [119, 147] width 21 height 7
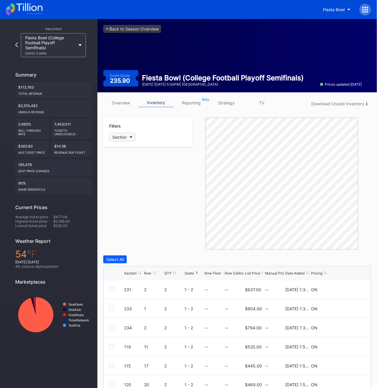
click at [127, 139] on button "Section" at bounding box center [122, 137] width 27 height 9
type input "452"
click at [123, 173] on div "452-L" at bounding box center [143, 170] width 68 height 11
click at [147, 273] on div "Row" at bounding box center [147, 273] width 7 height 4
click at [188, 273] on div "Seats" at bounding box center [189, 273] width 9 height 4
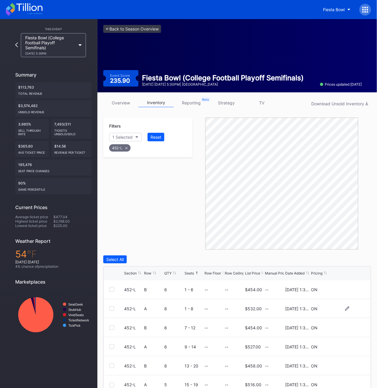
click at [110, 310] on div at bounding box center [112, 309] width 5 height 5
click at [112, 348] on div at bounding box center [112, 347] width 5 height 5
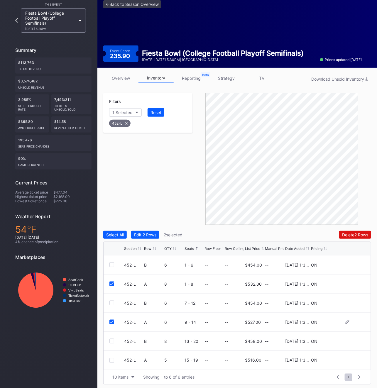
scroll to position [26, 0]
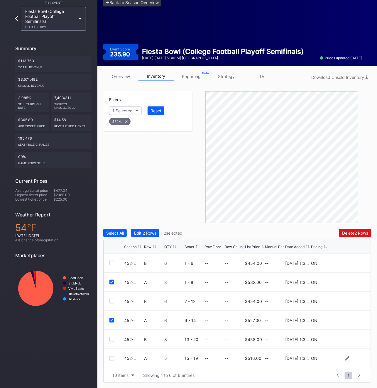
click at [111, 360] on div at bounding box center [112, 359] width 5 height 5
click at [111, 262] on div at bounding box center [112, 263] width 5 height 5
click at [357, 235] on div "Delete 4 Rows" at bounding box center [355, 233] width 26 height 5
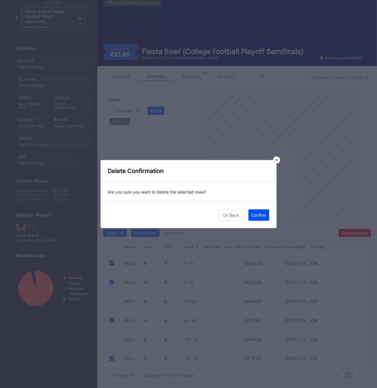
click at [264, 215] on div "Confirm" at bounding box center [259, 215] width 15 height 5
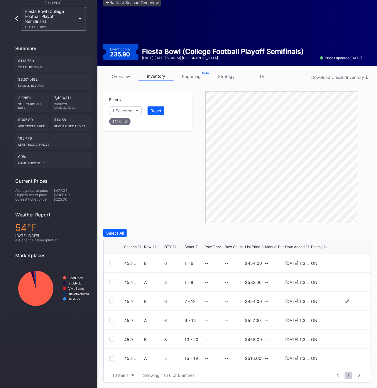
click at [112, 300] on div at bounding box center [112, 301] width 5 height 5
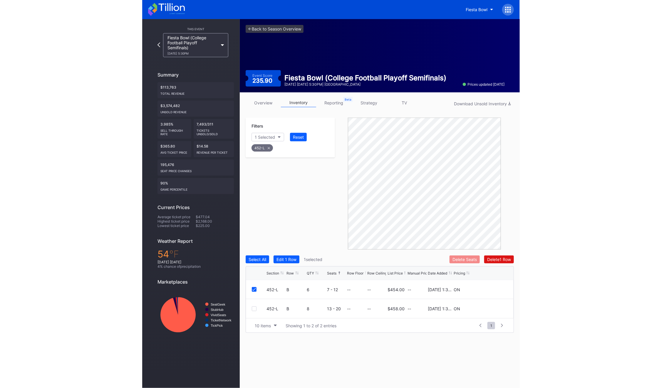
scroll to position [0, 0]
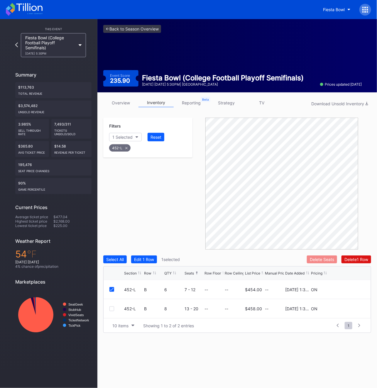
click at [320, 258] on div "Delete Seats" at bounding box center [322, 259] width 24 height 5
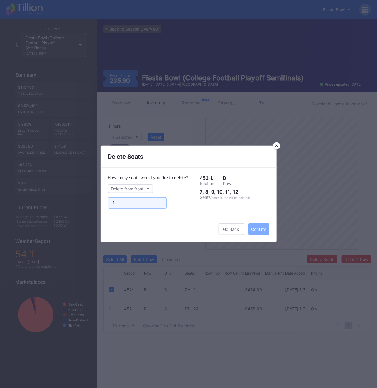
click at [160, 202] on input "1" at bounding box center [137, 203] width 59 height 11
type input "2"
click at [160, 202] on input "2" at bounding box center [137, 203] width 59 height 11
click at [264, 231] on div "Confirm" at bounding box center [259, 229] width 15 height 5
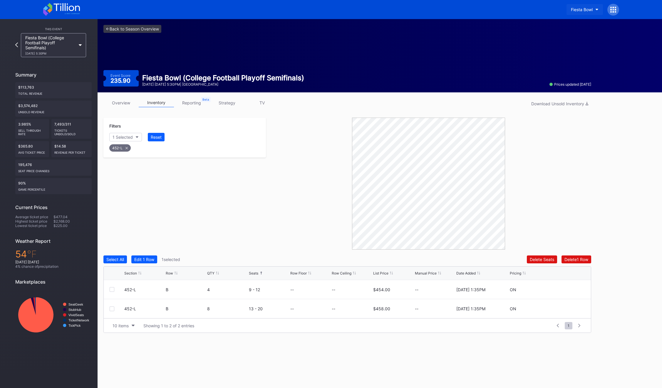
click at [584, 5] on button "Fiesta Bowl" at bounding box center [584, 9] width 36 height 11
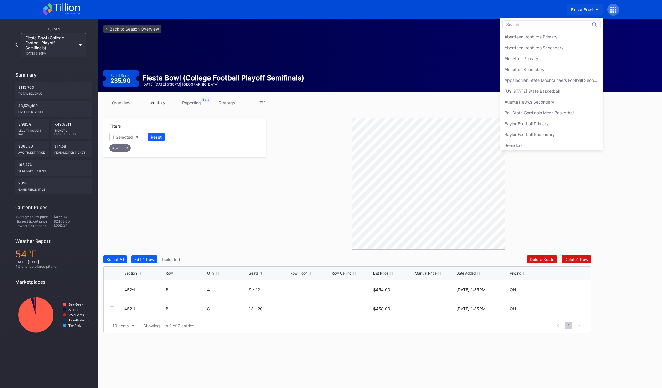
scroll to position [645, 0]
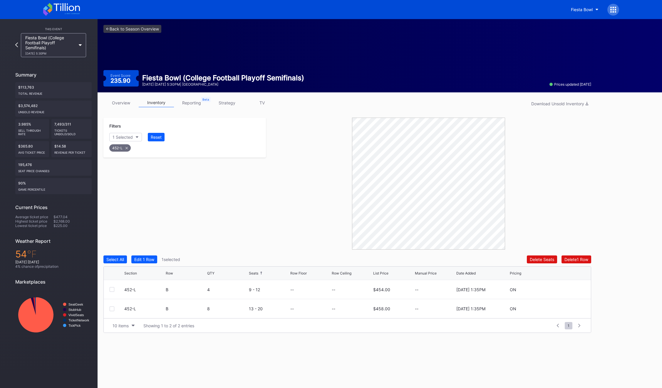
click at [584, 9] on icon at bounding box center [613, 10] width 6 height 6
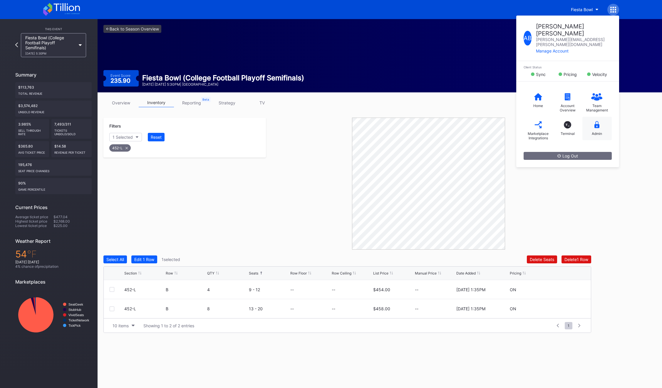
click at [584, 132] on div "Admin" at bounding box center [596, 134] width 10 height 4
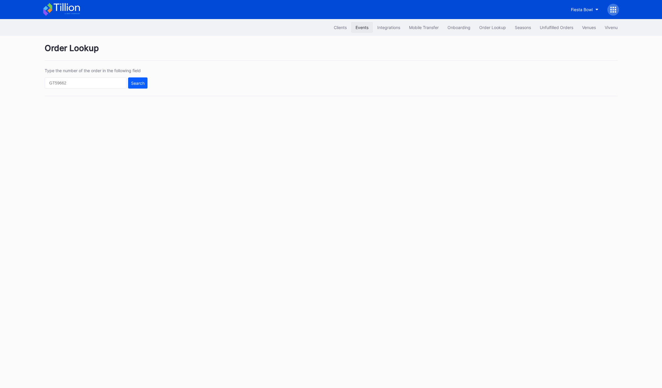
click at [351, 27] on button "Events" at bounding box center [362, 27] width 22 height 11
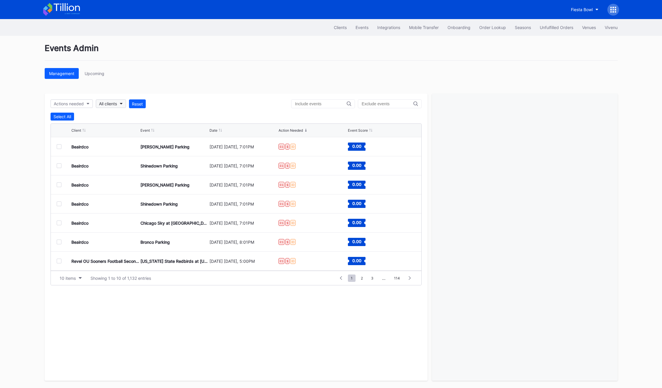
click at [120, 100] on button "All clients" at bounding box center [111, 104] width 30 height 9
type input "revel ou"
click at [129, 132] on div "Revel OU Sooners Football Secondary" at bounding box center [136, 130] width 73 height 5
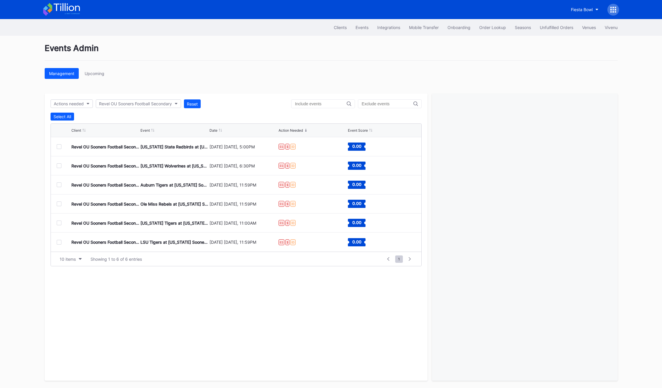
click at [59, 148] on div at bounding box center [59, 146] width 5 height 5
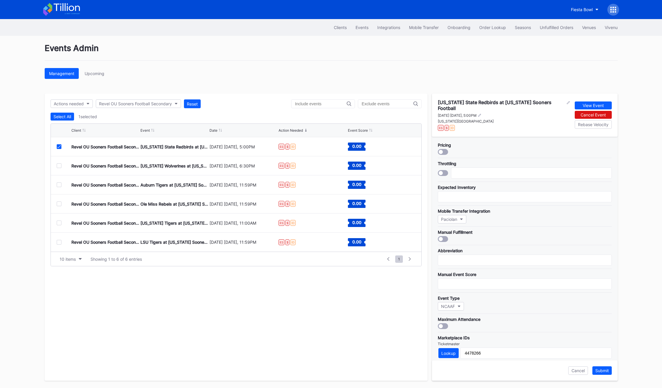
scroll to position [101, 0]
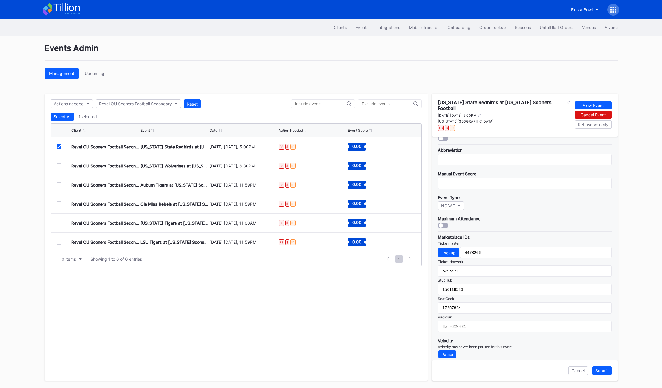
click at [490, 339] on div "Velocity" at bounding box center [525, 341] width 174 height 5
click at [488, 328] on div "Marketplace IDs Ticketmaster Lookup 4478266 Ticket Network 6796422 StubHub 1561…" at bounding box center [525, 282] width 174 height 101
click at [486, 323] on input "text" at bounding box center [525, 326] width 174 height 11
click at [450, 323] on input "F25:F01" at bounding box center [525, 326] width 174 height 11
type input "F25-F01"
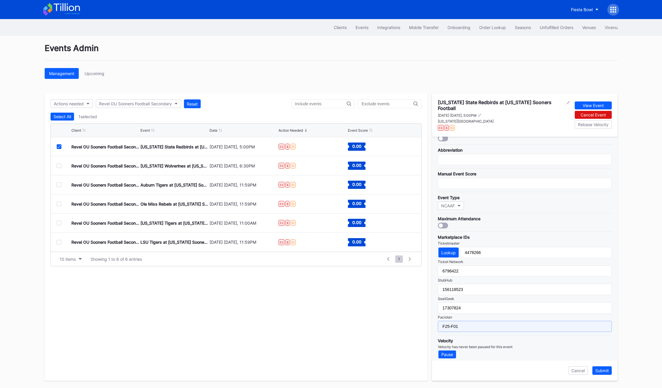
click at [454, 323] on input "F25-F01" at bounding box center [525, 326] width 174 height 11
click at [584, 373] on div "Submit" at bounding box center [602, 371] width 14 height 5
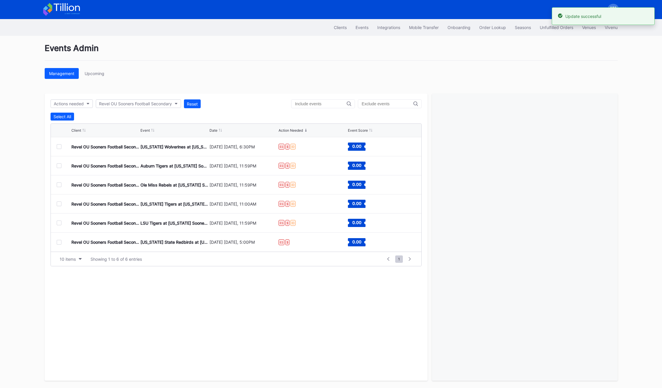
click at [59, 149] on div at bounding box center [59, 146] width 5 height 5
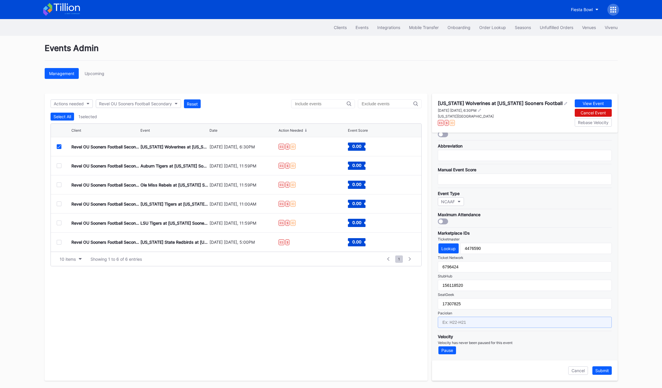
click at [486, 318] on input "text" at bounding box center [525, 322] width 174 height 11
type input "F25-F02"
click at [584, 371] on div "Submit" at bounding box center [602, 371] width 14 height 5
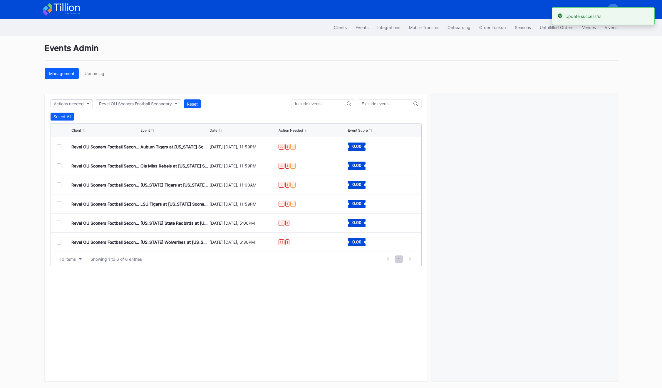
click at [59, 149] on div "Revel OU Sooners Football Secondary Auburn Tigers at [US_STATE] Sooners Footbal…" at bounding box center [236, 146] width 370 height 19
click at [58, 146] on div at bounding box center [59, 146] width 5 height 5
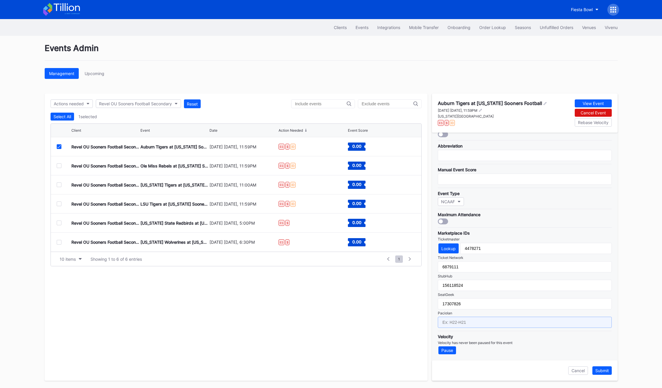
click at [473, 324] on input "text" at bounding box center [525, 322] width 174 height 11
type input "F25-F03"
click at [584, 372] on div "Submit" at bounding box center [602, 371] width 14 height 5
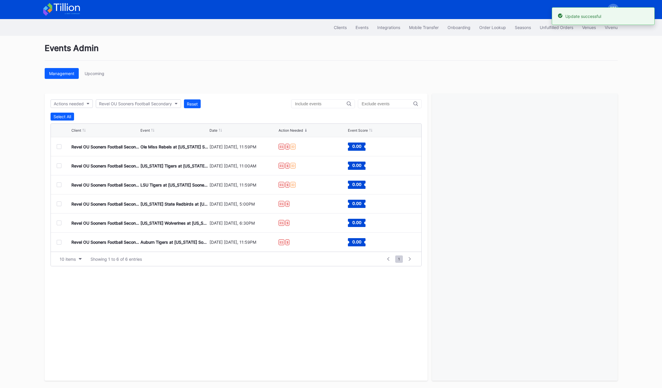
click at [59, 147] on div at bounding box center [59, 146] width 5 height 5
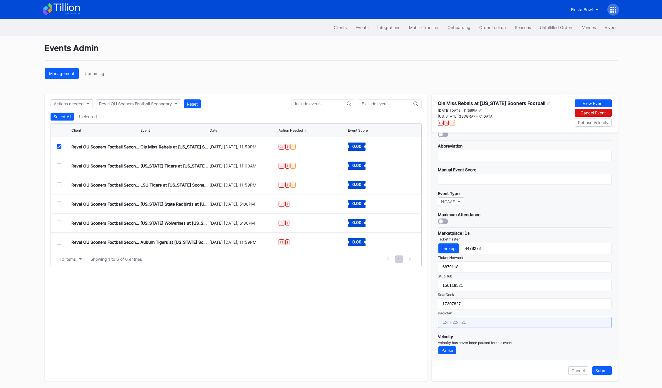
click at [467, 323] on input "text" at bounding box center [525, 322] width 174 height 11
click at [451, 322] on input "F25-F01" at bounding box center [525, 322] width 174 height 11
click at [462, 320] on input "F25-F01" at bounding box center [525, 322] width 174 height 11
type input "F25-F04"
click at [584, 369] on button "Submit" at bounding box center [601, 371] width 19 height 9
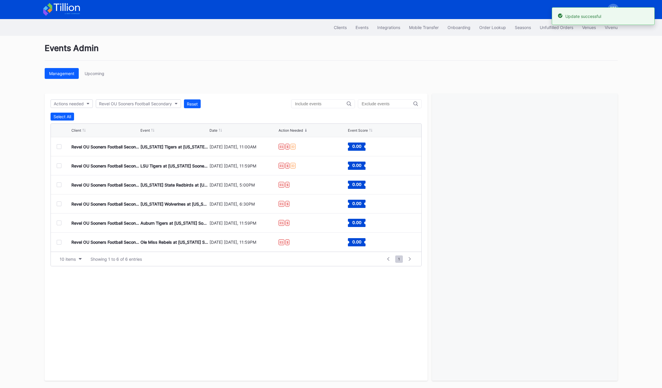
click at [56, 148] on div "Revel OU Sooners Football Secondary [US_STATE] Tigers at [US_STATE] Sooners Foo…" at bounding box center [236, 146] width 370 height 19
click at [58, 148] on div at bounding box center [59, 146] width 5 height 5
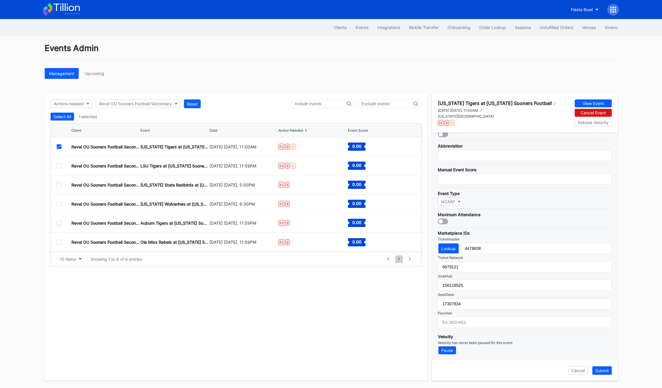
click at [455, 315] on div "Marketplace IDs Ticketmaster Lookup 4478838 Ticket Network 6879121 StubHub 1561…" at bounding box center [525, 278] width 174 height 101
click at [454, 322] on input "text" at bounding box center [525, 322] width 174 height 11
type input "F25-F05"
click at [584, 372] on button "Submit" at bounding box center [601, 371] width 19 height 9
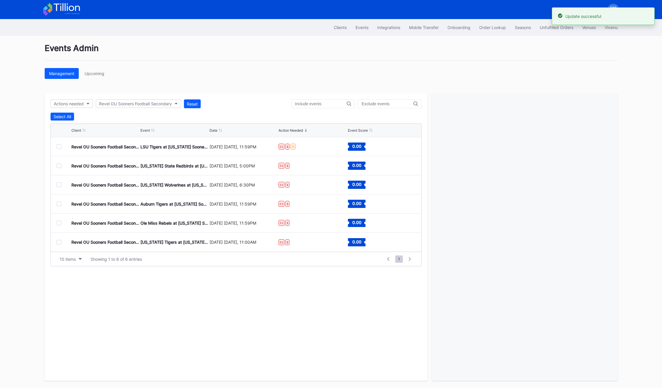
click at [58, 146] on div at bounding box center [59, 146] width 5 height 5
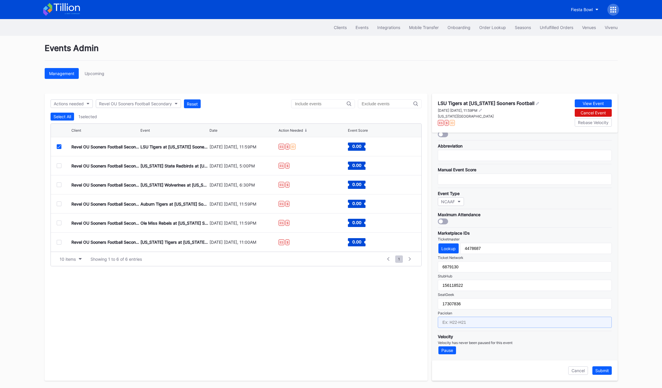
click at [480, 324] on input "text" at bounding box center [525, 322] width 174 height 11
type input "F25-F07"
click at [584, 371] on div "Submit" at bounding box center [602, 371] width 14 height 5
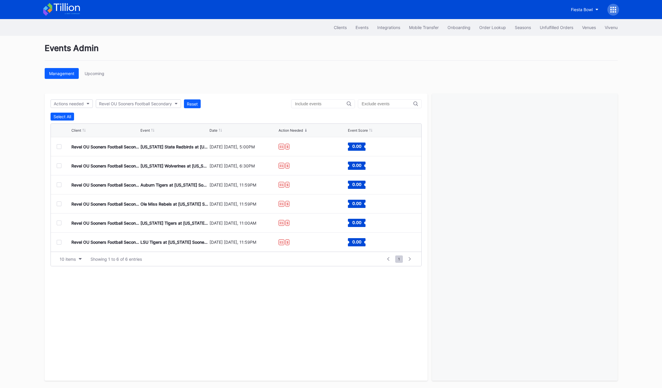
click at [58, 242] on div at bounding box center [59, 242] width 5 height 5
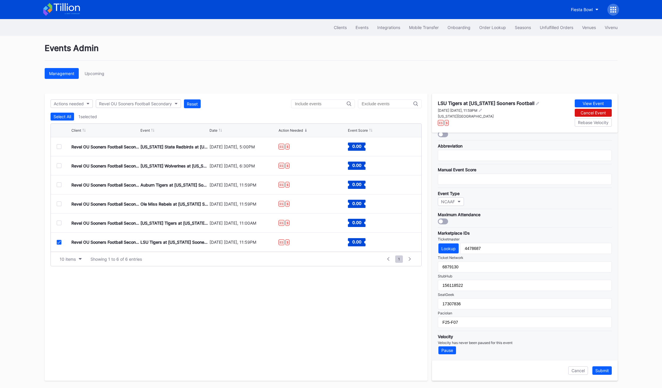
click at [58, 243] on icon at bounding box center [59, 242] width 4 height 3
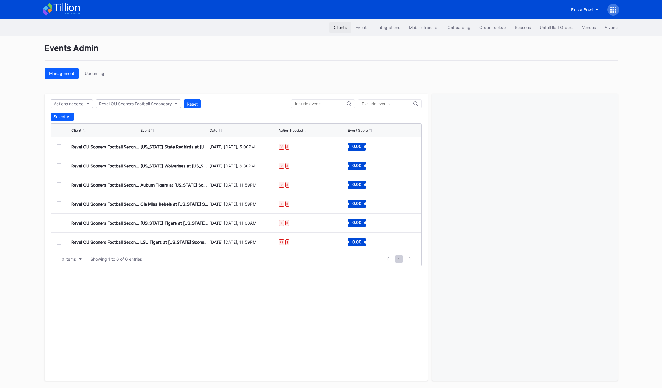
click at [334, 27] on div "Clients" at bounding box center [340, 27] width 13 height 5
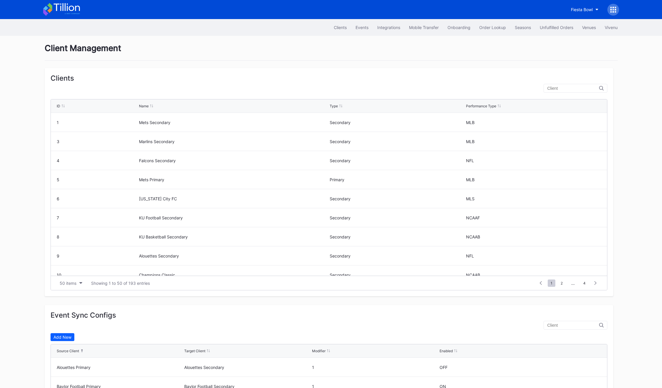
click at [577, 90] on input "text" at bounding box center [573, 88] width 52 height 5
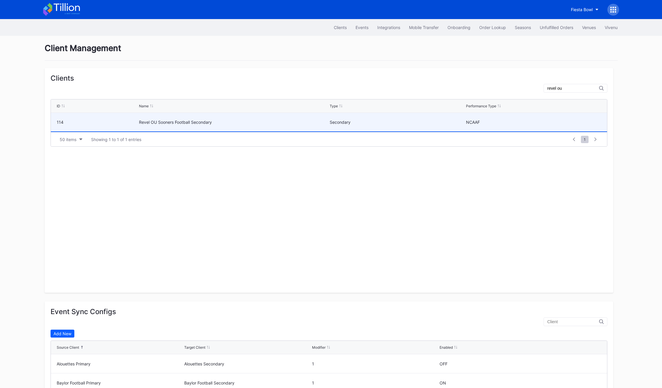
type input "revel ou"
click at [162, 129] on div "Revel OU Sooners Football Secondary" at bounding box center [233, 122] width 189 height 18
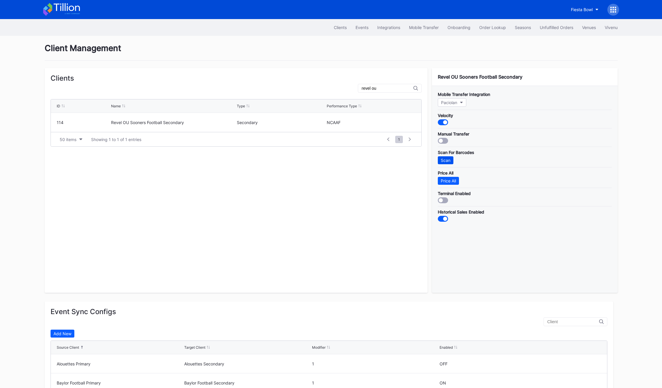
click at [446, 158] on div "Scan" at bounding box center [445, 160] width 10 height 5
click at [494, 29] on div "Order Lookup" at bounding box center [492, 27] width 27 height 5
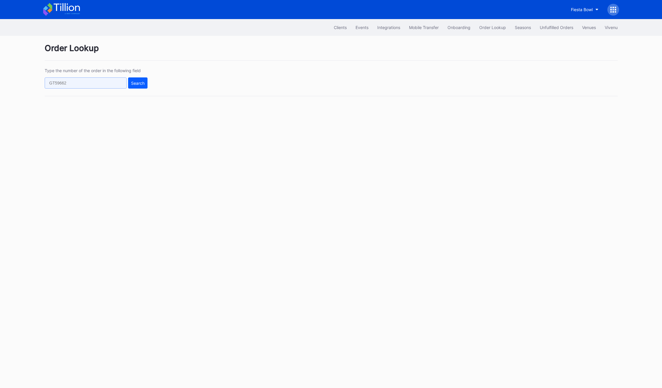
click at [103, 84] on input "text" at bounding box center [86, 83] width 82 height 11
type input "271334711"
click at [141, 86] on button "Search" at bounding box center [137, 83] width 19 height 11
